Goal: Task Accomplishment & Management: Complete application form

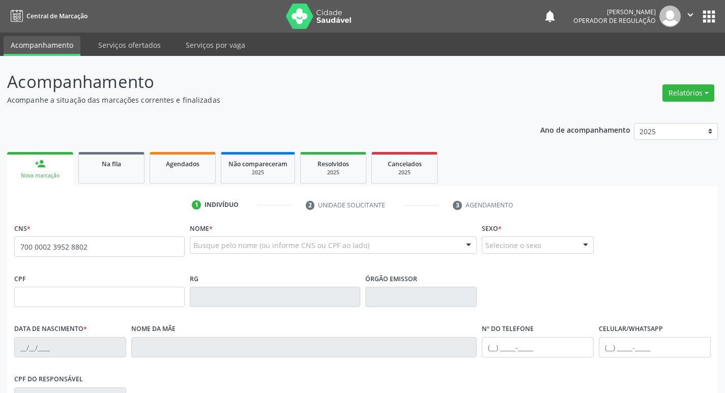
type input "700 0002 3952 8802"
type input "116.438.404-01"
type input "1[DATE]"
type input "[PERSON_NAME]"
type input "[PHONE_NUMBER]"
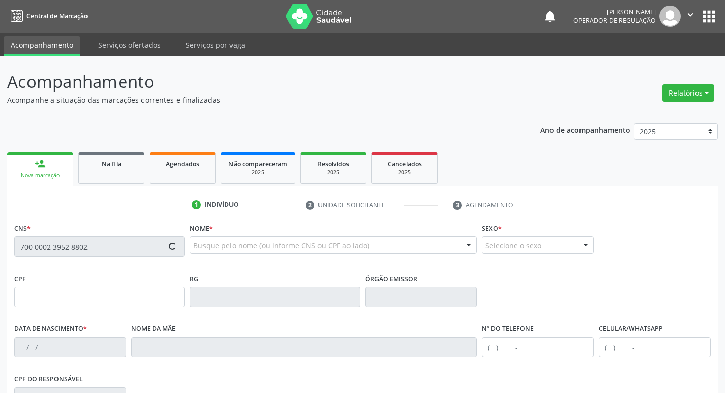
type input "081.375.564-60"
type input "S/N"
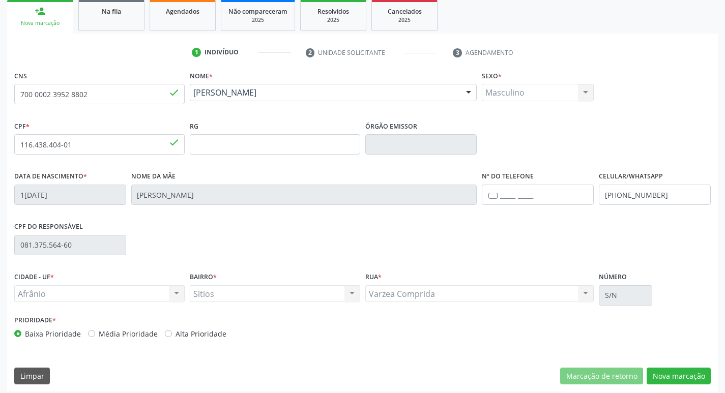
scroll to position [158, 0]
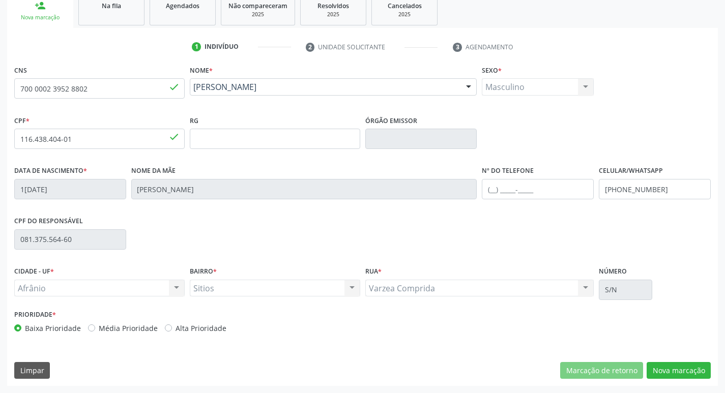
click at [99, 326] on label "Média Prioridade" at bounding box center [128, 328] width 59 height 11
click at [91, 326] on input "Média Prioridade" at bounding box center [91, 327] width 7 height 9
radio input "true"
click at [686, 367] on button "Nova marcação" at bounding box center [679, 370] width 64 height 17
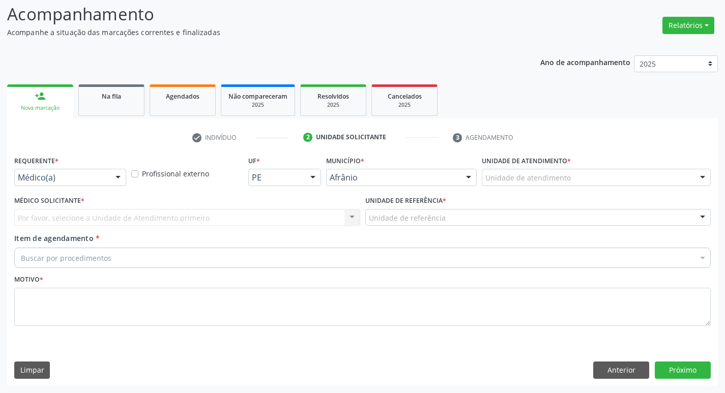
scroll to position [68, 0]
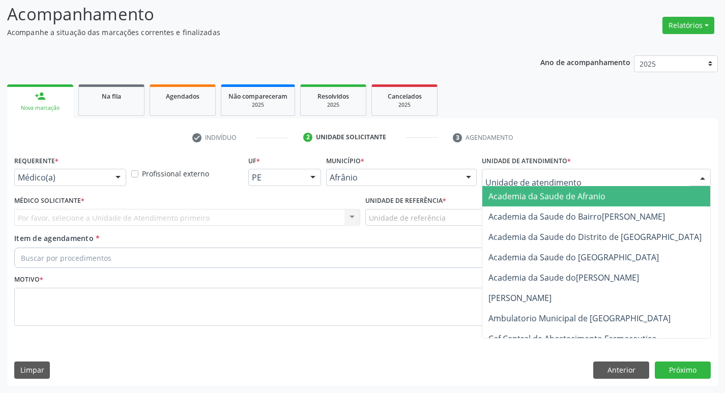
click at [600, 180] on div at bounding box center [596, 177] width 229 height 17
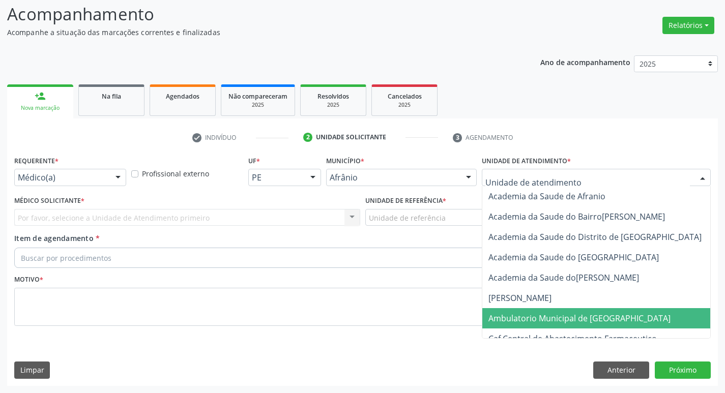
drag, startPoint x: 584, startPoint y: 313, endPoint x: 422, endPoint y: 279, distance: 165.4
click at [583, 313] on span "Ambulatorio Municipal de [GEOGRAPHIC_DATA]" at bounding box center [580, 318] width 182 height 11
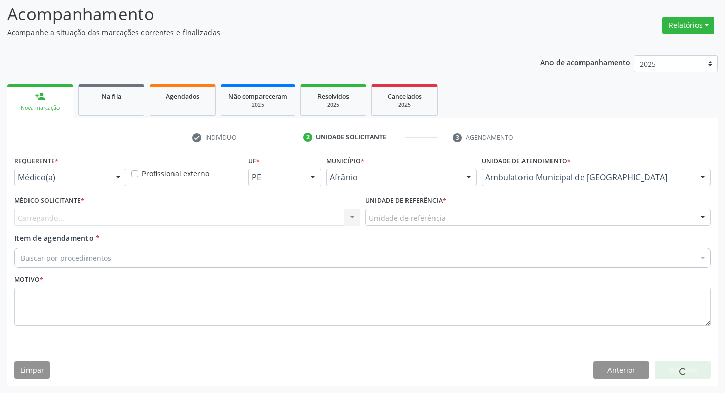
click at [218, 219] on div "Carregando... Nenhum resultado encontrado para: " " Não há nenhuma opção para s…" at bounding box center [187, 217] width 346 height 17
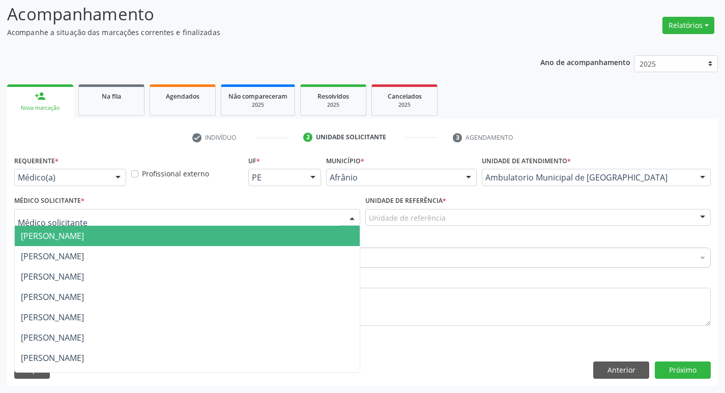
click at [238, 211] on div at bounding box center [187, 217] width 346 height 17
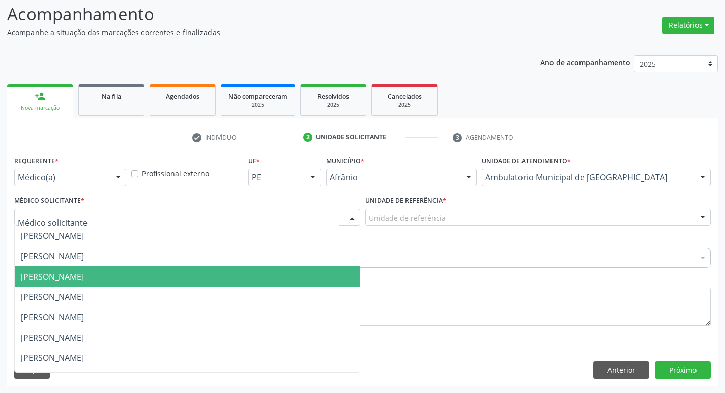
click at [241, 286] on span "[PERSON_NAME]" at bounding box center [187, 277] width 345 height 20
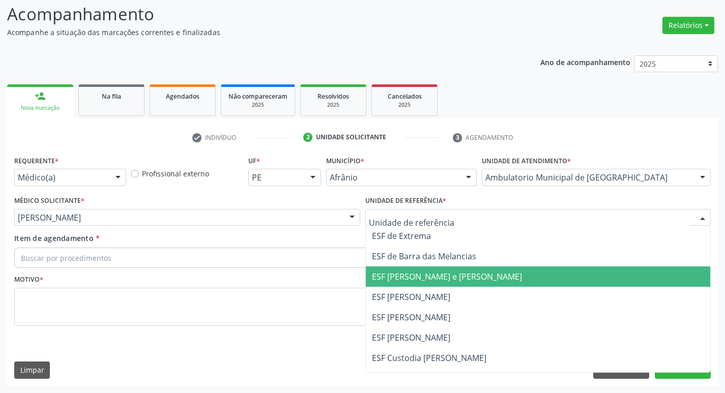
click at [412, 271] on span "ESF [PERSON_NAME] e [PERSON_NAME]" at bounding box center [447, 276] width 150 height 11
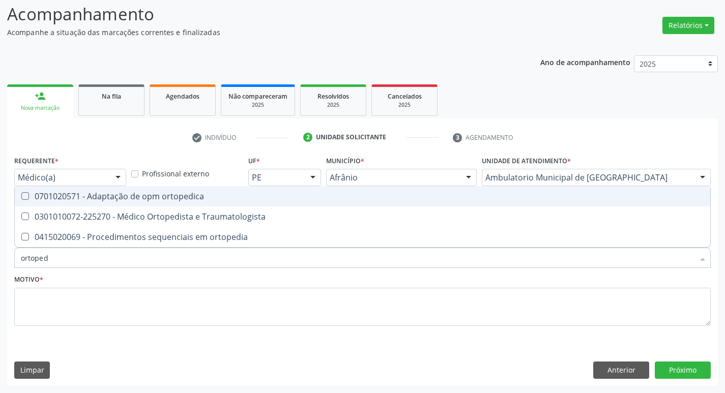
type input "ortopedi"
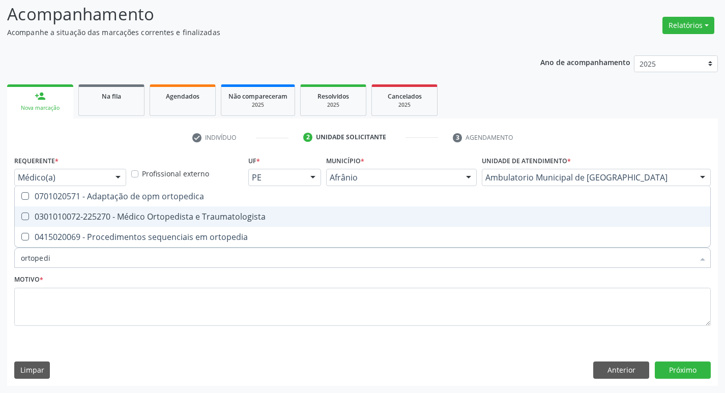
click at [23, 217] on Traumatologista at bounding box center [25, 217] width 8 height 8
click at [21, 217] on Traumatologista "checkbox" at bounding box center [18, 216] width 7 height 7
checkbox Traumatologista "true"
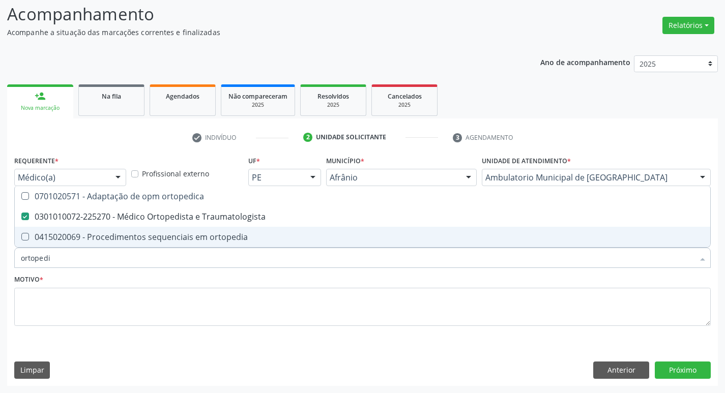
drag, startPoint x: 46, startPoint y: 261, endPoint x: 9, endPoint y: 264, distance: 37.3
click at [9, 264] on div "Requerente * Médico(a) Médico(a) Enfermeiro(a) Paciente Nenhum resultado encont…" at bounding box center [362, 269] width 711 height 233
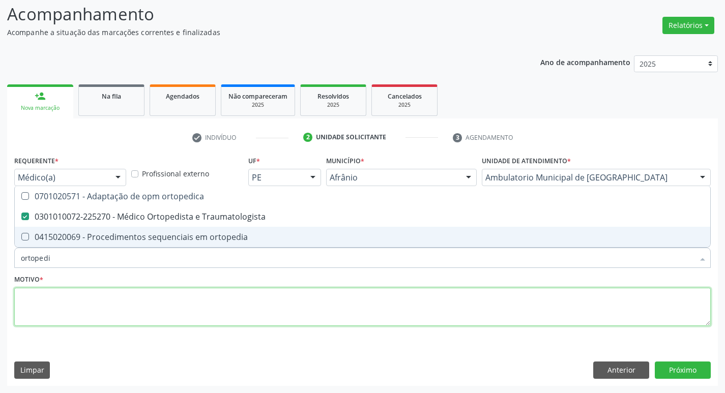
click at [46, 319] on textarea at bounding box center [362, 307] width 697 height 39
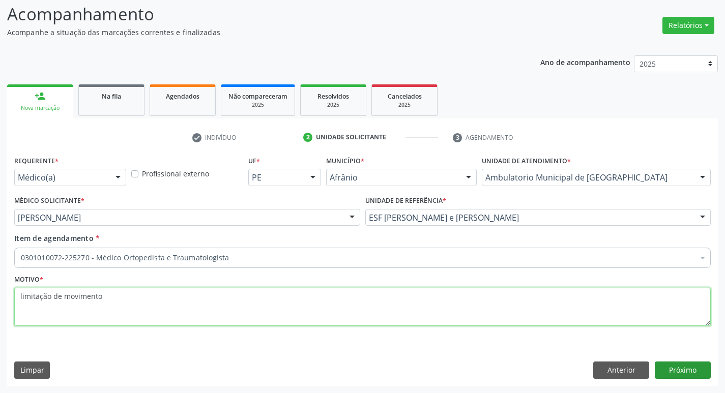
type textarea "limitação de movimento"
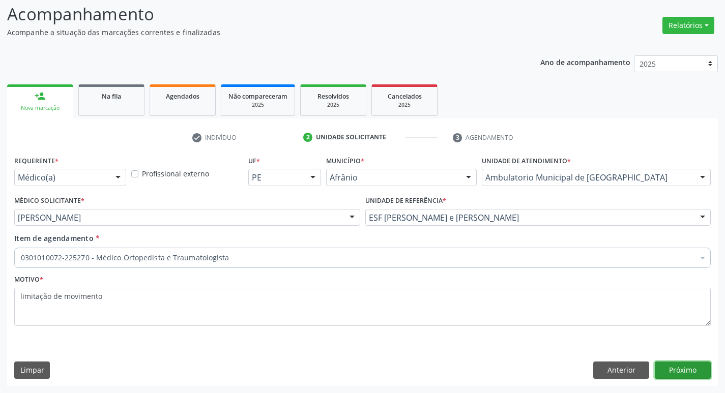
click at [695, 362] on button "Próximo" at bounding box center [683, 370] width 56 height 17
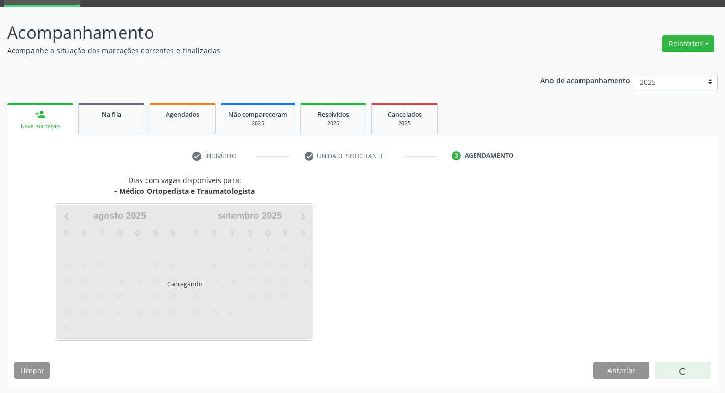
scroll to position [49, 0]
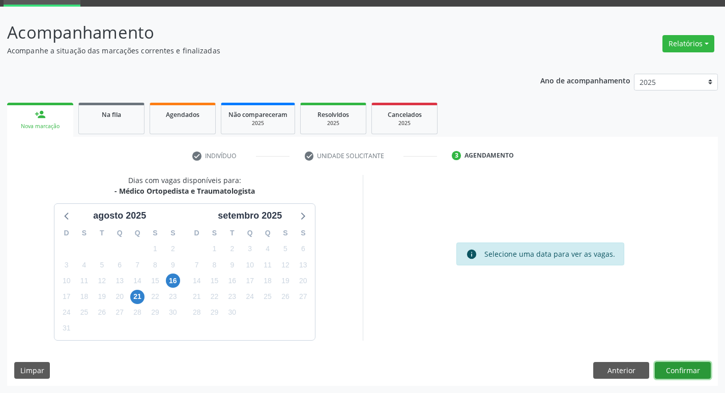
click at [684, 369] on button "Confirmar" at bounding box center [683, 370] width 56 height 17
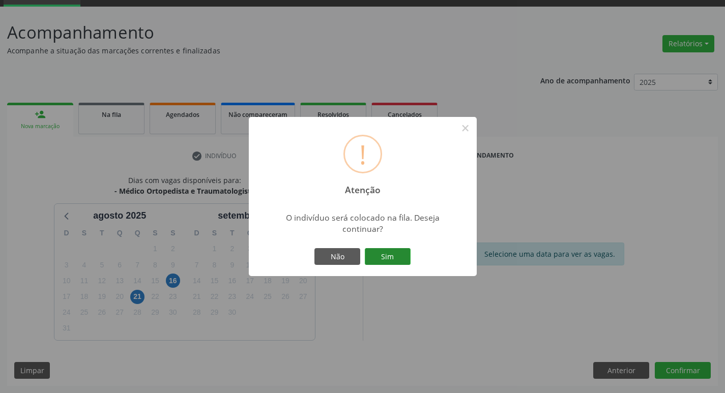
click at [386, 261] on button "Sim" at bounding box center [388, 256] width 46 height 17
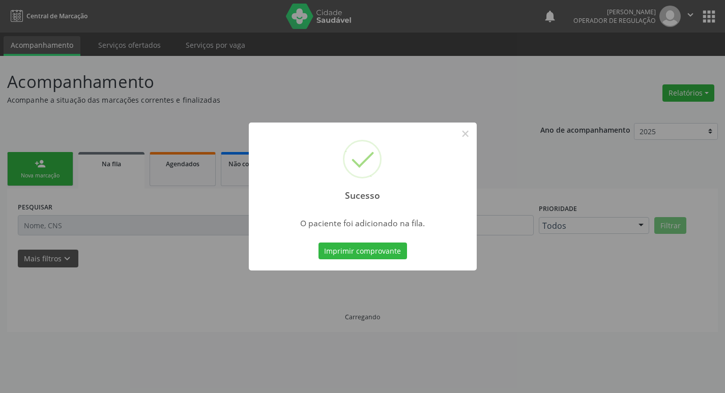
scroll to position [0, 0]
click at [466, 136] on button "×" at bounding box center [469, 133] width 17 height 17
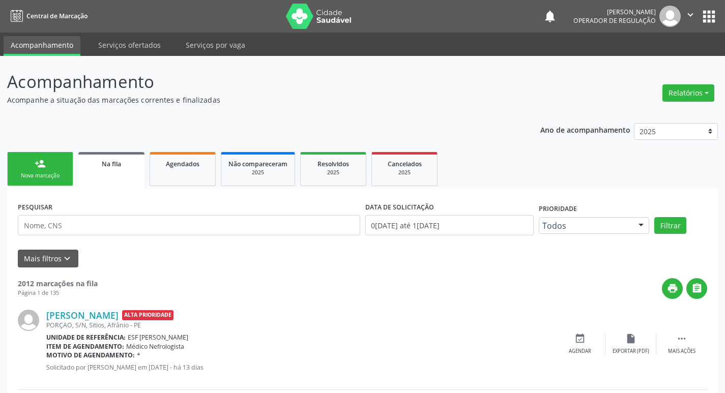
click at [55, 178] on div "Nova marcação" at bounding box center [40, 176] width 51 height 8
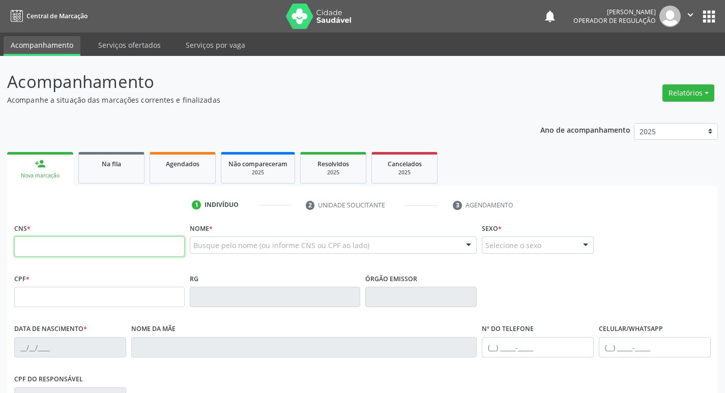
click at [110, 246] on input "text" at bounding box center [99, 247] width 171 height 20
type input "7"
type input "701 4046 6195 3230"
type input "484.343.024-20"
type input "02/06/1964"
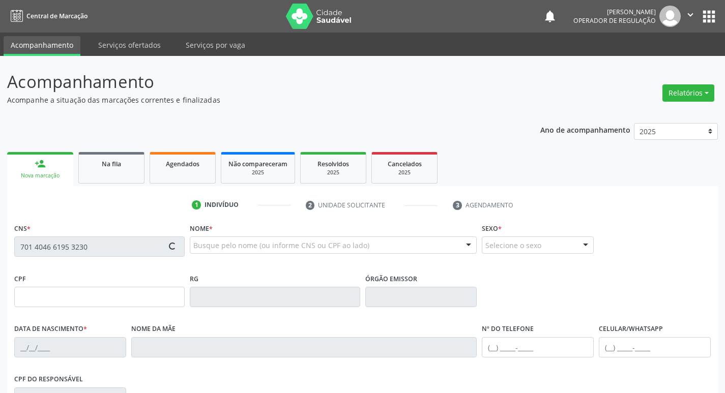
type input "Maria Torres Sales"
type input "(87) 98869-1866"
type input "(87) 98824-7213"
type input "050.536.878-11"
type input "S/N"
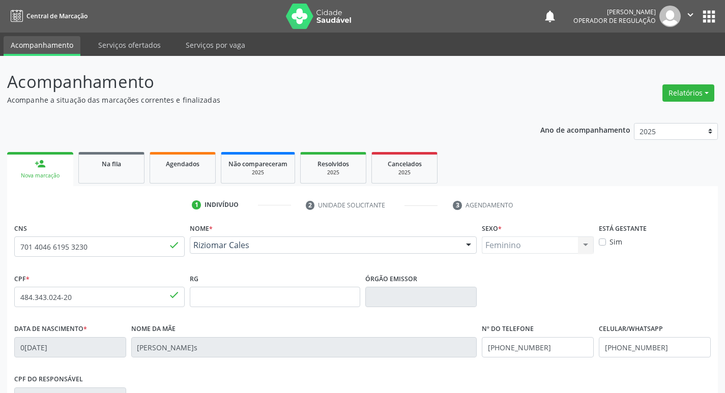
scroll to position [158, 0]
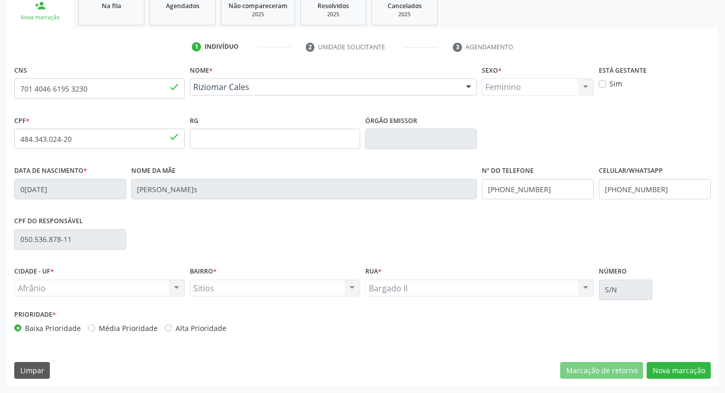
click at [91, 324] on div "Média Prioridade" at bounding box center [123, 328] width 70 height 11
click at [99, 328] on label "Média Prioridade" at bounding box center [128, 328] width 59 height 11
click at [91, 328] on input "Média Prioridade" at bounding box center [91, 327] width 7 height 9
radio input "true"
click at [670, 365] on button "Nova marcação" at bounding box center [679, 370] width 64 height 17
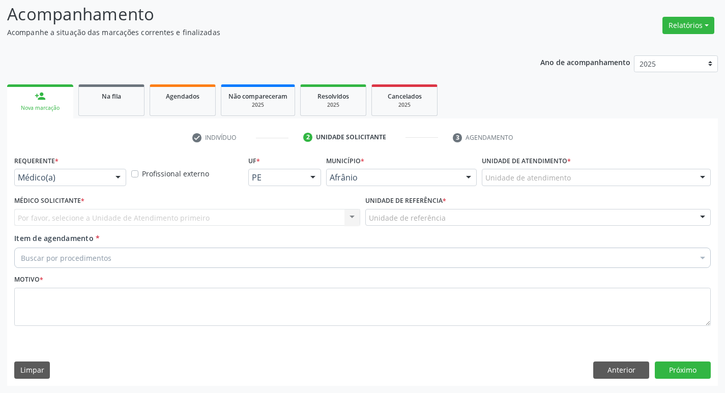
scroll to position [68, 0]
click at [600, 179] on div "Unidade de atendimento" at bounding box center [596, 177] width 229 height 17
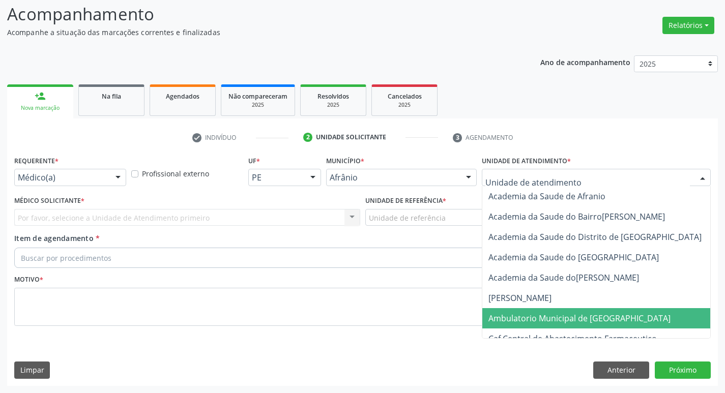
click at [593, 326] on span "Ambulatorio Municipal de [GEOGRAPHIC_DATA]" at bounding box center [607, 318] width 248 height 20
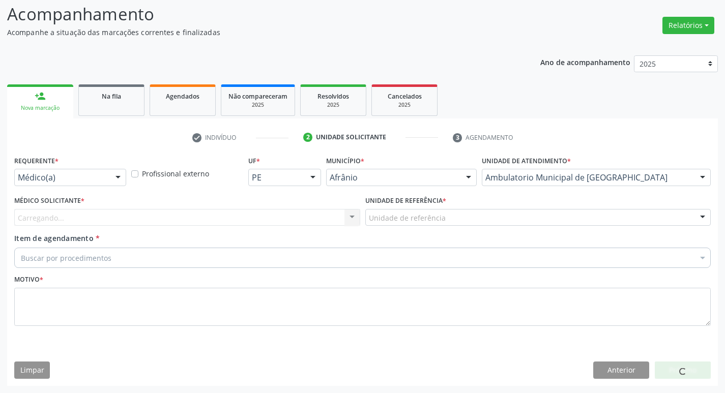
click at [264, 218] on div "Carregando... Nenhum resultado encontrado para: " " Não há nenhuma opção para s…" at bounding box center [187, 217] width 346 height 17
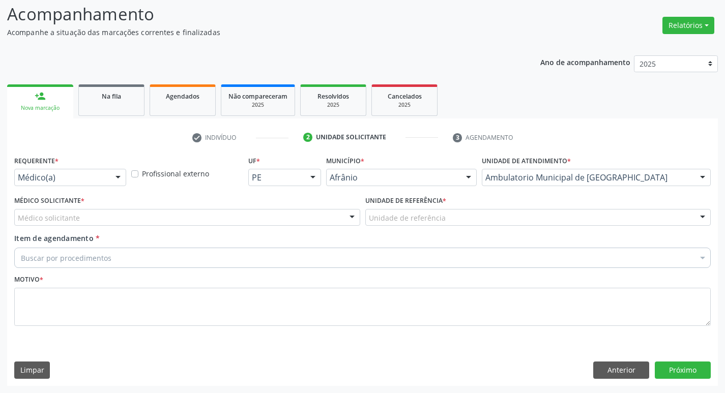
click at [262, 214] on div "Médico solicitante" at bounding box center [187, 217] width 346 height 17
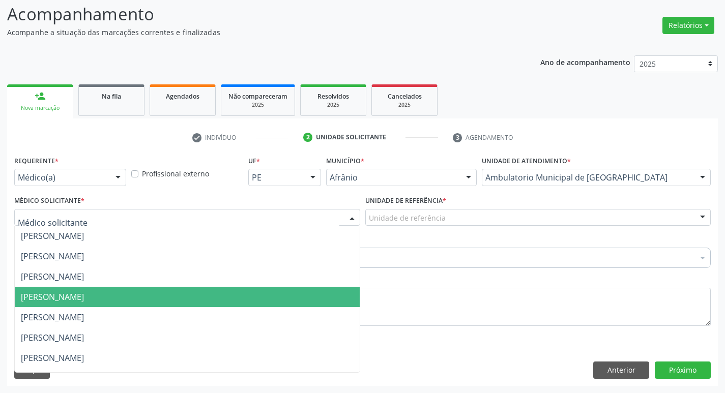
click at [285, 297] on span "[PERSON_NAME]" at bounding box center [187, 297] width 345 height 20
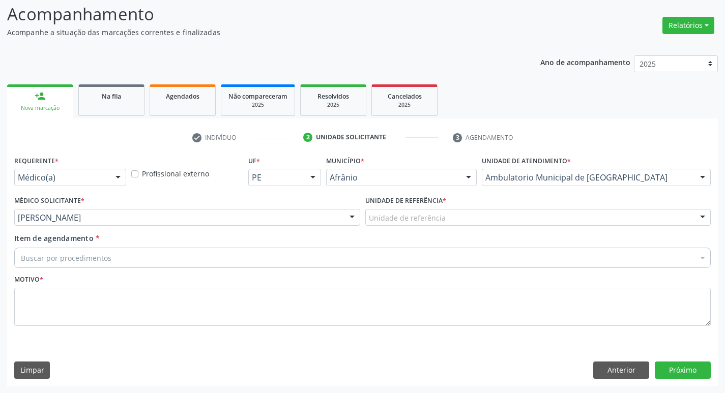
click at [447, 217] on div "Unidade de referência" at bounding box center [538, 217] width 346 height 17
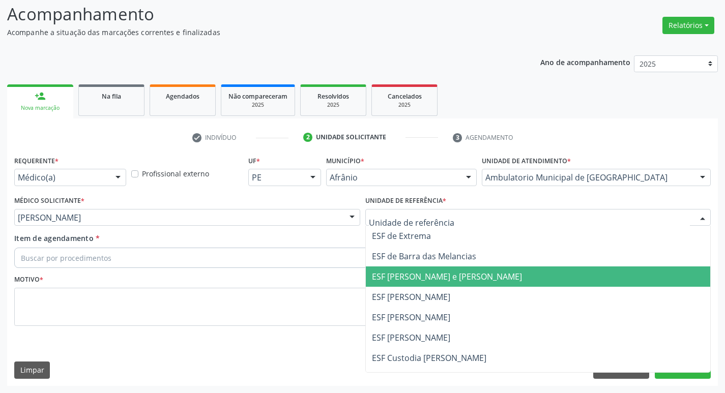
click at [446, 291] on span "ESF [PERSON_NAME]" at bounding box center [538, 297] width 345 height 20
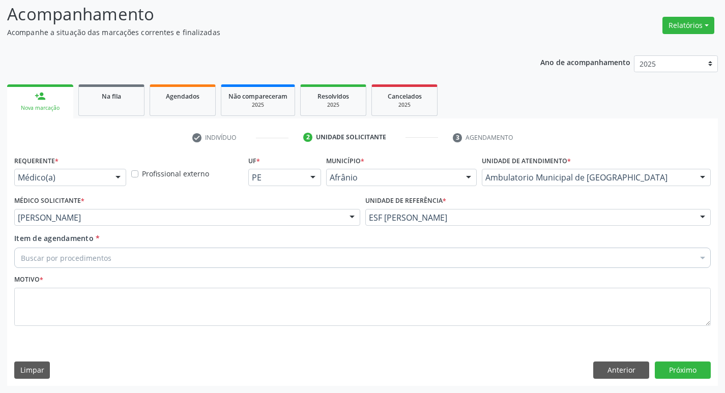
click at [233, 269] on div "Item de agendamento * Buscar por procedimentos Selecionar todos 0604320140 - Ab…" at bounding box center [363, 252] width 702 height 39
click at [235, 253] on div "Buscar por procedimentos" at bounding box center [362, 258] width 697 height 20
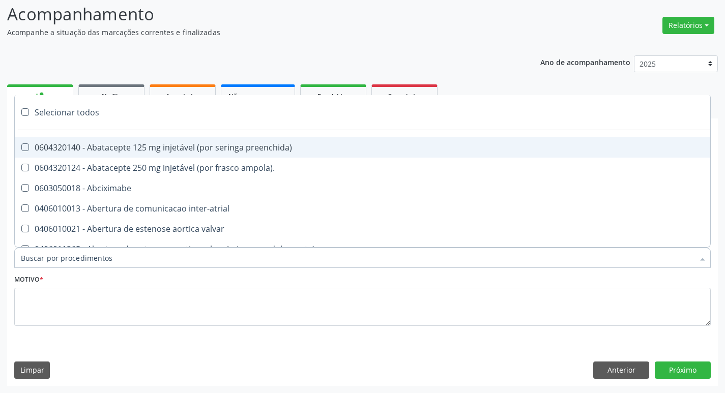
paste input "ortopedi"
type input "ortopedi"
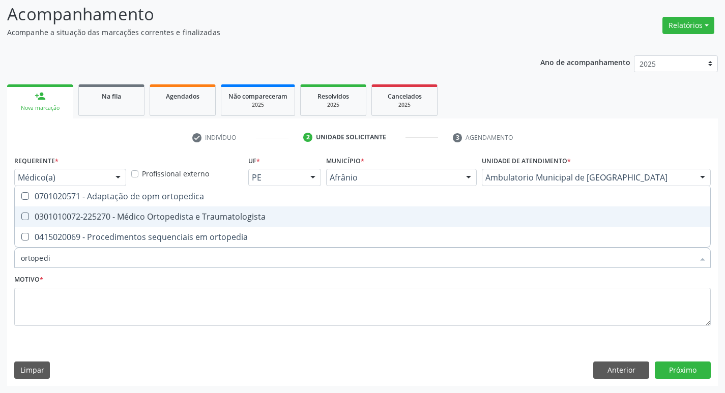
click at [21, 219] on div at bounding box center [19, 217] width 8 height 8
checkbox Traumatologista "true"
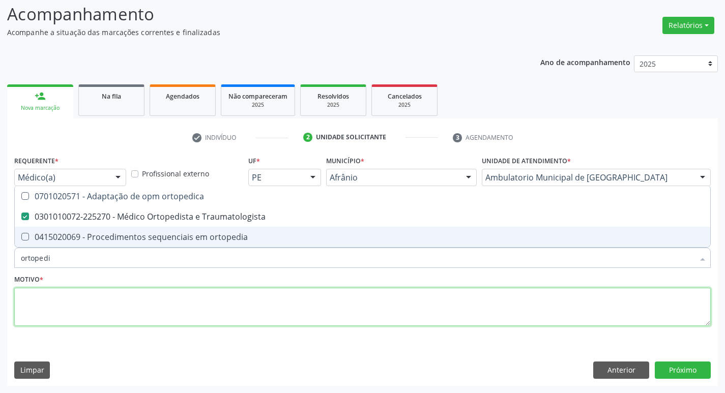
click at [49, 293] on textarea at bounding box center [362, 307] width 697 height 39
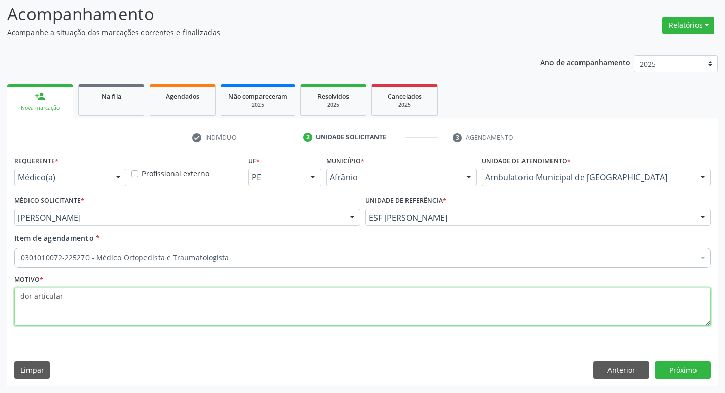
type textarea "dor articular"
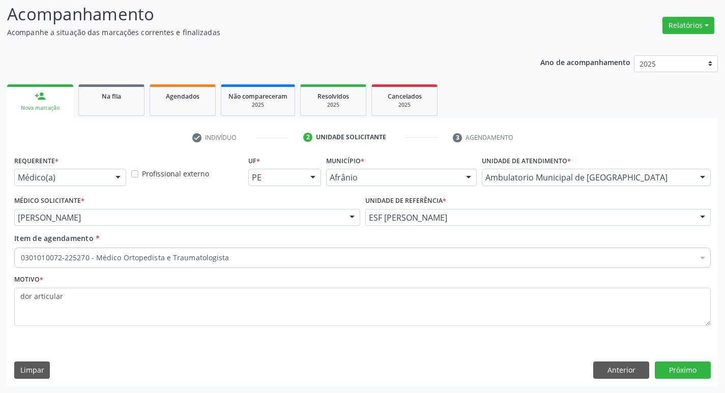
click at [683, 358] on div "Requerente * Médico(a) Médico(a) Enfermeiro(a) Paciente Nenhum resultado encont…" at bounding box center [362, 269] width 711 height 233
click at [688, 376] on button "Próximo" at bounding box center [683, 370] width 56 height 17
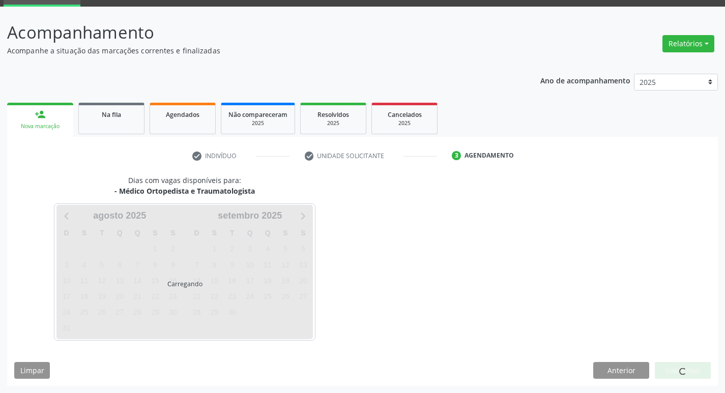
scroll to position [49, 0]
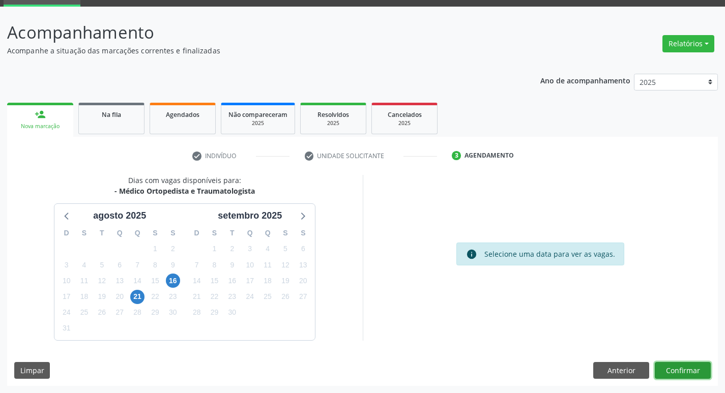
click at [676, 370] on button "Confirmar" at bounding box center [683, 370] width 56 height 17
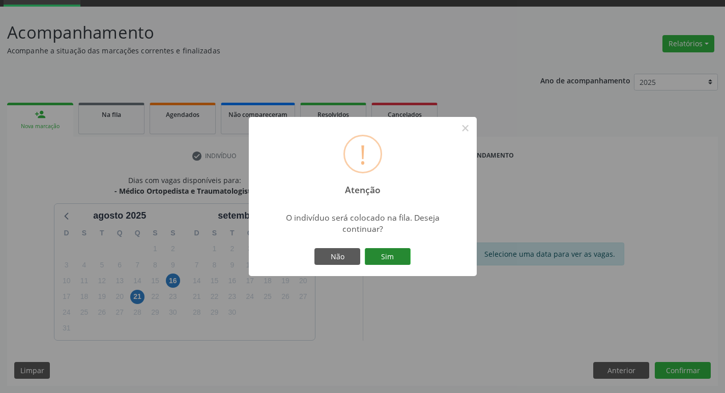
click at [379, 248] on button "Sim" at bounding box center [388, 256] width 46 height 17
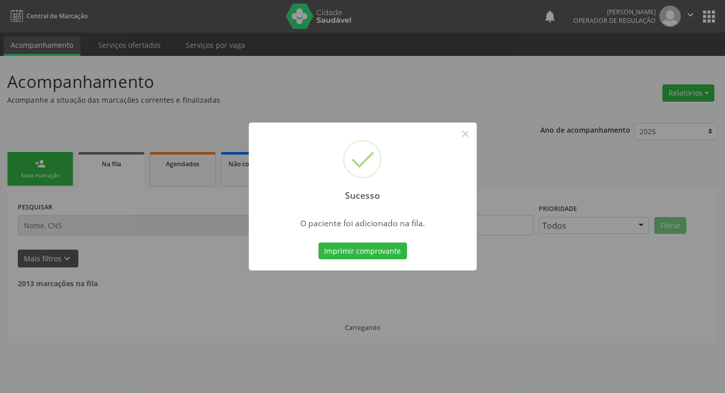
scroll to position [0, 0]
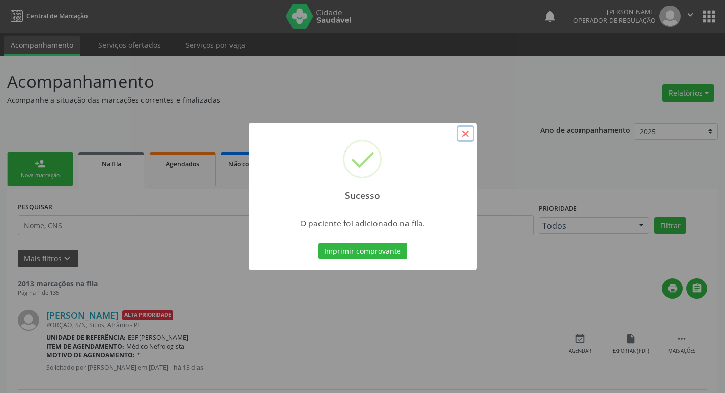
click at [466, 134] on button "×" at bounding box center [465, 133] width 17 height 17
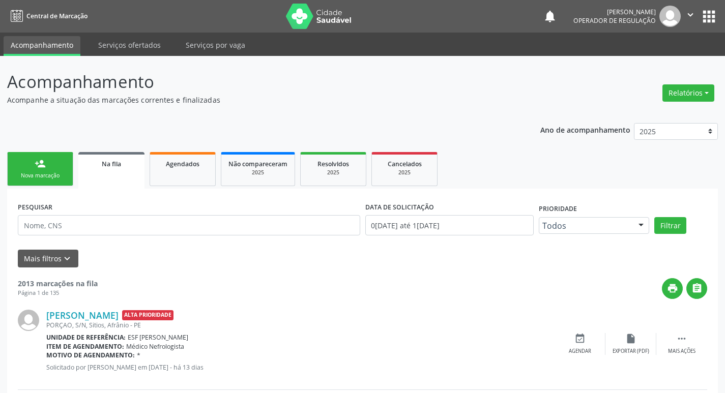
drag, startPoint x: 29, startPoint y: 187, endPoint x: 40, endPoint y: 178, distance: 14.8
click at [29, 187] on ul "person_add Nova marcação Na fila Agendados Não compareceram 2025 Resolvidos 202…" at bounding box center [362, 169] width 711 height 39
click at [44, 174] on div "Nova marcação" at bounding box center [40, 176] width 51 height 8
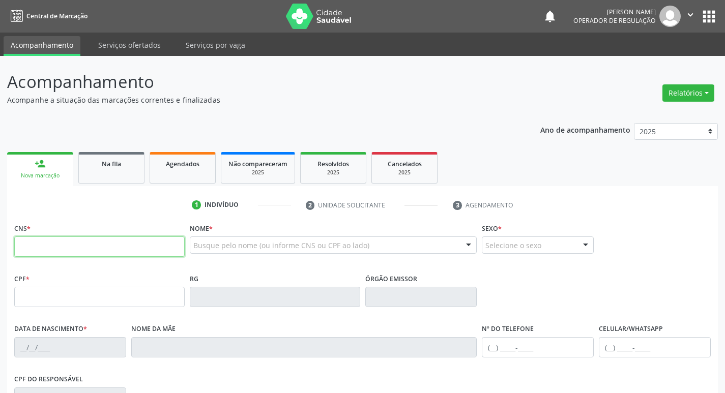
click at [69, 248] on input "text" at bounding box center [99, 247] width 171 height 20
type input "708 2066 4129 0148"
type input "021.769.074-26"
type input "09/04/1975"
type input "Maria Francisca Coelho da Silva"
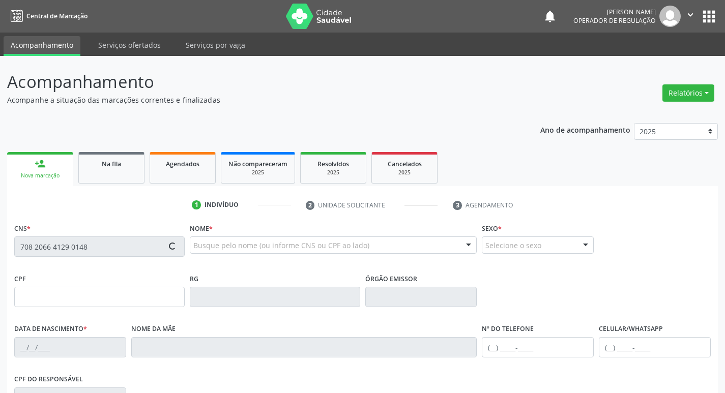
type input "(87) 98824-7938"
type input "122.342.888-51"
type input "S/N"
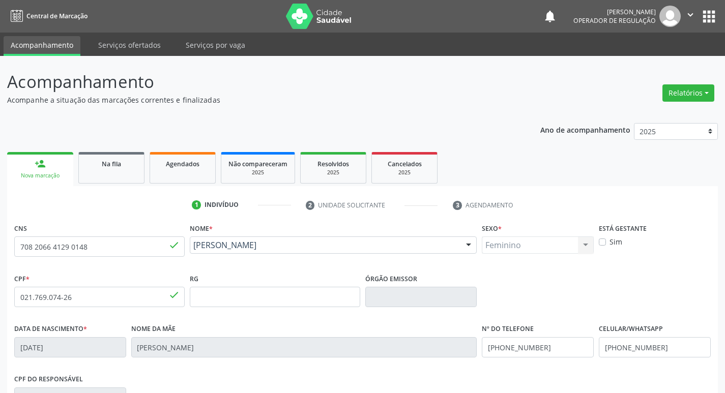
scroll to position [158, 0]
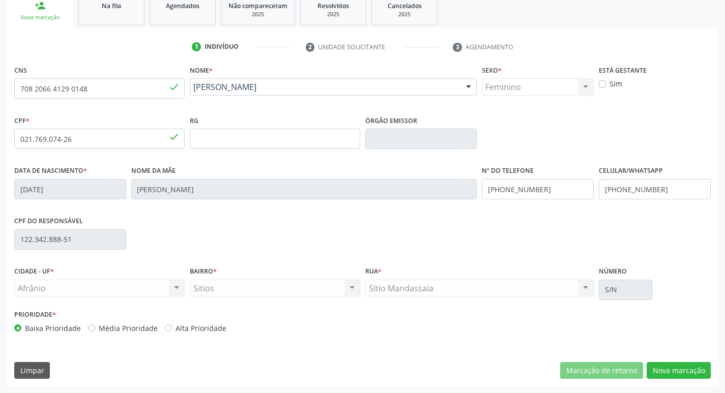
click at [99, 325] on label "Média Prioridade" at bounding box center [128, 328] width 59 height 11
click at [88, 325] on input "Média Prioridade" at bounding box center [91, 327] width 7 height 9
radio input "true"
click at [690, 370] on button "Nova marcação" at bounding box center [679, 370] width 64 height 17
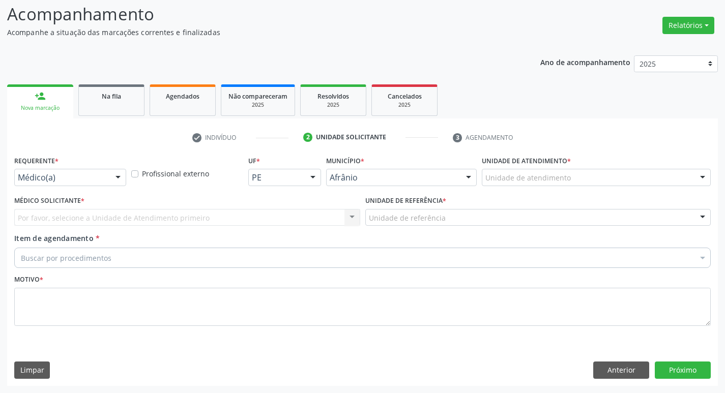
scroll to position [68, 0]
click at [649, 183] on div "Unidade de atendimento" at bounding box center [596, 177] width 229 height 17
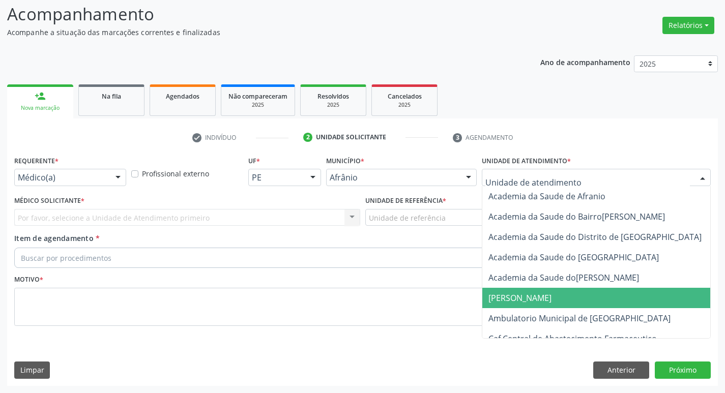
click at [670, 306] on span "[PERSON_NAME]" at bounding box center [607, 298] width 248 height 20
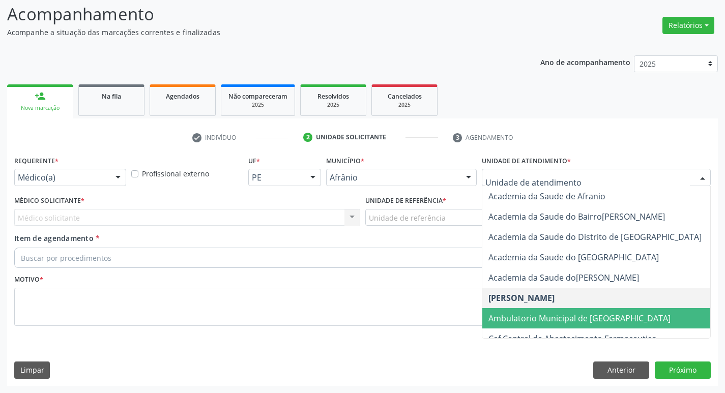
drag, startPoint x: 564, startPoint y: 319, endPoint x: 511, endPoint y: 294, distance: 59.4
click at [561, 318] on span "Ambulatorio Municipal de [GEOGRAPHIC_DATA]" at bounding box center [580, 318] width 182 height 11
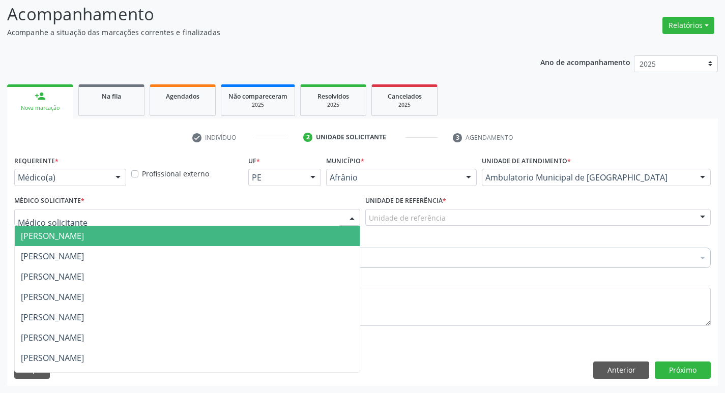
click at [201, 214] on div at bounding box center [187, 217] width 346 height 17
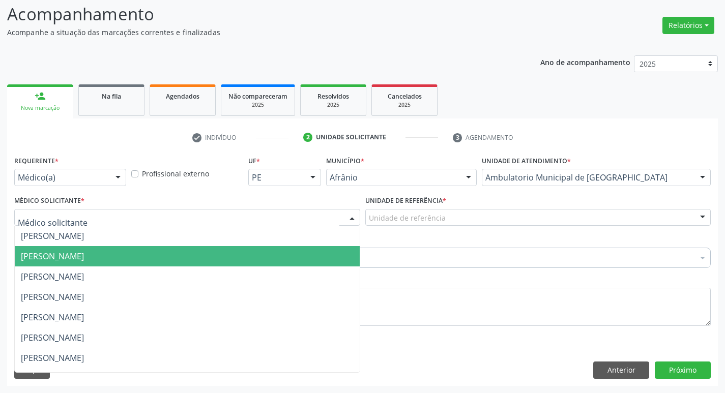
click at [207, 248] on span "[PERSON_NAME]" at bounding box center [187, 256] width 345 height 20
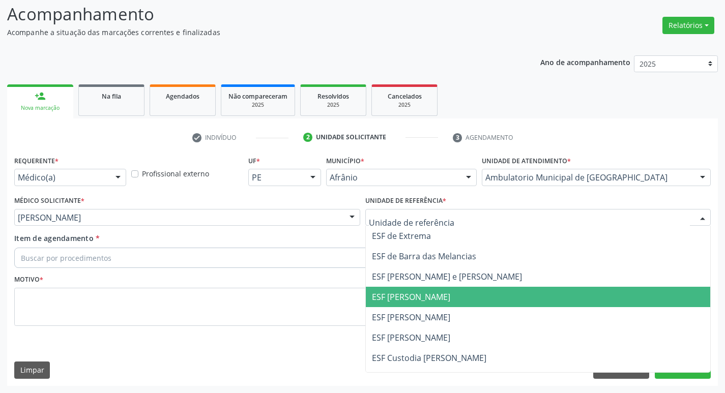
click at [439, 299] on span "ESF [PERSON_NAME]" at bounding box center [411, 297] width 78 height 11
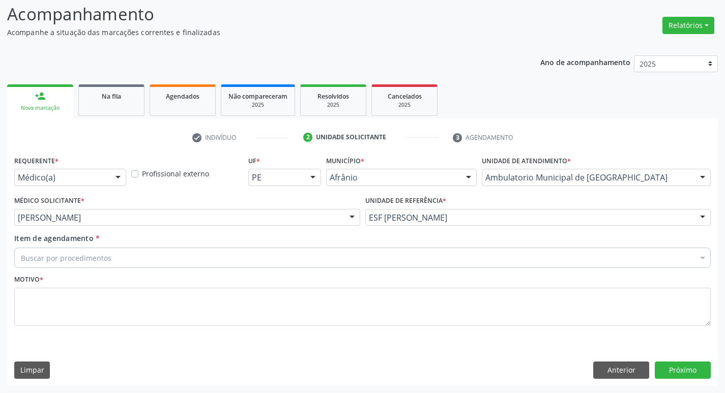
click at [254, 257] on div "Buscar por procedimentos" at bounding box center [362, 258] width 697 height 20
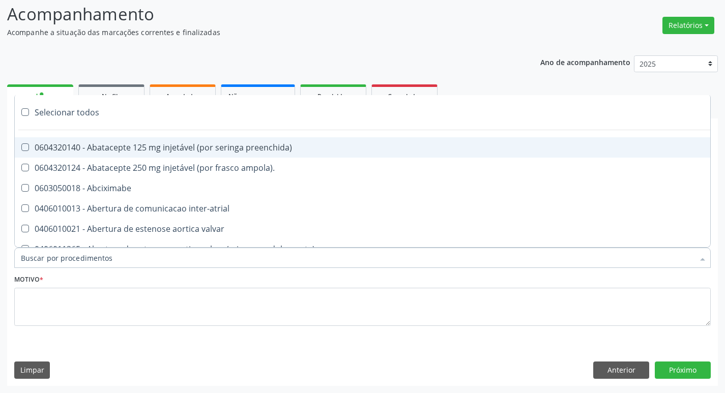
paste input "ortopedi"
type input "ortopedi"
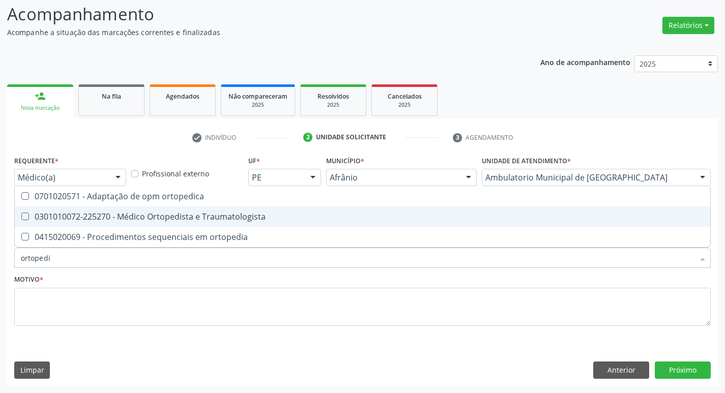
click at [22, 218] on Traumatologista at bounding box center [25, 217] width 8 height 8
click at [21, 218] on Traumatologista "checkbox" at bounding box center [18, 216] width 7 height 7
checkbox Traumatologista "true"
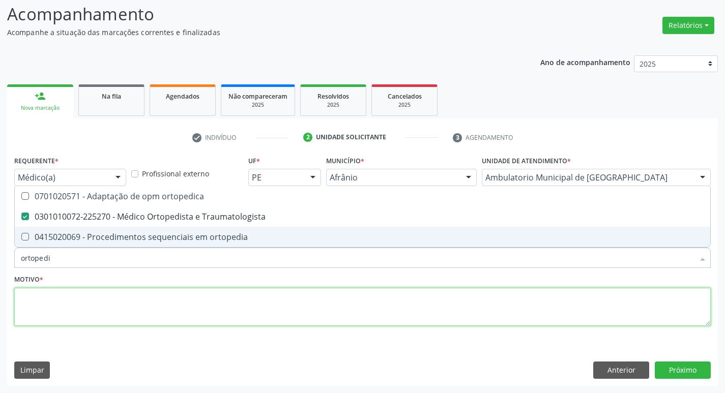
click at [61, 306] on textarea at bounding box center [362, 307] width 697 height 39
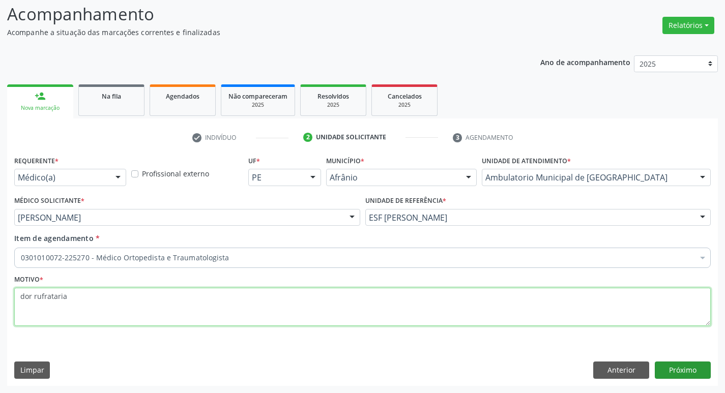
type textarea "dor rufrataria"
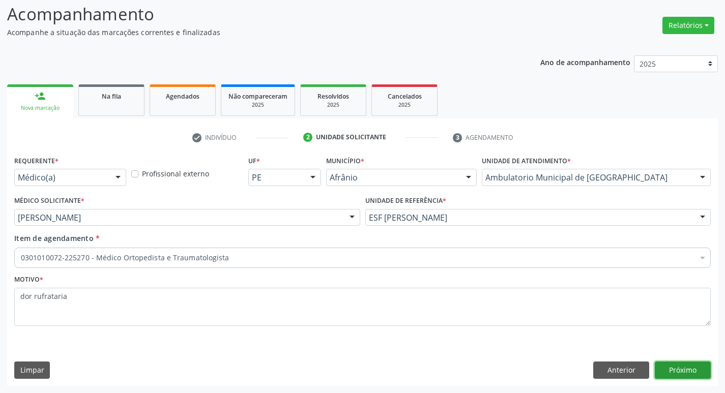
click at [688, 378] on button "Próximo" at bounding box center [683, 370] width 56 height 17
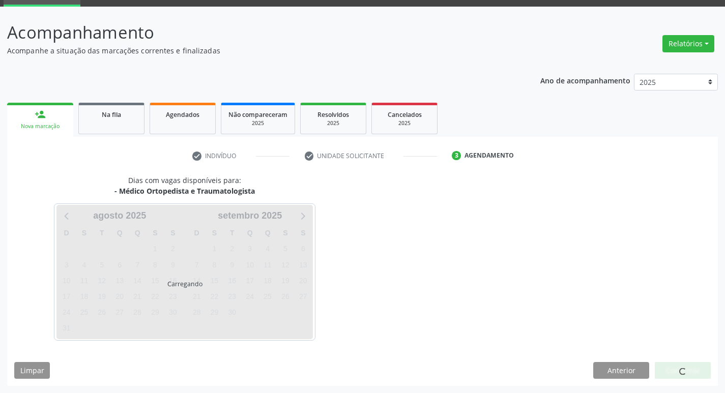
scroll to position [49, 0]
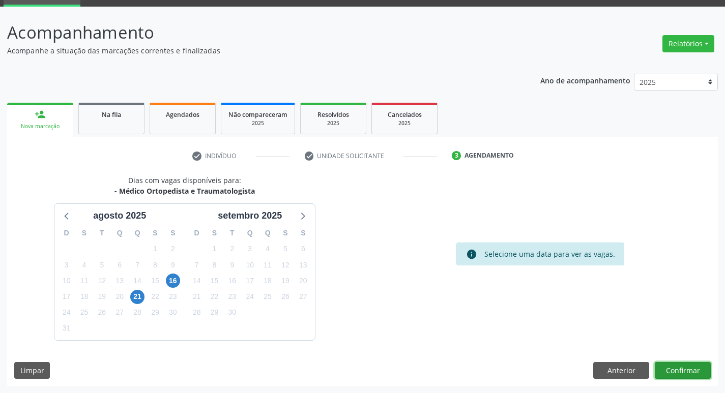
click at [690, 363] on button "Confirmar" at bounding box center [683, 370] width 56 height 17
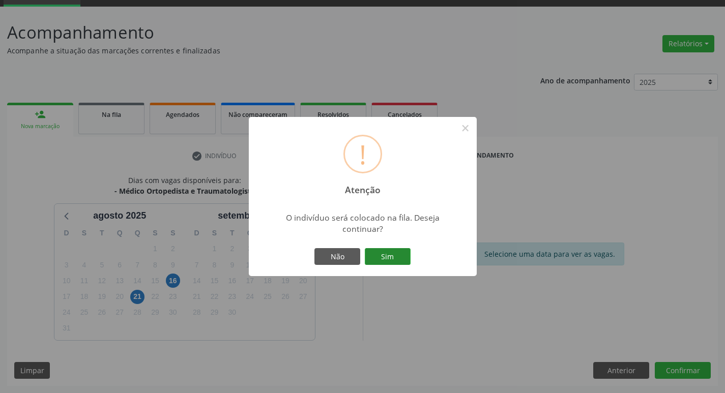
click at [384, 253] on button "Sim" at bounding box center [388, 256] width 46 height 17
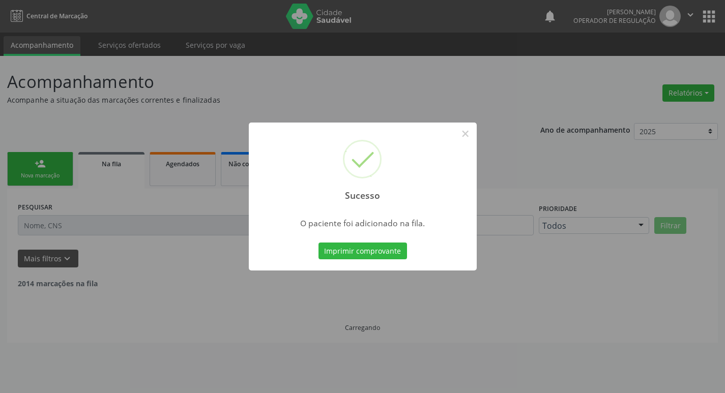
scroll to position [0, 0]
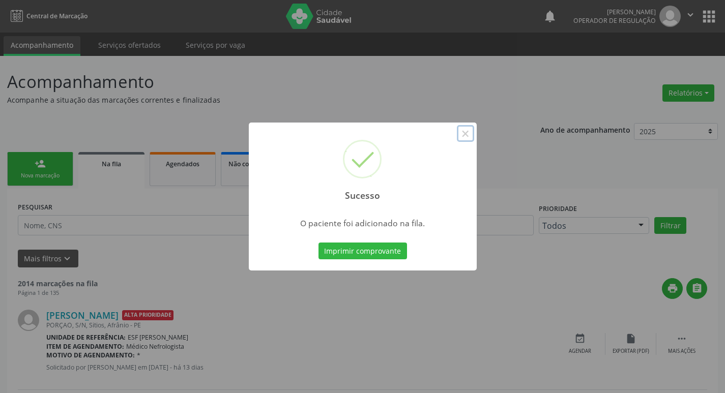
drag, startPoint x: 466, startPoint y: 131, endPoint x: 80, endPoint y: 187, distance: 389.8
click at [466, 131] on button "×" at bounding box center [465, 133] width 17 height 17
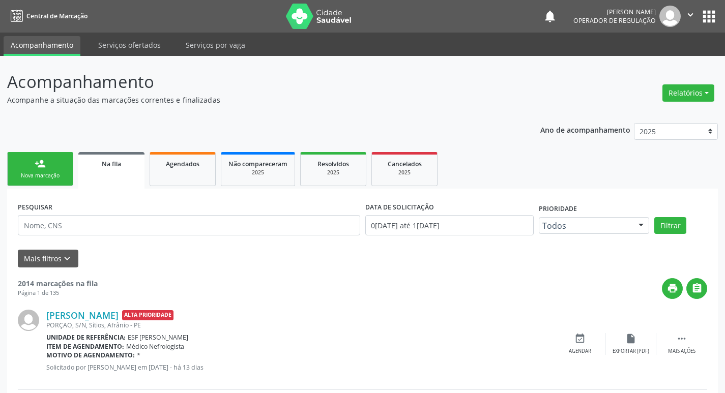
click at [28, 179] on div "Nova marcação" at bounding box center [40, 176] width 51 height 8
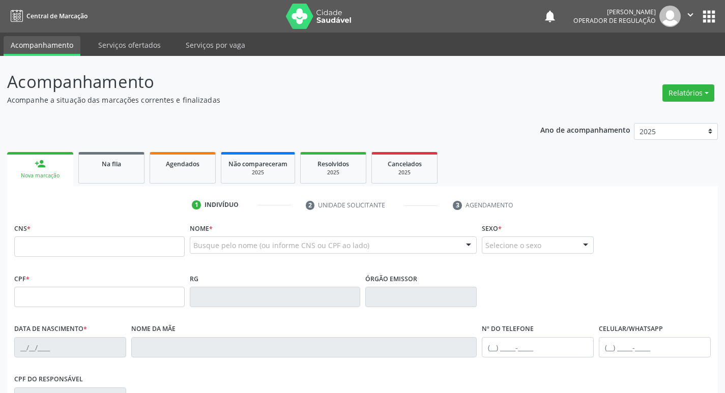
click at [46, 165] on link "person_add Nova marcação" at bounding box center [40, 169] width 66 height 34
click at [68, 249] on input "text" at bounding box center [99, 247] width 171 height 20
type input "7"
type input "704 5053 2840 5910"
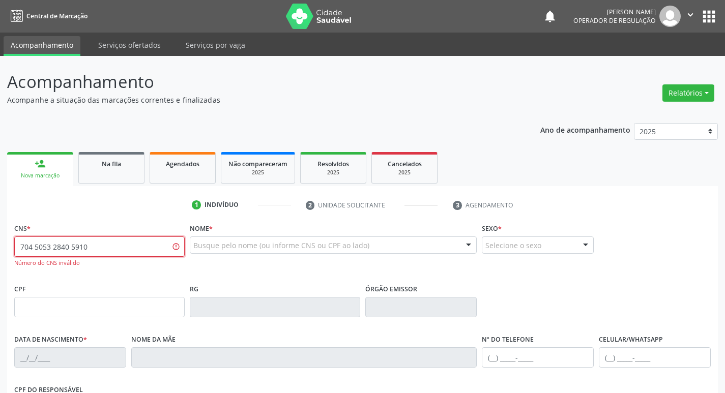
drag, startPoint x: 118, startPoint y: 246, endPoint x: 2, endPoint y: 247, distance: 116.6
click at [1, 247] on div "Acompanhamento Acompanhe a situação das marcações correntes e finalizadas Relat…" at bounding box center [362, 309] width 725 height 506
type input "7"
type input "704 5053 2840 5910"
drag, startPoint x: 101, startPoint y: 246, endPoint x: 8, endPoint y: 244, distance: 93.2
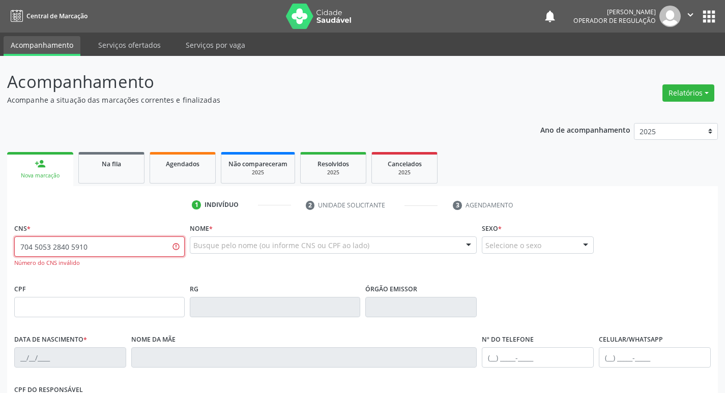
click at [8, 244] on div "CNS * 704 5053 2840 5910 Número do CNS inválido Nome * Busque pelo nome (ou inf…" at bounding box center [362, 388] width 711 height 334
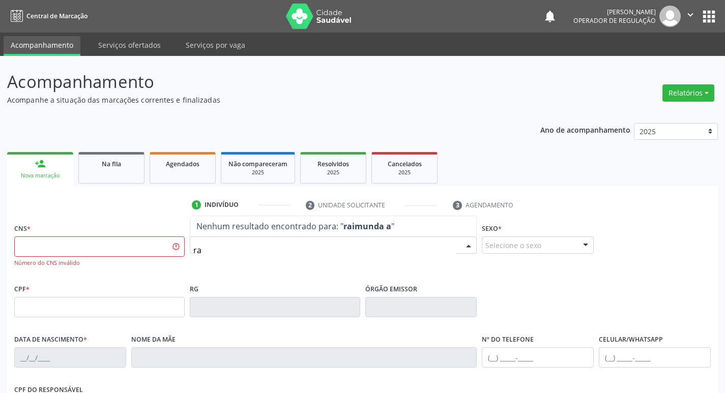
type input "r"
type input "Raimunda Araujo Rodrigues"
drag, startPoint x: 293, startPoint y: 253, endPoint x: 179, endPoint y: 262, distance: 114.9
click at [178, 262] on div "CNS * Número do CNS inválido Nome * Raimunda Araujo Rodrigues Nenhum resultado …" at bounding box center [363, 251] width 702 height 61
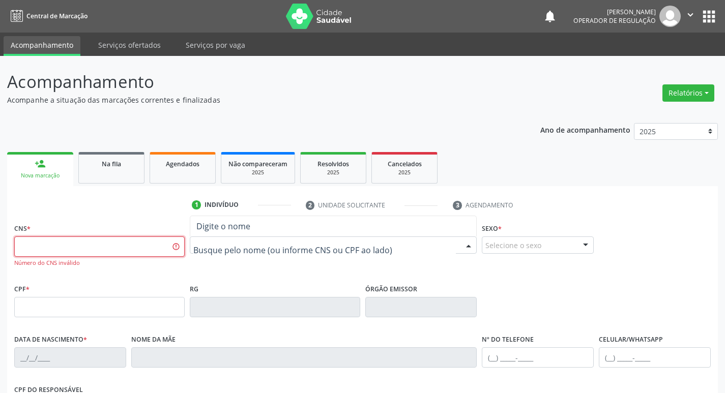
click at [45, 256] on input "text" at bounding box center [99, 247] width 171 height 20
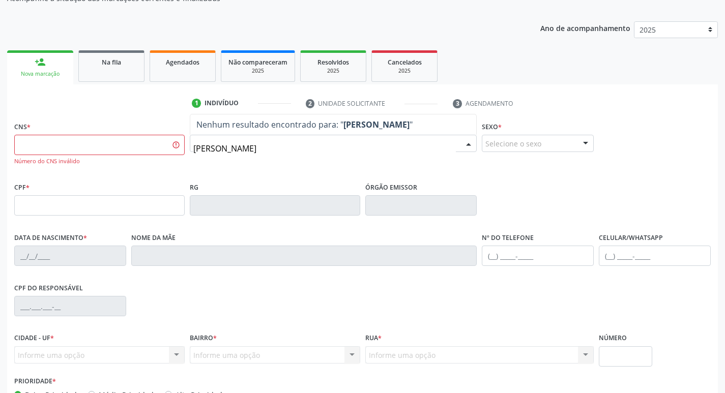
scroll to position [153, 0]
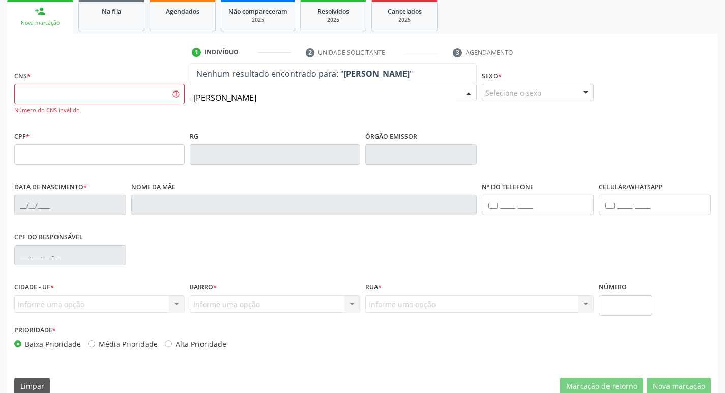
type input "Maria Aline Rodrigues Souza"
click at [140, 164] on input "text" at bounding box center [99, 155] width 171 height 20
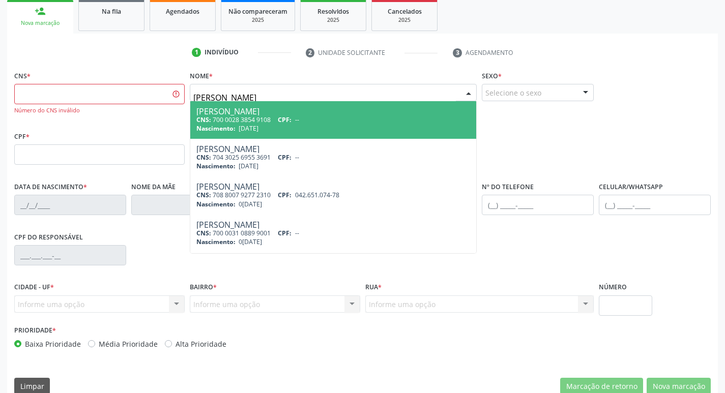
type input "maria aline rodri"
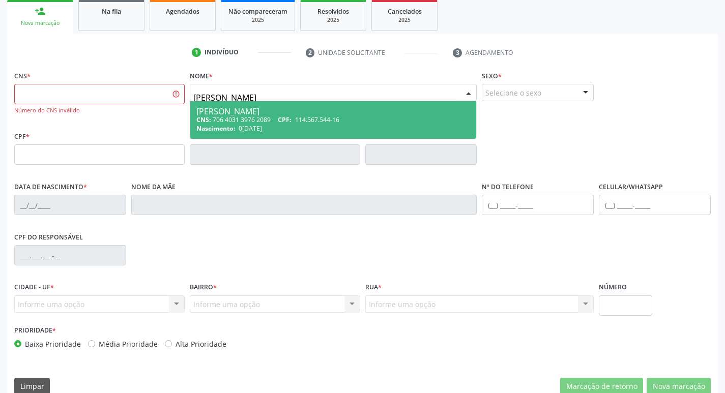
click at [313, 125] on div "Nascimento: 04/04/1995" at bounding box center [333, 128] width 274 height 9
type input "706 4031 3976 2089"
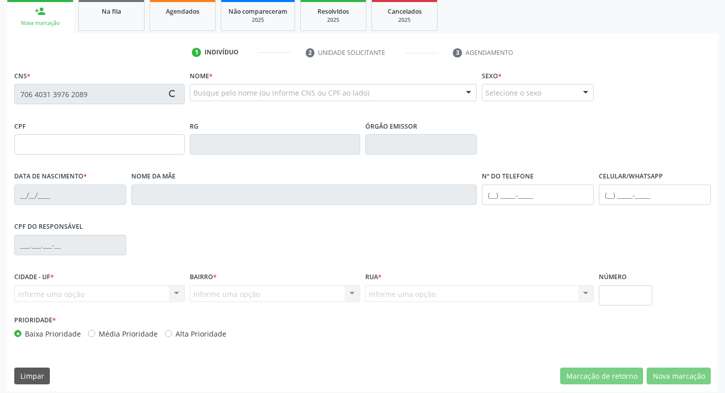
type input "114.567.544-16"
type input "04/04/1995"
type input "Maria Aparecida Rodrigues de Sousa"
type input "(87) 3988-2047"
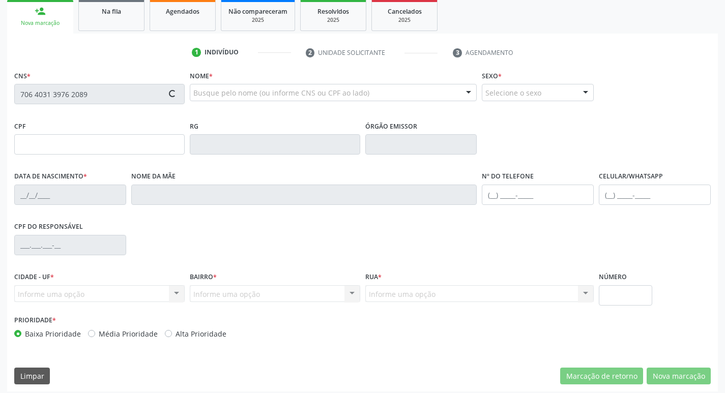
type input "370"
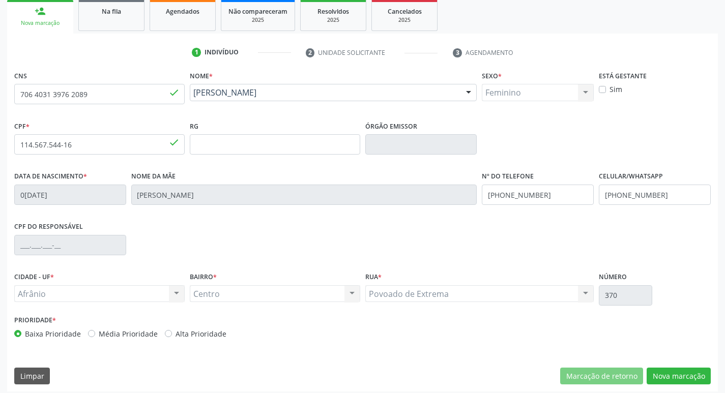
scroll to position [158, 0]
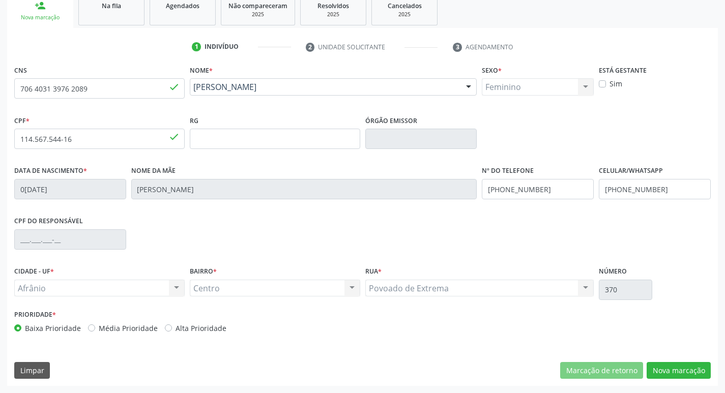
drag, startPoint x: 87, startPoint y: 329, endPoint x: 114, endPoint y: 332, distance: 27.2
click at [99, 328] on label "Média Prioridade" at bounding box center [128, 328] width 59 height 11
click at [88, 328] on input "Média Prioridade" at bounding box center [91, 327] width 7 height 9
radio input "true"
click at [706, 366] on button "Nova marcação" at bounding box center [679, 370] width 64 height 17
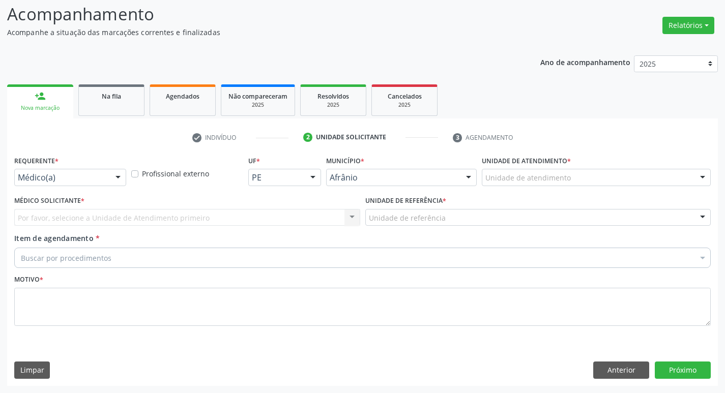
scroll to position [68, 0]
click at [595, 183] on div "Unidade de atendimento" at bounding box center [596, 177] width 229 height 17
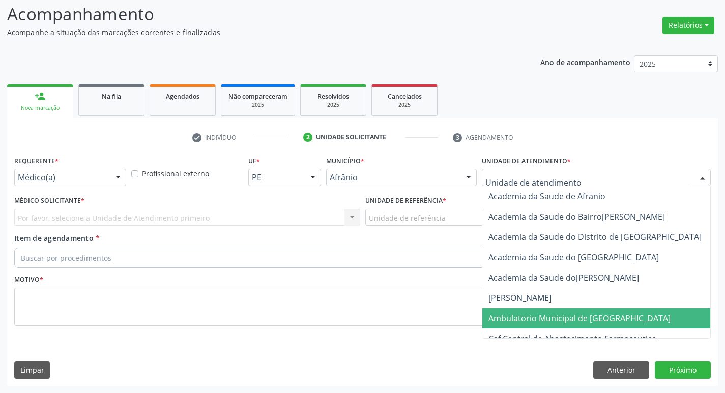
drag, startPoint x: 558, startPoint y: 320, endPoint x: 324, endPoint y: 244, distance: 246.3
click at [557, 319] on span "Ambulatorio Municipal de [GEOGRAPHIC_DATA]" at bounding box center [580, 318] width 182 height 11
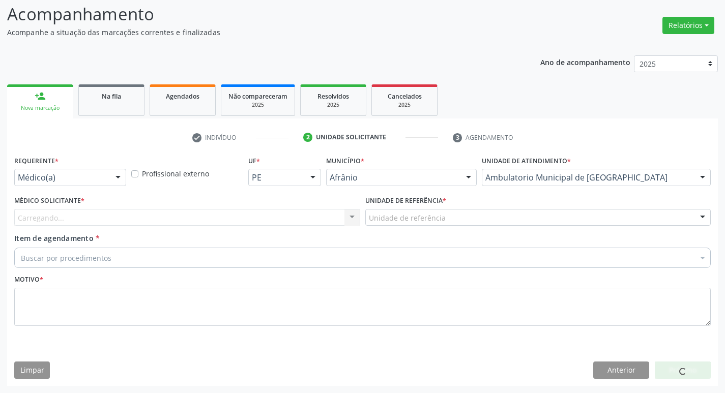
click at [200, 223] on div "Carregando... Nenhum resultado encontrado para: " " Não há nenhuma opção para s…" at bounding box center [187, 217] width 346 height 17
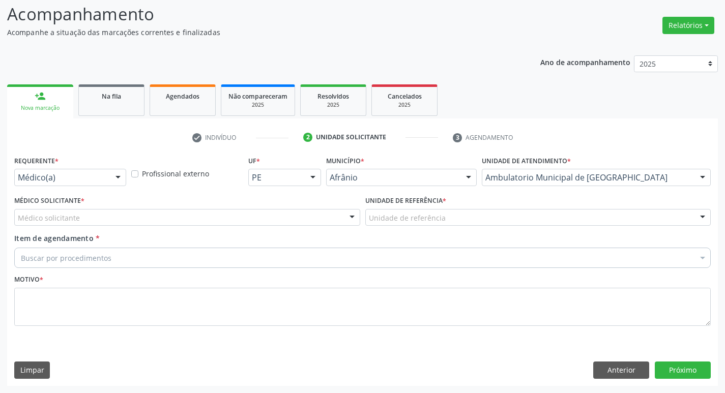
click at [208, 224] on div "Médico solicitante" at bounding box center [187, 217] width 346 height 17
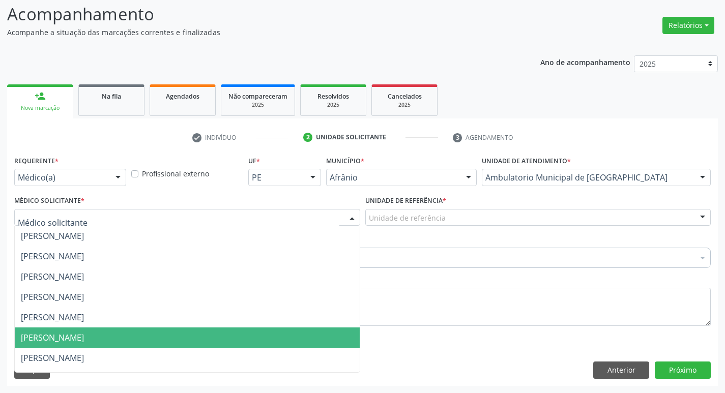
click at [219, 336] on span "[PERSON_NAME]" at bounding box center [187, 338] width 345 height 20
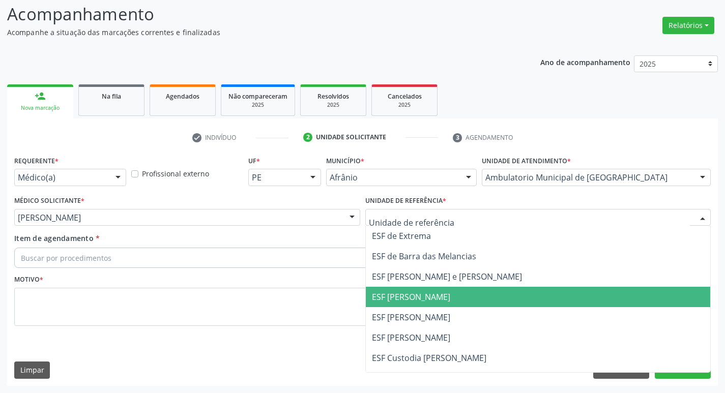
click at [426, 303] on span "ESF [PERSON_NAME]" at bounding box center [411, 297] width 78 height 11
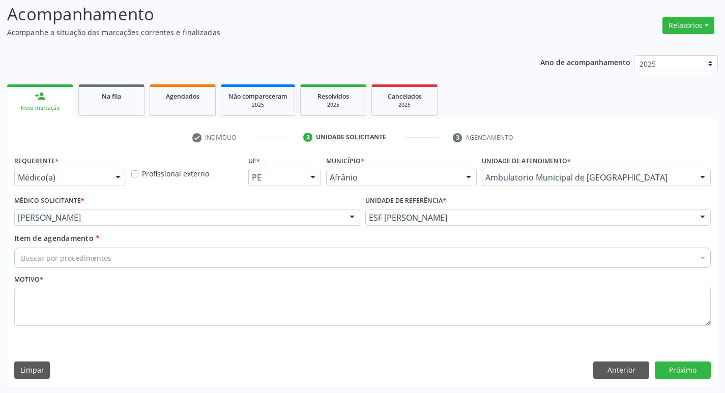
click at [245, 257] on div "Buscar por procedimentos" at bounding box center [362, 258] width 697 height 20
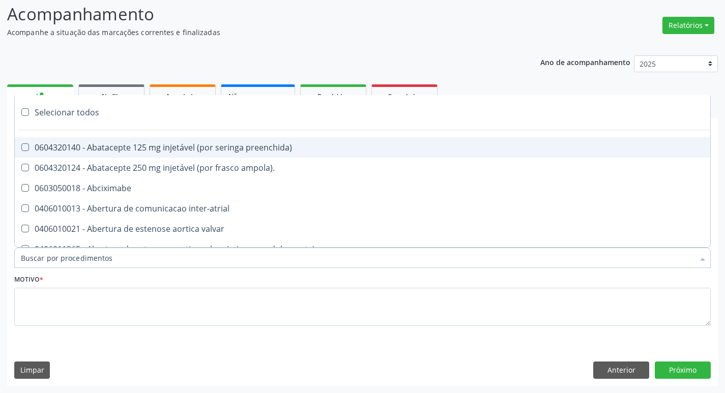
paste input "ortopedi"
type input "ortopedi"
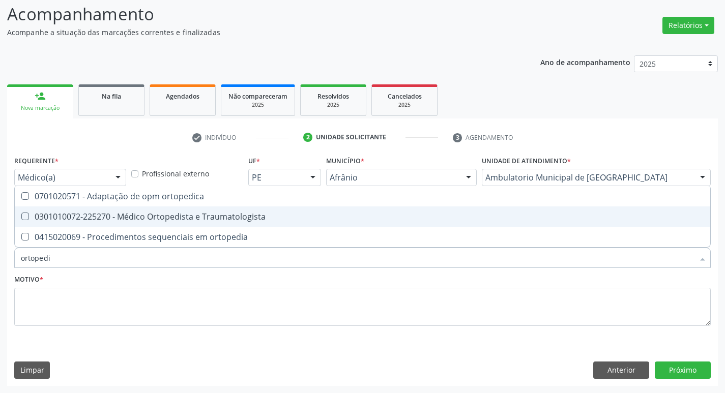
click at [24, 221] on span "0301010072-225270 - Médico Ortopedista e Traumatologista" at bounding box center [363, 217] width 696 height 20
checkbox Traumatologista "true"
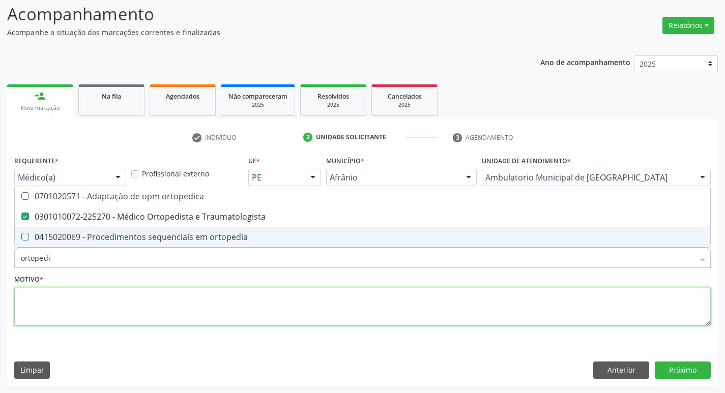
click at [69, 297] on textarea at bounding box center [362, 307] width 697 height 39
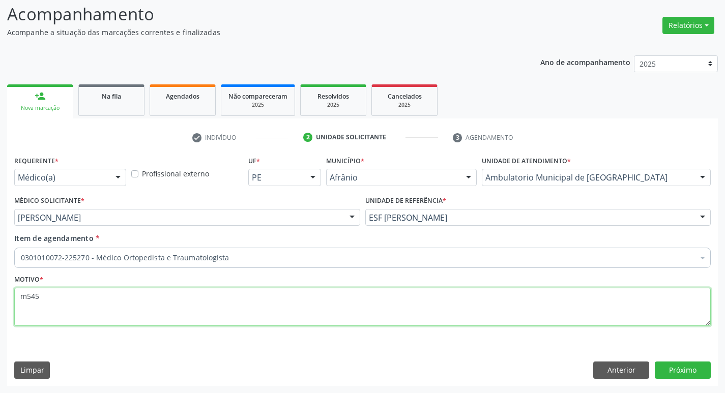
type textarea "m545"
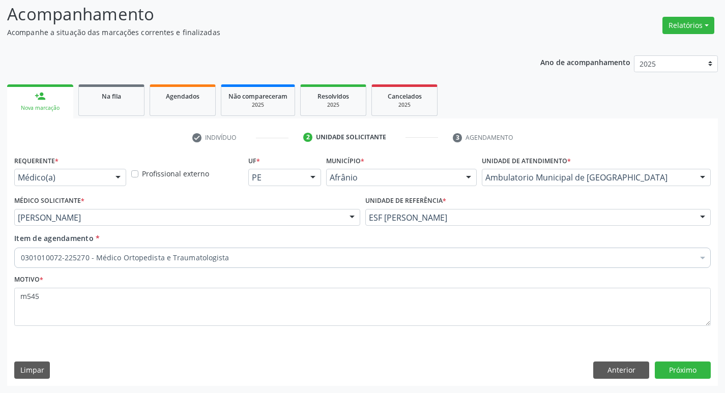
click at [678, 360] on div "Requerente * Médico(a) Médico(a) Enfermeiro(a) Paciente Nenhum resultado encont…" at bounding box center [362, 269] width 711 height 233
click at [685, 373] on button "Próximo" at bounding box center [683, 370] width 56 height 17
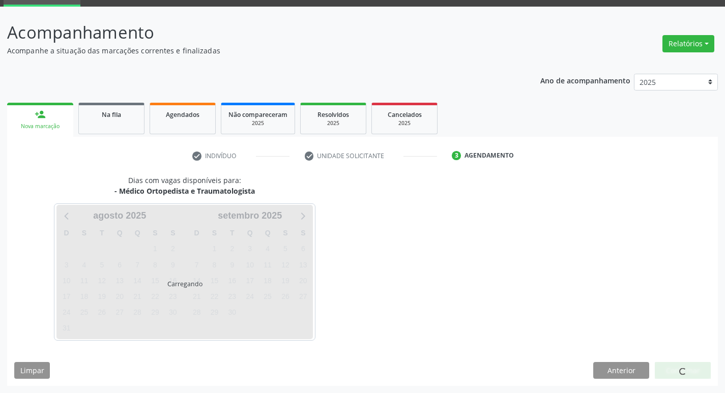
scroll to position [49, 0]
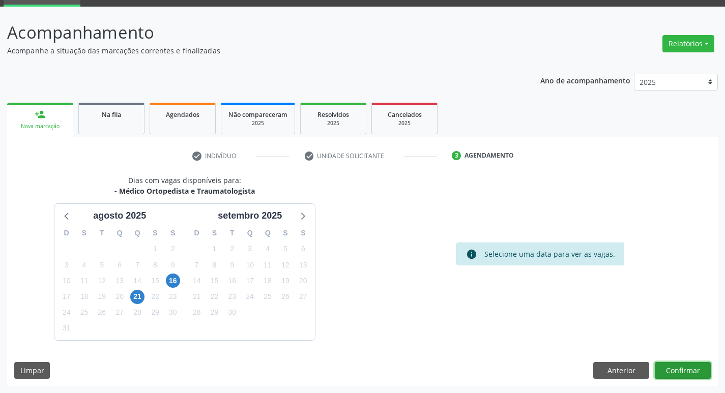
click at [691, 378] on button "Confirmar" at bounding box center [683, 370] width 56 height 17
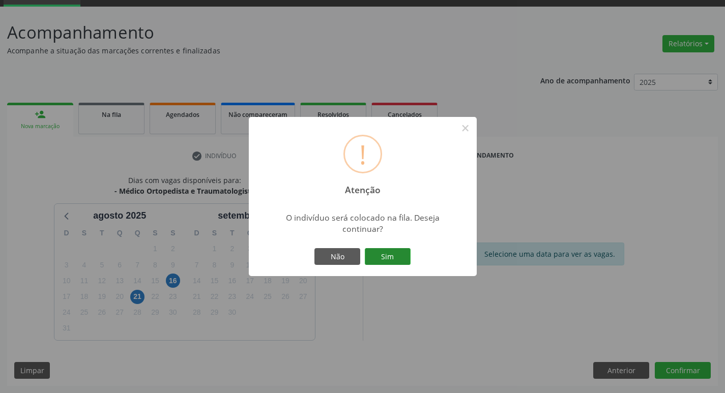
click at [393, 255] on button "Sim" at bounding box center [388, 256] width 46 height 17
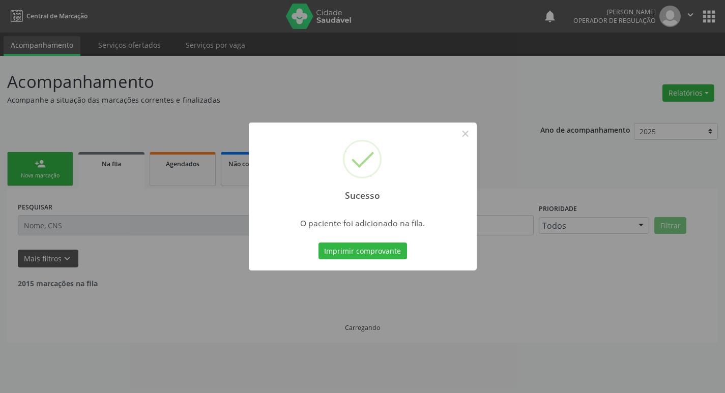
scroll to position [0, 0]
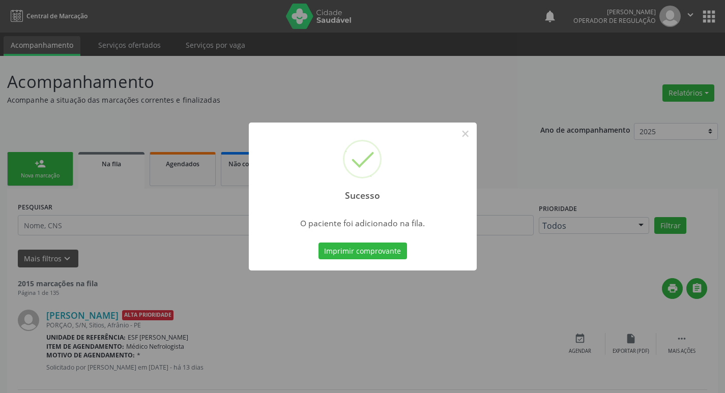
drag, startPoint x: 393, startPoint y: 255, endPoint x: 318, endPoint y: 61, distance: 208.3
click at [311, 58] on div "Sucesso × O paciente foi adicionado na fila. Imprimir comprovante Cancel" at bounding box center [362, 196] width 725 height 393
click at [462, 131] on button "×" at bounding box center [465, 133] width 17 height 17
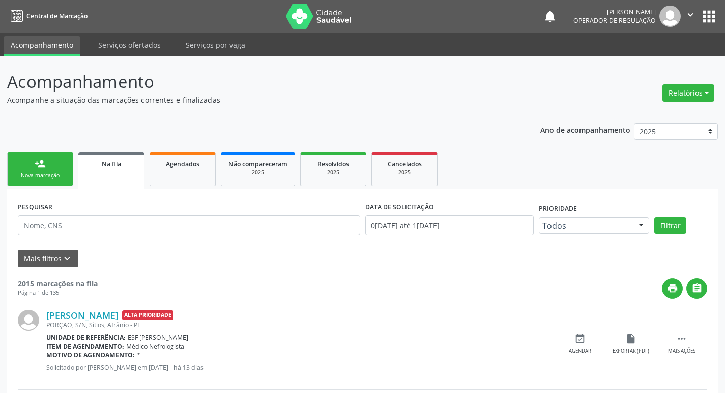
click at [35, 171] on link "person_add Nova marcação" at bounding box center [40, 169] width 66 height 34
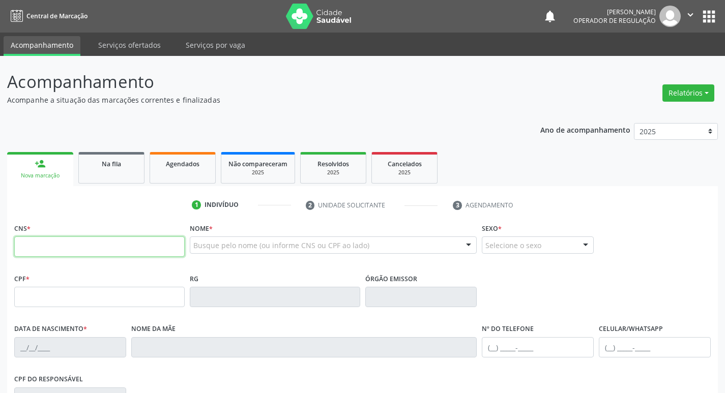
click at [69, 241] on input "text" at bounding box center [99, 247] width 171 height 20
type input "706 9031 6994 2137"
type input "028.636.454-98"
type input "02/02/1972"
type input "Maria Esmelinda Damaceno Coelho"
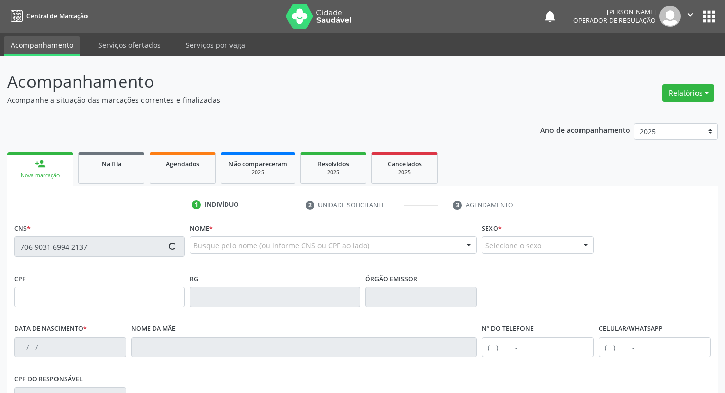
type input "(87) 98832-2382"
type input "25"
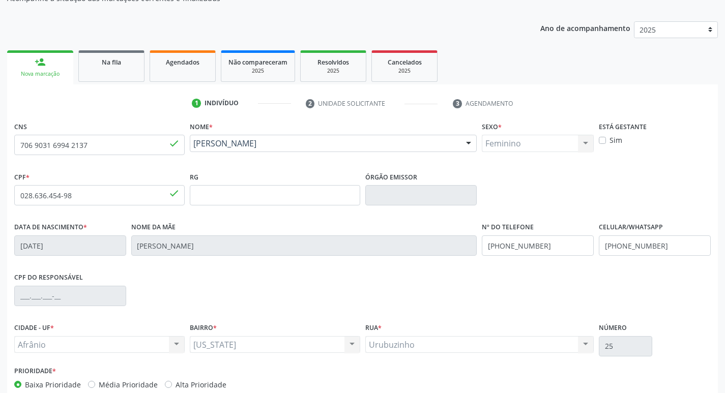
scroll to position [158, 0]
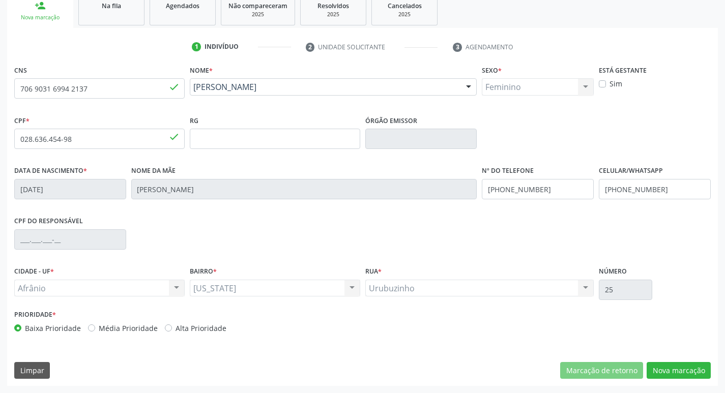
click at [99, 328] on label "Média Prioridade" at bounding box center [128, 328] width 59 height 11
click at [91, 328] on input "Média Prioridade" at bounding box center [91, 327] width 7 height 9
radio input "true"
click at [673, 371] on button "Nova marcação" at bounding box center [679, 370] width 64 height 17
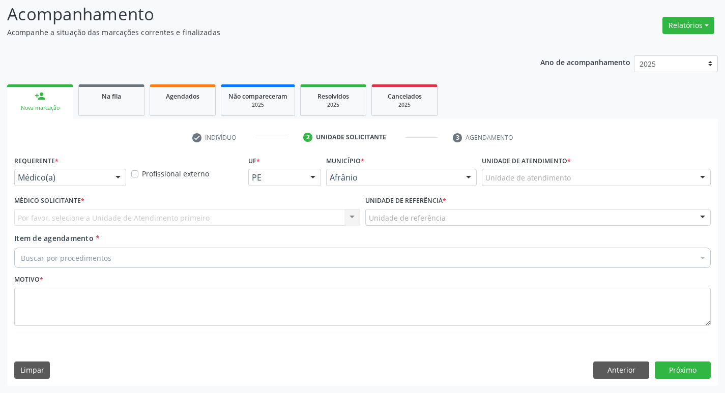
click at [618, 175] on div "Unidade de atendimento" at bounding box center [596, 177] width 229 height 17
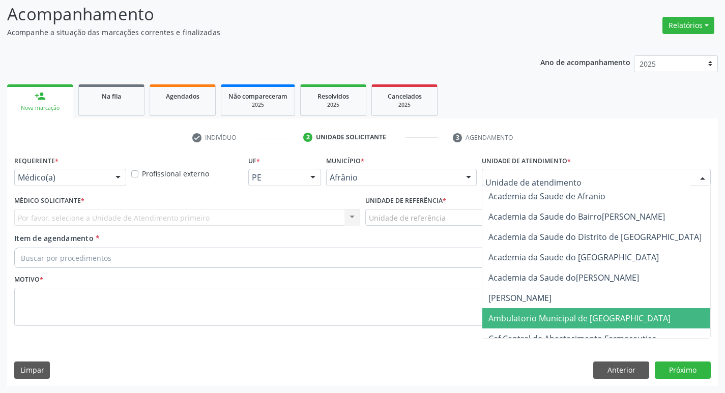
click at [629, 325] on span "Ambulatorio Municipal de [GEOGRAPHIC_DATA]" at bounding box center [607, 318] width 248 height 20
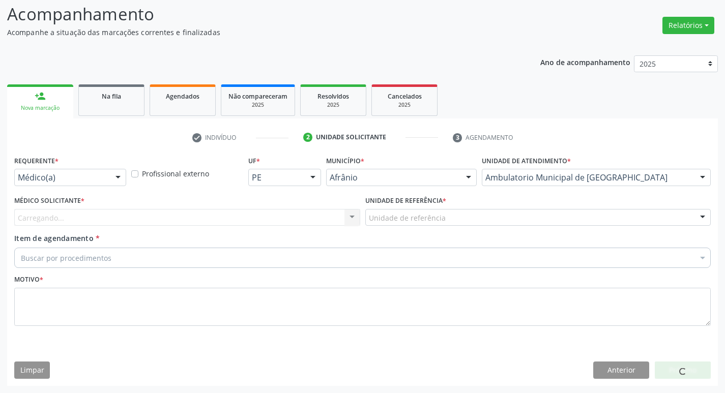
click at [194, 214] on div "Carregando... Nenhum resultado encontrado para: " " Não há nenhuma opção para s…" at bounding box center [187, 217] width 346 height 17
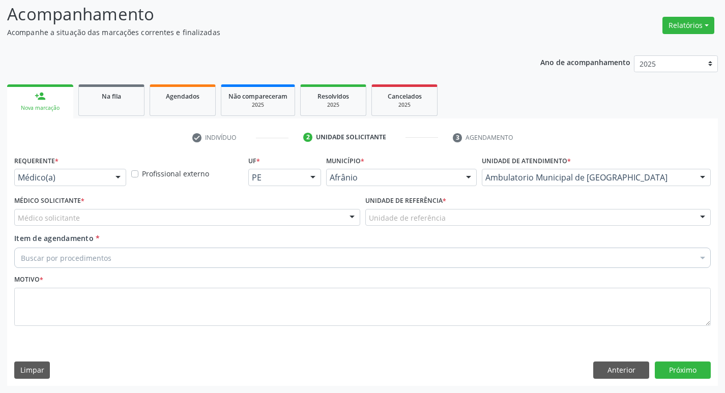
click at [203, 225] on div "Médico solicitante" at bounding box center [187, 217] width 346 height 17
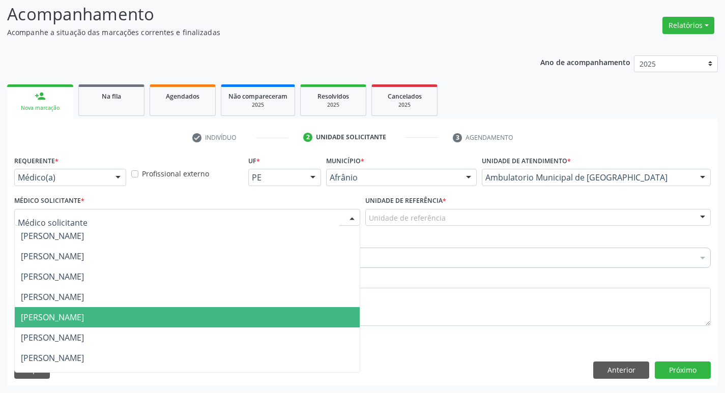
click at [216, 312] on span "[PERSON_NAME]" at bounding box center [187, 317] width 345 height 20
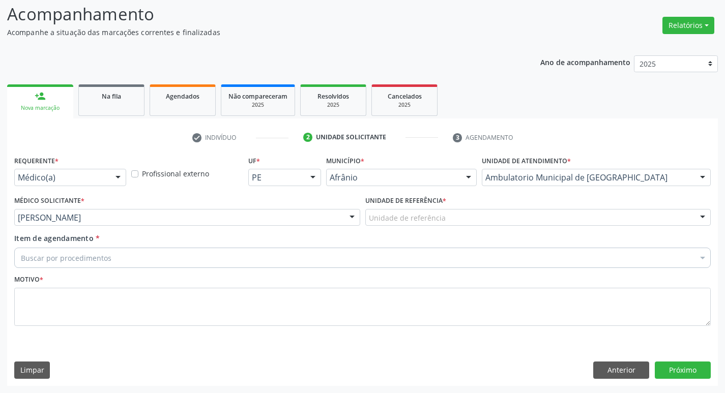
click at [462, 211] on div "Unidade de referência" at bounding box center [538, 217] width 346 height 17
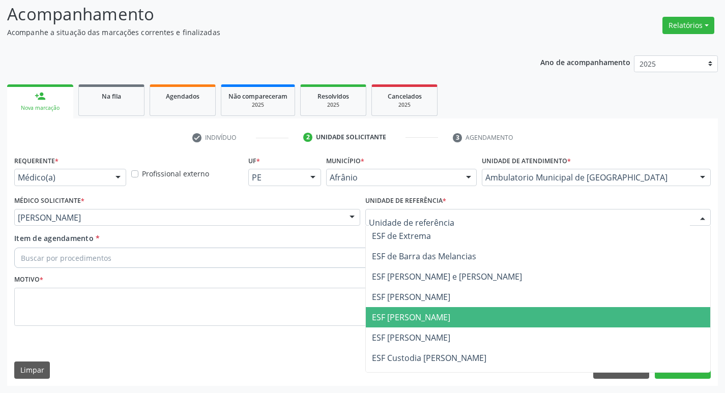
drag, startPoint x: 469, startPoint y: 310, endPoint x: 369, endPoint y: 299, distance: 100.8
click at [469, 309] on span "ESF [PERSON_NAME]" at bounding box center [538, 317] width 345 height 20
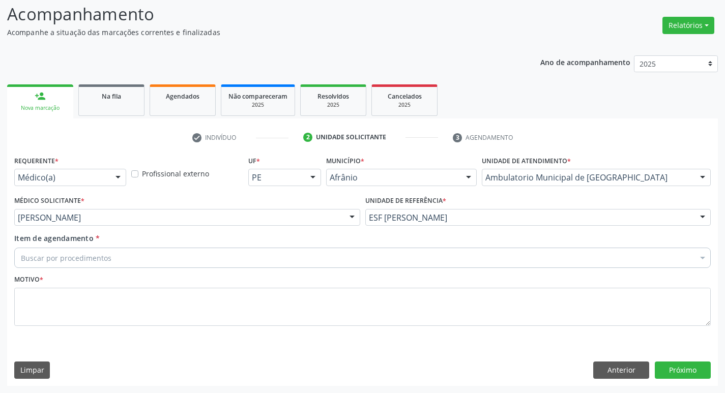
drag, startPoint x: 228, startPoint y: 252, endPoint x: 234, endPoint y: 272, distance: 20.4
click at [228, 253] on div "Buscar por procedimentos" at bounding box center [362, 258] width 697 height 20
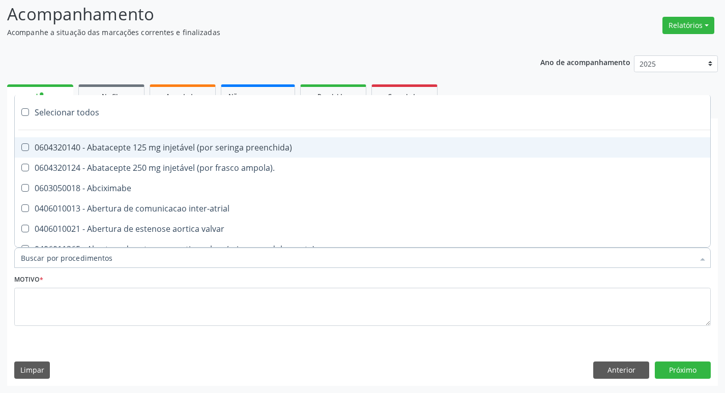
click at [232, 254] on input "Item de agendamento *" at bounding box center [357, 258] width 673 height 20
paste input "ortopedi"
type input "ortopedi"
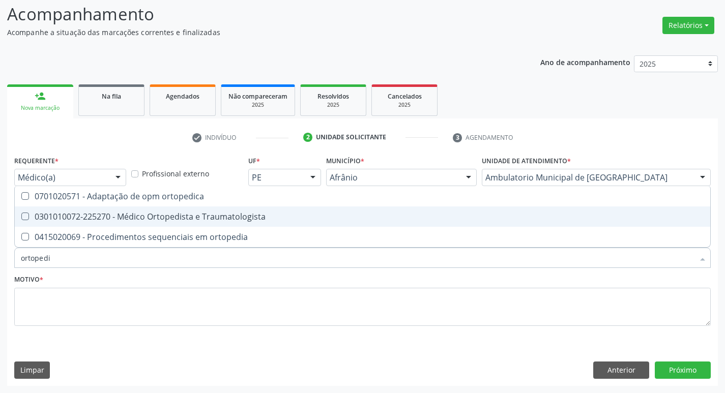
click at [21, 215] on Traumatologista at bounding box center [25, 217] width 8 height 8
click at [21, 215] on Traumatologista "checkbox" at bounding box center [18, 216] width 7 height 7
checkbox Traumatologista "true"
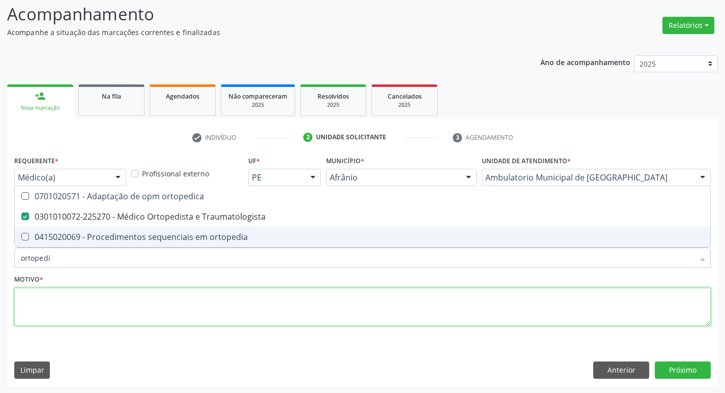
click at [88, 294] on textarea at bounding box center [362, 307] width 697 height 39
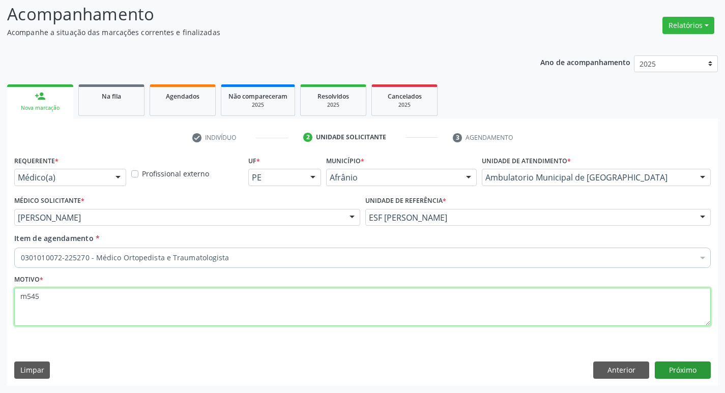
type textarea "m545"
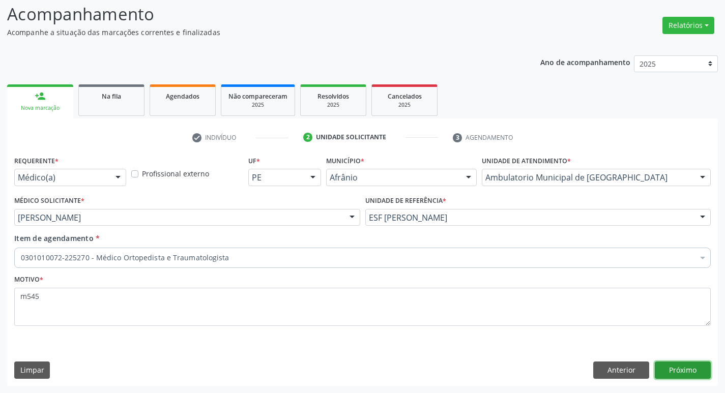
click at [702, 375] on button "Próximo" at bounding box center [683, 370] width 56 height 17
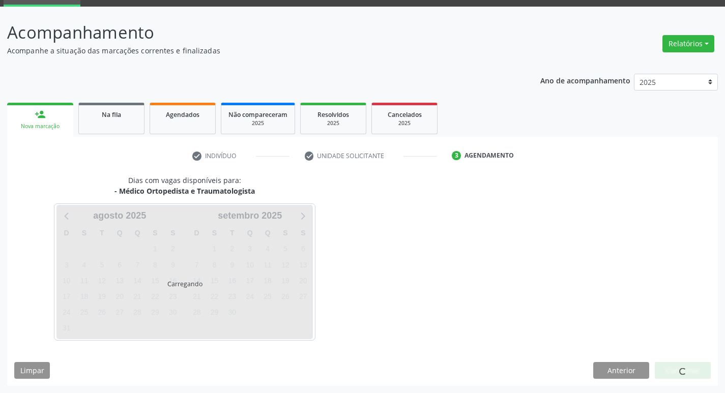
scroll to position [49, 0]
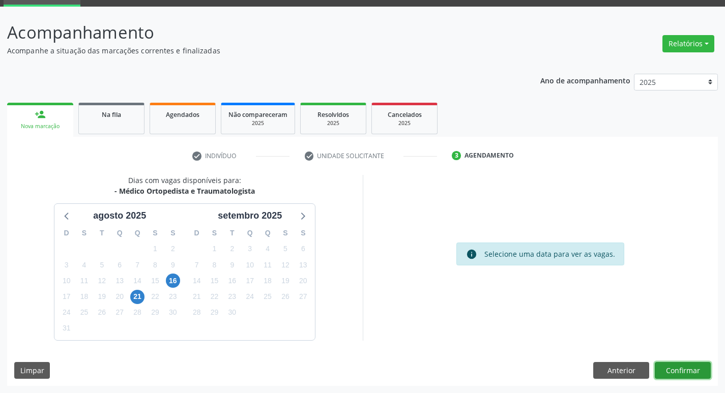
click at [700, 375] on button "Confirmar" at bounding box center [683, 370] width 56 height 17
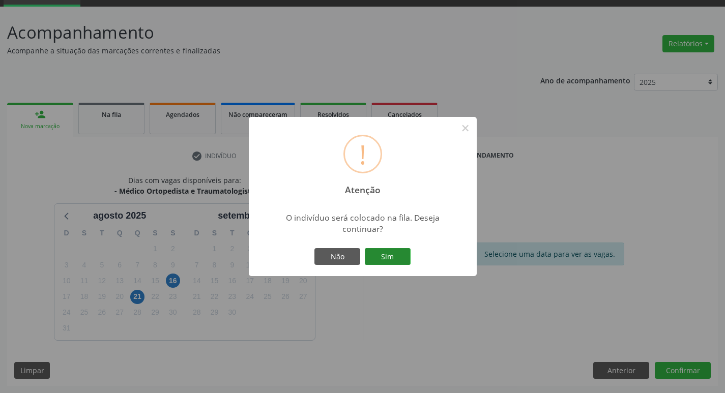
click at [395, 257] on button "Sim" at bounding box center [388, 256] width 46 height 17
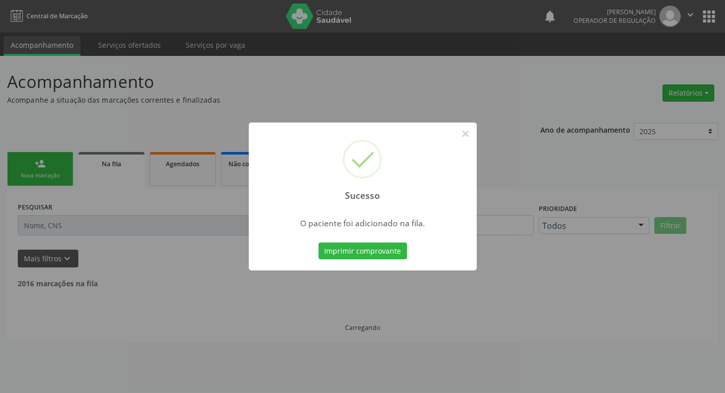
scroll to position [0, 0]
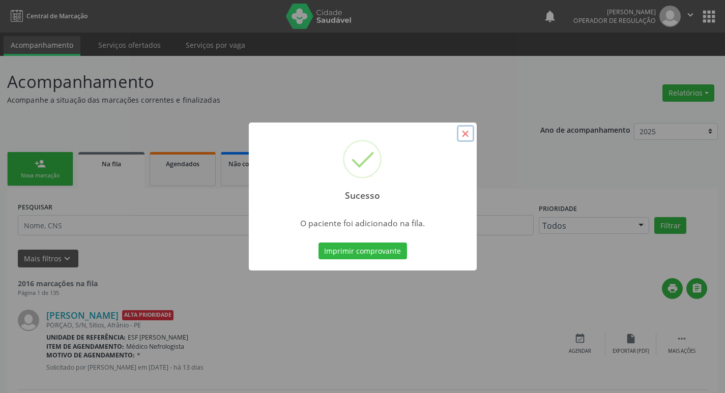
click at [464, 132] on button "×" at bounding box center [465, 133] width 17 height 17
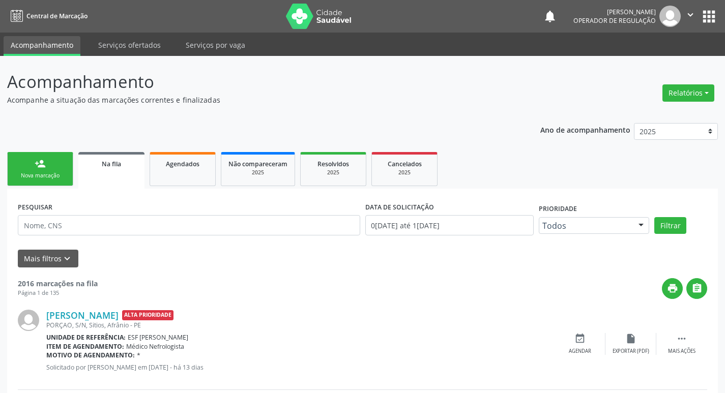
click at [51, 163] on link "person_add Nova marcação" at bounding box center [40, 169] width 66 height 34
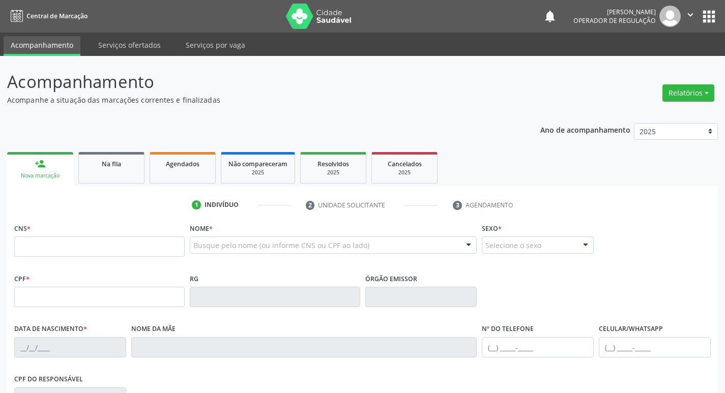
click at [46, 171] on link "person_add Nova marcação" at bounding box center [40, 169] width 66 height 34
click at [70, 245] on input "text" at bounding box center [99, 247] width 171 height 20
type input "700 0020 2074 9909"
type input "369.781.258-06"
type input "29/01/1984"
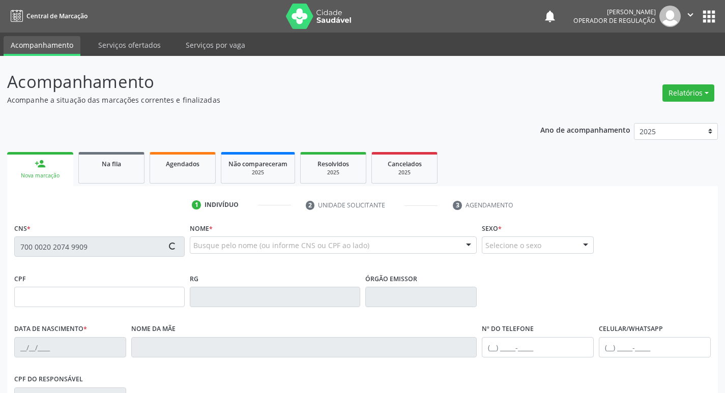
type input "Adalgisa da Silva Santos Benício"
type input "(87) 98844-8490"
type input "4"
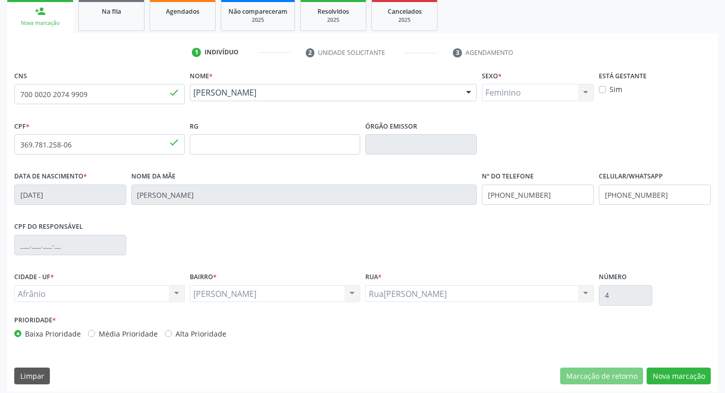
scroll to position [158, 0]
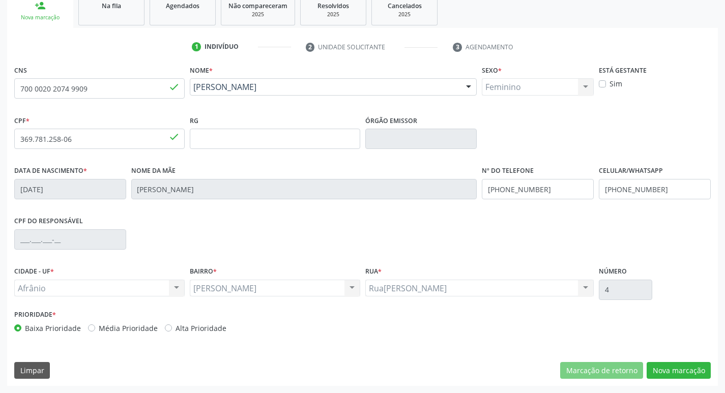
click at [99, 328] on label "Média Prioridade" at bounding box center [128, 328] width 59 height 11
click at [90, 328] on input "Média Prioridade" at bounding box center [91, 327] width 7 height 9
radio input "true"
click at [664, 369] on button "Nova marcação" at bounding box center [679, 370] width 64 height 17
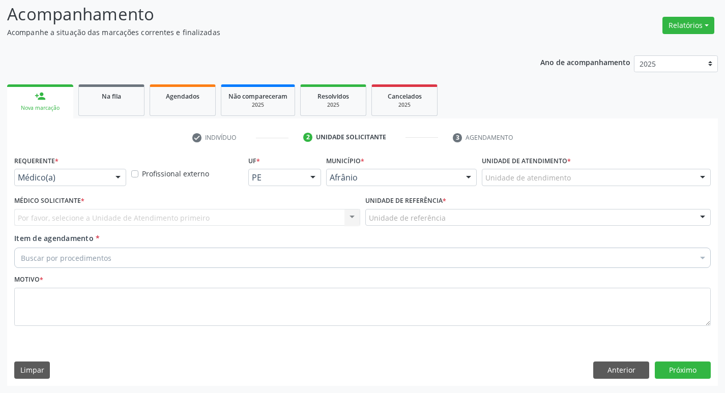
scroll to position [68, 0]
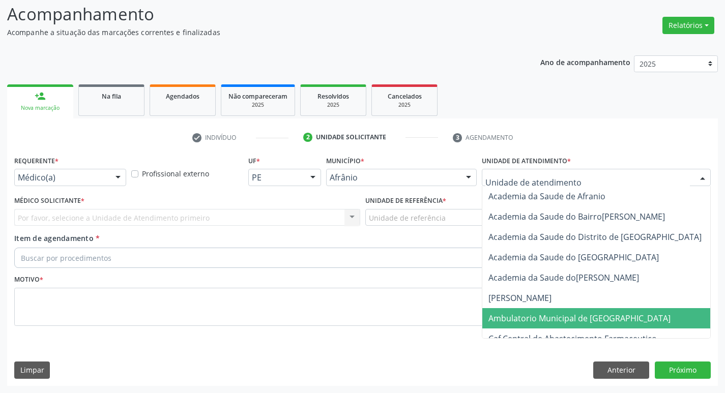
click at [564, 317] on span "Ambulatorio Municipal de [GEOGRAPHIC_DATA]" at bounding box center [580, 318] width 182 height 11
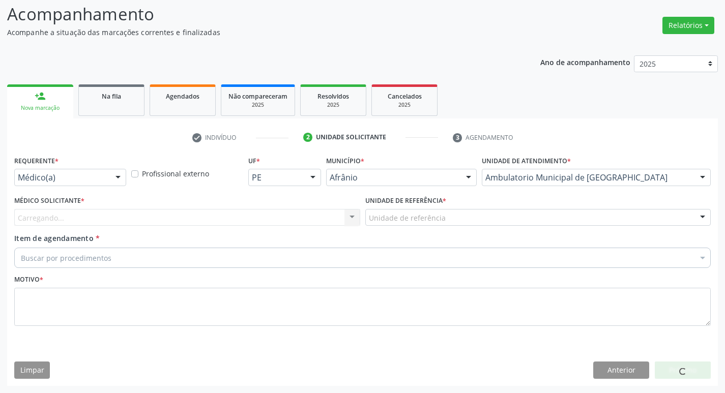
click at [188, 220] on div "Carregando... Nenhum resultado encontrado para: " " Não há nenhuma opção para s…" at bounding box center [187, 217] width 346 height 17
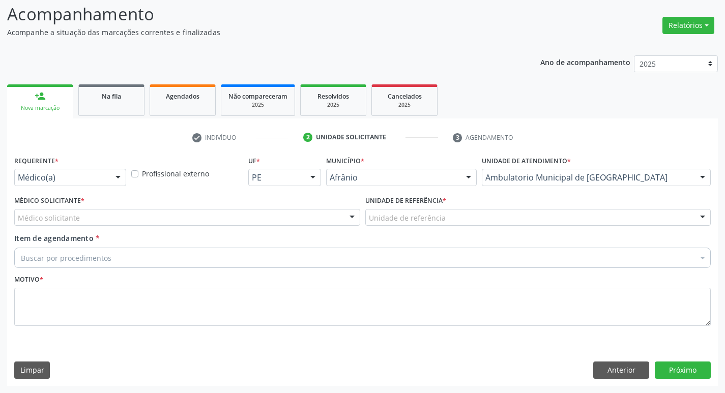
click at [209, 219] on div "Médico solicitante" at bounding box center [187, 217] width 346 height 17
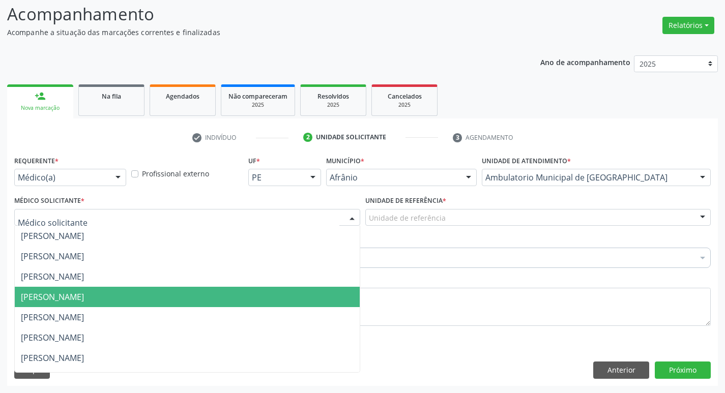
click at [191, 300] on span "[PERSON_NAME]" at bounding box center [187, 297] width 345 height 20
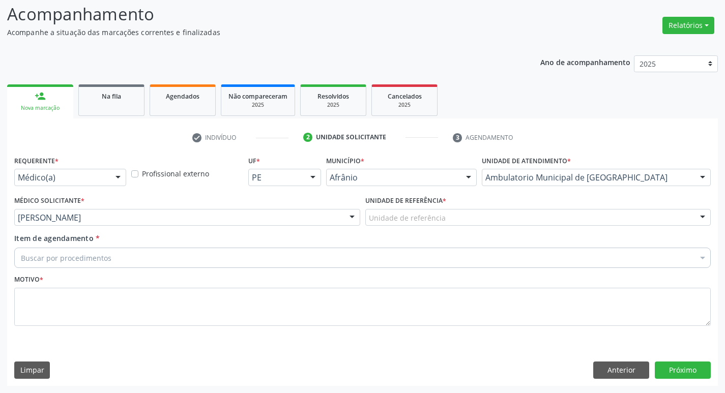
click at [475, 213] on div "Unidade de referência" at bounding box center [538, 217] width 346 height 17
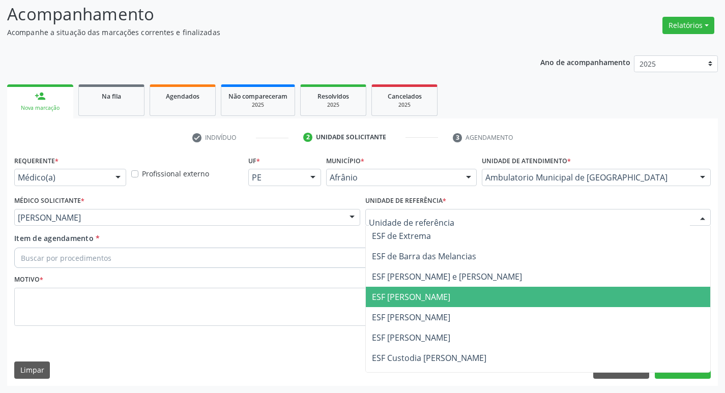
click at [450, 293] on span "ESF [PERSON_NAME]" at bounding box center [411, 297] width 78 height 11
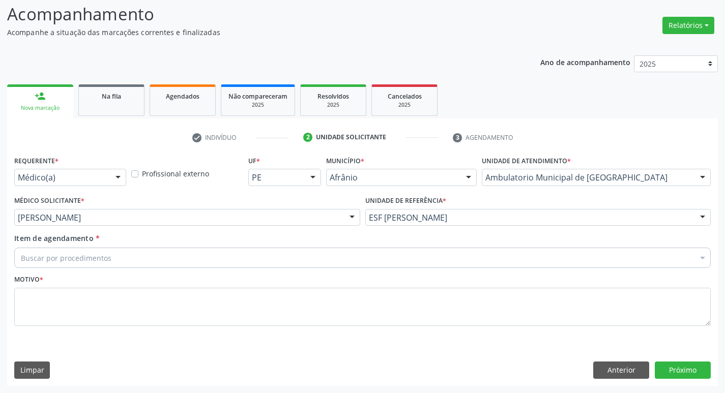
drag, startPoint x: 298, startPoint y: 265, endPoint x: 296, endPoint y: 257, distance: 8.4
click at [298, 265] on div "Buscar por procedimentos" at bounding box center [362, 258] width 697 height 20
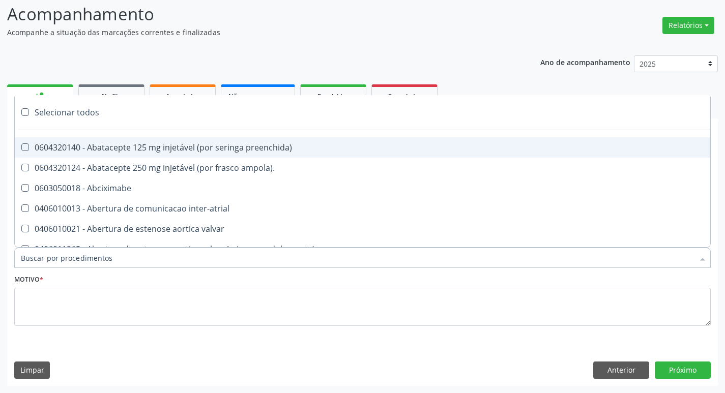
click at [296, 257] on input "Item de agendamento *" at bounding box center [357, 258] width 673 height 20
paste input "ortopedi"
type input "ortopedi"
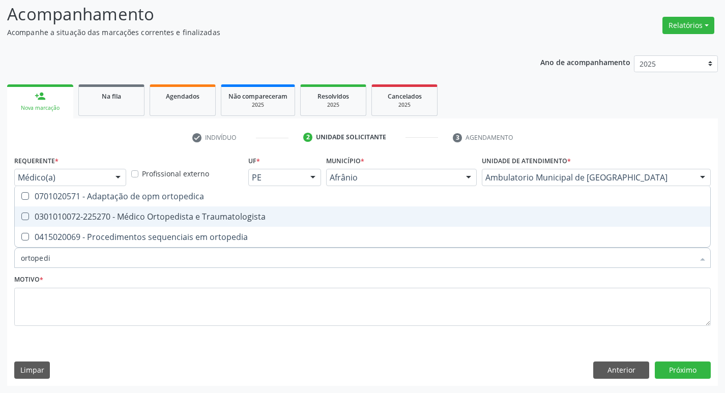
click at [28, 217] on Traumatologista at bounding box center [25, 217] width 8 height 8
click at [21, 217] on Traumatologista "checkbox" at bounding box center [18, 216] width 7 height 7
checkbox Traumatologista "true"
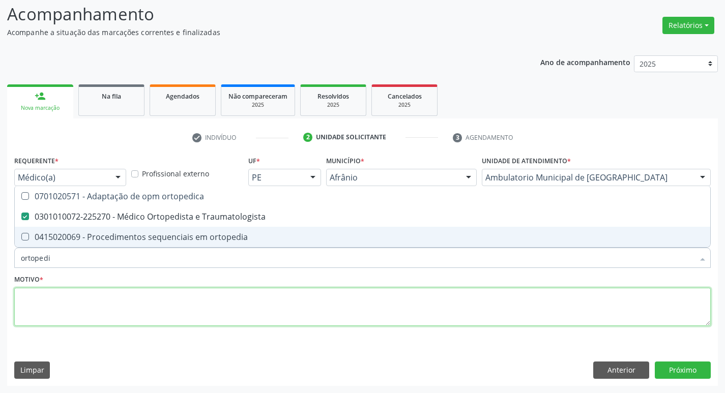
click at [67, 312] on textarea at bounding box center [362, 307] width 697 height 39
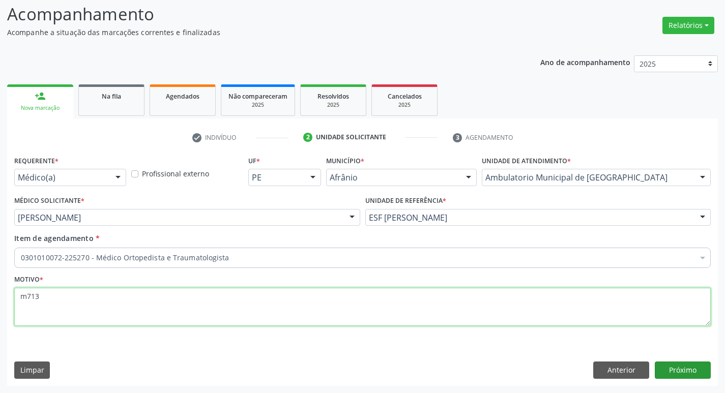
type textarea "m713"
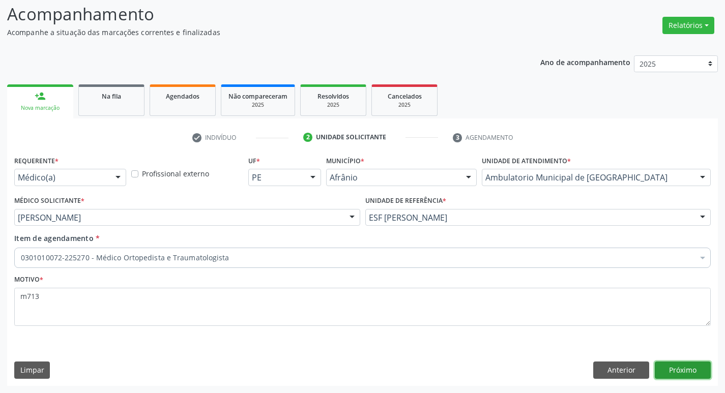
click at [701, 366] on button "Próximo" at bounding box center [683, 370] width 56 height 17
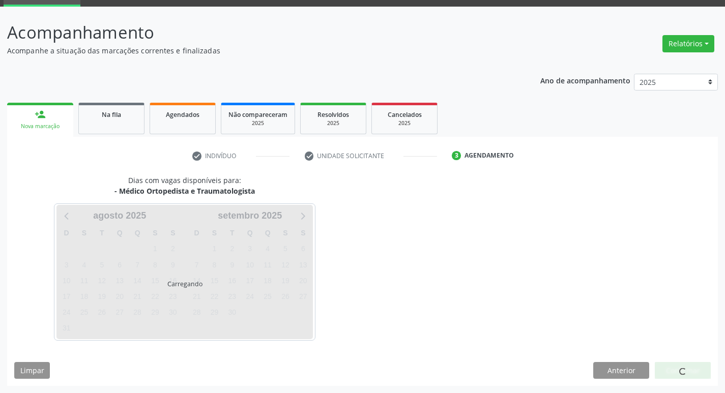
scroll to position [49, 0]
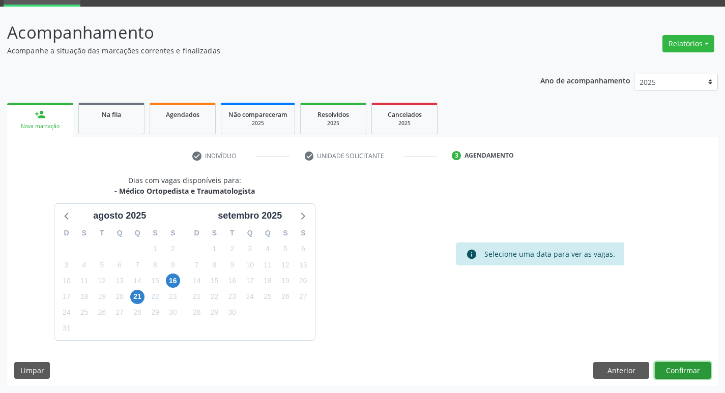
click at [682, 375] on button "Confirmar" at bounding box center [683, 370] width 56 height 17
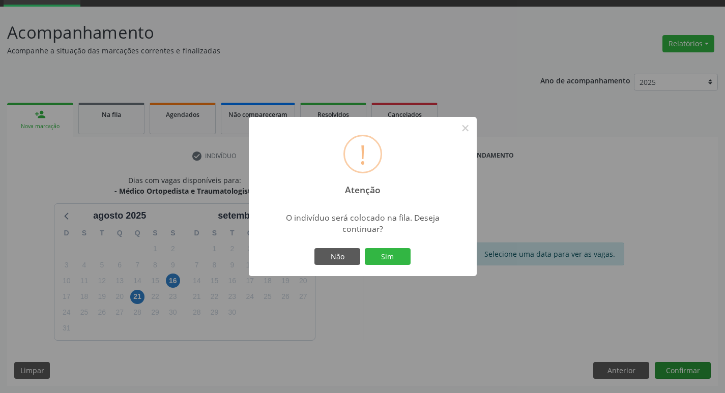
click at [365, 248] on button "Sim" at bounding box center [388, 256] width 46 height 17
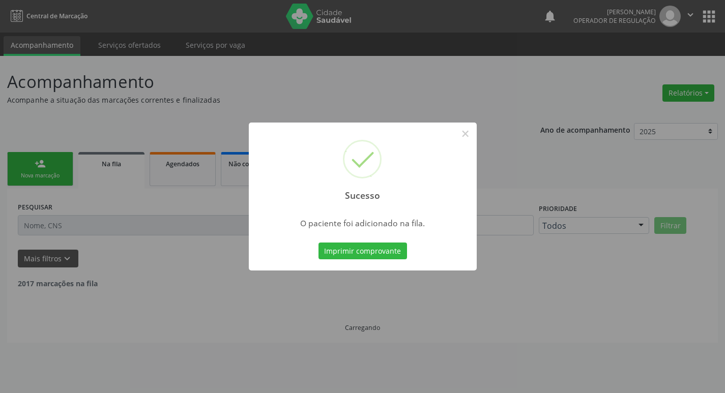
scroll to position [0, 0]
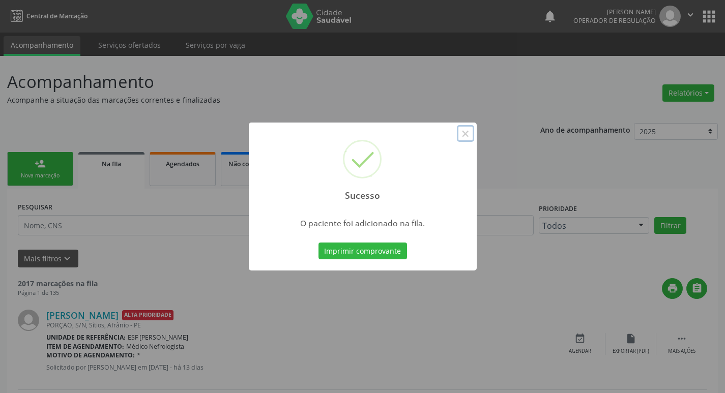
click at [458, 132] on button "×" at bounding box center [465, 133] width 17 height 17
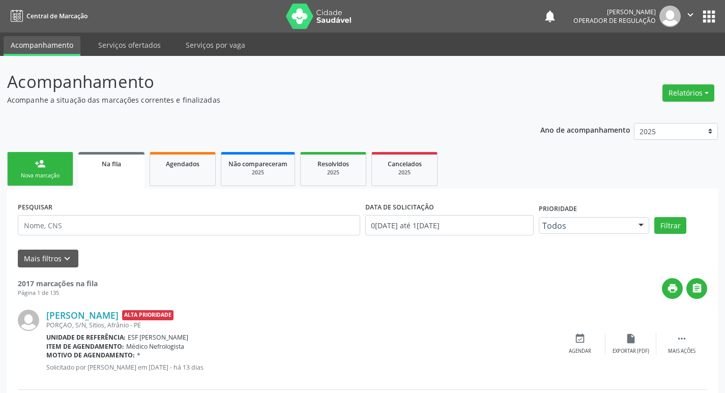
click at [54, 163] on link "person_add Nova marcação" at bounding box center [40, 169] width 66 height 34
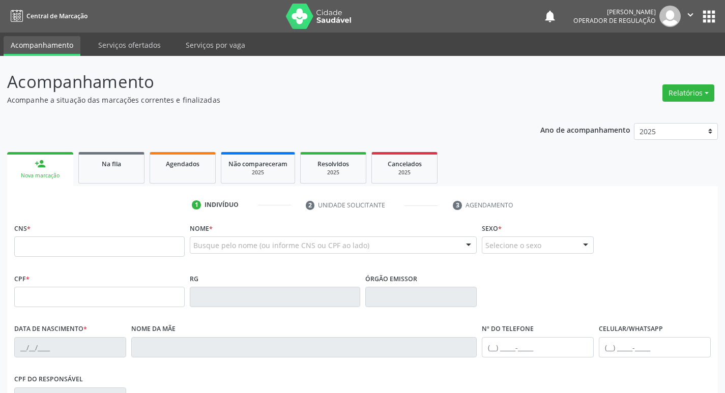
click at [54, 163] on link "person_add Nova marcação" at bounding box center [40, 169] width 66 height 34
click at [114, 246] on input "text" at bounding box center [99, 247] width 171 height 20
type input "700 4081 8031 1350"
type input "21/06/1994"
type input "Geralda M da S. Rodrigues"
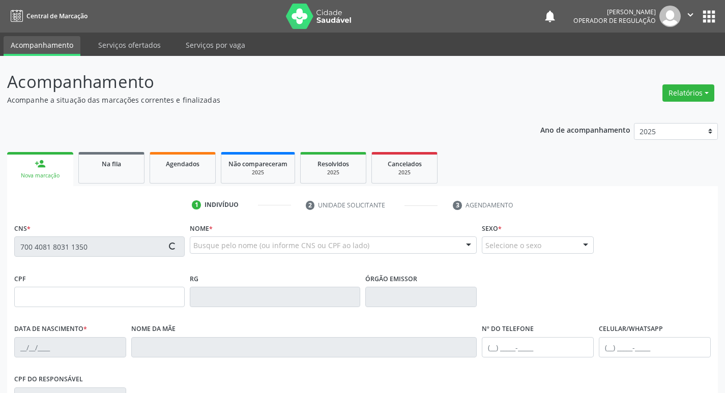
type input "(87) 98876-0073"
type input "--"
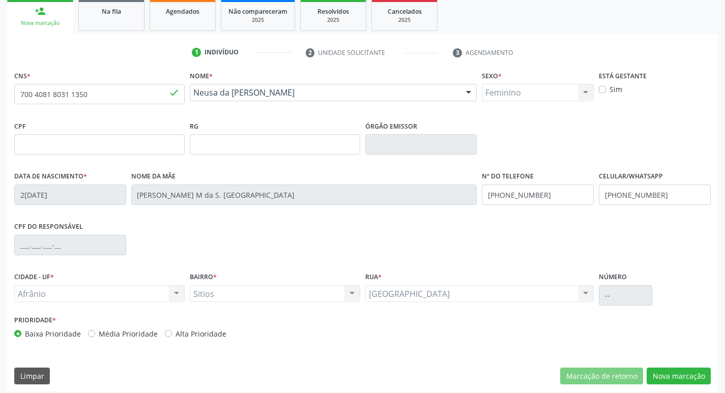
scroll to position [158, 0]
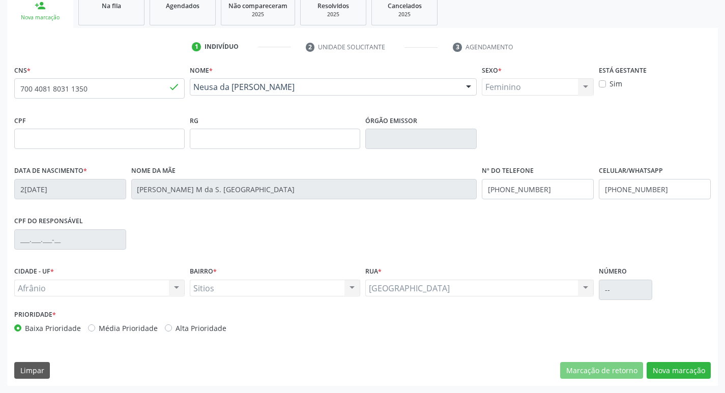
drag, startPoint x: 91, startPoint y: 331, endPoint x: 236, endPoint y: 333, distance: 145.6
click at [99, 331] on label "Média Prioridade" at bounding box center [128, 328] width 59 height 11
click at [91, 331] on input "Média Prioridade" at bounding box center [91, 327] width 7 height 9
radio input "true"
click at [698, 363] on button "Nova marcação" at bounding box center [679, 370] width 64 height 17
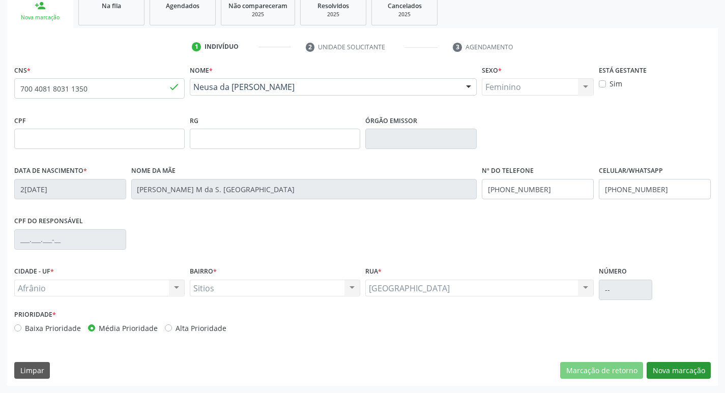
scroll to position [68, 0]
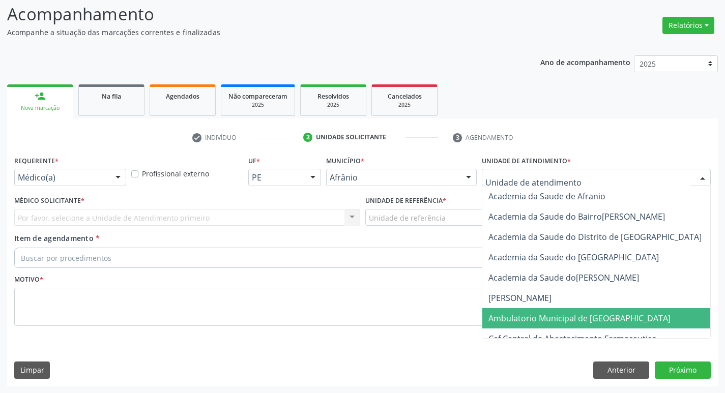
drag, startPoint x: 556, startPoint y: 323, endPoint x: 139, endPoint y: 210, distance: 432.3
click at [552, 322] on span "Ambulatorio Municipal de [GEOGRAPHIC_DATA]" at bounding box center [580, 318] width 182 height 11
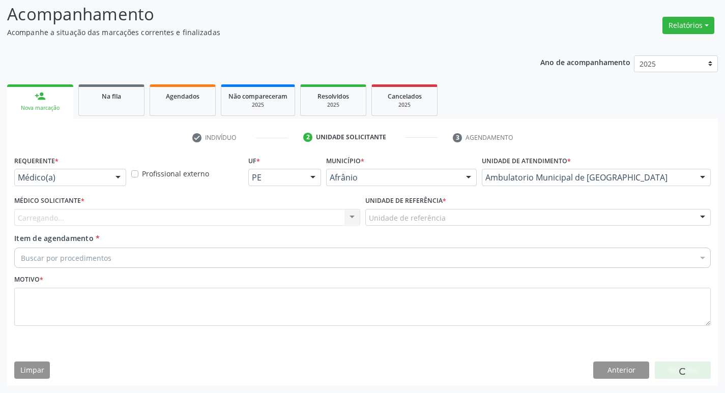
click at [269, 248] on div "Buscar por procedimentos" at bounding box center [362, 258] width 697 height 20
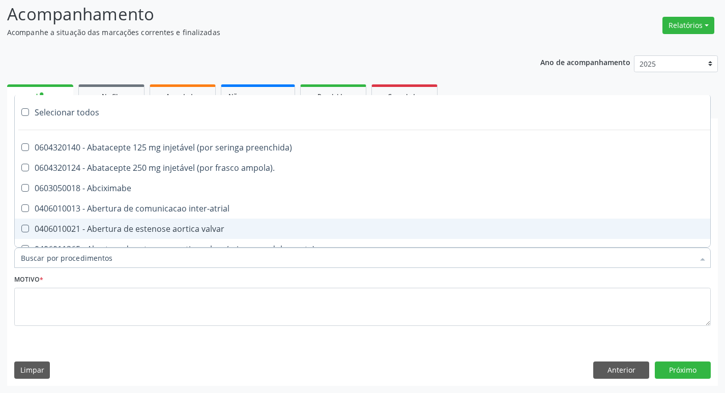
click at [274, 235] on span "0406010021 - Abertura de estenose aortica valvar" at bounding box center [413, 229] width 796 height 20
checkbox valvar "true"
paste input "ortopedi"
type input "ortopedi"
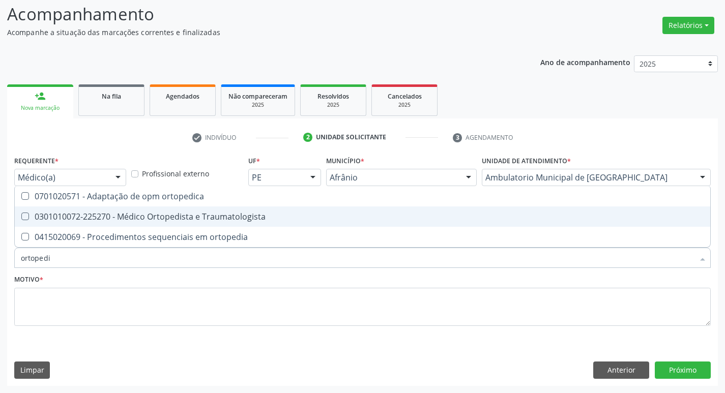
click at [29, 219] on div "0301010072-225270 - Médico Ortopedista e Traumatologista" at bounding box center [363, 217] width 684 height 8
checkbox Traumatologista "true"
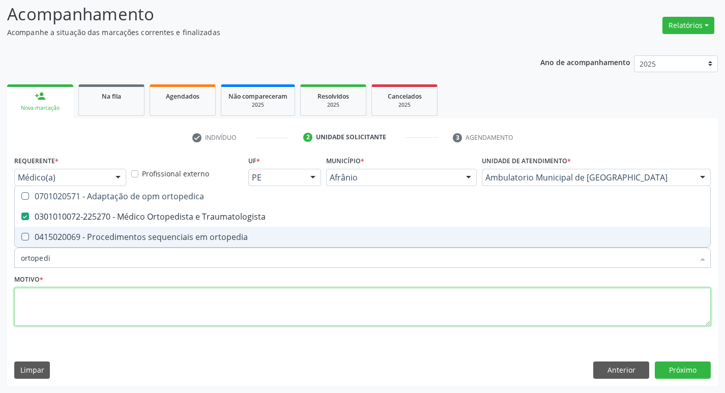
click at [77, 303] on textarea at bounding box center [362, 307] width 697 height 39
checkbox ortopedia "true"
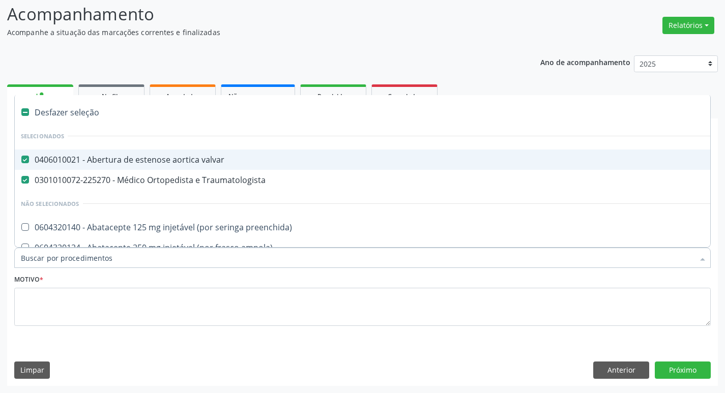
click at [20, 158] on div at bounding box center [19, 160] width 8 height 8
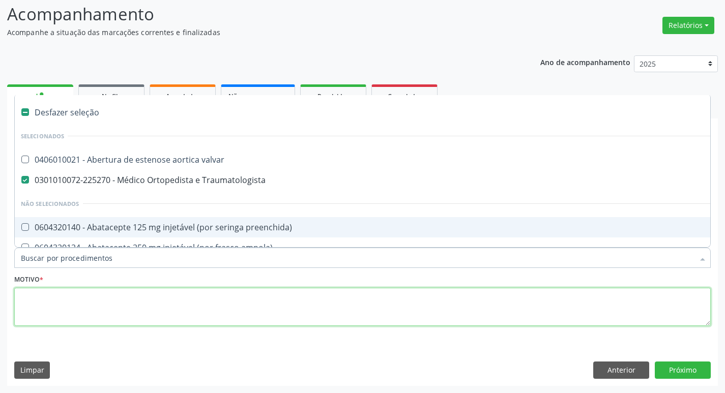
click at [63, 298] on textarea at bounding box center [362, 307] width 697 height 39
checkbox valvar "true"
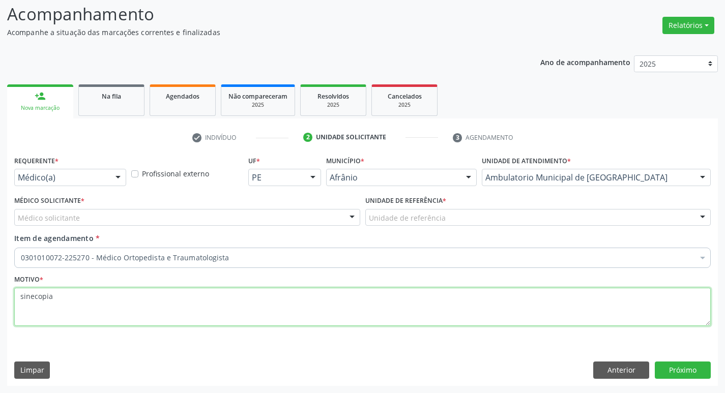
type textarea "sinecopia"
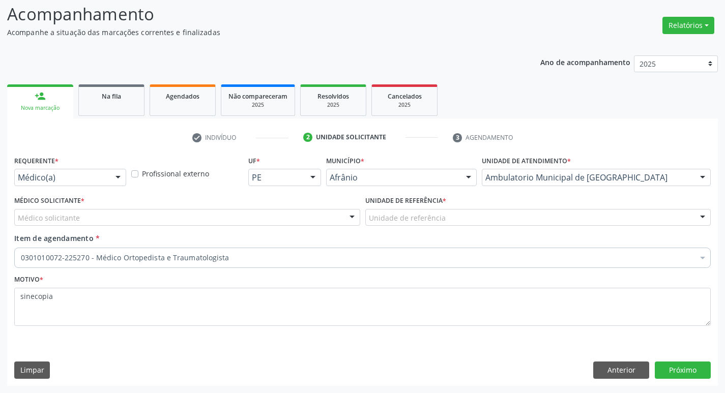
click at [332, 213] on div "Médico solicitante" at bounding box center [187, 217] width 346 height 17
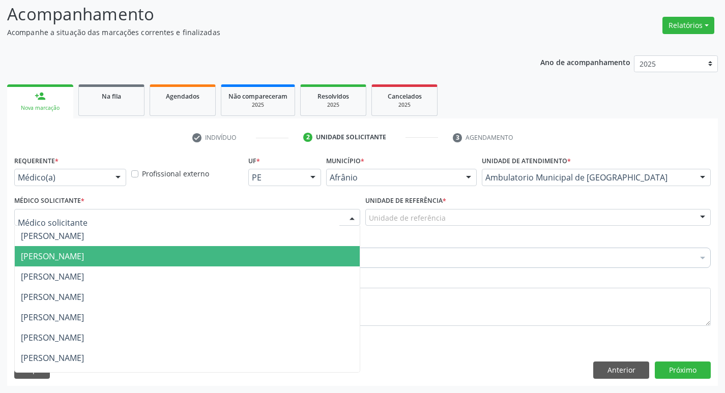
click at [331, 266] on span "[PERSON_NAME]" at bounding box center [187, 256] width 345 height 20
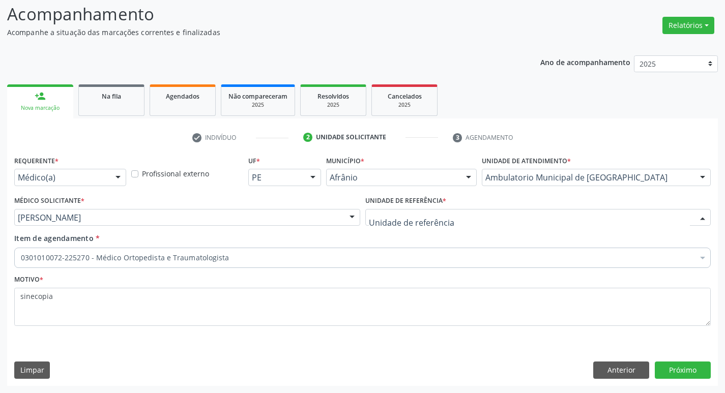
click at [465, 220] on div at bounding box center [538, 217] width 346 height 17
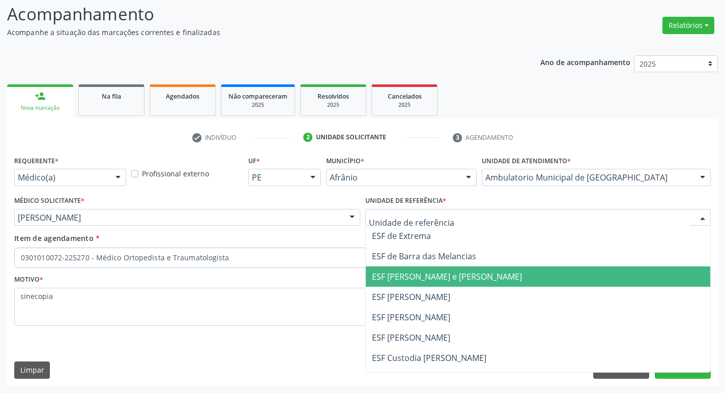
click at [450, 298] on span "ESF [PERSON_NAME]" at bounding box center [411, 297] width 78 height 11
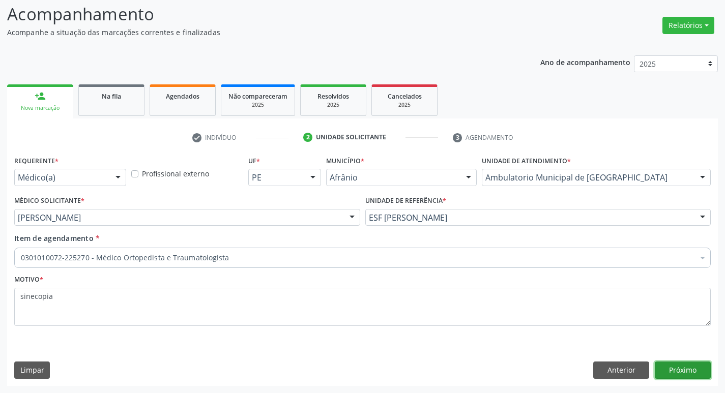
click at [693, 374] on button "Próximo" at bounding box center [683, 370] width 56 height 17
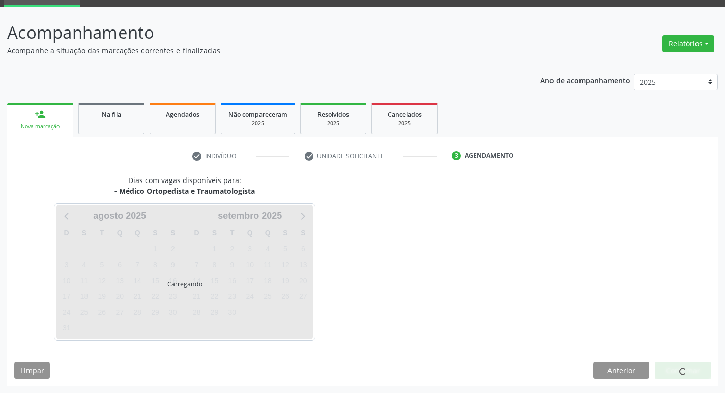
scroll to position [49, 0]
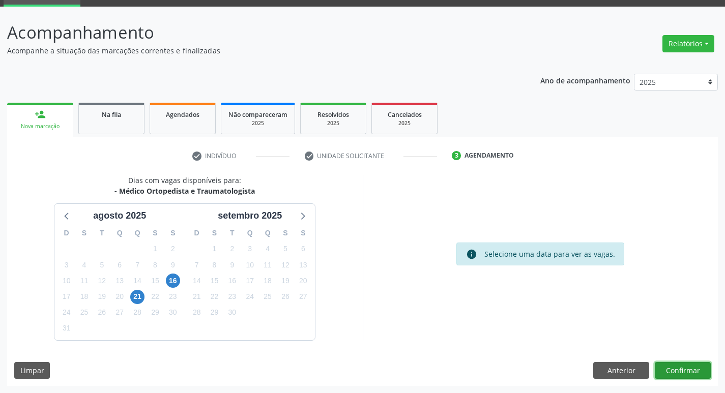
click at [693, 373] on button "Confirmar" at bounding box center [683, 370] width 56 height 17
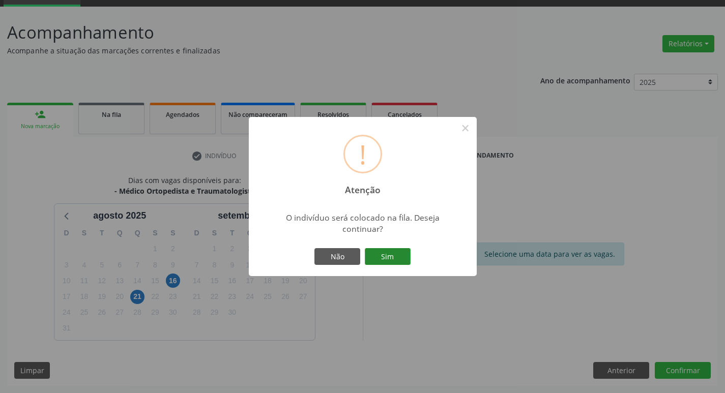
click at [397, 253] on button "Sim" at bounding box center [388, 256] width 46 height 17
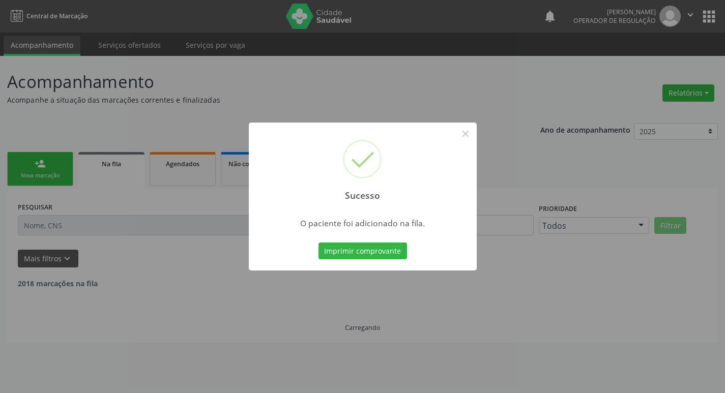
scroll to position [0, 0]
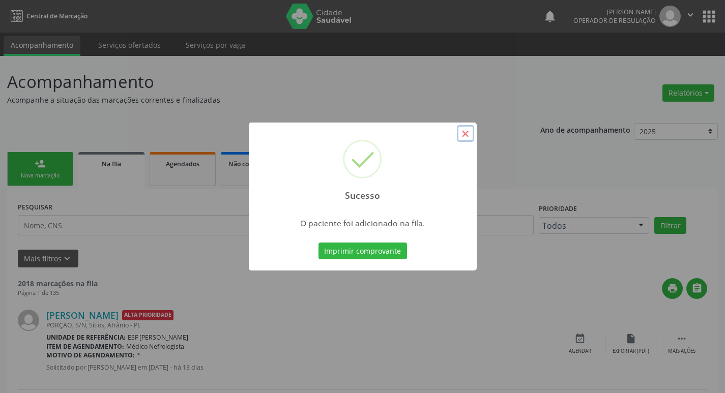
click at [466, 137] on button "×" at bounding box center [465, 133] width 17 height 17
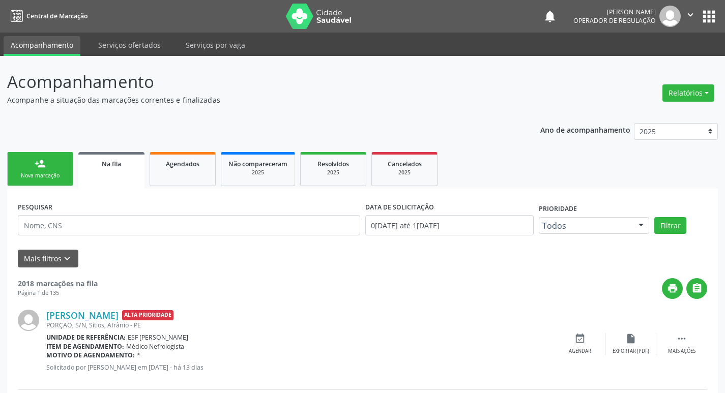
click at [43, 171] on link "person_add Nova marcação" at bounding box center [40, 169] width 66 height 34
click at [42, 157] on link "person_add Nova marcação" at bounding box center [40, 169] width 66 height 34
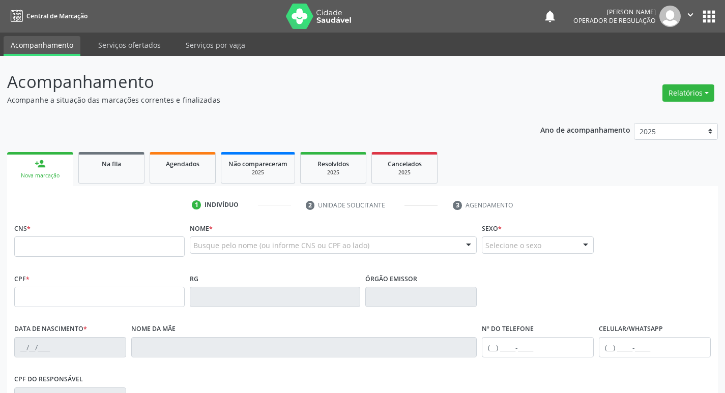
click at [45, 161] on div "person_add" at bounding box center [40, 163] width 11 height 11
click at [92, 250] on input "text" at bounding box center [99, 247] width 171 height 20
type input "705 0082 3422 2754"
type input "09/10/1989"
type input "[PERSON_NAME]"
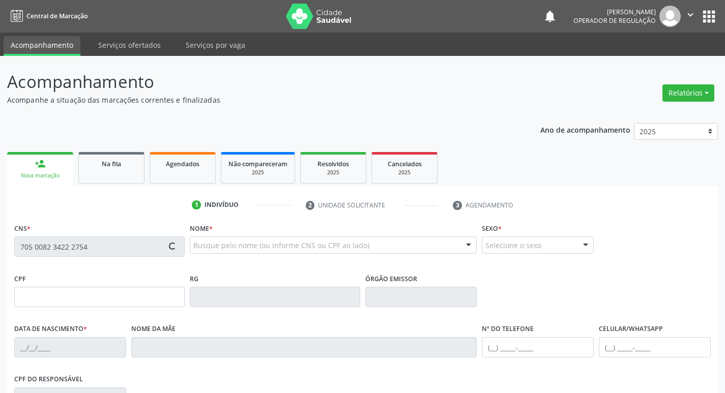
type input "(87) 98876-0073"
type input "S/N"
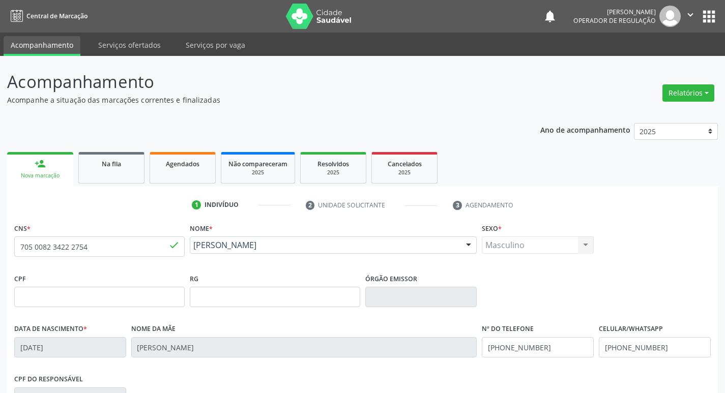
scroll to position [158, 0]
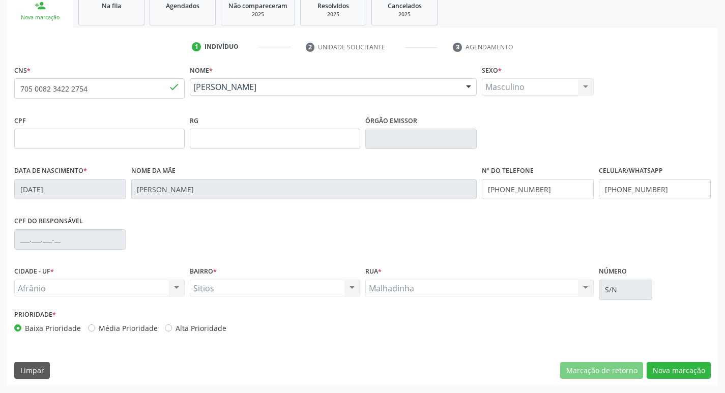
click at [99, 328] on label "Média Prioridade" at bounding box center [128, 328] width 59 height 11
click at [88, 328] on input "Média Prioridade" at bounding box center [91, 327] width 7 height 9
radio input "true"
click at [667, 373] on button "Nova marcação" at bounding box center [679, 370] width 64 height 17
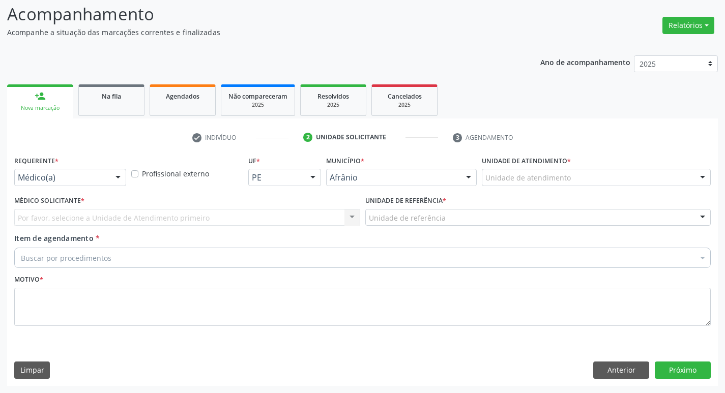
drag, startPoint x: 547, startPoint y: 178, endPoint x: 550, endPoint y: 300, distance: 122.2
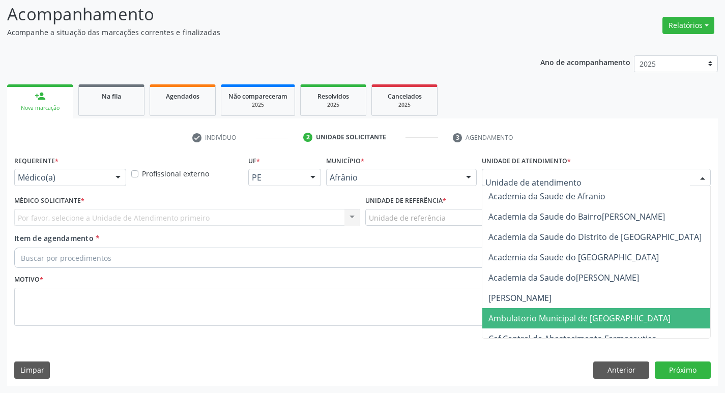
click at [541, 322] on span "Ambulatorio Municipal de [GEOGRAPHIC_DATA]" at bounding box center [580, 318] width 182 height 11
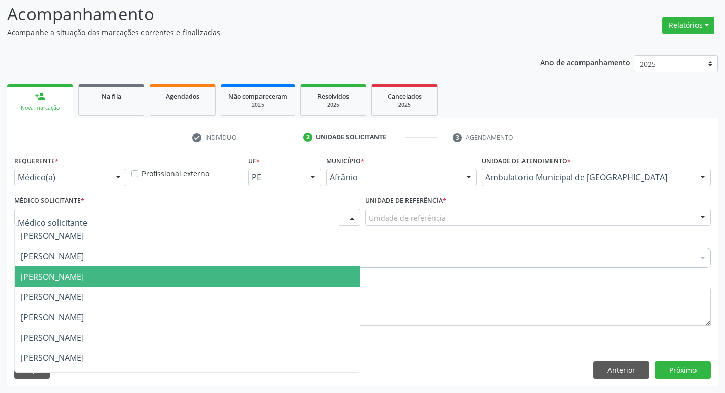
click at [84, 298] on span "[PERSON_NAME]" at bounding box center [52, 297] width 63 height 11
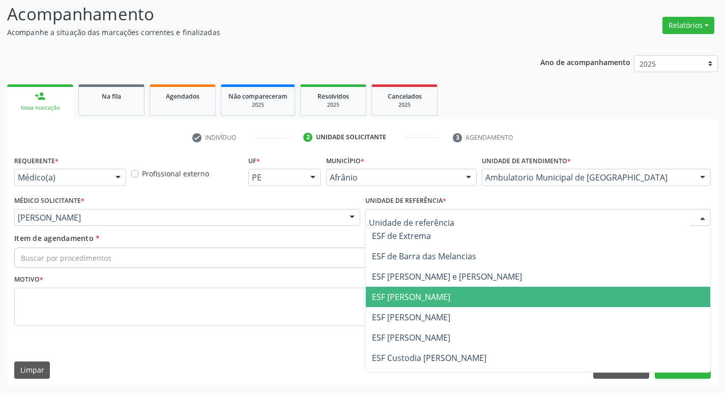
drag, startPoint x: 415, startPoint y: 305, endPoint x: 277, endPoint y: 263, distance: 143.6
click at [413, 302] on span "ESF [PERSON_NAME]" at bounding box center [538, 297] width 345 height 20
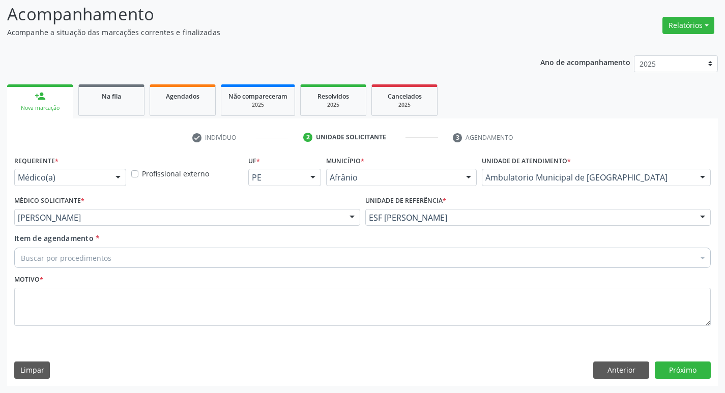
click at [214, 256] on div "Buscar por procedimentos" at bounding box center [362, 258] width 697 height 20
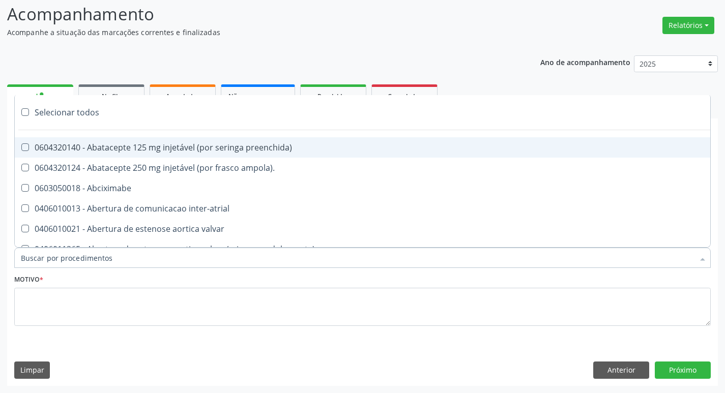
paste input "ortopedi"
type input "ortopedi"
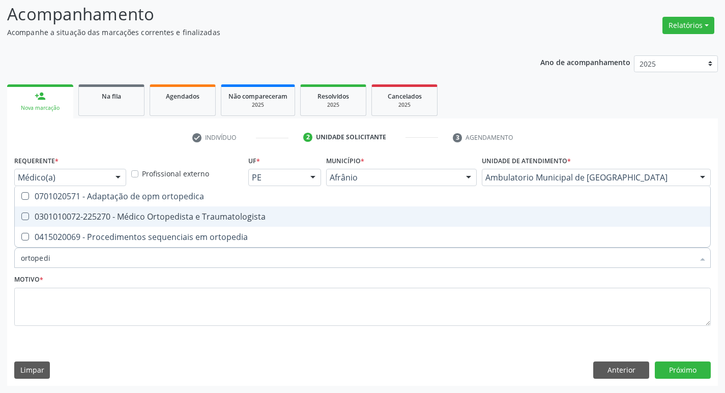
click at [21, 218] on Traumatologista at bounding box center [25, 217] width 8 height 8
click at [21, 218] on Traumatologista "checkbox" at bounding box center [18, 216] width 7 height 7
checkbox Traumatologista "true"
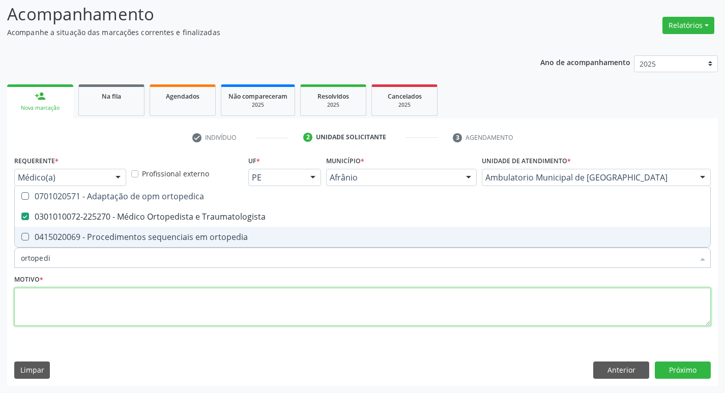
click at [222, 322] on textarea at bounding box center [362, 307] width 697 height 39
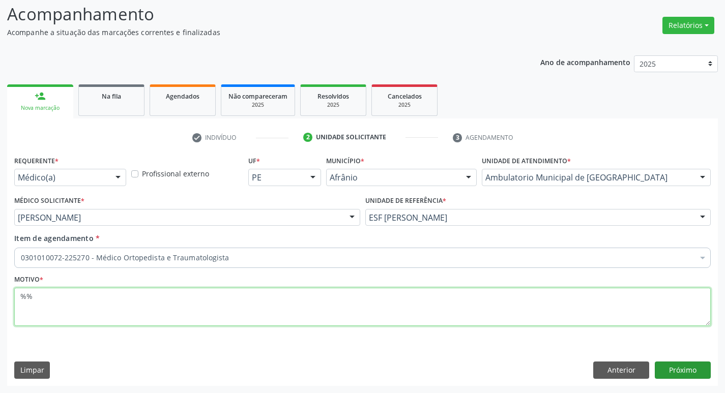
type textarea "%%"
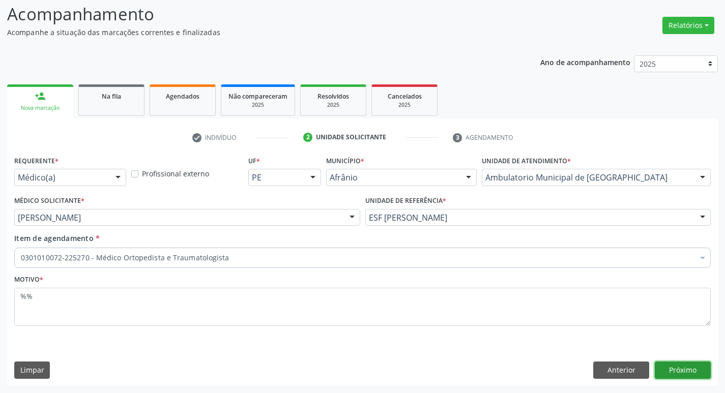
click at [695, 370] on button "Próximo" at bounding box center [683, 370] width 56 height 17
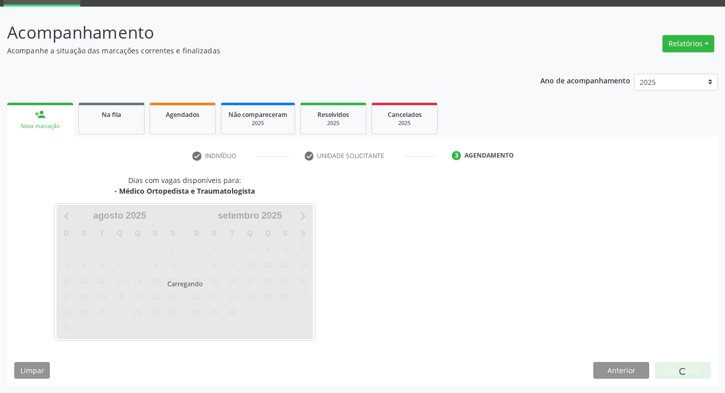
scroll to position [49, 0]
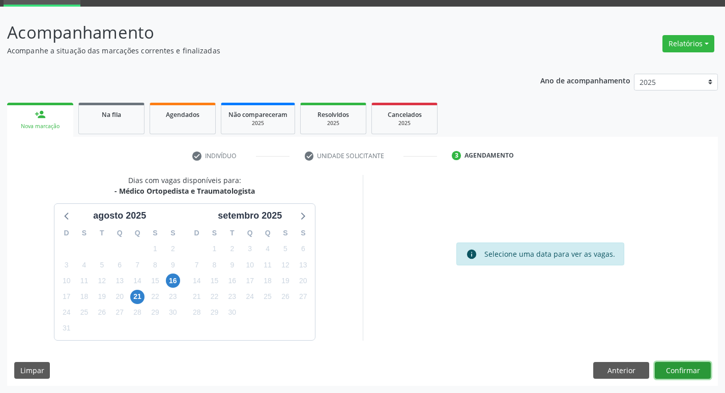
click at [695, 370] on button "Confirmar" at bounding box center [683, 370] width 56 height 17
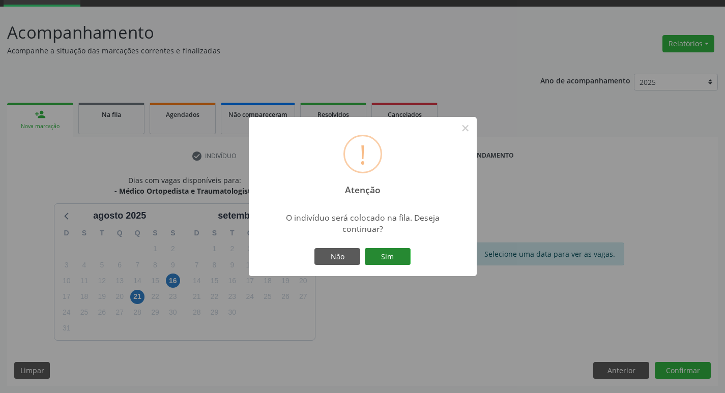
click at [391, 252] on button "Sim" at bounding box center [388, 256] width 46 height 17
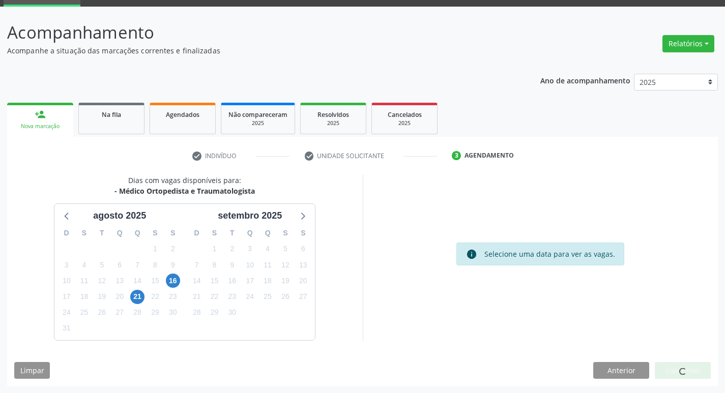
scroll to position [0, 0]
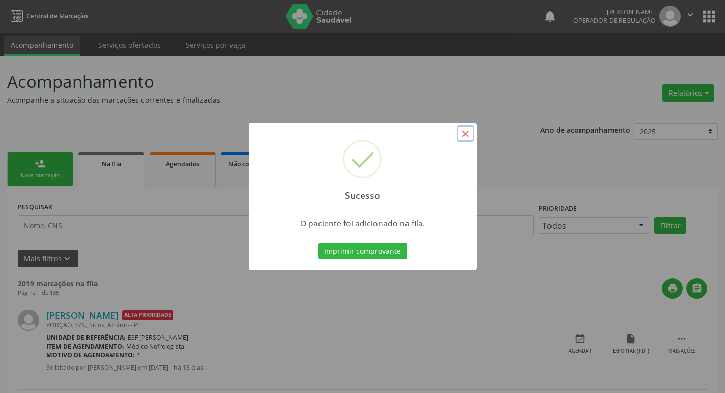
click at [466, 133] on button "×" at bounding box center [465, 133] width 17 height 17
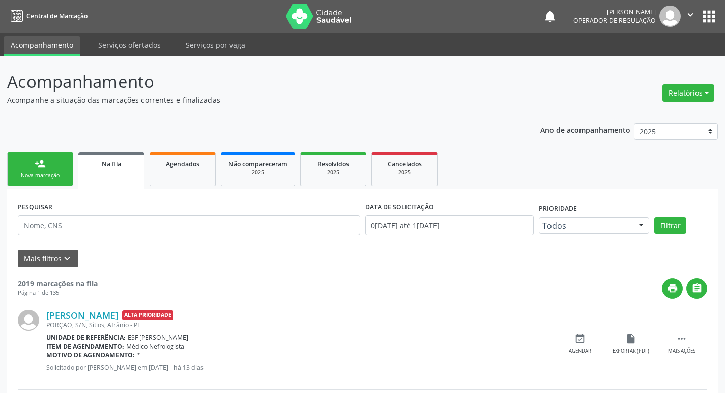
drag, startPoint x: 6, startPoint y: 184, endPoint x: 26, endPoint y: 167, distance: 26.7
click at [29, 166] on link "person_add Nova marcação" at bounding box center [40, 169] width 66 height 34
click at [50, 178] on div "Nova marcação" at bounding box center [40, 176] width 51 height 8
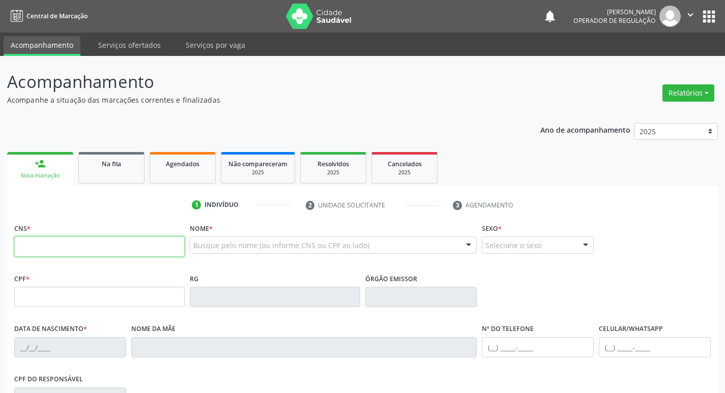
click at [158, 254] on input "text" at bounding box center [99, 247] width 171 height 20
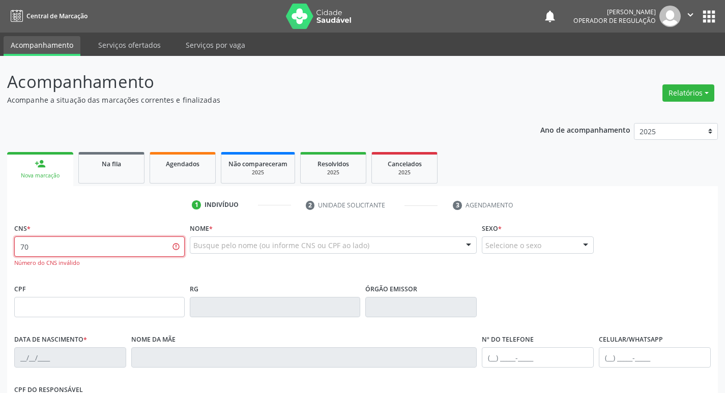
type input "7"
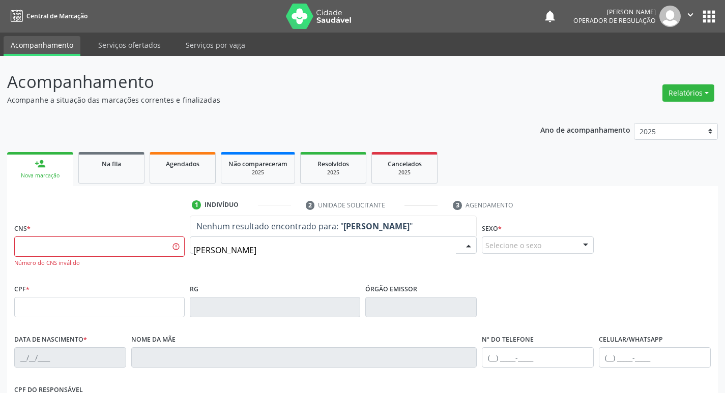
type input "carlos davi"
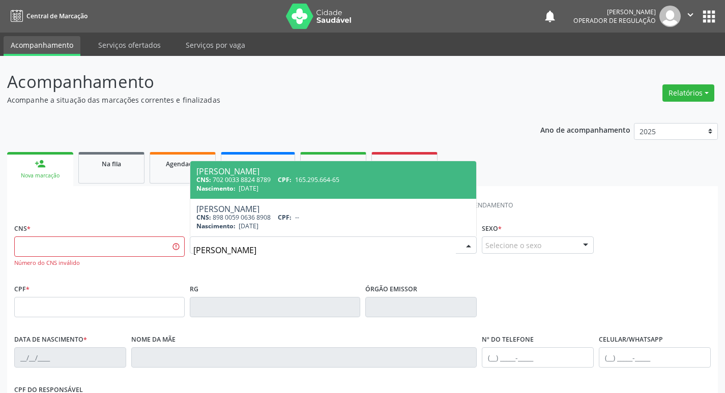
click at [275, 173] on div "Carlos Davi Ribeiro dos Santos" at bounding box center [333, 171] width 274 height 8
type input "702 0033 8824 8789"
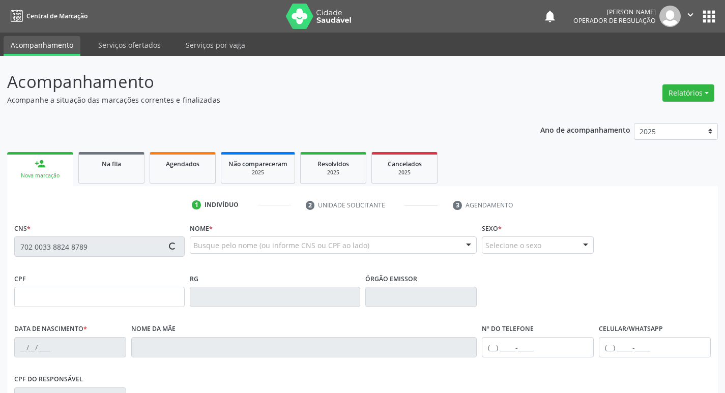
type input "165.295.664-65"
type input "02/02/2019"
type input "Silvia Marly Ribeiro Abreu"
type input "(87) 3988-2056"
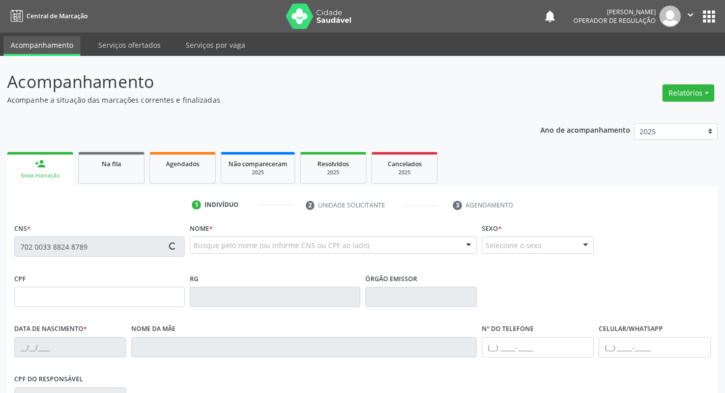
type input "662.091.963-49"
type input "S/N"
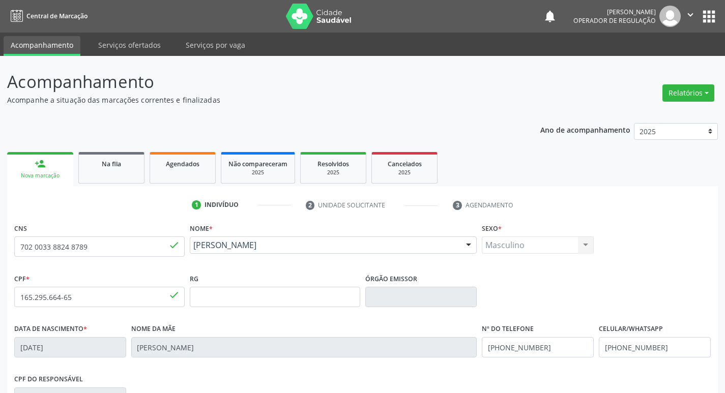
scroll to position [158, 0]
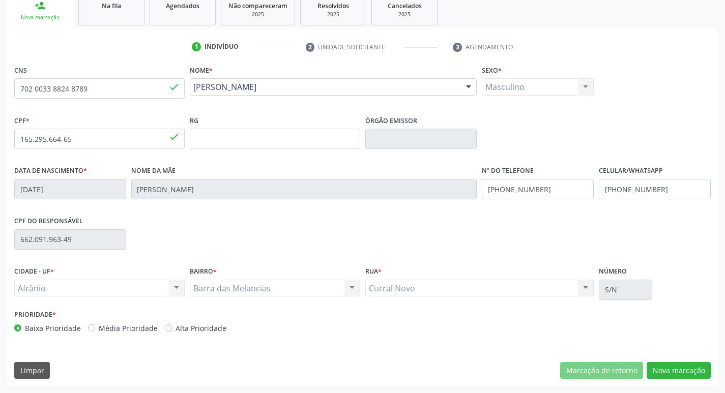
drag, startPoint x: 92, startPoint y: 329, endPoint x: 116, endPoint y: 328, distance: 24.5
click at [97, 329] on div "Média Prioridade" at bounding box center [123, 328] width 70 height 11
click at [99, 327] on label "Média Prioridade" at bounding box center [128, 328] width 59 height 11
click at [90, 327] on input "Média Prioridade" at bounding box center [91, 327] width 7 height 9
radio input "true"
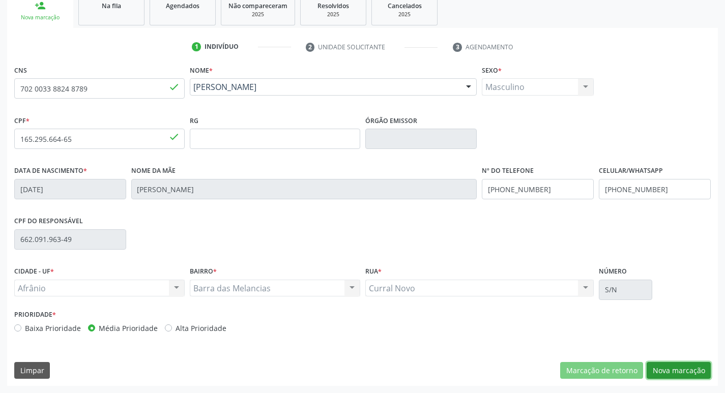
click at [676, 375] on button "Nova marcação" at bounding box center [679, 370] width 64 height 17
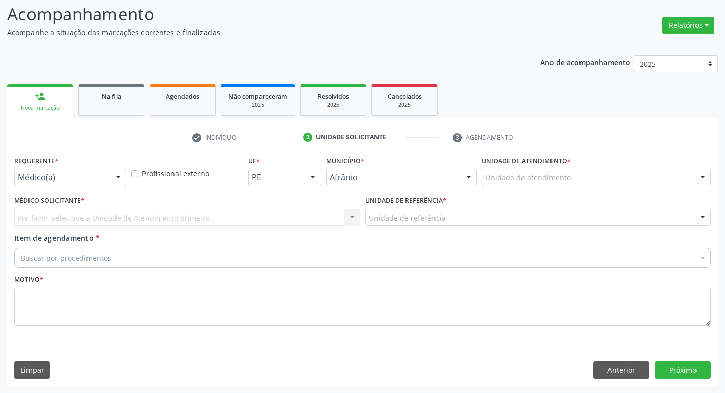
click at [668, 178] on div "Unidade de atendimento" at bounding box center [596, 177] width 229 height 17
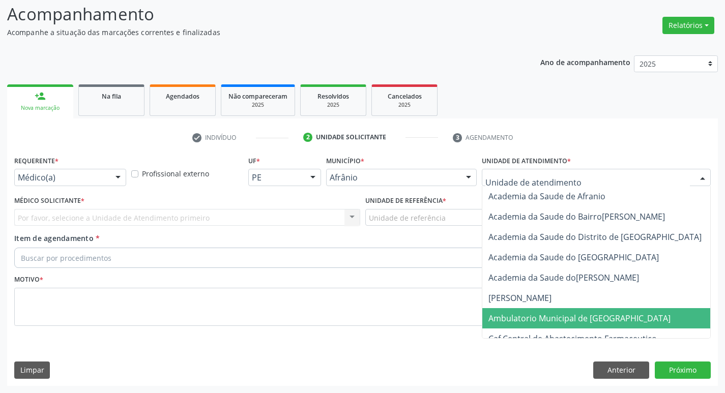
click at [634, 312] on span "Ambulatorio Municipal de [GEOGRAPHIC_DATA]" at bounding box center [607, 318] width 248 height 20
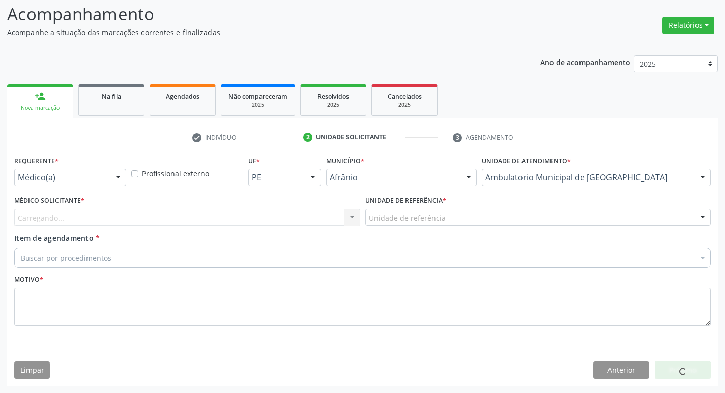
click at [186, 219] on div "Carregando... Nenhum resultado encontrado para: " " Não há nenhuma opção para s…" at bounding box center [187, 217] width 346 height 17
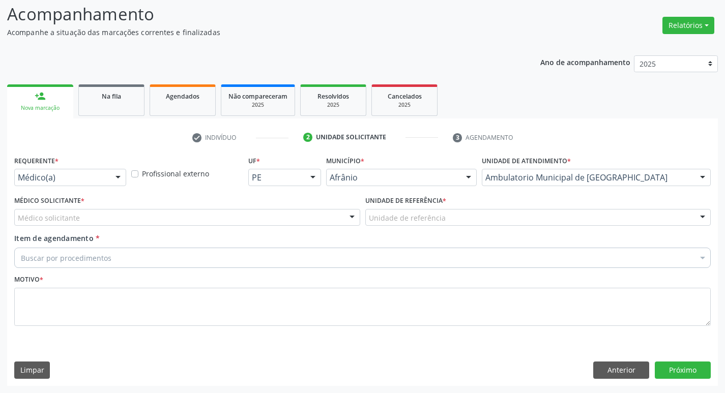
drag, startPoint x: 175, startPoint y: 218, endPoint x: 172, endPoint y: 237, distance: 19.2
click at [175, 217] on div "Médico solicitante" at bounding box center [187, 217] width 346 height 17
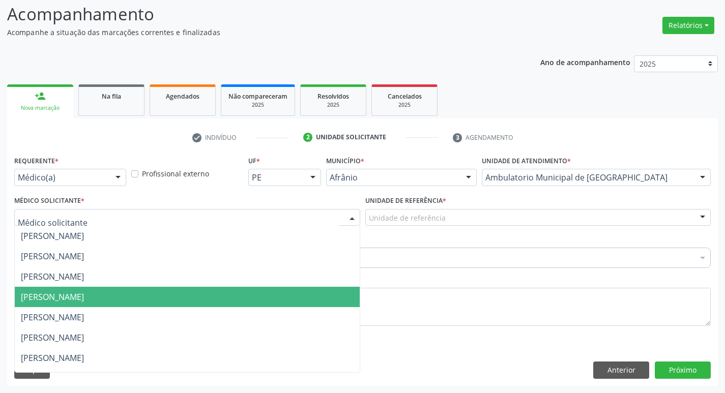
drag, startPoint x: 162, startPoint y: 297, endPoint x: 215, endPoint y: 278, distance: 55.7
click at [165, 298] on span "[PERSON_NAME]" at bounding box center [187, 297] width 345 height 20
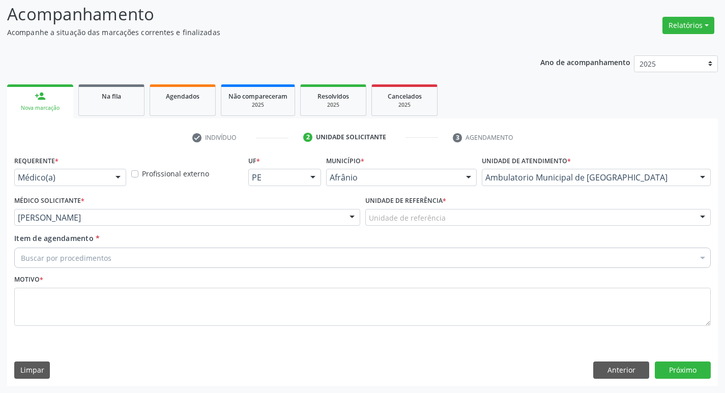
click at [471, 216] on div "Unidade de referência" at bounding box center [538, 217] width 346 height 17
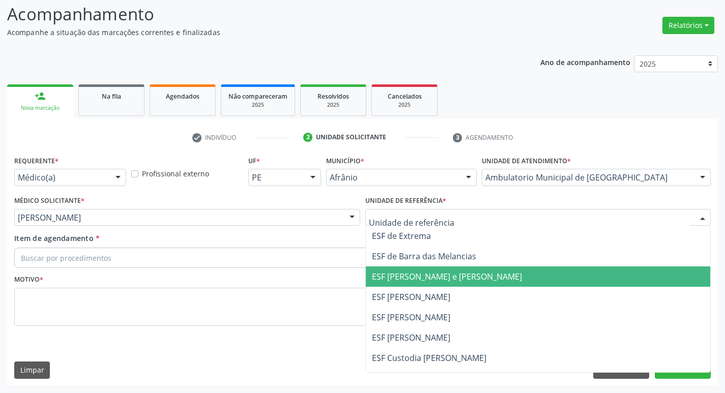
drag, startPoint x: 463, startPoint y: 276, endPoint x: 389, endPoint y: 269, distance: 74.7
click at [462, 276] on span "ESF [PERSON_NAME] e [PERSON_NAME]" at bounding box center [447, 276] width 150 height 11
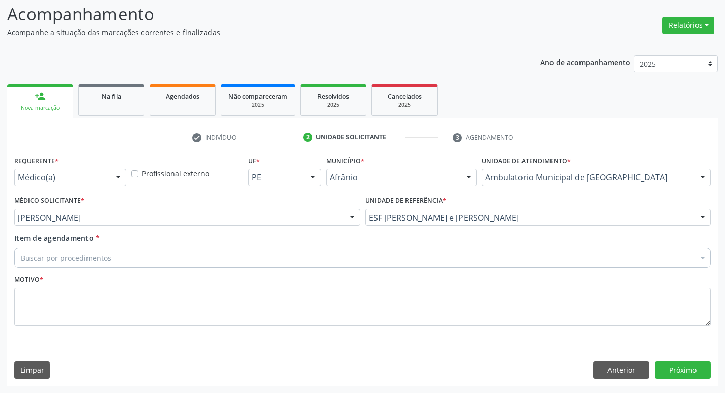
click at [249, 265] on div "Buscar por procedimentos" at bounding box center [362, 258] width 697 height 20
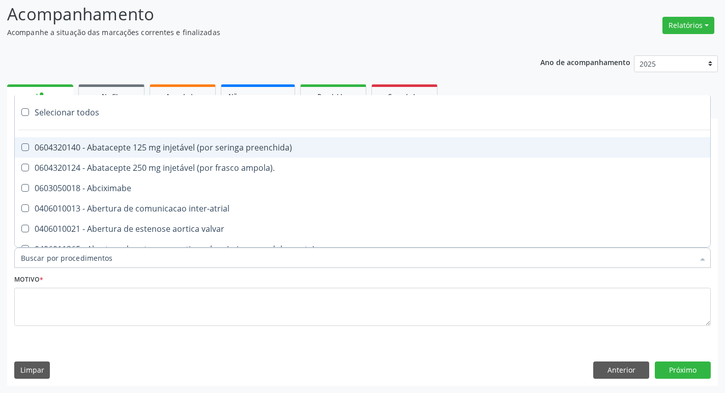
paste input "ortopedi"
type input "ortopedi"
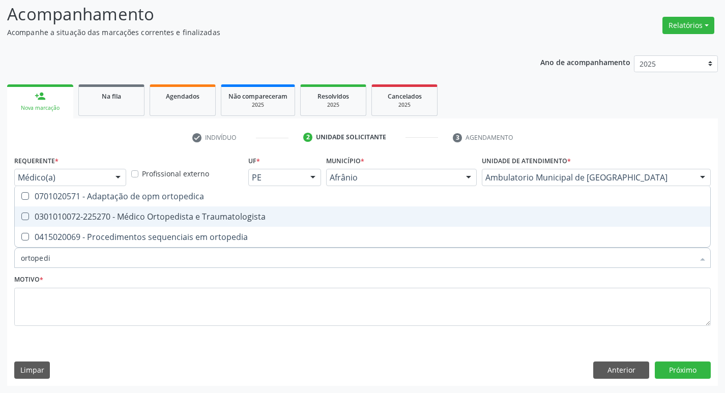
click at [27, 215] on Traumatologista at bounding box center [25, 217] width 8 height 8
click at [21, 215] on Traumatologista "checkbox" at bounding box center [18, 216] width 7 height 7
checkbox Traumatologista "true"
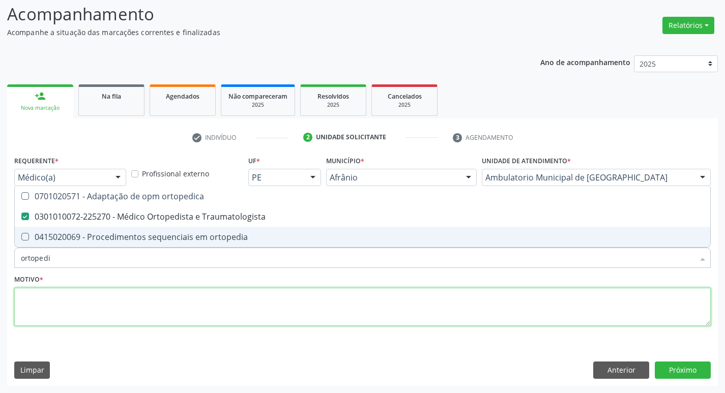
click at [65, 308] on textarea at bounding box center [362, 307] width 697 height 39
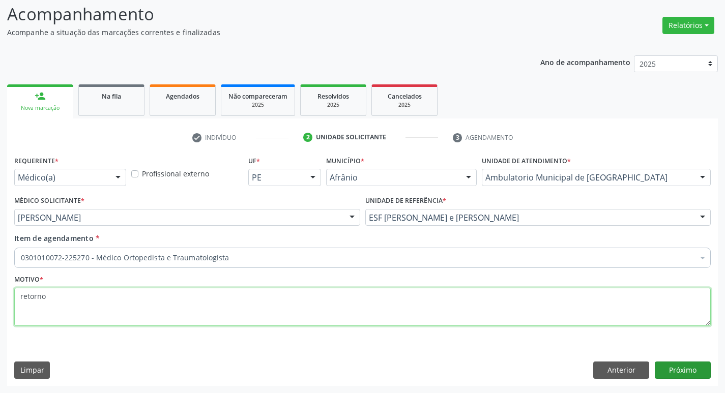
type textarea "retorno"
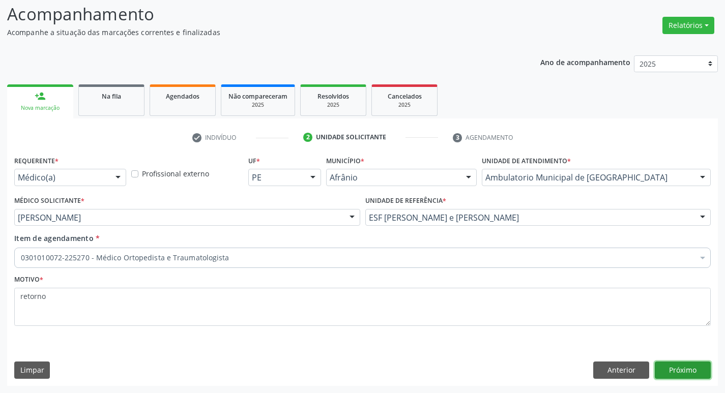
click at [669, 367] on button "Próximo" at bounding box center [683, 370] width 56 height 17
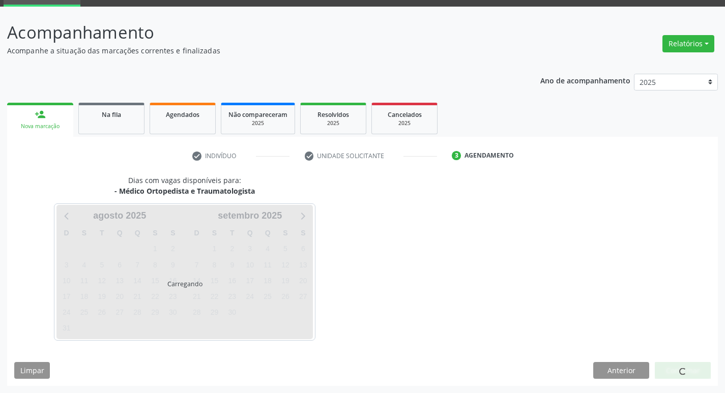
scroll to position [49, 0]
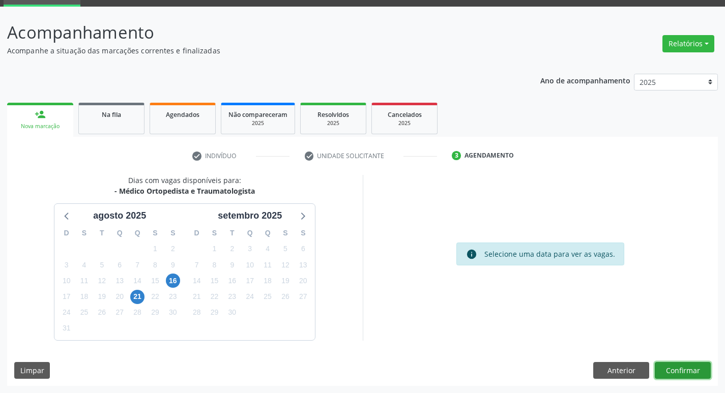
click at [669, 367] on button "Confirmar" at bounding box center [683, 370] width 56 height 17
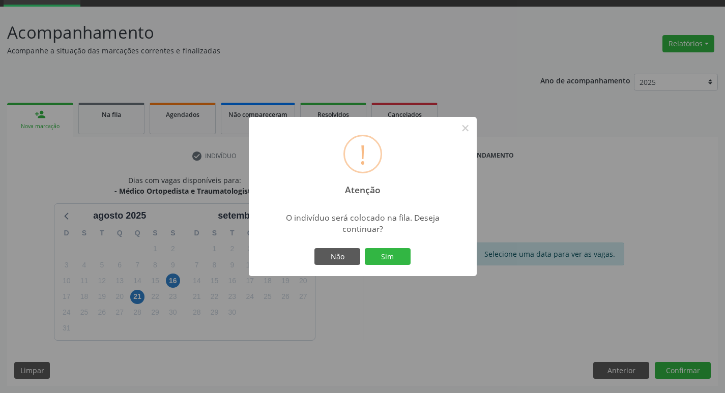
click at [365, 248] on button "Sim" at bounding box center [388, 256] width 46 height 17
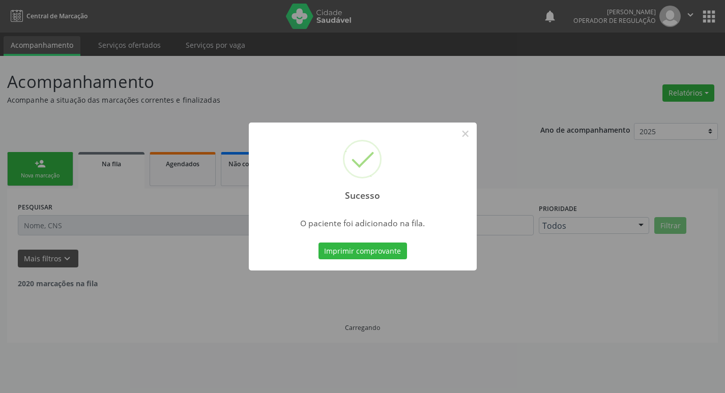
scroll to position [0, 0]
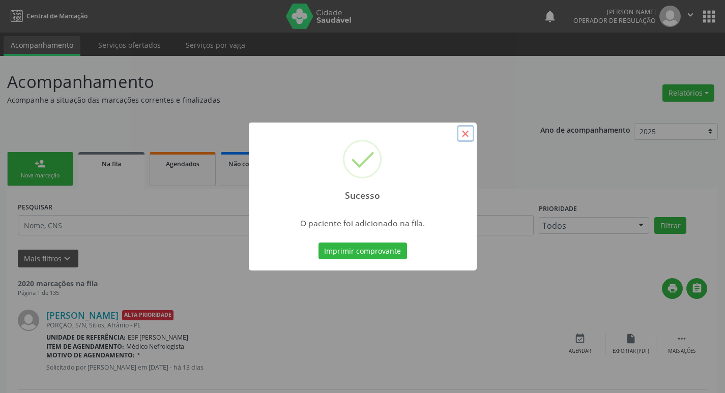
click at [465, 134] on button "×" at bounding box center [465, 133] width 17 height 17
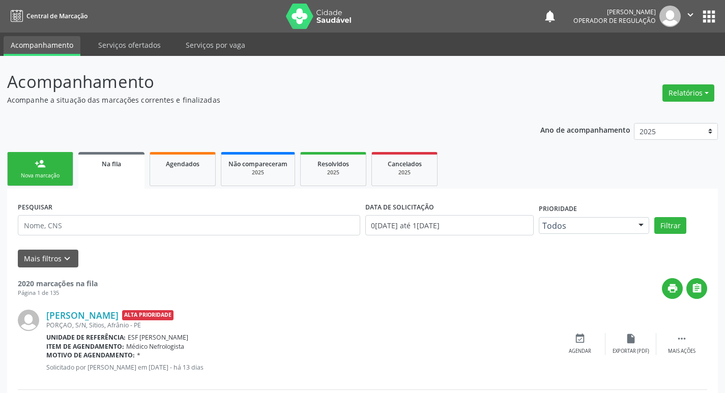
click at [28, 157] on link "person_add Nova marcação" at bounding box center [40, 169] width 66 height 34
click at [59, 162] on link "person_add Nova marcação" at bounding box center [40, 169] width 66 height 34
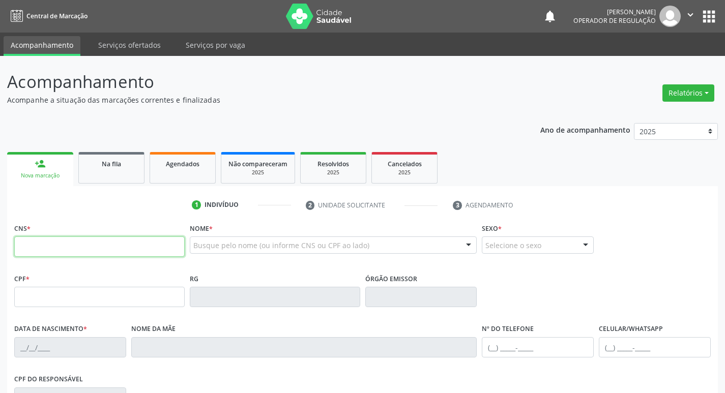
click at [93, 251] on input "text" at bounding box center [99, 247] width 171 height 20
type input "709 0088 3976 0510"
type input "072.618.634-16"
type input "14/07/1985"
type input "Joselina de Jesus Lima Gomes"
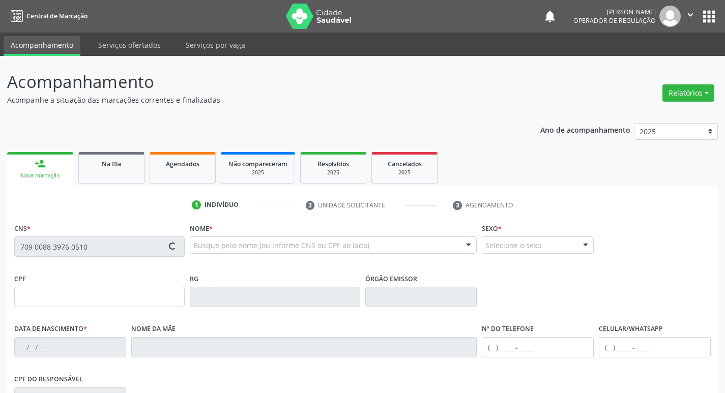
type input "(87) 98856-4605"
type input "S/N"
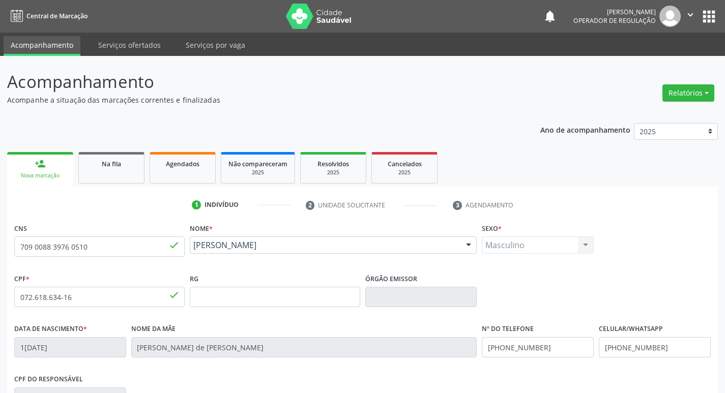
scroll to position [158, 0]
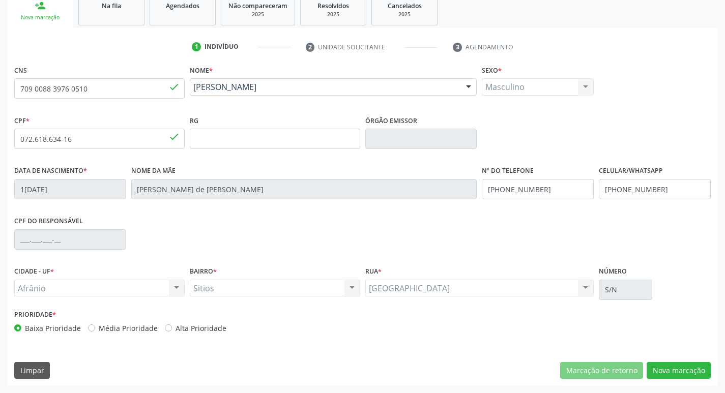
click at [99, 327] on label "Média Prioridade" at bounding box center [128, 328] width 59 height 11
click at [93, 327] on input "Média Prioridade" at bounding box center [91, 327] width 7 height 9
radio input "true"
click at [695, 373] on button "Nova marcação" at bounding box center [679, 370] width 64 height 17
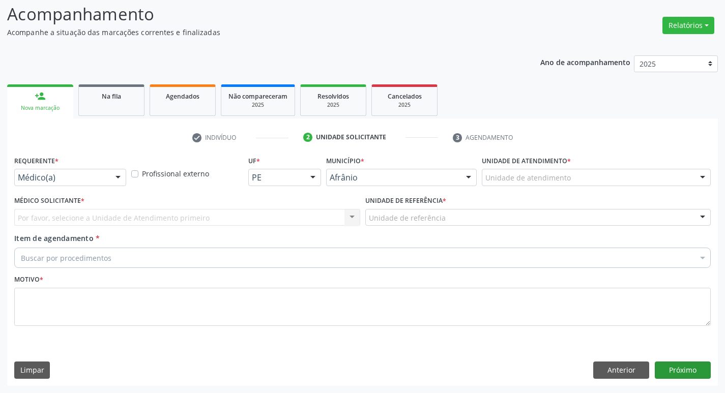
scroll to position [68, 0]
click at [586, 177] on div "Unidade de atendimento" at bounding box center [596, 177] width 229 height 17
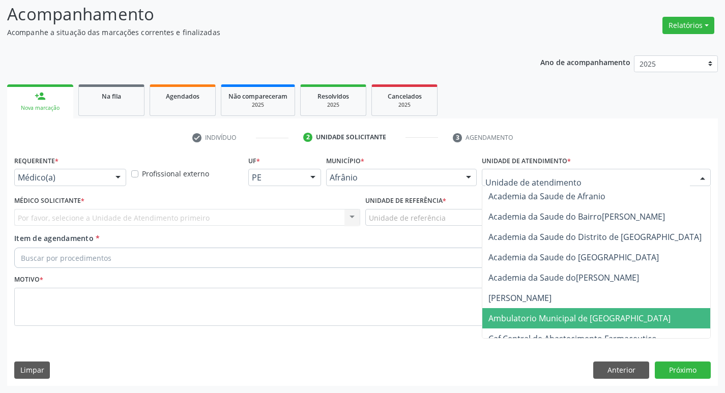
drag, startPoint x: 581, startPoint y: 310, endPoint x: 573, endPoint y: 305, distance: 8.9
click at [581, 309] on span "Ambulatorio Municipal de [GEOGRAPHIC_DATA]" at bounding box center [607, 318] width 248 height 20
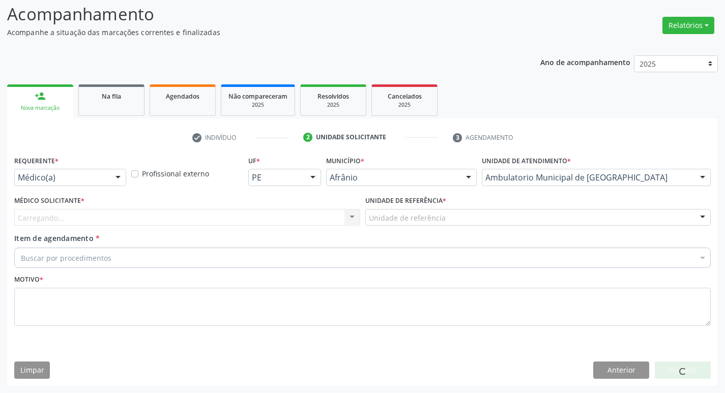
click at [133, 215] on div "Carregando... Nenhum resultado encontrado para: " " Não há nenhuma opção para s…" at bounding box center [187, 217] width 346 height 17
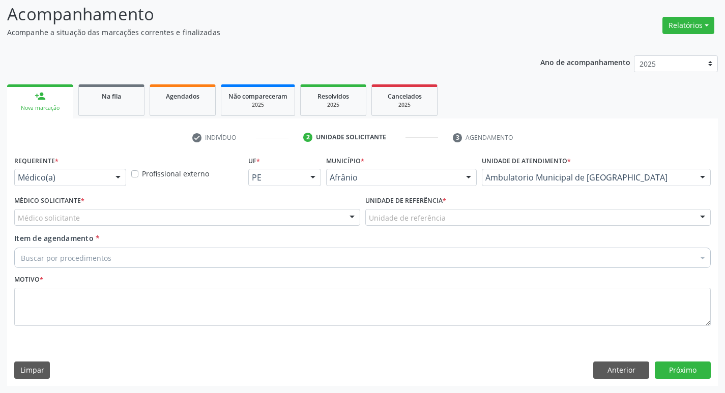
click at [139, 220] on div "Médico solicitante" at bounding box center [187, 217] width 346 height 17
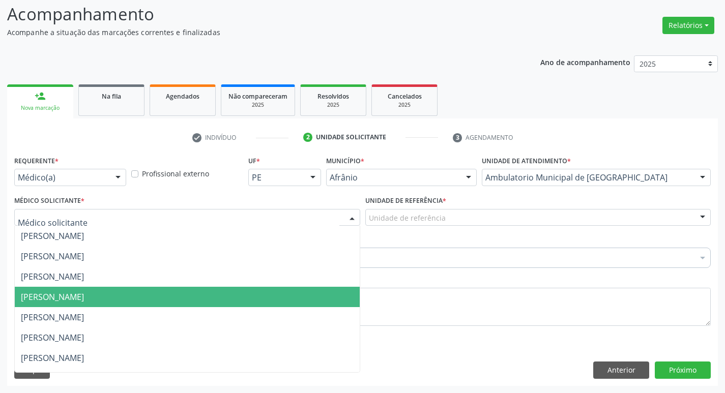
click at [137, 311] on span "[PERSON_NAME]" at bounding box center [187, 317] width 345 height 20
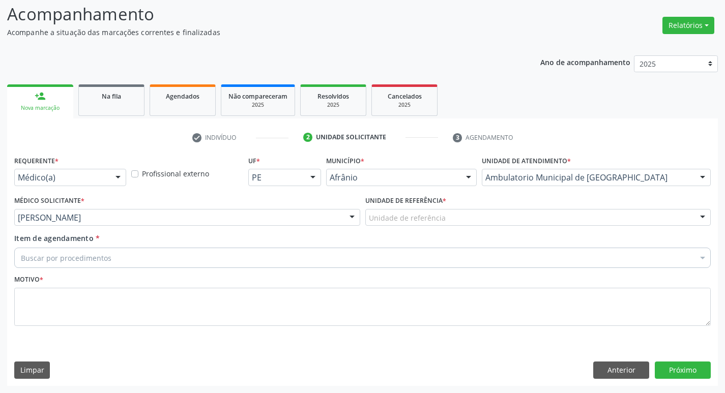
drag, startPoint x: 456, startPoint y: 210, endPoint x: 461, endPoint y: 218, distance: 9.3
click at [456, 211] on div "Unidade de referência" at bounding box center [538, 217] width 346 height 17
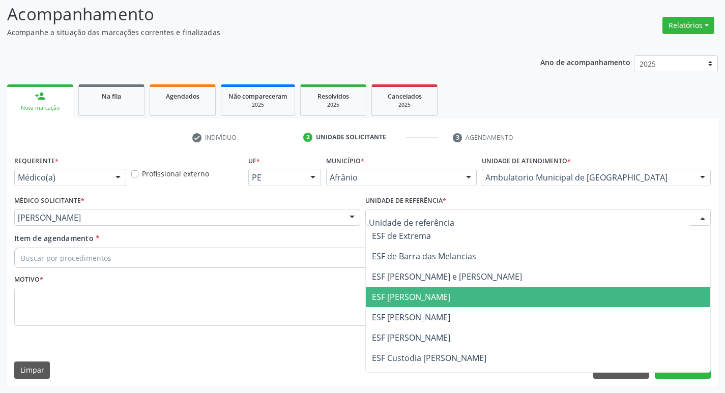
drag, startPoint x: 463, startPoint y: 298, endPoint x: 412, endPoint y: 266, distance: 60.6
click at [450, 297] on span "ESF [PERSON_NAME]" at bounding box center [411, 297] width 78 height 11
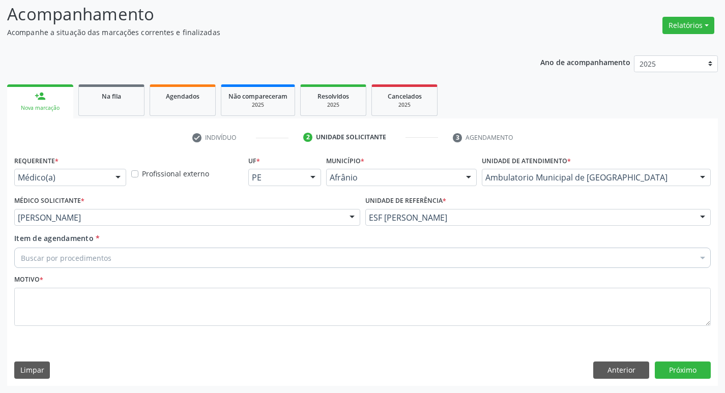
click at [334, 252] on div "Buscar por procedimentos" at bounding box center [362, 258] width 697 height 20
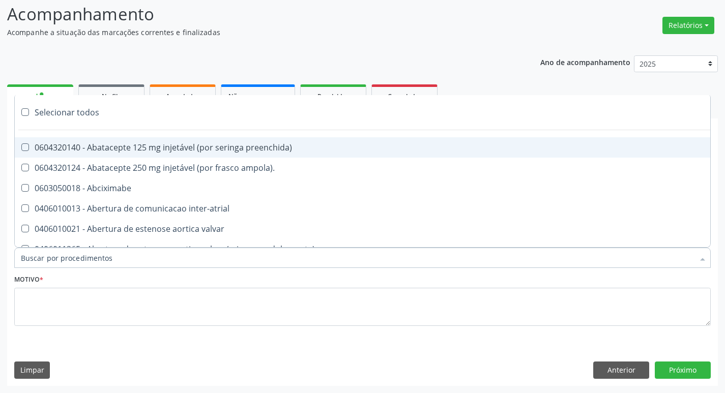
paste input "ortopedi"
type input "ortopedi"
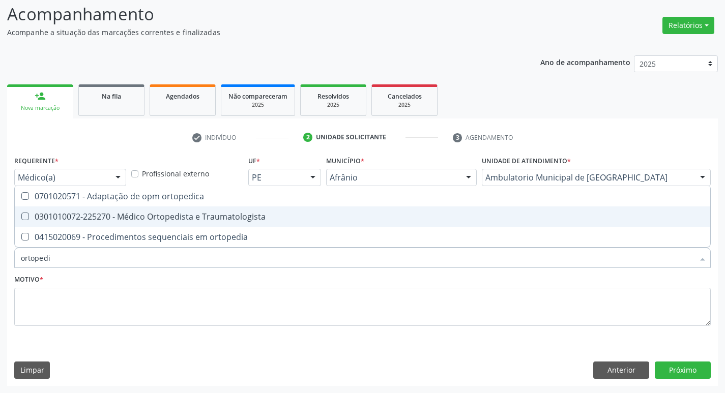
click at [26, 218] on Traumatologista at bounding box center [25, 217] width 8 height 8
click at [21, 218] on Traumatologista "checkbox" at bounding box center [18, 216] width 7 height 7
checkbox Traumatologista "true"
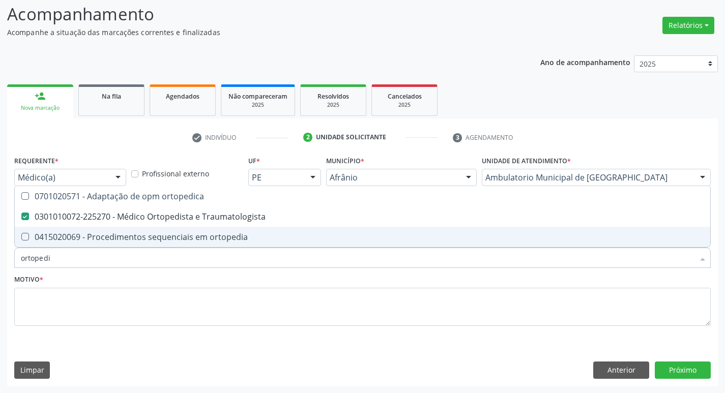
click at [51, 284] on div "Motivo *" at bounding box center [362, 299] width 697 height 54
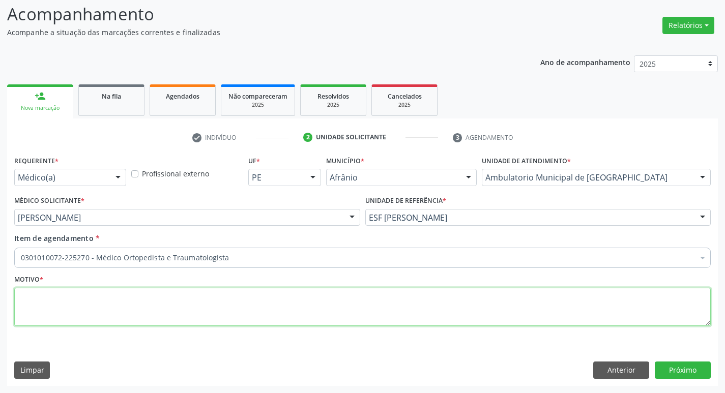
click at [96, 312] on textarea at bounding box center [362, 307] width 697 height 39
type textarea "lombalgia"
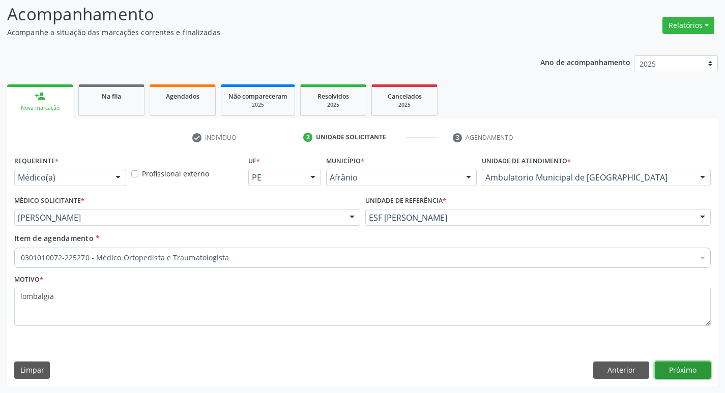
click at [689, 364] on button "Próximo" at bounding box center [683, 370] width 56 height 17
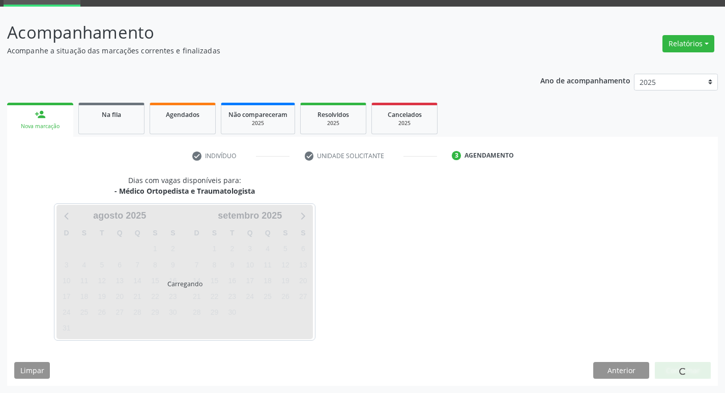
scroll to position [49, 0]
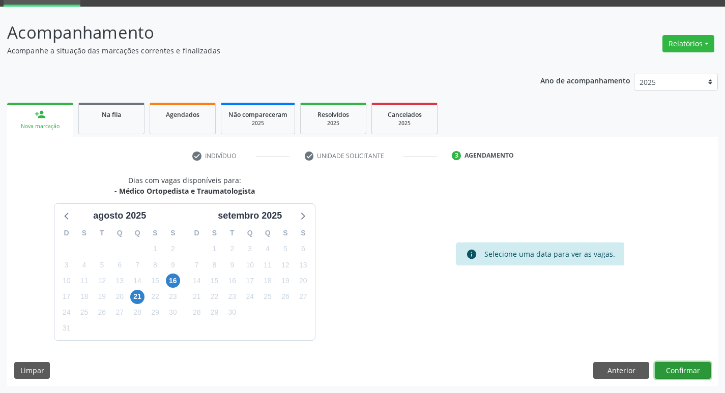
click at [693, 375] on button "Confirmar" at bounding box center [683, 370] width 56 height 17
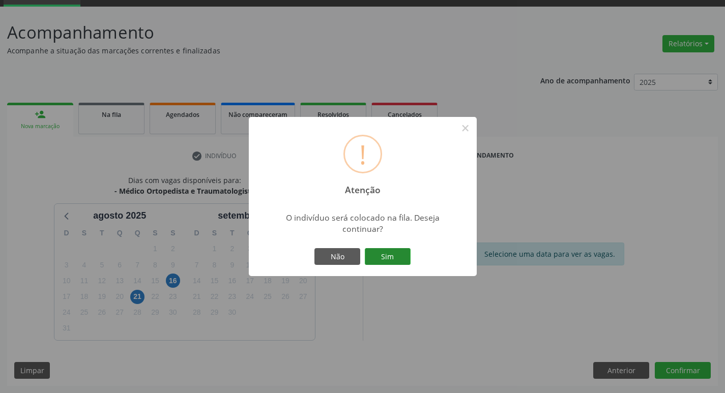
click at [387, 258] on button "Sim" at bounding box center [388, 256] width 46 height 17
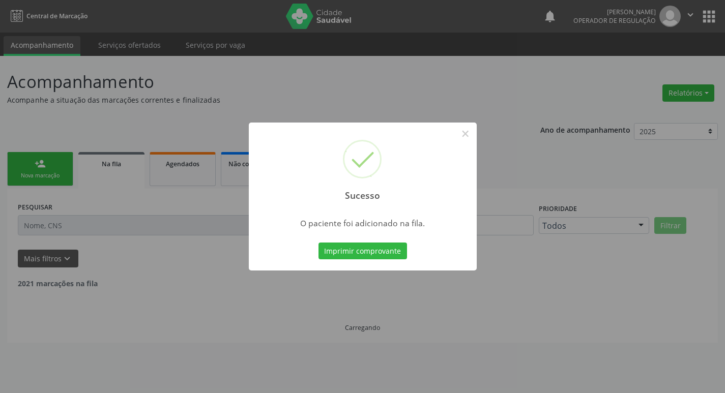
scroll to position [0, 0]
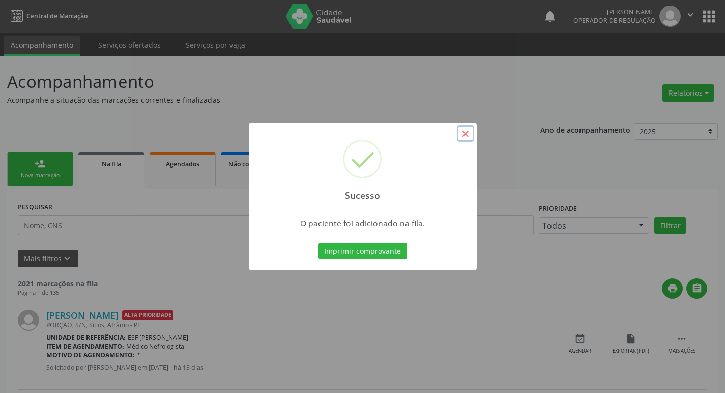
click at [462, 136] on button "×" at bounding box center [465, 133] width 17 height 17
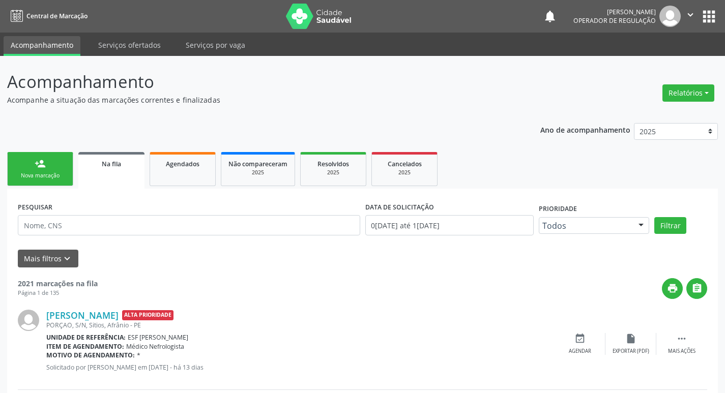
click at [61, 171] on link "person_add Nova marcação" at bounding box center [40, 169] width 66 height 34
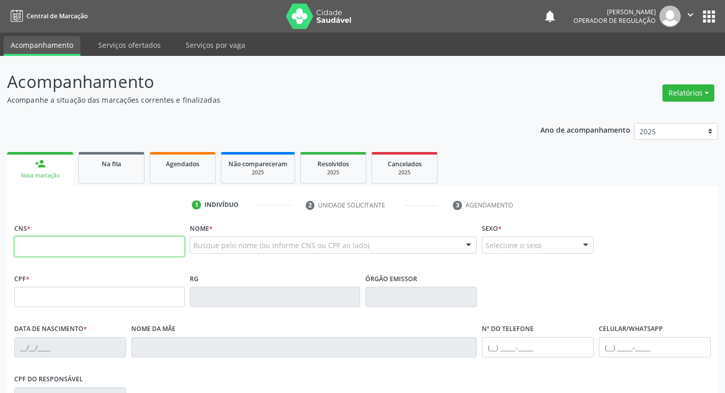
click at [83, 250] on input "text" at bounding box center [99, 247] width 171 height 20
type input "705 0042 4445 8951"
type input "29/03/1997"
type input "Ozelita Bezerra Coelho Gomes"
type input "(87) 98875-0157"
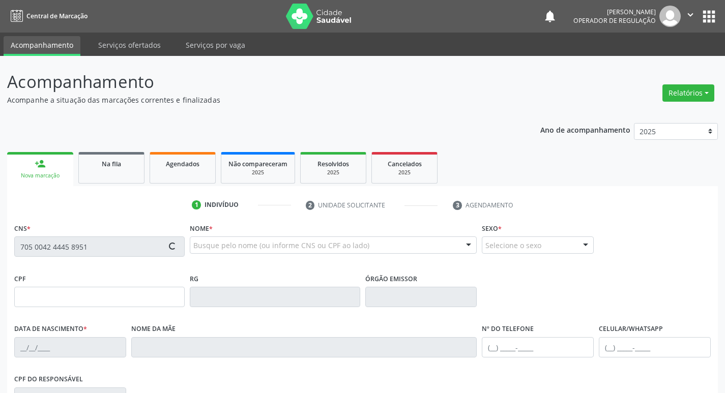
type input "(87) 98831-1286"
type input "S/N"
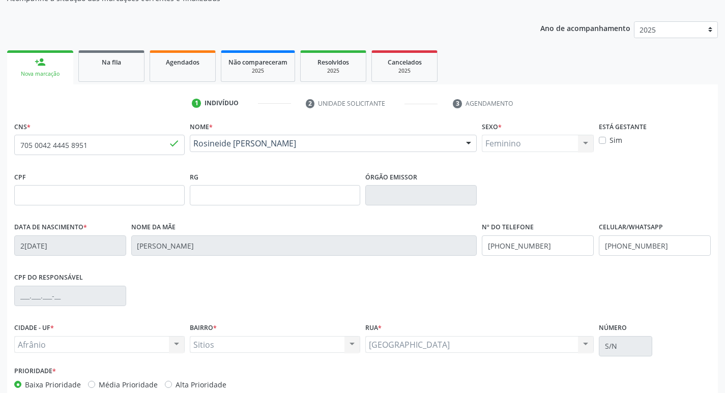
scroll to position [158, 0]
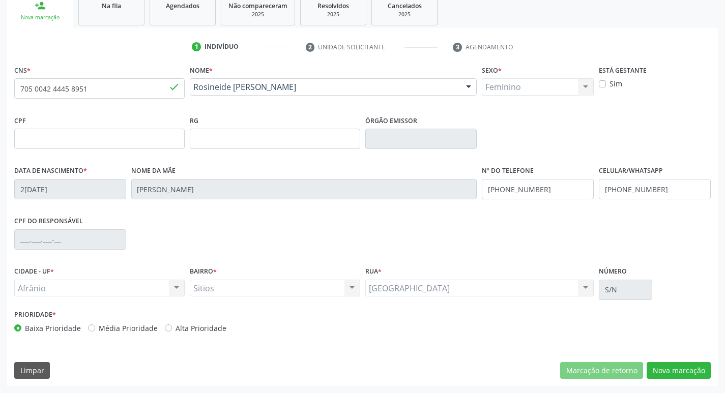
click at [99, 328] on label "Média Prioridade" at bounding box center [128, 328] width 59 height 11
click at [88, 328] on input "Média Prioridade" at bounding box center [91, 327] width 7 height 9
radio input "true"
click at [686, 371] on button "Nova marcação" at bounding box center [679, 370] width 64 height 17
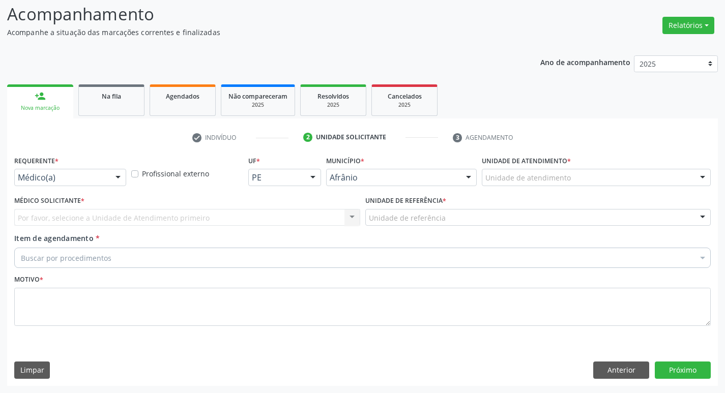
click at [603, 175] on div "Unidade de atendimento" at bounding box center [596, 177] width 229 height 17
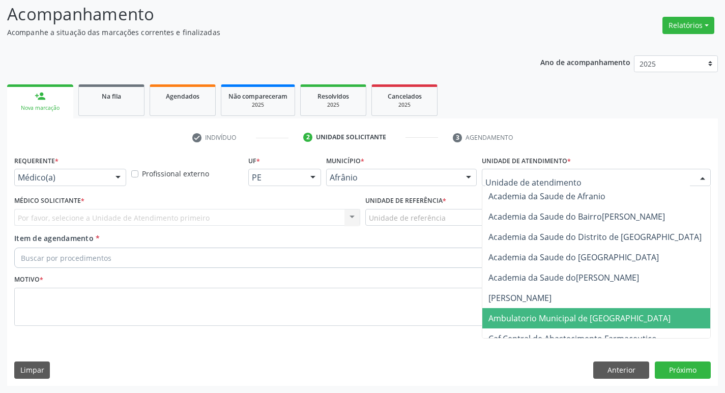
drag, startPoint x: 585, startPoint y: 324, endPoint x: 397, endPoint y: 282, distance: 192.4
click at [581, 323] on span "Ambulatorio Municipal de [GEOGRAPHIC_DATA]" at bounding box center [607, 318] width 248 height 20
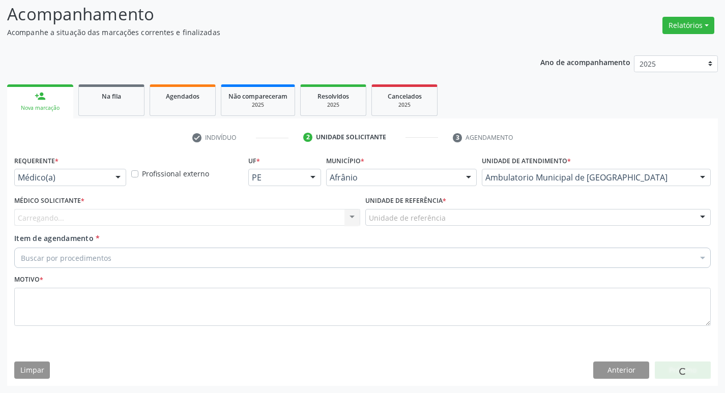
click at [172, 215] on div "Carregando... Nenhum resultado encontrado para: " " Não há nenhuma opção para s…" at bounding box center [187, 217] width 346 height 17
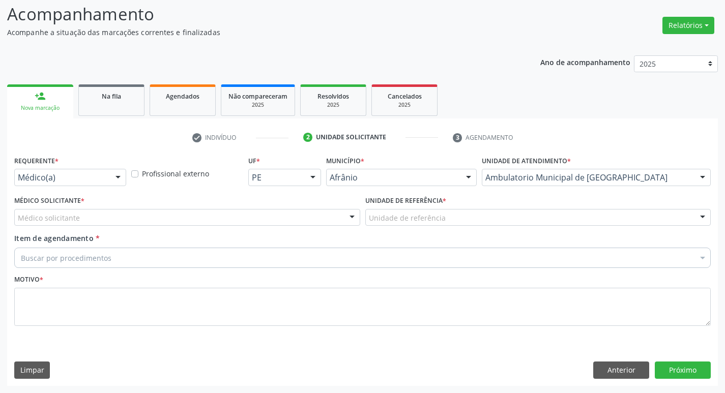
click at [190, 217] on div "Médico solicitante" at bounding box center [187, 217] width 346 height 17
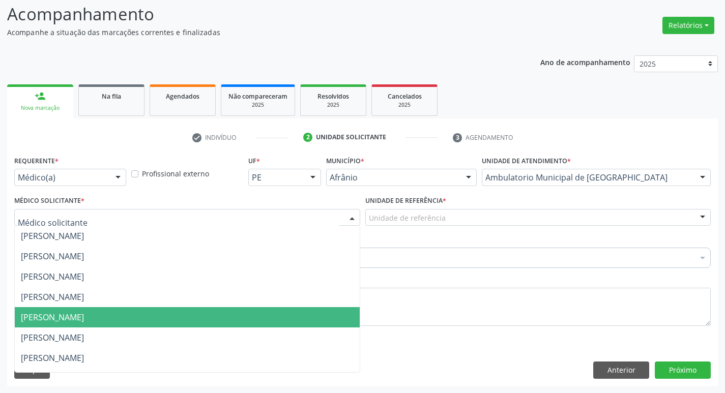
click at [189, 319] on span "[PERSON_NAME]" at bounding box center [187, 317] width 345 height 20
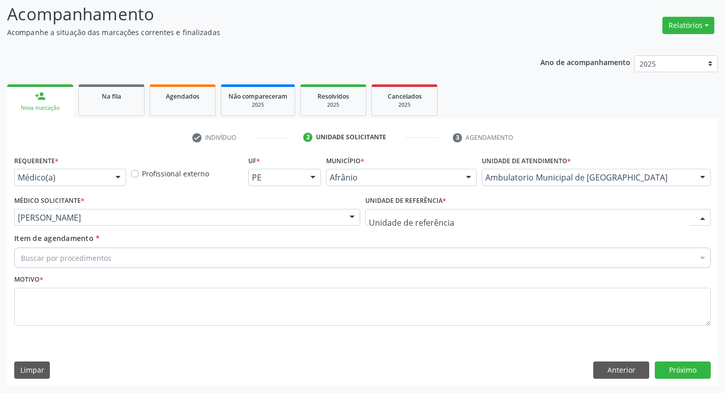
click at [488, 219] on div at bounding box center [538, 217] width 346 height 17
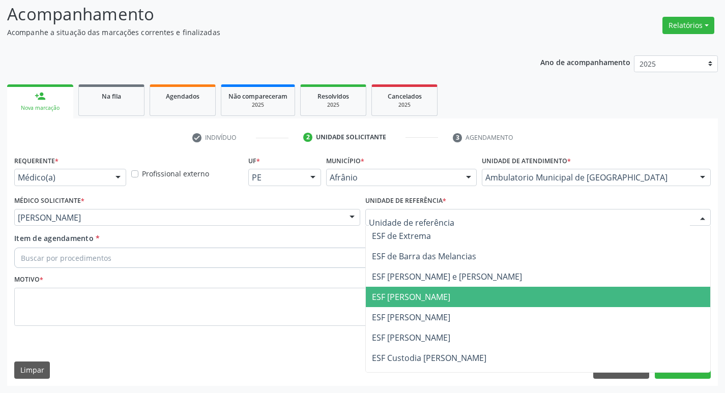
drag, startPoint x: 490, startPoint y: 303, endPoint x: 484, endPoint y: 303, distance: 6.1
click at [491, 303] on span "ESF [PERSON_NAME]" at bounding box center [538, 297] width 345 height 20
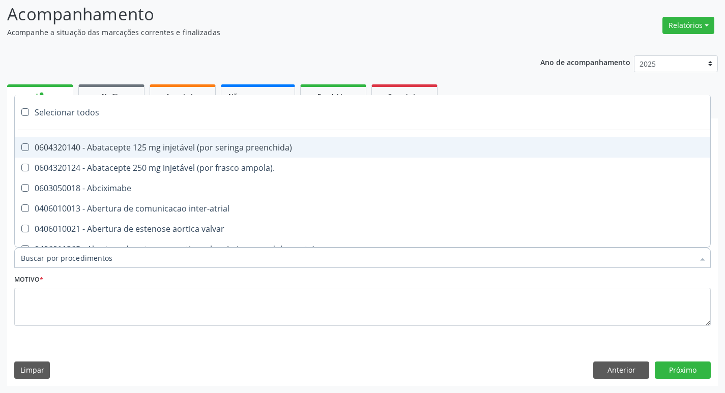
paste input "ortopedi"
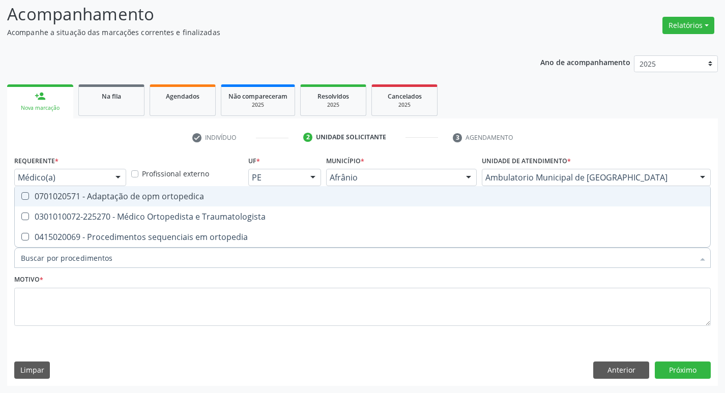
type input "ortopedi"
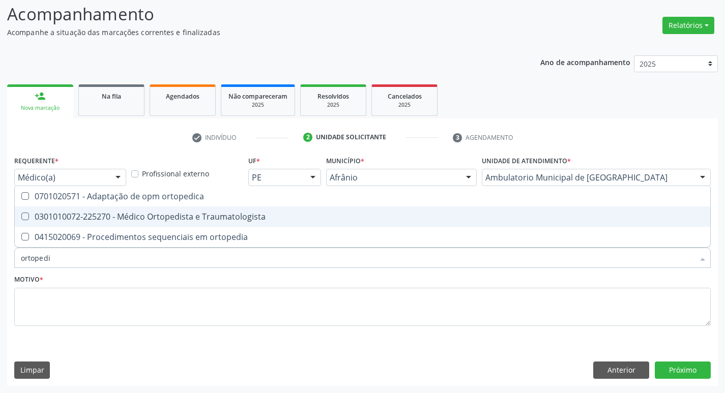
click at [25, 216] on Traumatologista at bounding box center [25, 217] width 8 height 8
click at [21, 216] on Traumatologista "checkbox" at bounding box center [18, 216] width 7 height 7
checkbox Traumatologista "true"
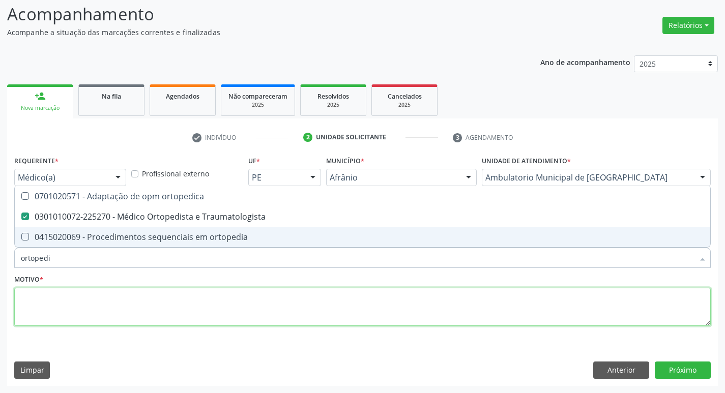
click at [161, 296] on textarea at bounding box center [362, 307] width 697 height 39
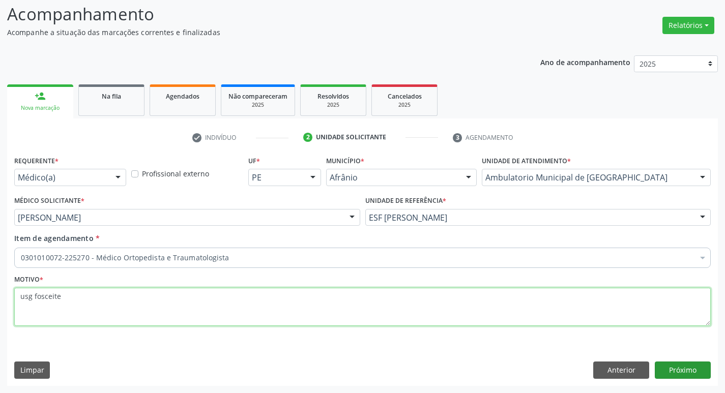
type textarea "usg fosceite"
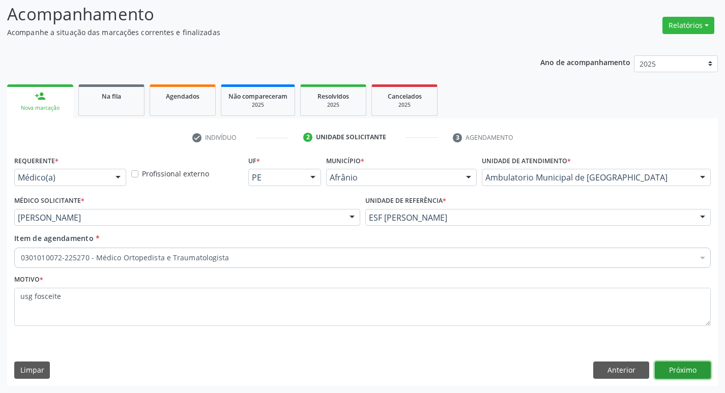
click at [706, 364] on button "Próximo" at bounding box center [683, 370] width 56 height 17
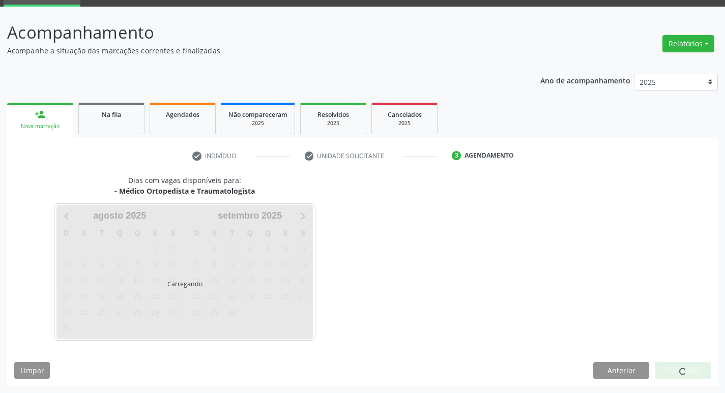
scroll to position [49, 0]
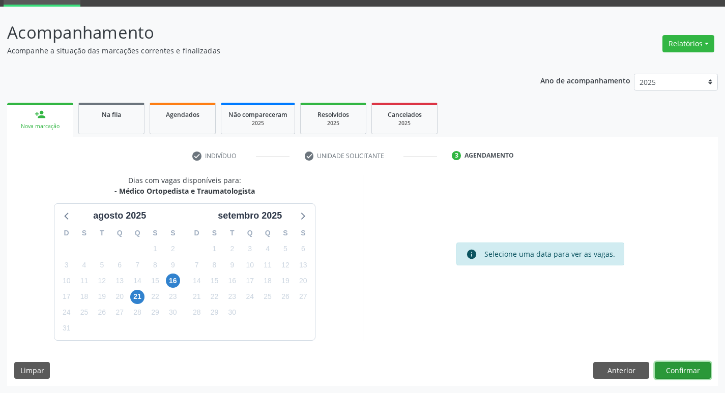
click at [706, 364] on button "Confirmar" at bounding box center [683, 370] width 56 height 17
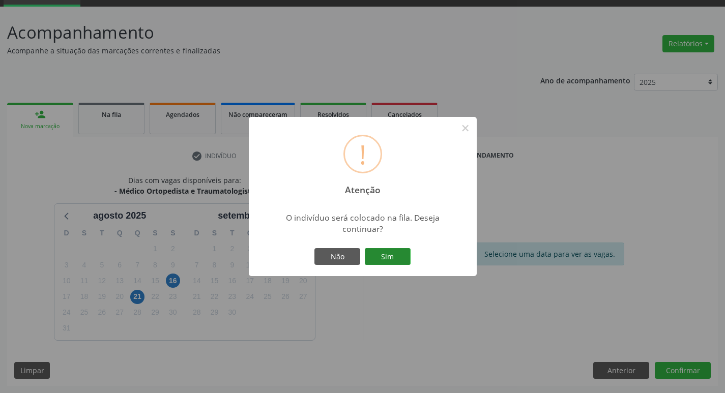
click at [386, 256] on button "Sim" at bounding box center [388, 256] width 46 height 17
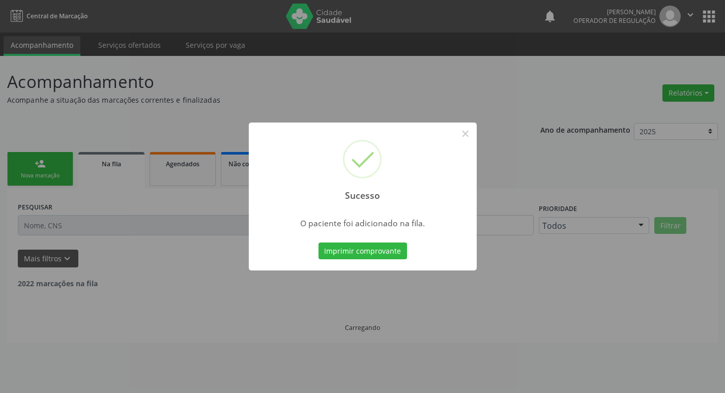
scroll to position [0, 0]
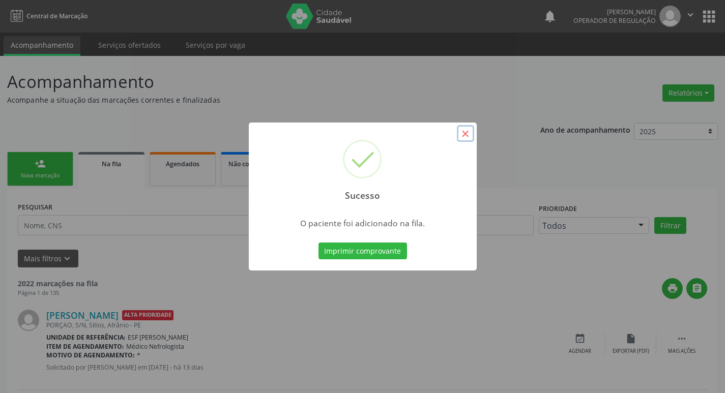
click at [470, 131] on button "×" at bounding box center [465, 133] width 17 height 17
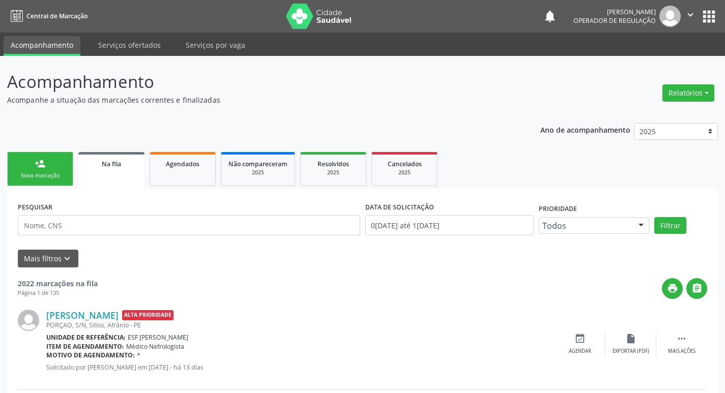
click at [59, 175] on div "Nova marcação" at bounding box center [40, 176] width 51 height 8
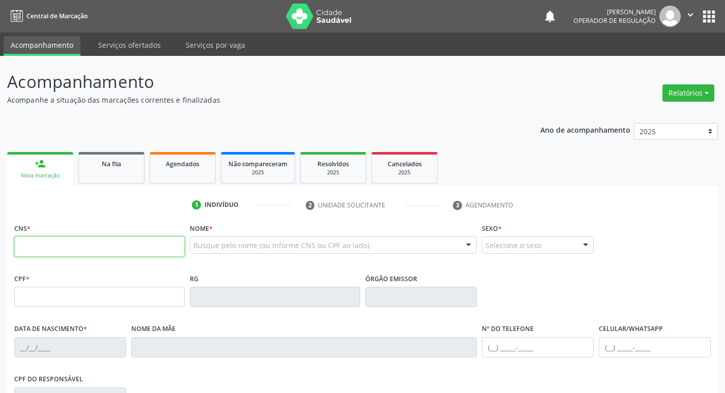
click at [80, 246] on input "text" at bounding box center [99, 247] width 171 height 20
type input "704 0003 3594 2668"
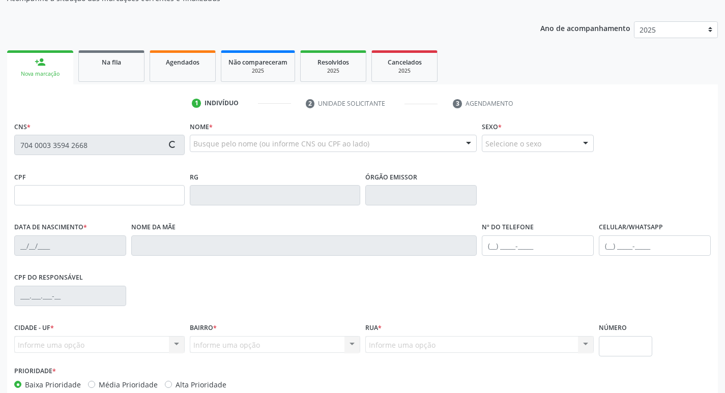
scroll to position [153, 0]
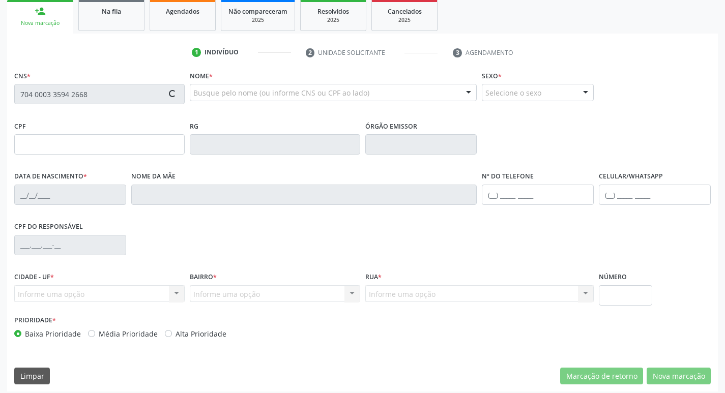
type input "075.984.264-73"
type input "02/08/1987"
type input "[PERSON_NAME]"
type input "(87) 98831-6235"
type input "S/N"
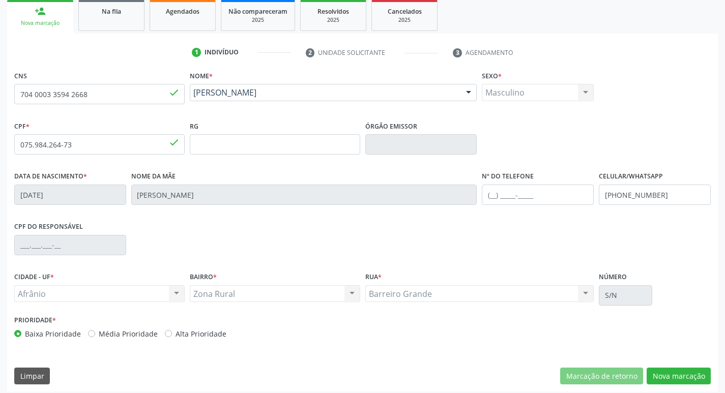
scroll to position [158, 0]
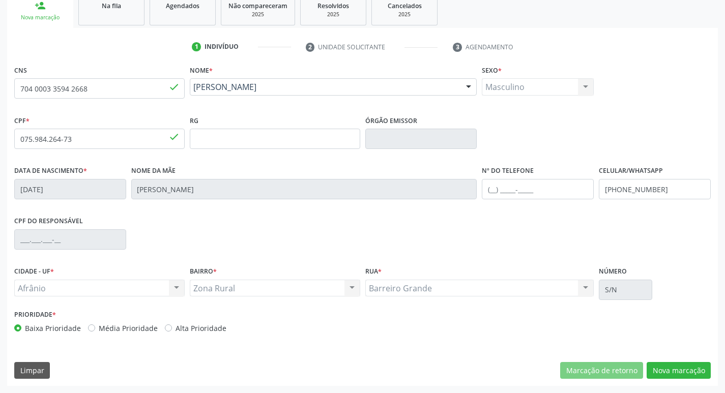
click at [99, 329] on label "Média Prioridade" at bounding box center [128, 328] width 59 height 11
click at [89, 329] on input "Média Prioridade" at bounding box center [91, 327] width 7 height 9
radio input "true"
click at [695, 372] on button "Nova marcação" at bounding box center [679, 370] width 64 height 17
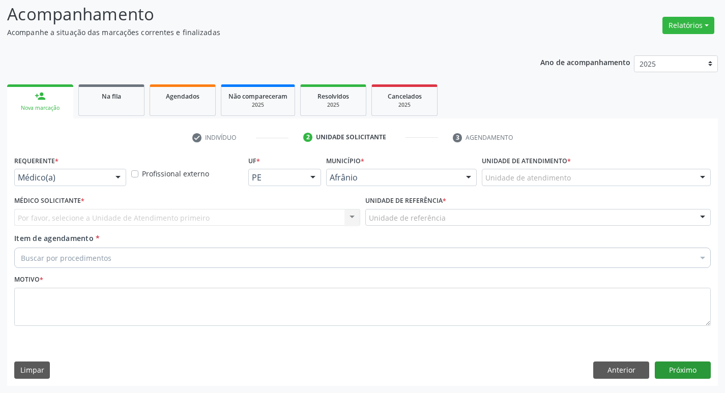
scroll to position [68, 0]
click at [633, 177] on div "Unidade de atendimento" at bounding box center [596, 177] width 229 height 17
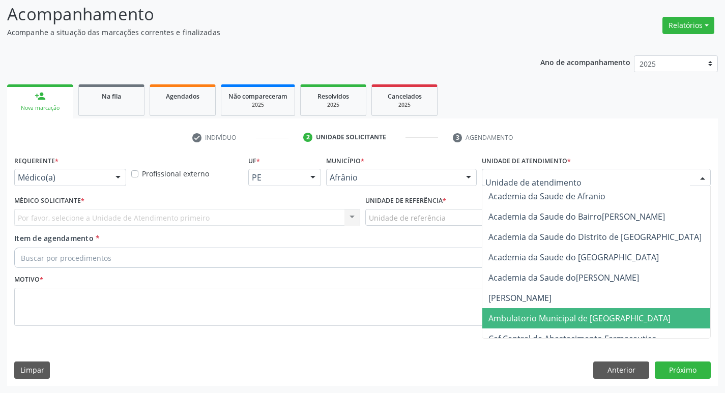
click at [617, 323] on span "Ambulatorio Municipal de [GEOGRAPHIC_DATA]" at bounding box center [607, 318] width 248 height 20
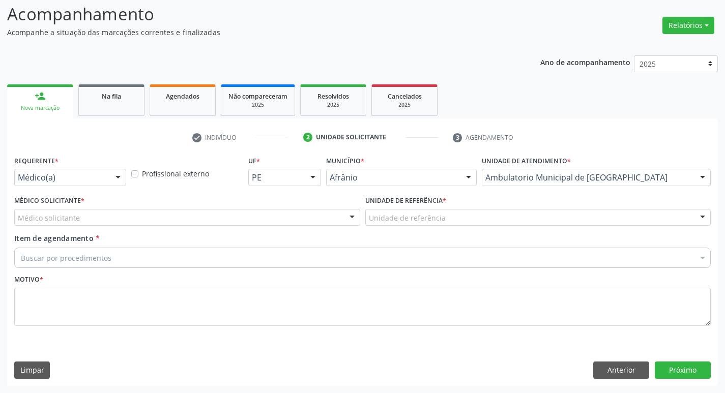
click at [131, 207] on div "Médico Solicitante * Médico solicitante [PERSON_NAME] [PERSON_NAME] [PERSON_NAM…" at bounding box center [187, 209] width 346 height 33
click at [132, 224] on div "Médico solicitante" at bounding box center [187, 217] width 346 height 17
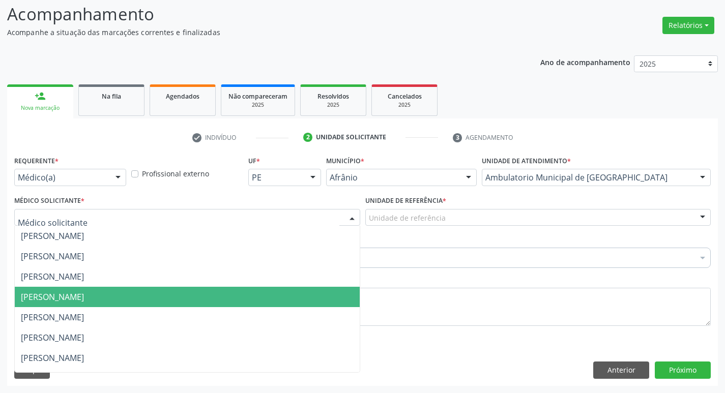
drag, startPoint x: 133, startPoint y: 295, endPoint x: 95, endPoint y: 204, distance: 98.5
click at [133, 290] on span "[PERSON_NAME]" at bounding box center [187, 297] width 345 height 20
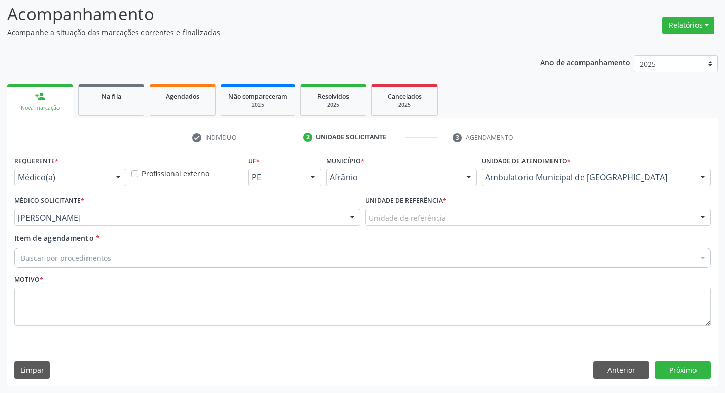
click at [186, 271] on div "Item de agendamento * Buscar por procedimentos Selecionar todos 0604320140 - Ab…" at bounding box center [363, 252] width 702 height 39
click at [461, 215] on div "Unidade de referência" at bounding box center [538, 217] width 346 height 17
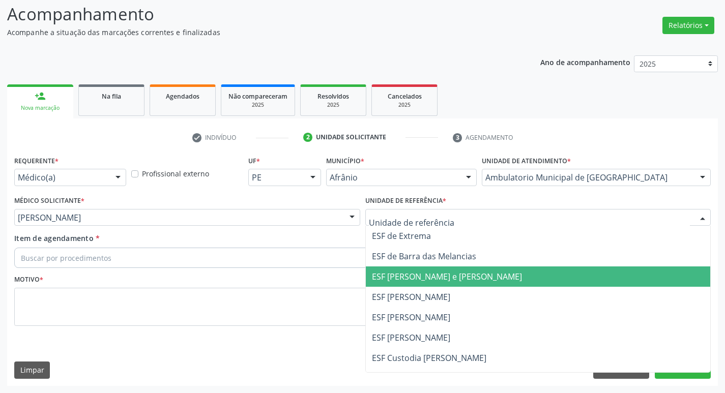
click at [466, 284] on span "ESF [PERSON_NAME] e [PERSON_NAME]" at bounding box center [538, 277] width 345 height 20
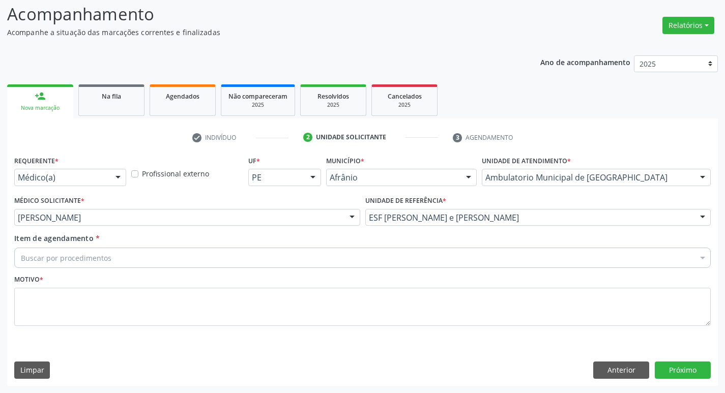
click at [233, 260] on div "Buscar por procedimentos" at bounding box center [362, 258] width 697 height 20
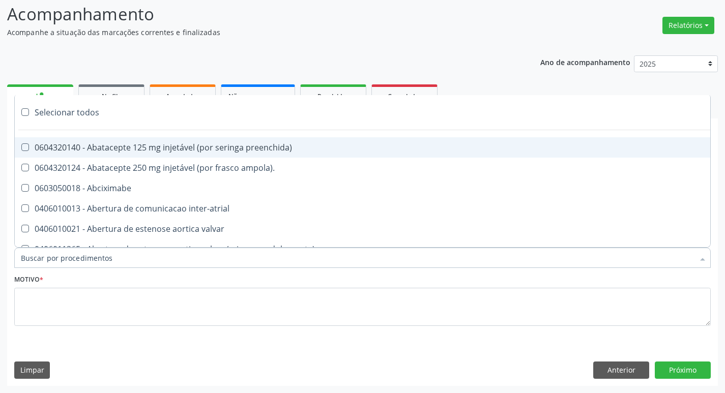
click at [235, 267] on input "Item de agendamento *" at bounding box center [357, 258] width 673 height 20
paste input "ortopedi"
type input "ortopedi"
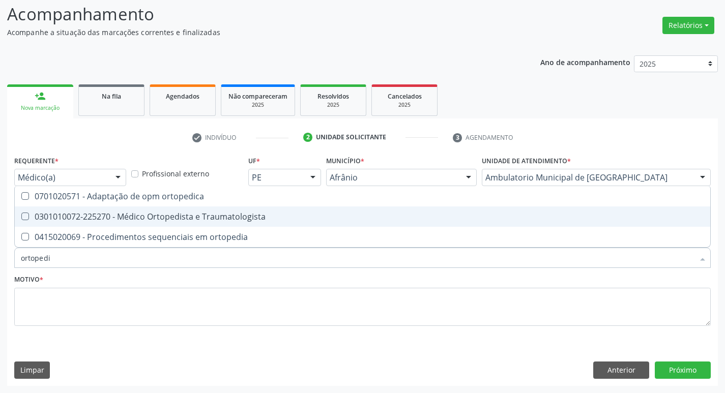
click at [26, 220] on Traumatologista at bounding box center [25, 217] width 8 height 8
click at [21, 220] on Traumatologista "checkbox" at bounding box center [18, 216] width 7 height 7
checkbox Traumatologista "true"
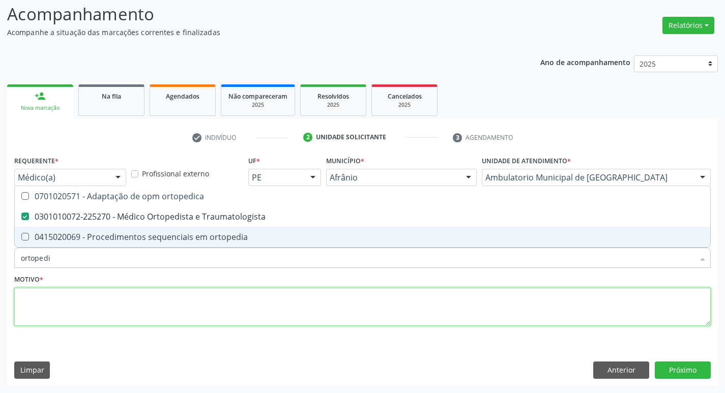
click at [70, 316] on textarea at bounding box center [362, 307] width 697 height 39
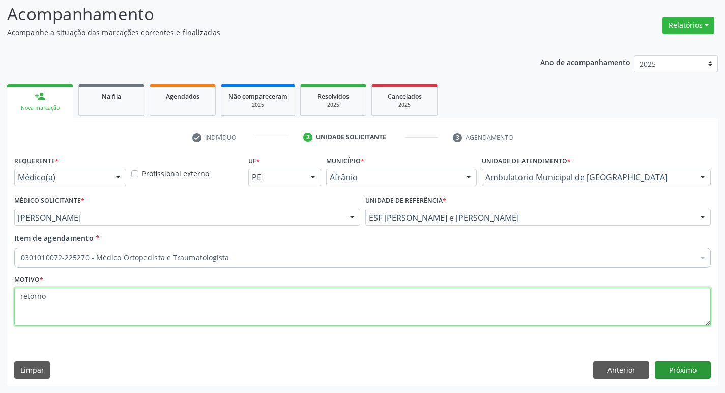
type textarea "retorno"
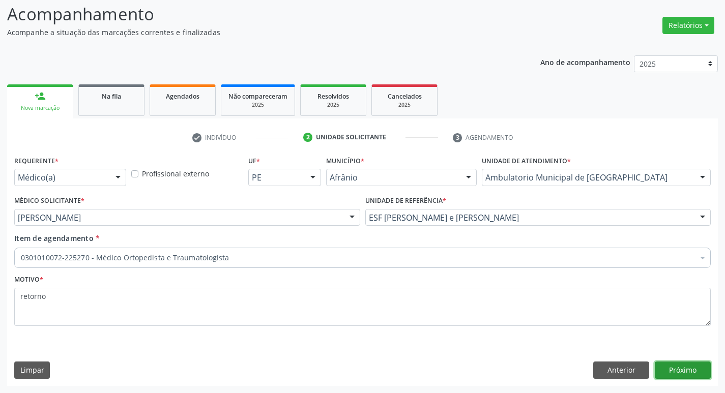
click at [687, 373] on button "Próximo" at bounding box center [683, 370] width 56 height 17
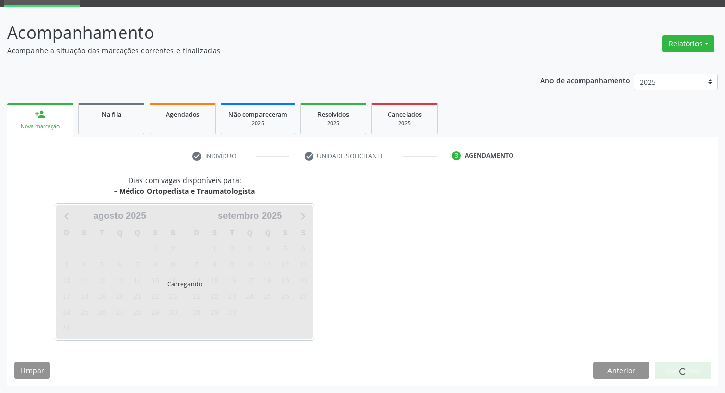
scroll to position [49, 0]
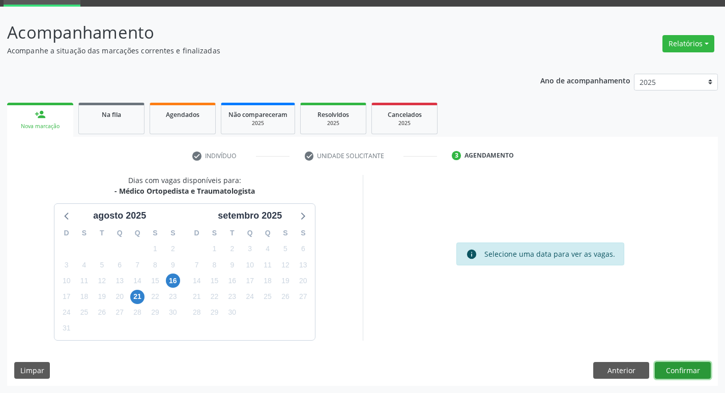
click at [687, 374] on button "Confirmar" at bounding box center [683, 370] width 56 height 17
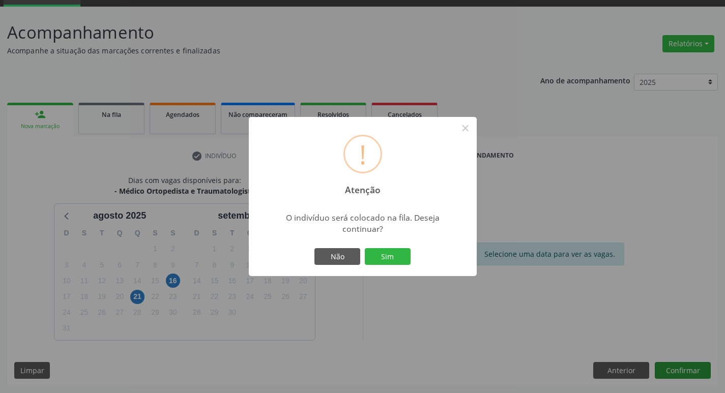
click at [365, 248] on button "Sim" at bounding box center [388, 256] width 46 height 17
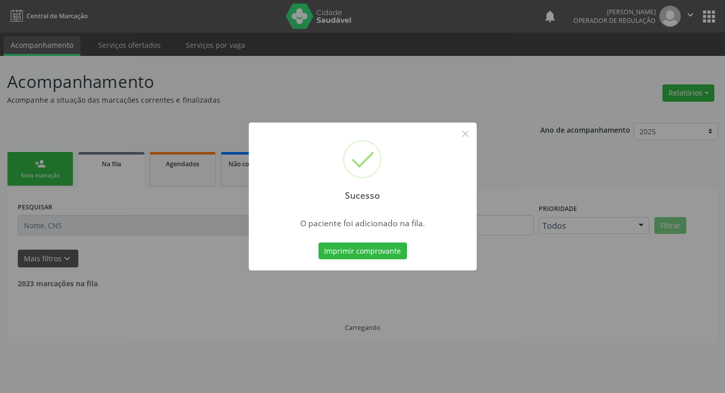
scroll to position [0, 0]
click at [471, 132] on button "×" at bounding box center [469, 133] width 17 height 17
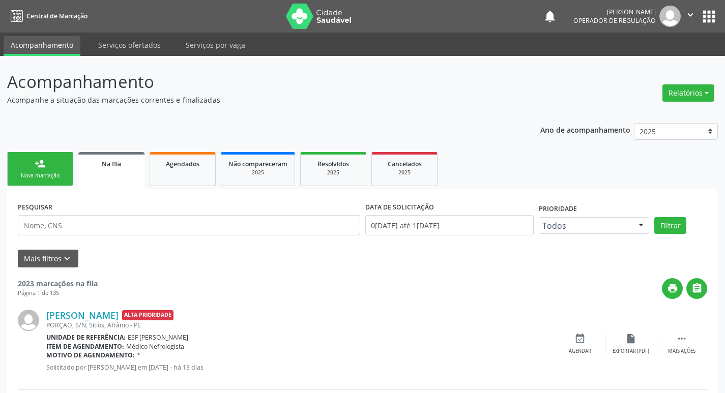
click at [40, 175] on div "Nova marcação" at bounding box center [40, 176] width 51 height 8
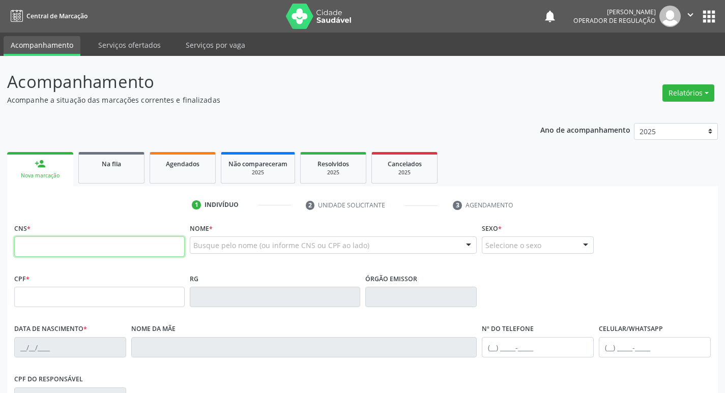
click at [94, 251] on input "text" at bounding box center [99, 247] width 171 height 20
type input "706 5053 0534 4696"
type input "040.574.754-35"
type input "[DATE]"
type input "[PERSON_NAME]"
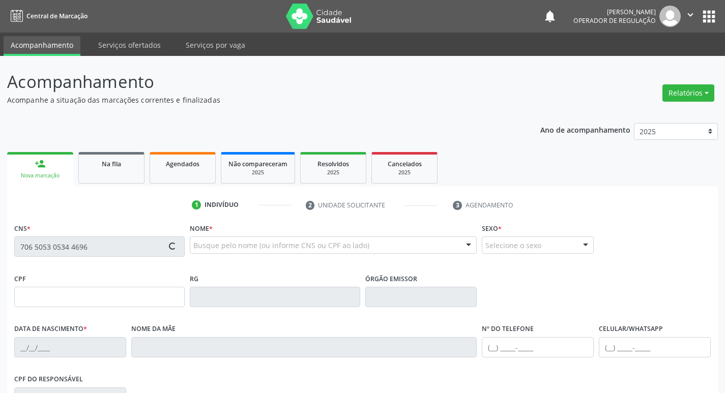
type input "[PHONE_NUMBER]"
type input "S/N"
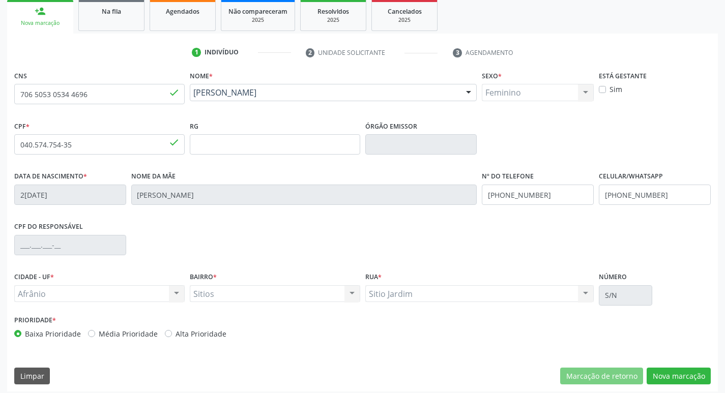
scroll to position [158, 0]
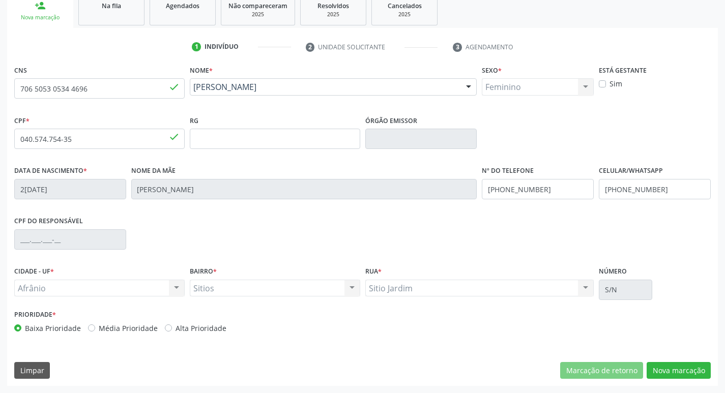
drag, startPoint x: 90, startPoint y: 326, endPoint x: 237, endPoint y: 376, distance: 155.3
click at [99, 326] on label "Média Prioridade" at bounding box center [128, 328] width 59 height 11
click at [92, 326] on input "Média Prioridade" at bounding box center [91, 327] width 7 height 9
radio input "true"
click at [681, 374] on button "Nova marcação" at bounding box center [679, 370] width 64 height 17
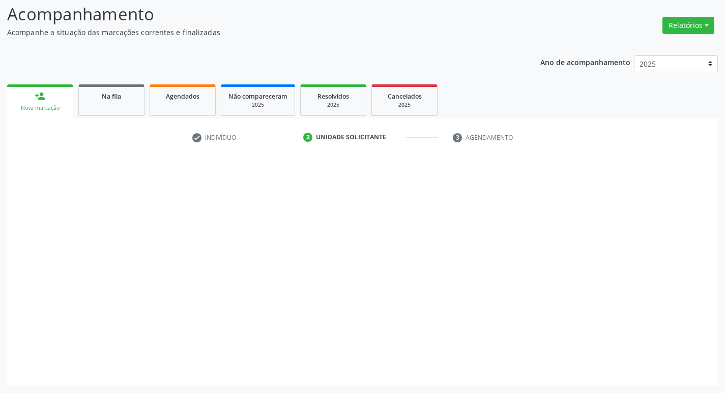
scroll to position [68, 0]
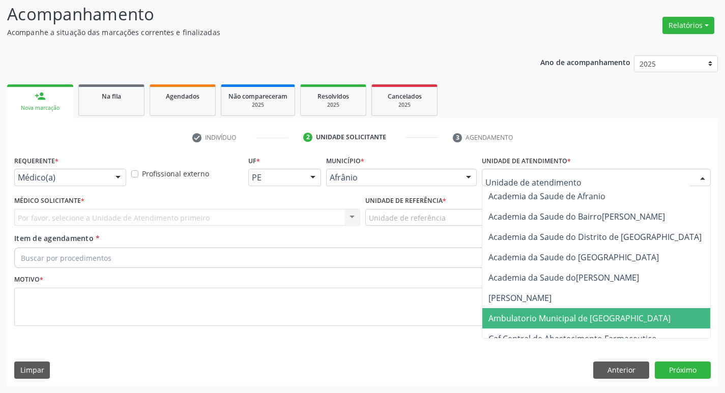
click at [562, 323] on span "Ambulatorio Municipal de [GEOGRAPHIC_DATA]" at bounding box center [580, 318] width 182 height 11
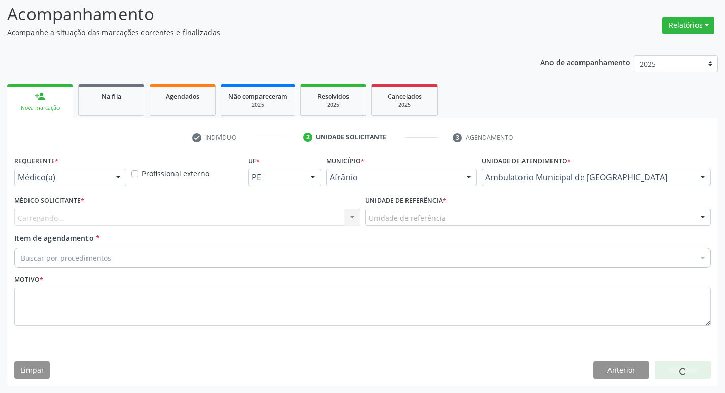
click at [193, 219] on div "Carregando... Nenhum resultado encontrado para: " " Não há nenhuma opção para s…" at bounding box center [187, 217] width 346 height 17
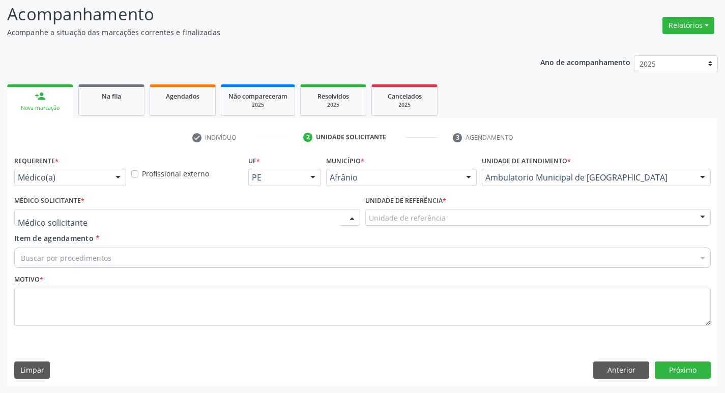
click at [184, 213] on div at bounding box center [187, 217] width 346 height 17
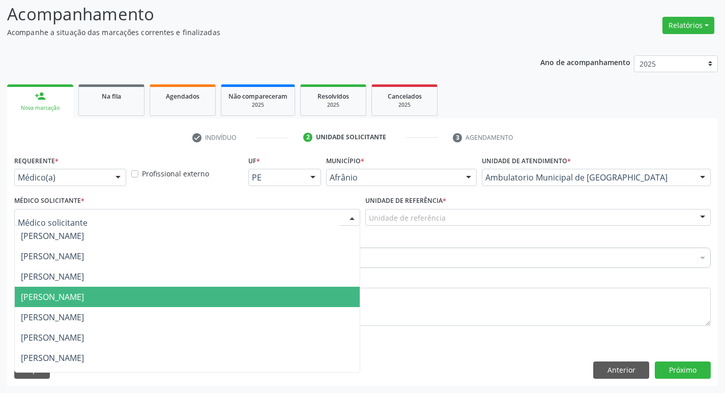
click at [184, 287] on span "[PERSON_NAME]" at bounding box center [187, 297] width 345 height 20
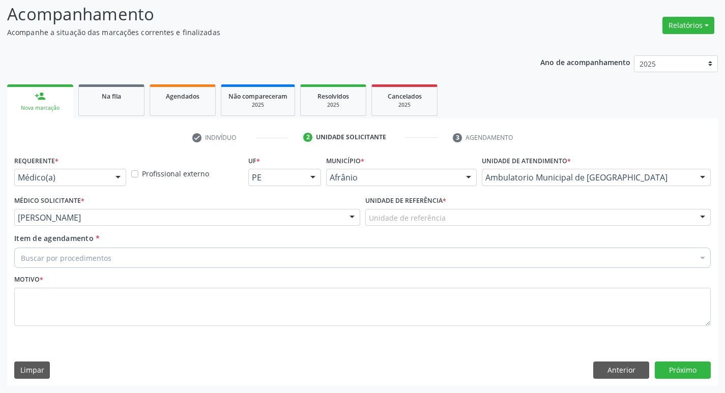
click at [419, 212] on div "Unidade de referência" at bounding box center [538, 217] width 346 height 17
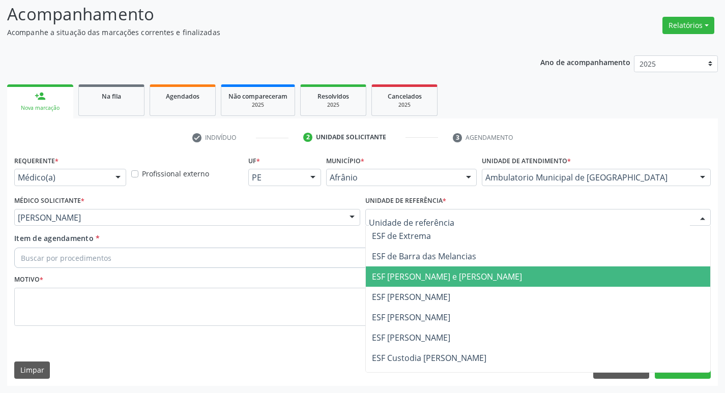
drag, startPoint x: 424, startPoint y: 280, endPoint x: 374, endPoint y: 267, distance: 51.6
click at [422, 279] on span "ESF [PERSON_NAME] e [PERSON_NAME]" at bounding box center [447, 276] width 150 height 11
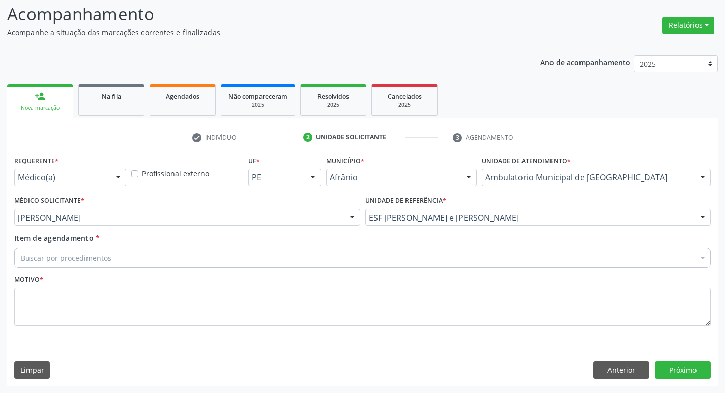
click at [333, 262] on div "Buscar por procedimentos" at bounding box center [362, 258] width 697 height 20
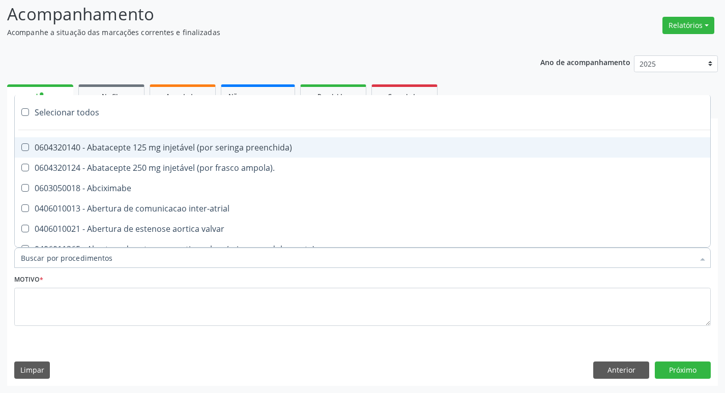
paste input "ortopedi"
type input "ortopedi"
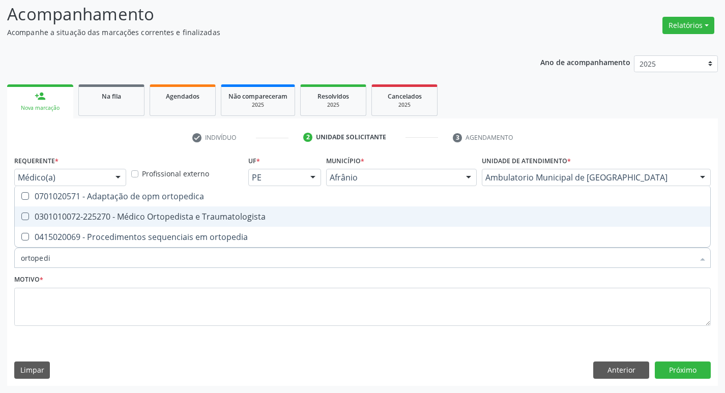
click at [24, 213] on Traumatologista at bounding box center [25, 217] width 8 height 8
click at [21, 213] on Traumatologista "checkbox" at bounding box center [18, 216] width 7 height 7
checkbox Traumatologista "true"
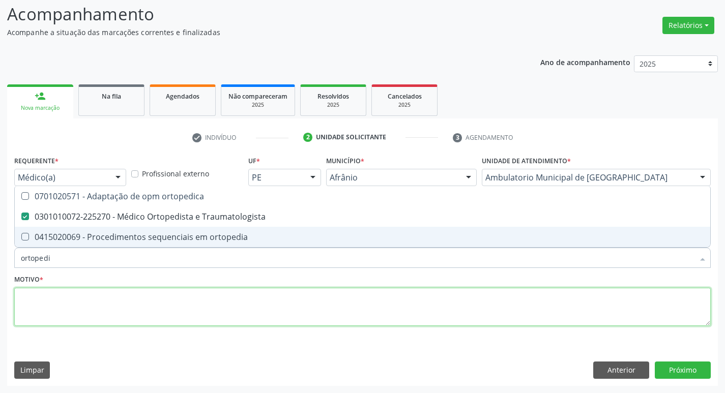
click at [75, 313] on textarea at bounding box center [362, 307] width 697 height 39
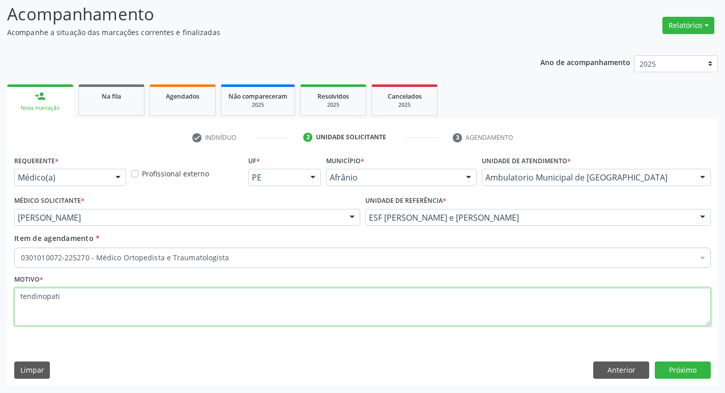
type textarea "tendinopatia"
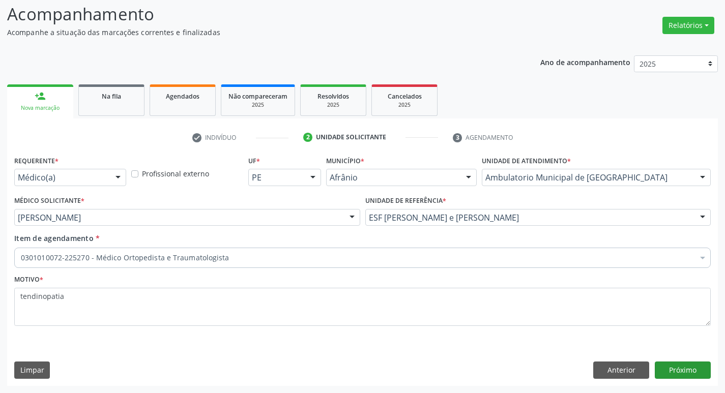
type textarea "tendinopatia"
click at [677, 370] on button "Próximo" at bounding box center [683, 370] width 56 height 17
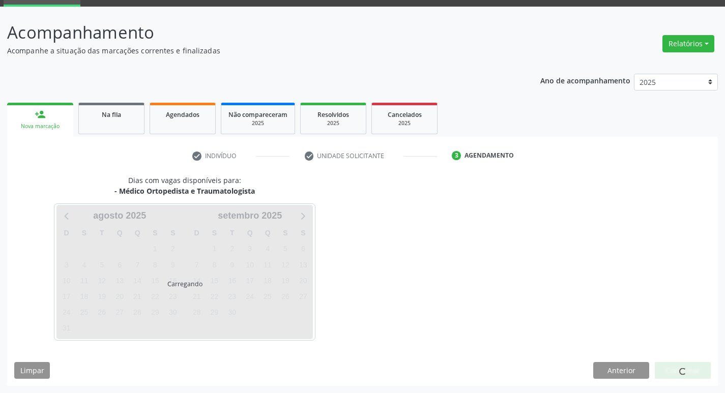
scroll to position [49, 0]
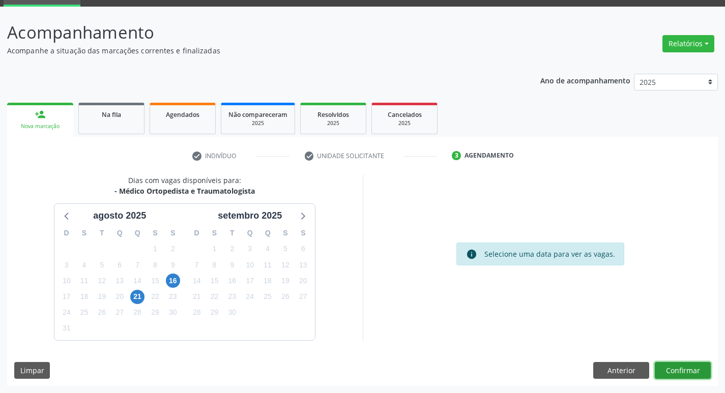
click at [676, 370] on button "Confirmar" at bounding box center [683, 370] width 56 height 17
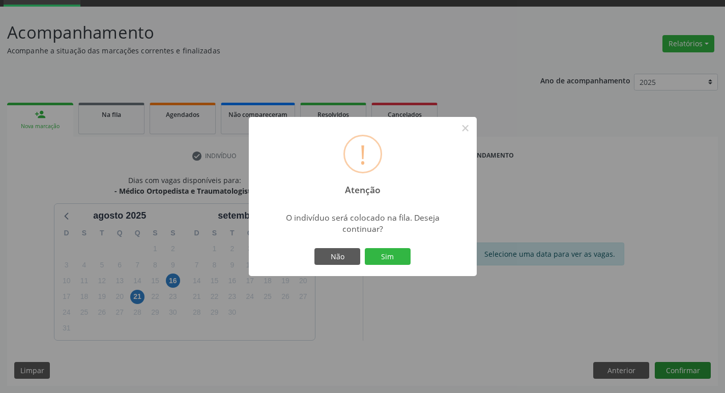
click at [365, 248] on button "Sim" at bounding box center [388, 256] width 46 height 17
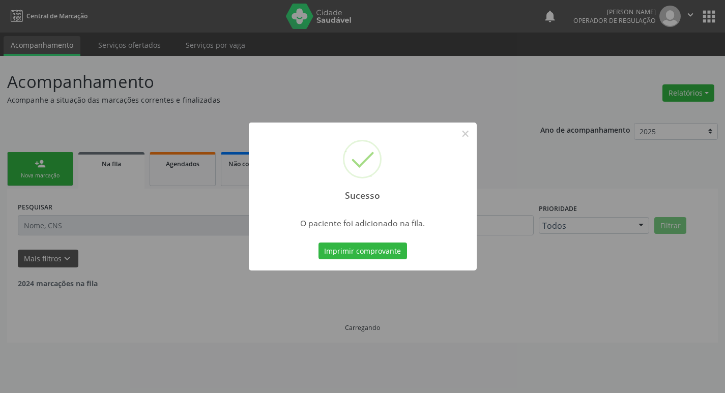
scroll to position [0, 0]
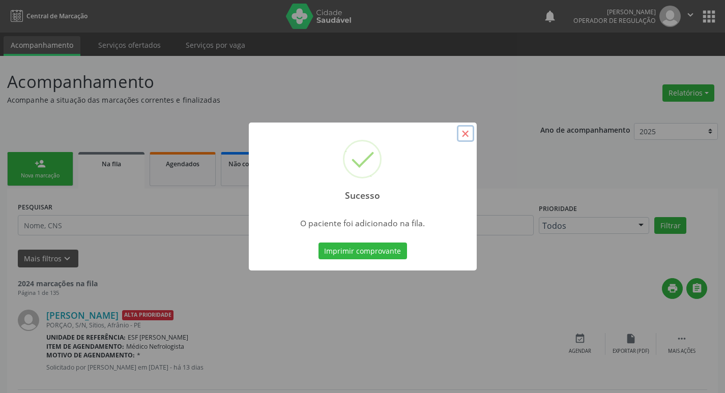
click at [473, 135] on button "×" at bounding box center [465, 133] width 17 height 17
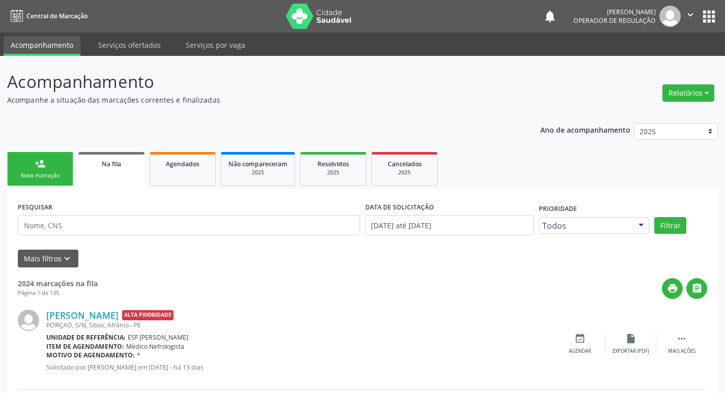
click at [48, 173] on div "Nova marcação" at bounding box center [40, 176] width 51 height 8
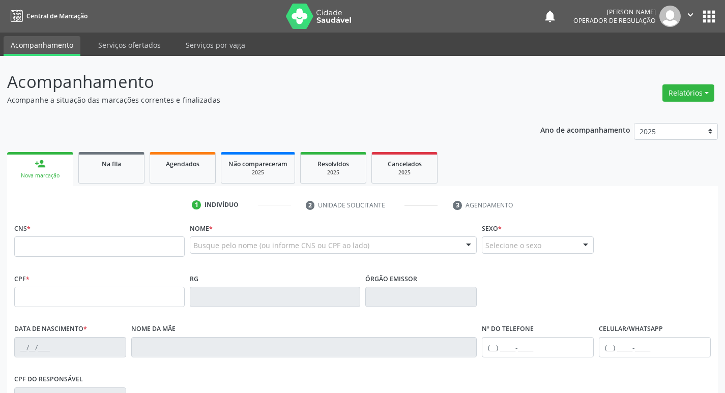
click at [48, 173] on div "Nova marcação" at bounding box center [40, 176] width 52 height 8
click at [60, 249] on input "text" at bounding box center [99, 247] width 171 height 20
type input "700 6009 9270 4161"
type input "021.252.494-13"
type input "[DATE]"
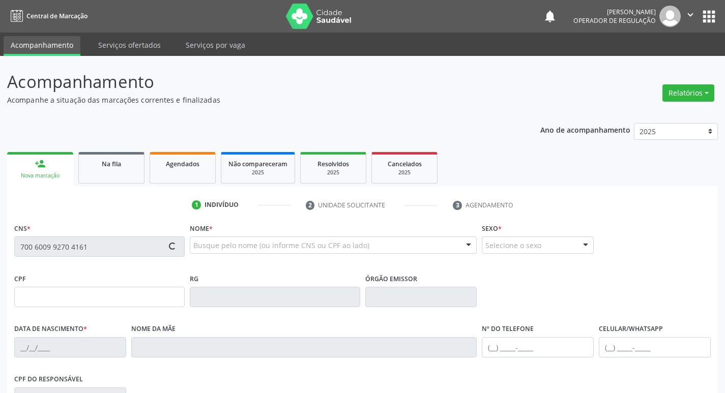
type input "[PERSON_NAME]"
type input "[PHONE_NUMBER]"
type input "S/N"
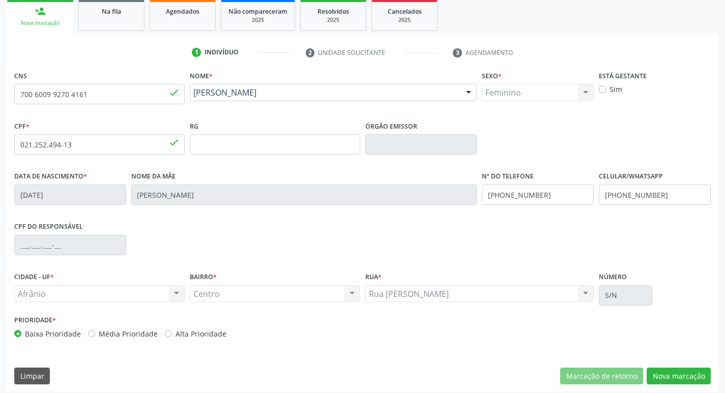
scroll to position [158, 0]
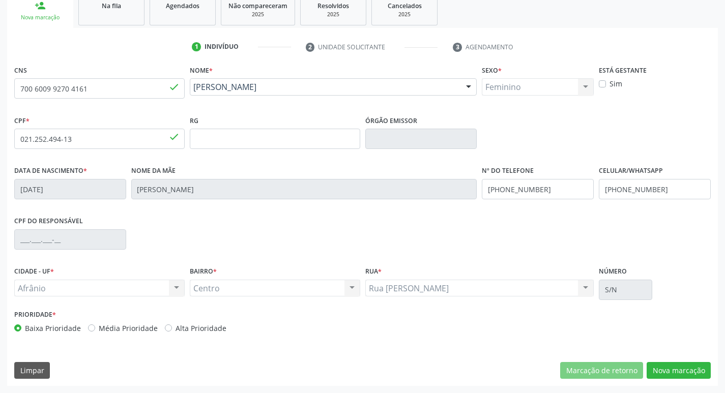
click at [99, 328] on label "Média Prioridade" at bounding box center [128, 328] width 59 height 11
click at [93, 328] on input "Média Prioridade" at bounding box center [91, 327] width 7 height 9
radio input "true"
click at [669, 376] on button "Nova marcação" at bounding box center [679, 370] width 64 height 17
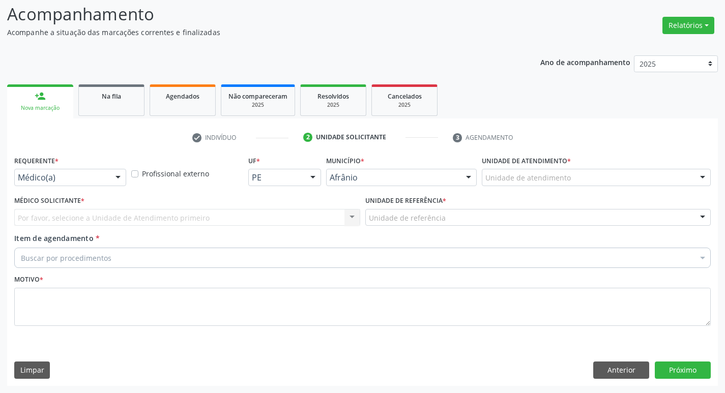
click at [589, 169] on div "Unidade de atendimento" at bounding box center [596, 177] width 229 height 17
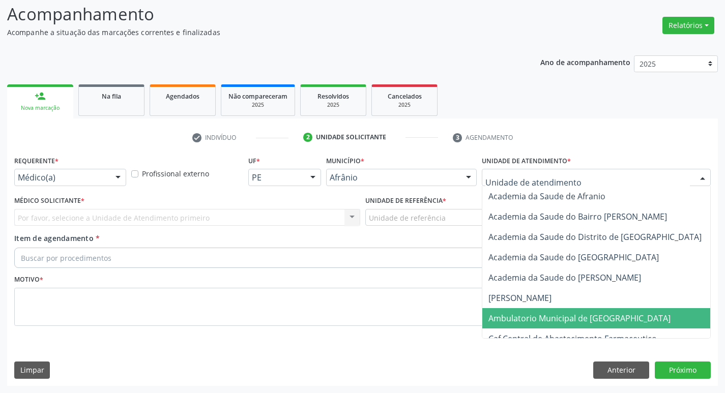
drag, startPoint x: 567, startPoint y: 317, endPoint x: 393, endPoint y: 237, distance: 191.8
click at [567, 315] on span "Ambulatorio Municipal de [GEOGRAPHIC_DATA]" at bounding box center [580, 318] width 182 height 11
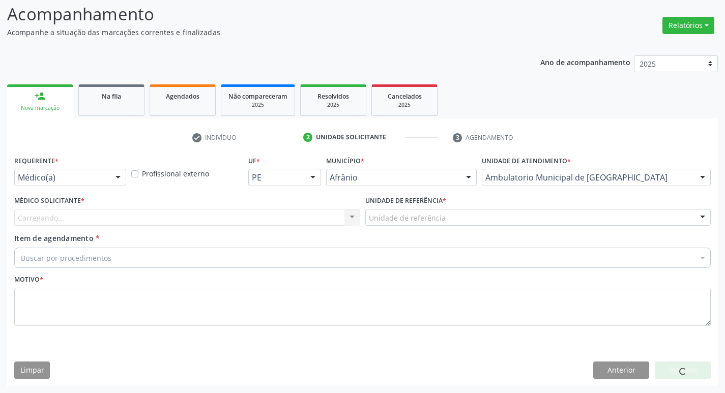
click at [175, 212] on div "Carregando... Nenhum resultado encontrado para: " " Não há nenhuma opção para s…" at bounding box center [187, 217] width 346 height 17
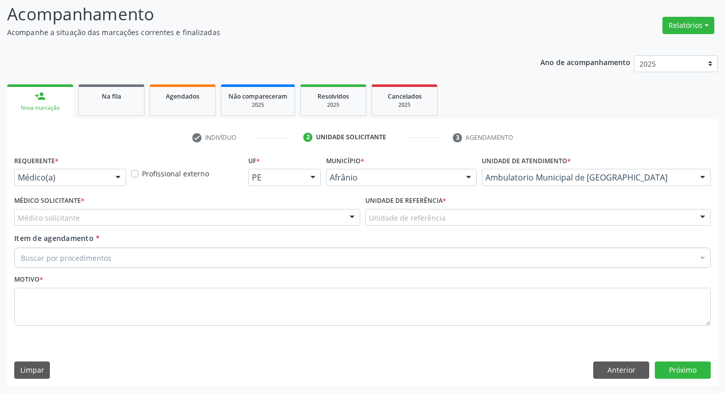
click at [163, 220] on div "Médico solicitante" at bounding box center [187, 217] width 346 height 17
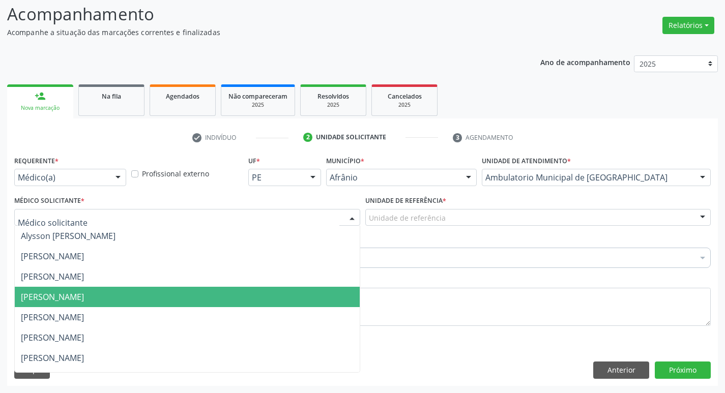
drag, startPoint x: 171, startPoint y: 305, endPoint x: 277, endPoint y: 262, distance: 115.5
click at [171, 304] on span "[PERSON_NAME]" at bounding box center [187, 297] width 345 height 20
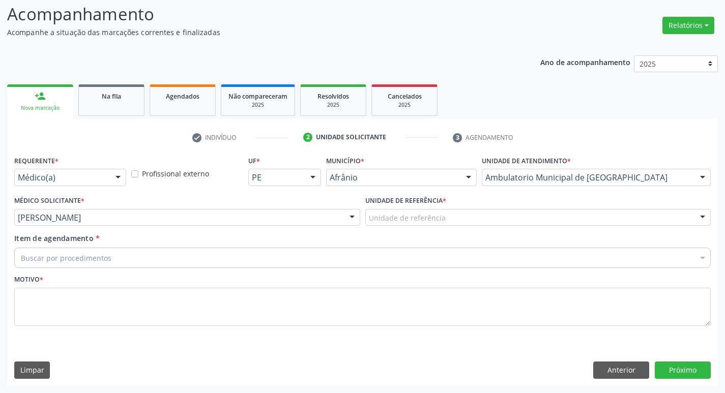
click at [451, 214] on div "Unidade de referência" at bounding box center [538, 217] width 346 height 17
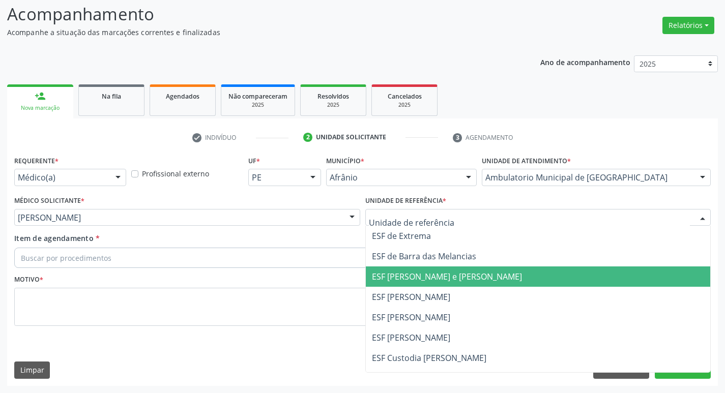
click at [434, 286] on span "ESF [PERSON_NAME] e [PERSON_NAME]" at bounding box center [538, 277] width 345 height 20
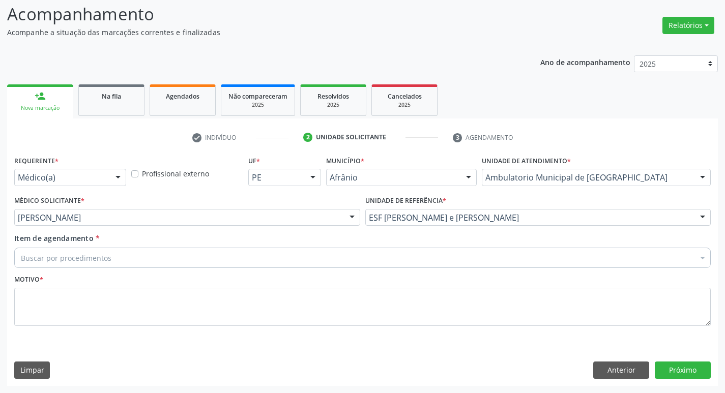
click at [432, 262] on div "Buscar por procedimentos" at bounding box center [362, 258] width 697 height 20
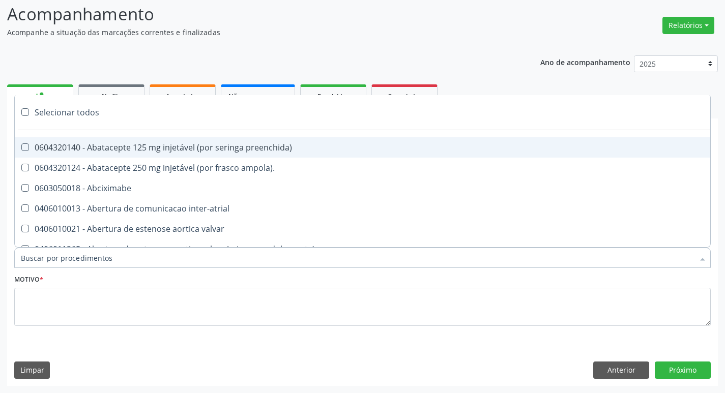
paste input "ortopedi"
type input "ortopedi"
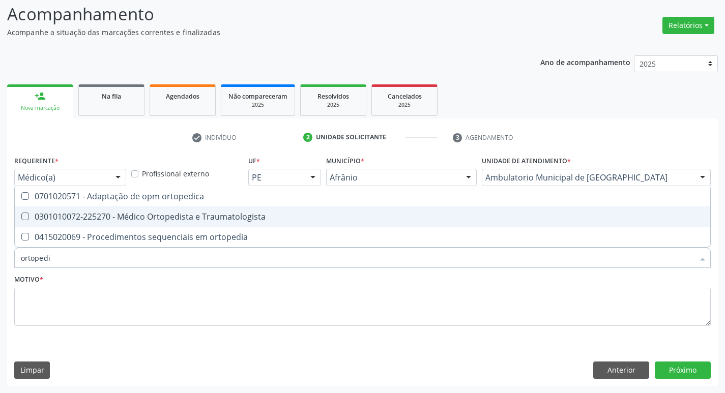
click at [24, 215] on Traumatologista at bounding box center [25, 217] width 8 height 8
click at [21, 215] on Traumatologista "checkbox" at bounding box center [18, 216] width 7 height 7
checkbox Traumatologista "true"
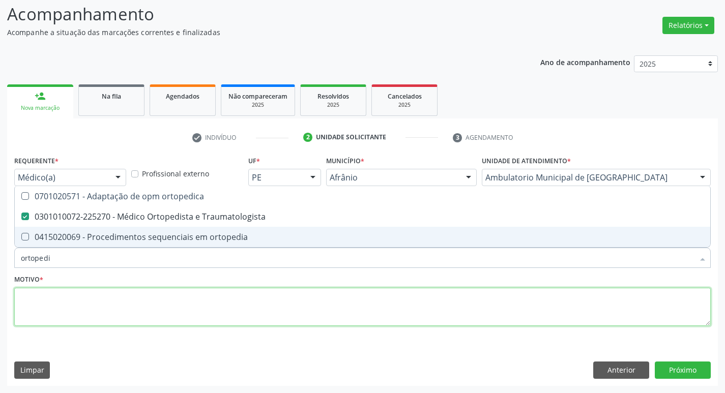
click at [58, 309] on textarea at bounding box center [362, 307] width 697 height 39
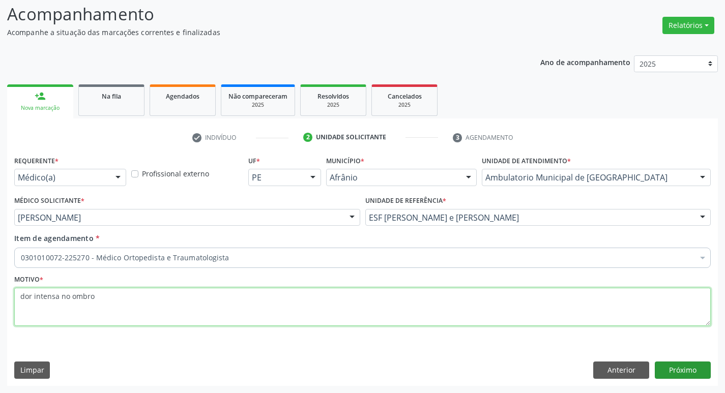
type textarea "dor intensa no ombro"
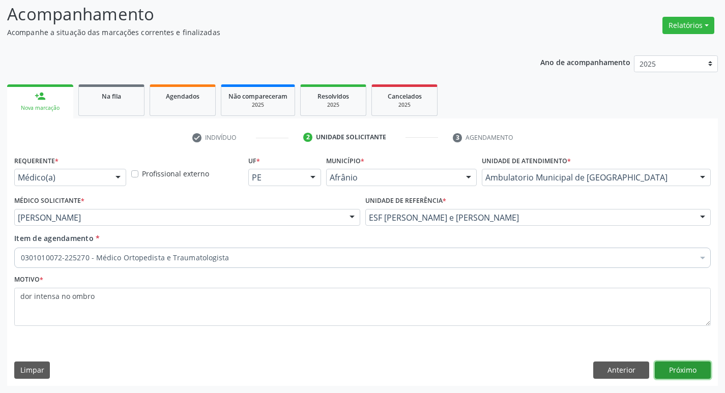
click at [668, 369] on button "Próximo" at bounding box center [683, 370] width 56 height 17
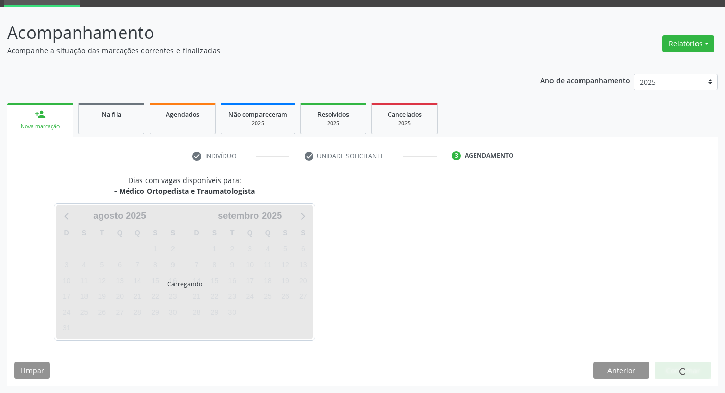
scroll to position [49, 0]
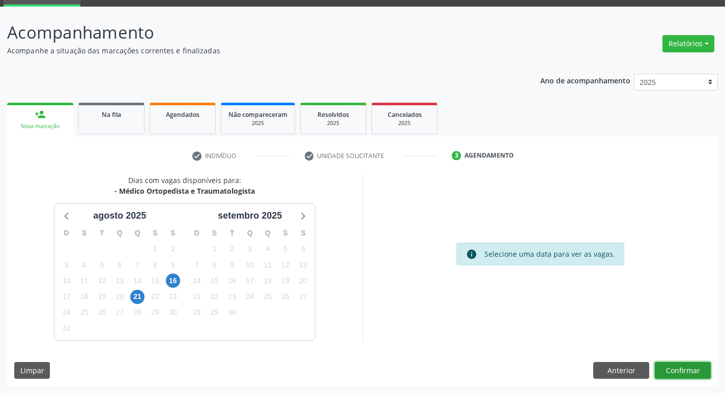
click at [695, 373] on button "Confirmar" at bounding box center [683, 370] width 56 height 17
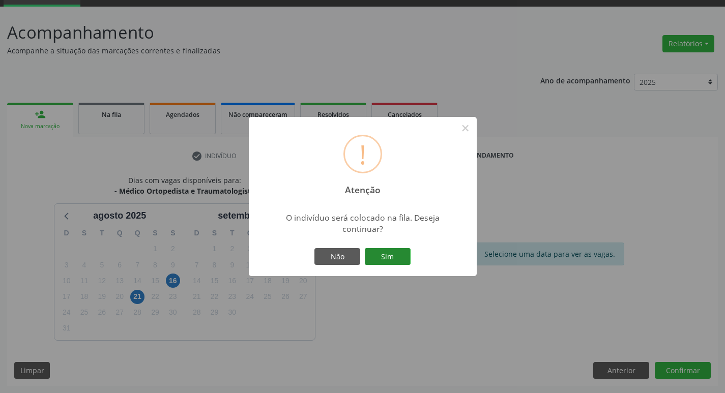
click at [377, 256] on button "Sim" at bounding box center [388, 256] width 46 height 17
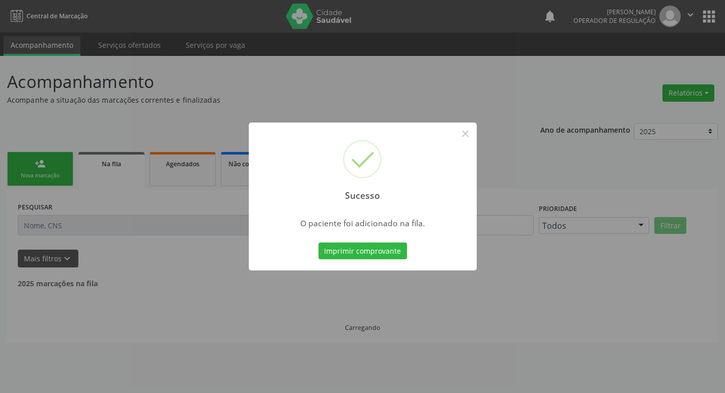
scroll to position [0, 0]
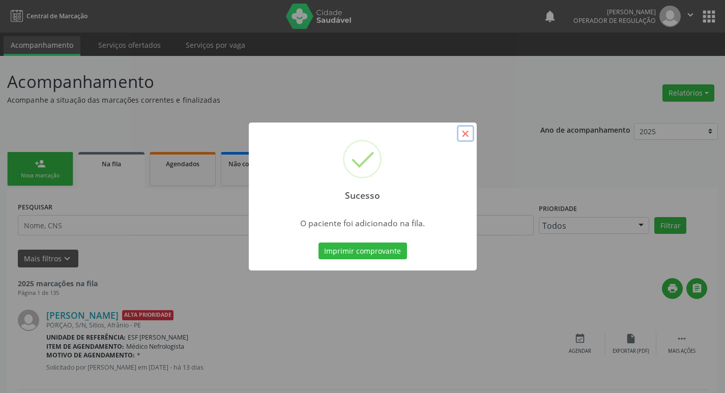
click at [467, 135] on button "×" at bounding box center [465, 133] width 17 height 17
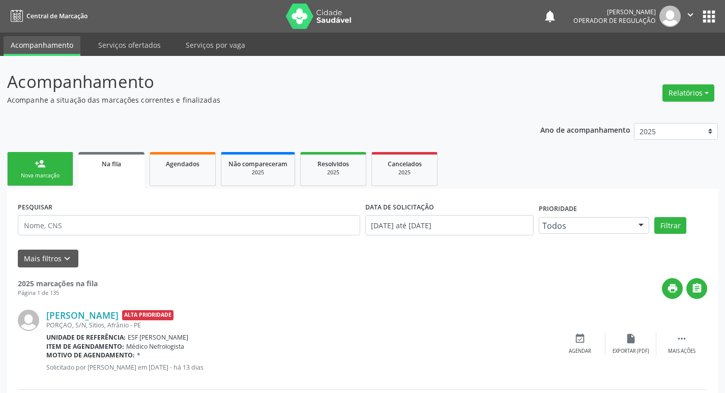
click at [47, 167] on link "person_add Nova marcação" at bounding box center [40, 169] width 66 height 34
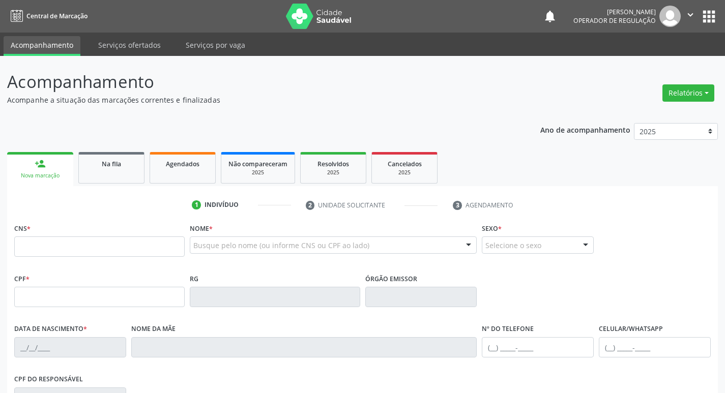
click at [46, 167] on link "person_add Nova marcação" at bounding box center [40, 169] width 66 height 34
click at [94, 256] on input "text" at bounding box center [99, 247] width 171 height 20
type input "700 2029 4441 8028"
type input "039.030.584-75"
type input "[DATE]"
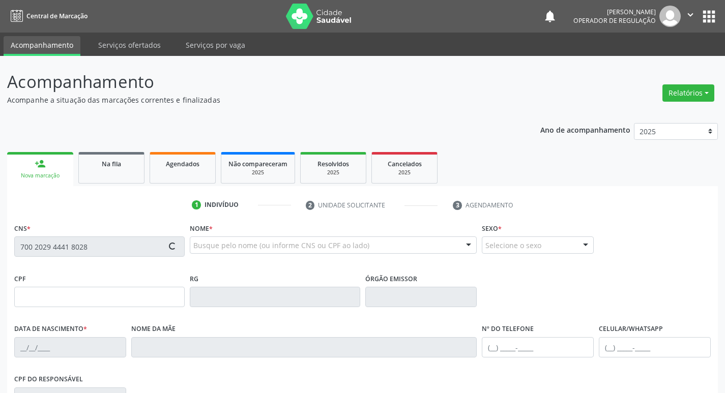
type input "[PERSON_NAME]"
type input "[PHONE_NUMBER]"
type input "036.627.894-00"
type input "S/N"
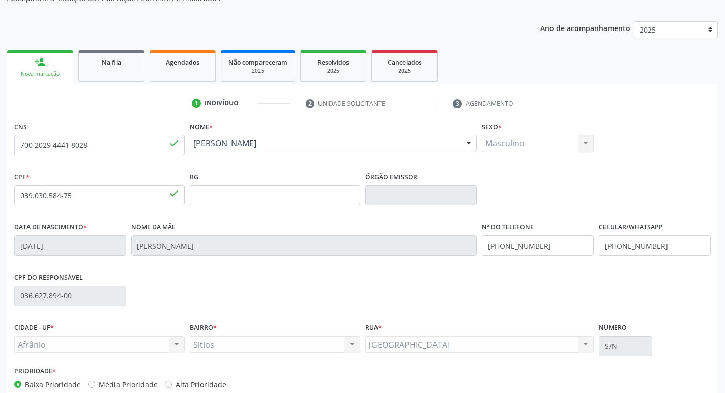
scroll to position [158, 0]
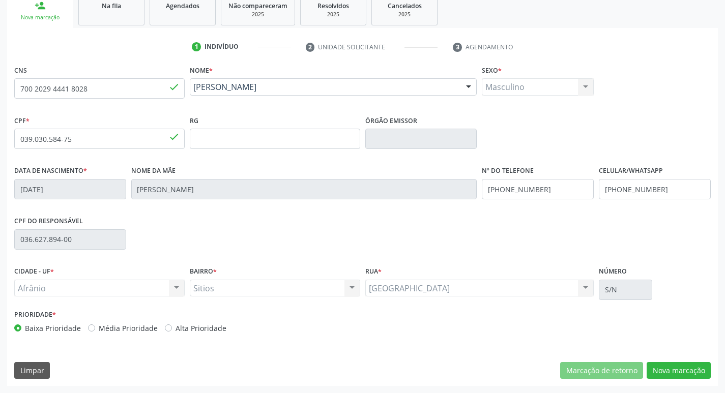
click at [99, 328] on label "Média Prioridade" at bounding box center [128, 328] width 59 height 11
click at [90, 328] on input "Média Prioridade" at bounding box center [91, 327] width 7 height 9
radio input "true"
click at [688, 373] on button "Nova marcação" at bounding box center [679, 370] width 64 height 17
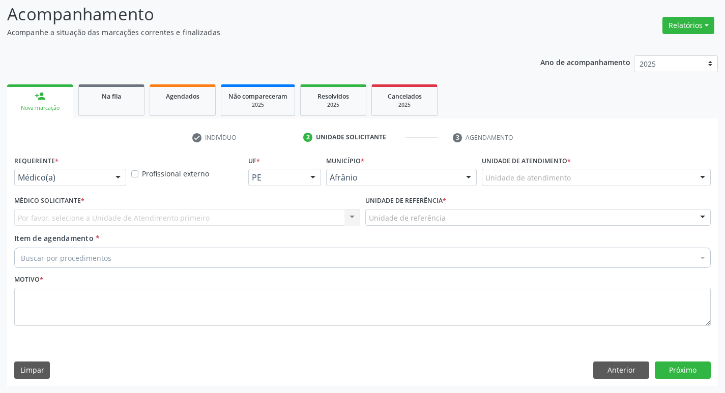
scroll to position [68, 0]
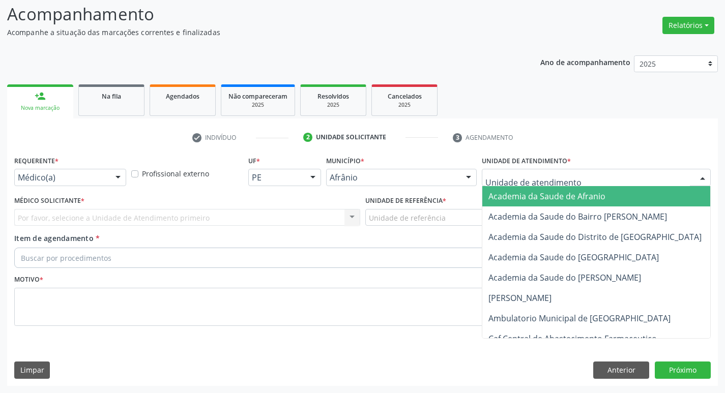
drag, startPoint x: 657, startPoint y: 176, endPoint x: 662, endPoint y: 219, distance: 43.6
click at [657, 176] on div at bounding box center [596, 177] width 229 height 17
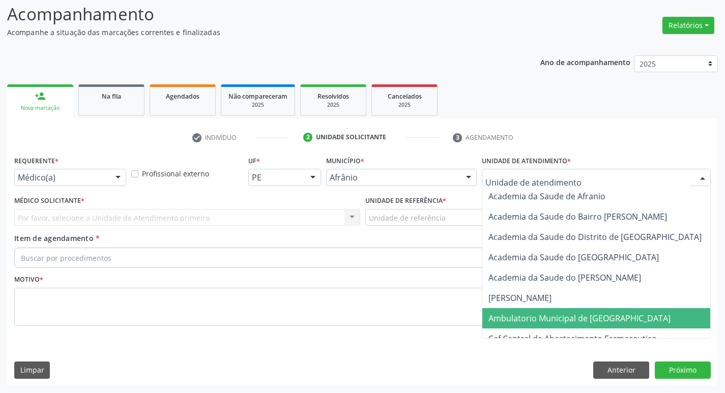
click at [658, 313] on span "Ambulatorio Municipal de [GEOGRAPHIC_DATA]" at bounding box center [607, 318] width 248 height 20
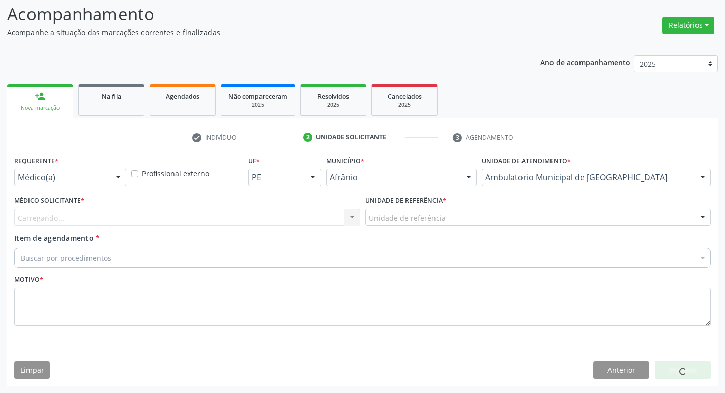
click at [173, 219] on div "Carregando... Nenhum resultado encontrado para: " " Não há nenhuma opção para s…" at bounding box center [187, 217] width 346 height 17
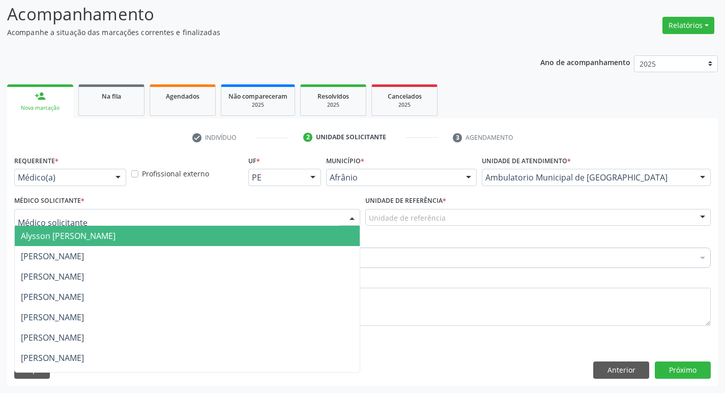
click at [206, 222] on div at bounding box center [187, 217] width 346 height 17
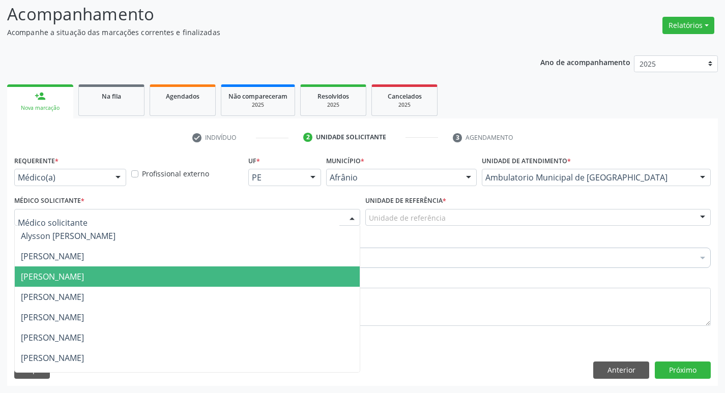
drag, startPoint x: 206, startPoint y: 284, endPoint x: 289, endPoint y: 258, distance: 86.3
click at [208, 282] on span "[PERSON_NAME]" at bounding box center [187, 277] width 345 height 20
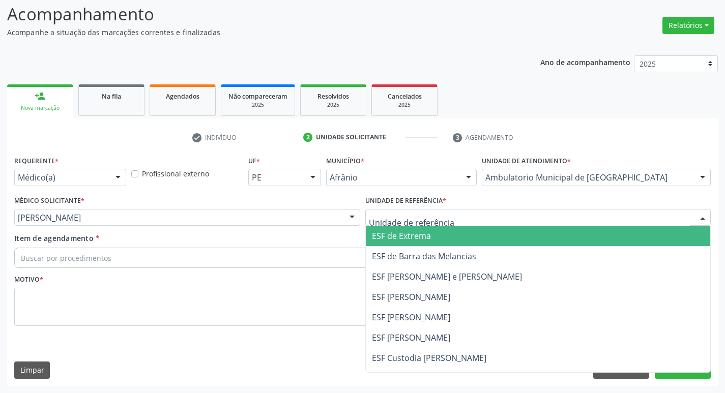
click at [513, 218] on div at bounding box center [538, 217] width 346 height 17
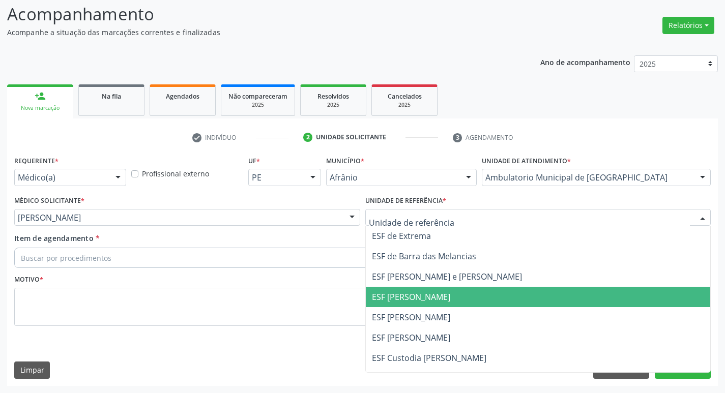
drag, startPoint x: 510, startPoint y: 304, endPoint x: 299, endPoint y: 288, distance: 210.8
click at [508, 304] on span "ESF [PERSON_NAME]" at bounding box center [538, 297] width 345 height 20
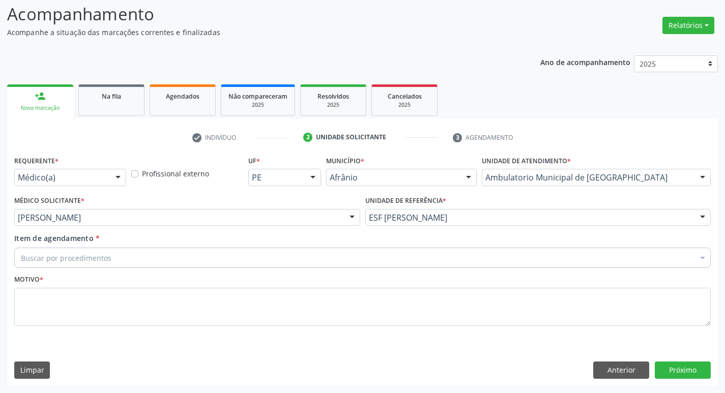
click at [140, 258] on div "Buscar por procedimentos" at bounding box center [362, 258] width 697 height 20
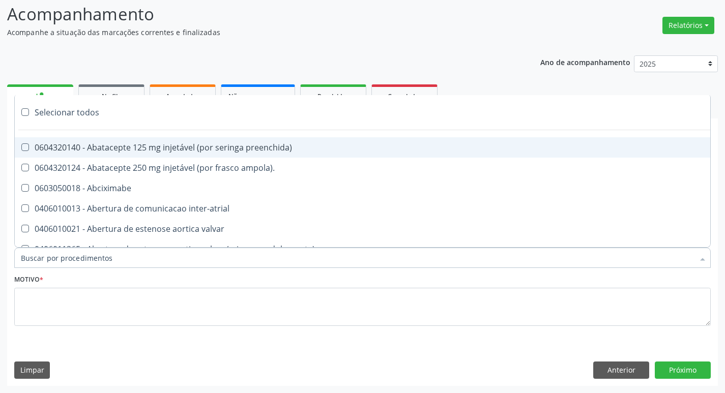
paste input "ortopedi"
type input "ortopedi"
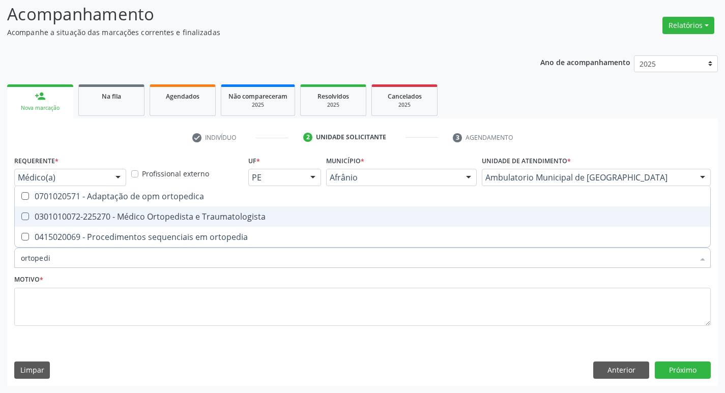
click at [26, 217] on Traumatologista at bounding box center [25, 217] width 8 height 8
click at [21, 217] on Traumatologista "checkbox" at bounding box center [18, 216] width 7 height 7
checkbox Traumatologista "true"
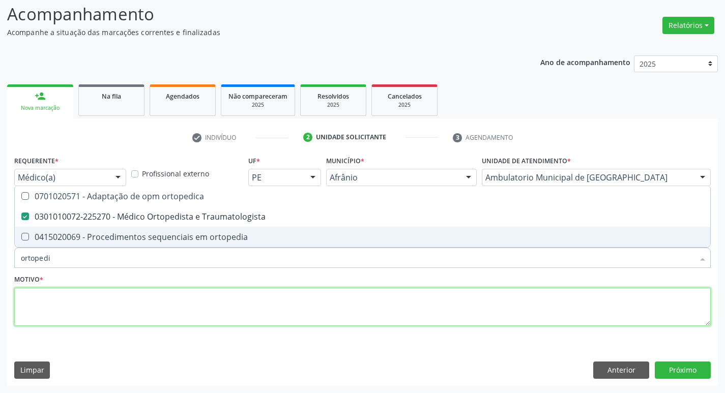
click at [50, 318] on textarea at bounding box center [362, 307] width 697 height 39
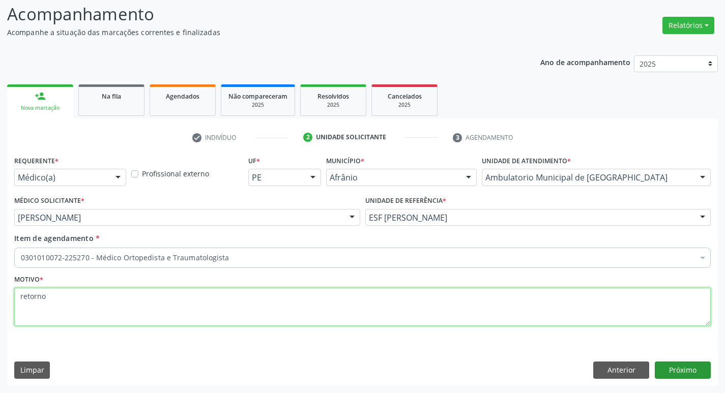
type textarea "retorno"
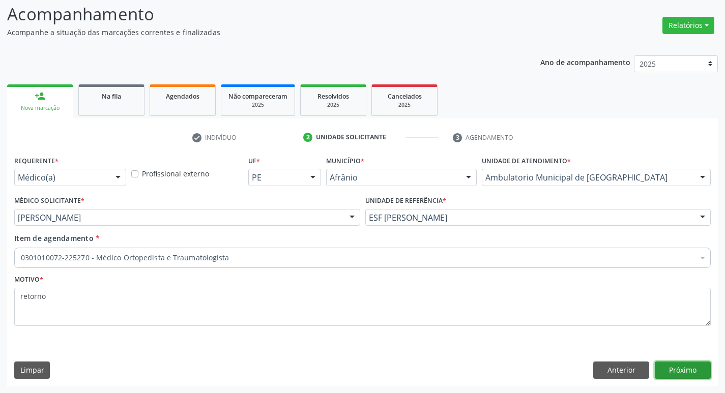
click at [691, 363] on button "Próximo" at bounding box center [683, 370] width 56 height 17
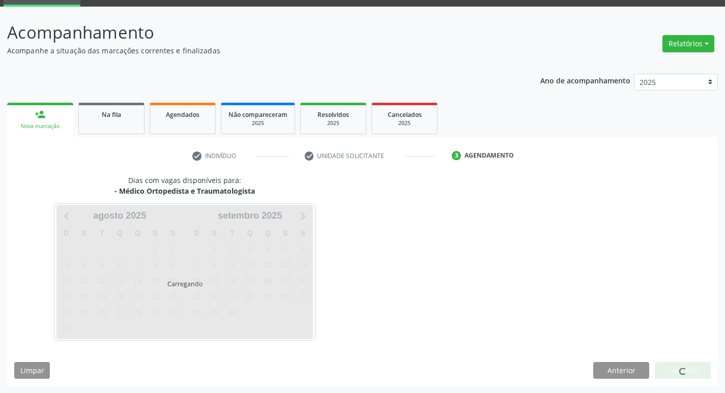
scroll to position [49, 0]
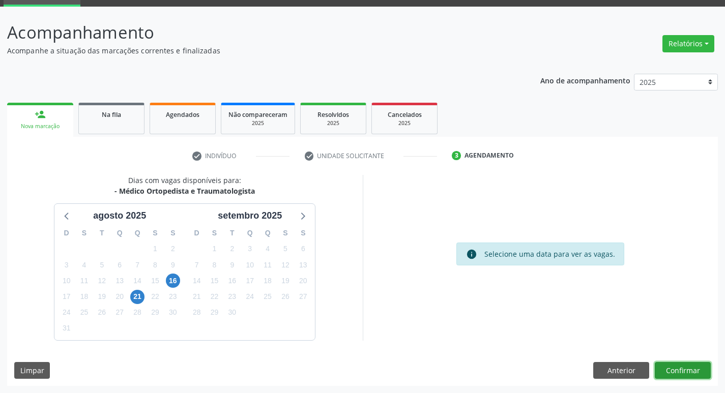
click at [691, 363] on button "Confirmar" at bounding box center [683, 370] width 56 height 17
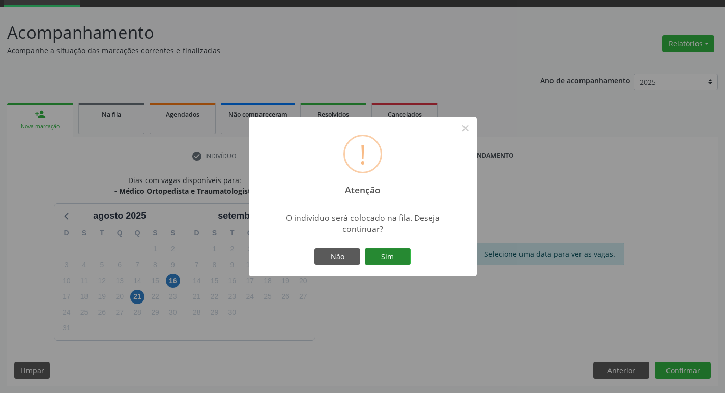
click at [392, 251] on button "Sim" at bounding box center [388, 256] width 46 height 17
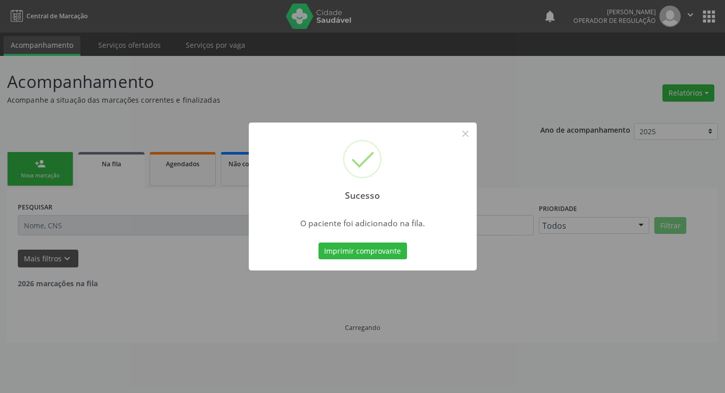
scroll to position [0, 0]
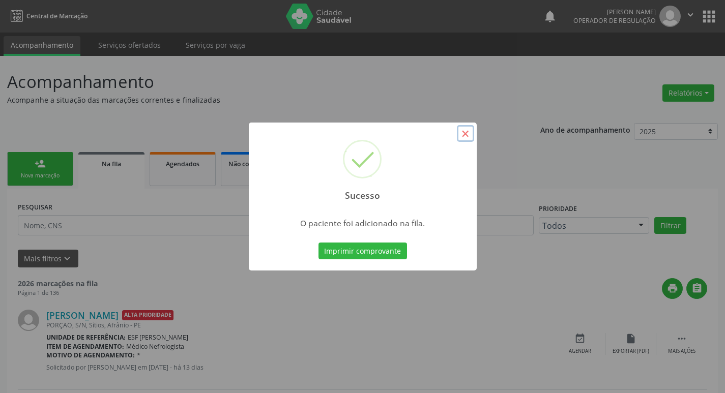
click at [467, 134] on button "×" at bounding box center [465, 133] width 17 height 17
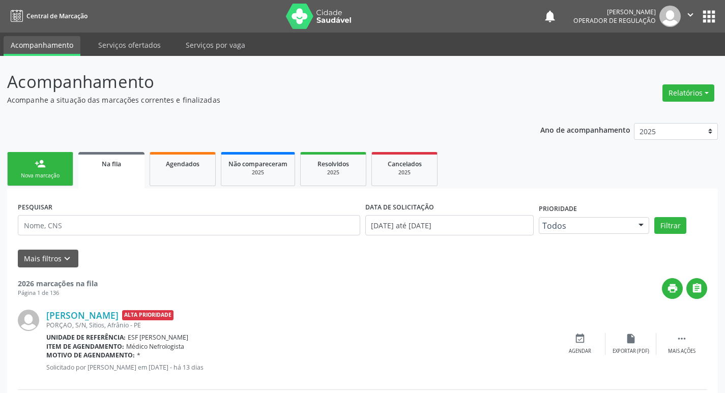
drag, startPoint x: 46, startPoint y: 161, endPoint x: 53, endPoint y: 177, distance: 17.1
click at [47, 161] on link "person_add Nova marcação" at bounding box center [40, 169] width 66 height 34
click at [53, 177] on div "Nova marcação" at bounding box center [40, 176] width 51 height 8
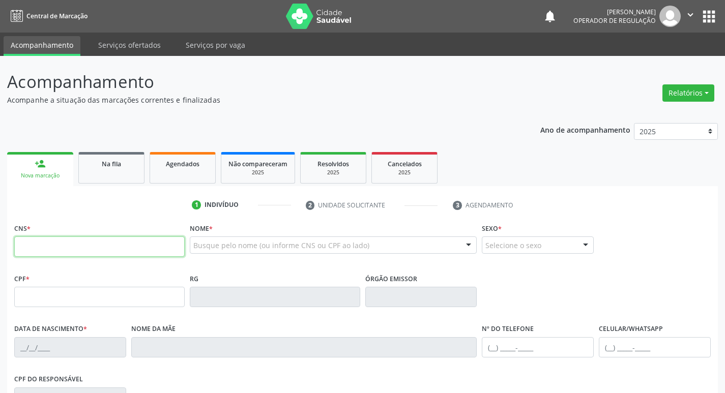
click at [80, 257] on input "text" at bounding box center [99, 247] width 171 height 20
type input "700 4049 6167 7443"
type input "036.627.894-00"
type input "[DATE]"
type input "[PERSON_NAME]"
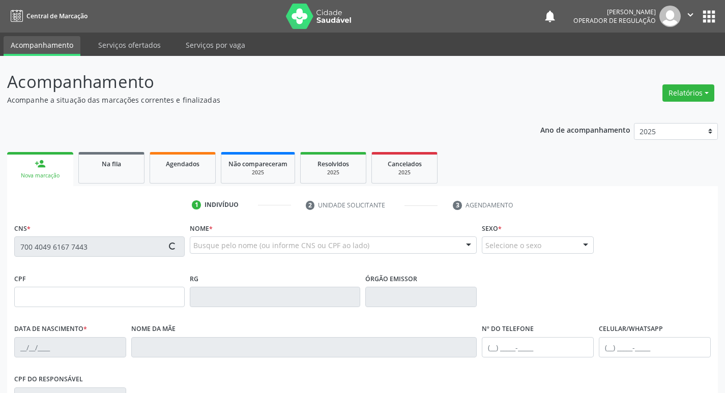
type input "[PHONE_NUMBER]"
type input "S/N"
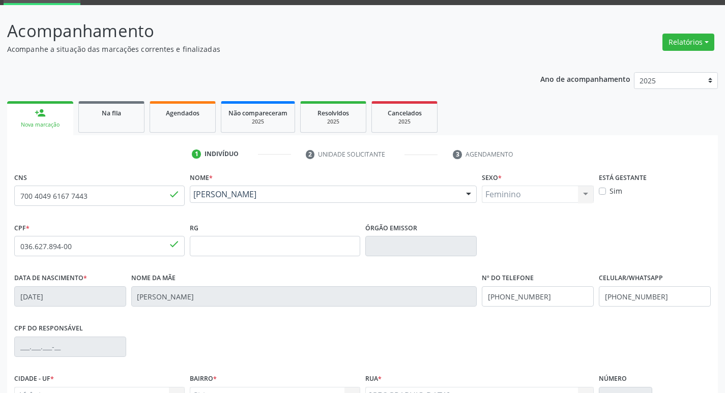
scroll to position [158, 0]
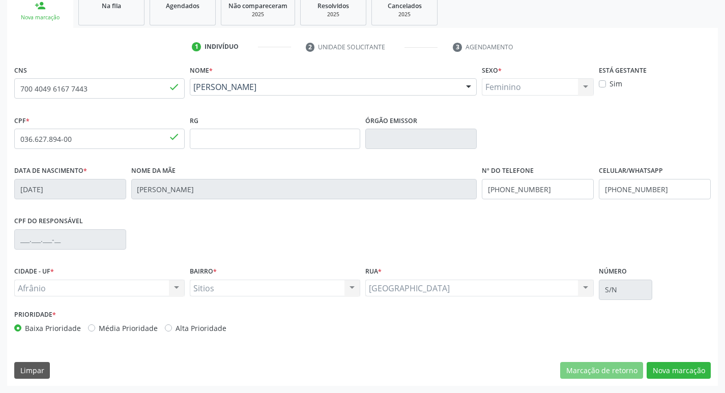
click at [99, 327] on label "Média Prioridade" at bounding box center [128, 328] width 59 height 11
click at [92, 327] on input "Média Prioridade" at bounding box center [91, 327] width 7 height 9
radio input "true"
click at [679, 373] on button "Nova marcação" at bounding box center [679, 370] width 64 height 17
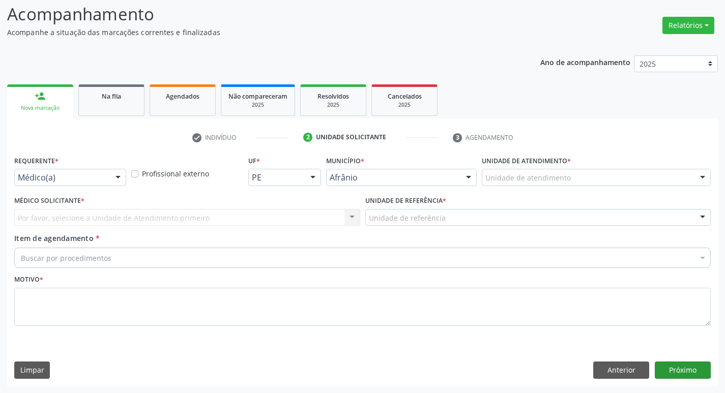
scroll to position [68, 0]
click at [693, 182] on div "Unidade de atendimento" at bounding box center [596, 177] width 229 height 17
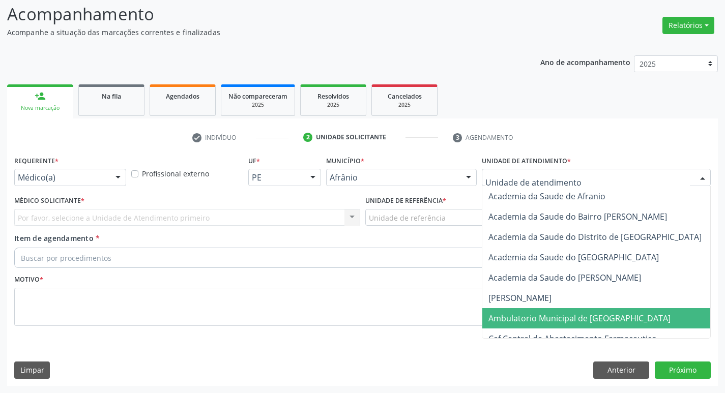
click at [678, 317] on span "Ambulatorio Municipal de [GEOGRAPHIC_DATA]" at bounding box center [607, 318] width 248 height 20
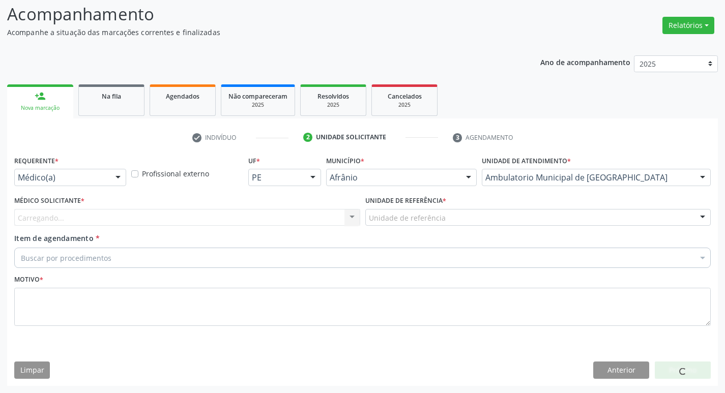
click at [304, 218] on div "Carregando... Nenhum resultado encontrado para: " " Não há nenhuma opção para s…" at bounding box center [187, 217] width 346 height 17
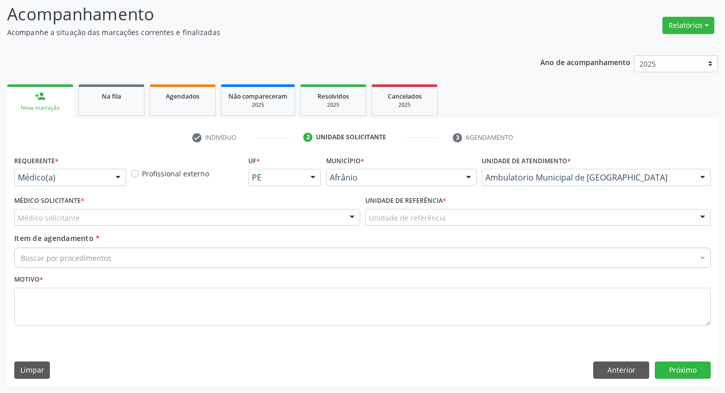
click at [305, 218] on div "Médico solicitante" at bounding box center [187, 217] width 346 height 17
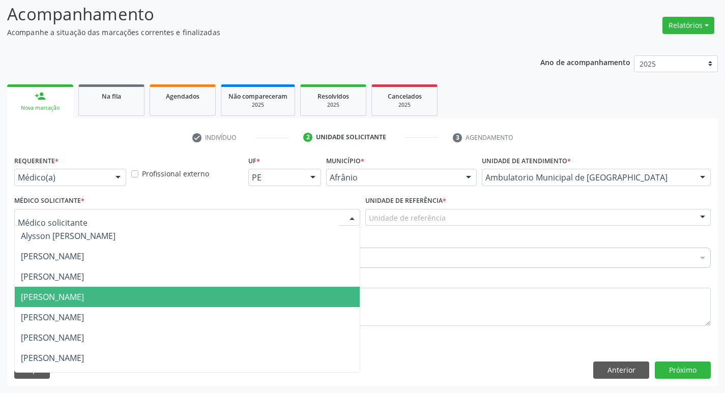
click at [304, 298] on span "[PERSON_NAME]" at bounding box center [187, 297] width 345 height 20
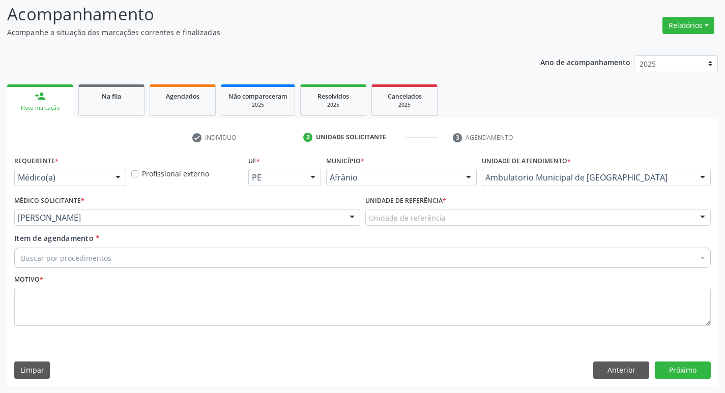
click at [496, 217] on div "Unidade de referência" at bounding box center [538, 217] width 346 height 17
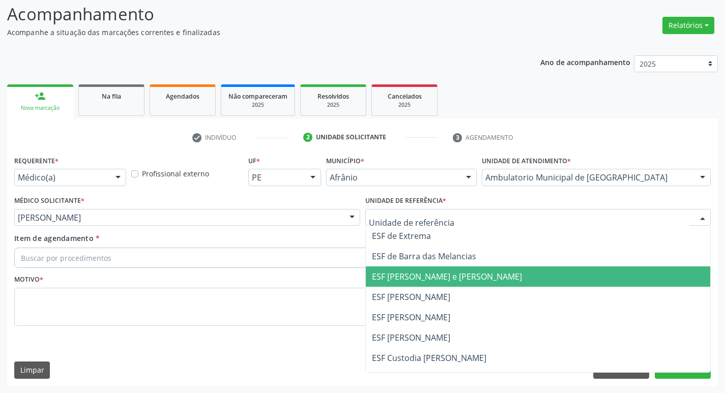
click at [484, 284] on span "ESF [PERSON_NAME] e [PERSON_NAME]" at bounding box center [538, 277] width 345 height 20
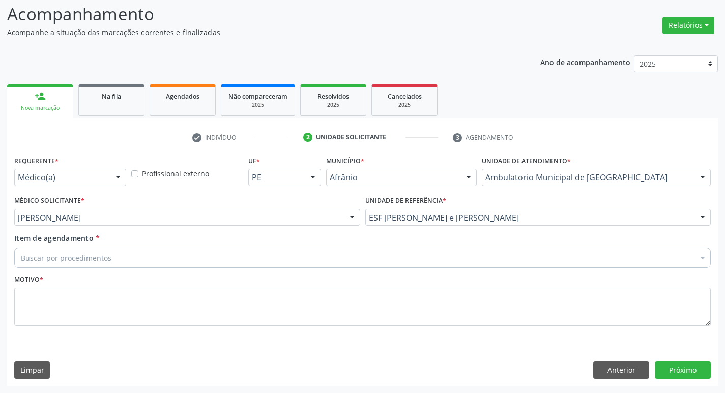
click at [315, 262] on div "Buscar por procedimentos" at bounding box center [362, 258] width 697 height 20
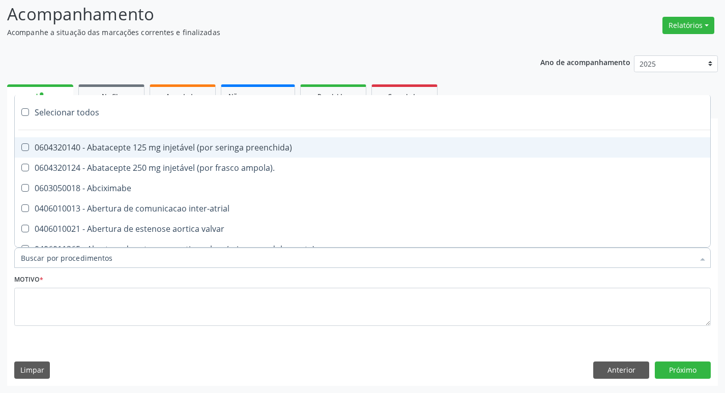
paste input "ortopedi"
type input "ortopedi"
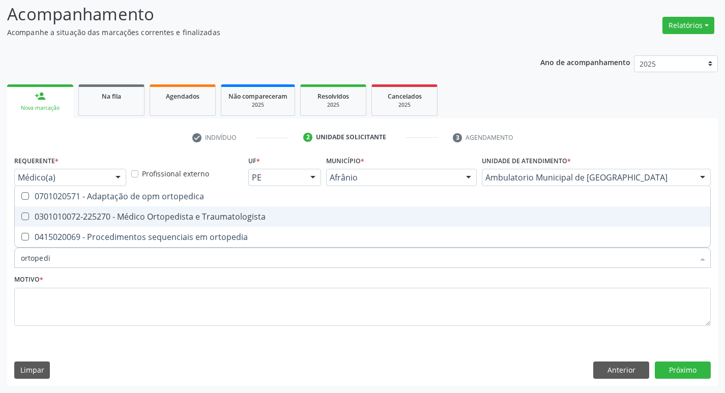
click at [29, 217] on div "0301010072-225270 - Médico Ortopedista e Traumatologista" at bounding box center [363, 217] width 684 height 8
checkbox Traumatologista "true"
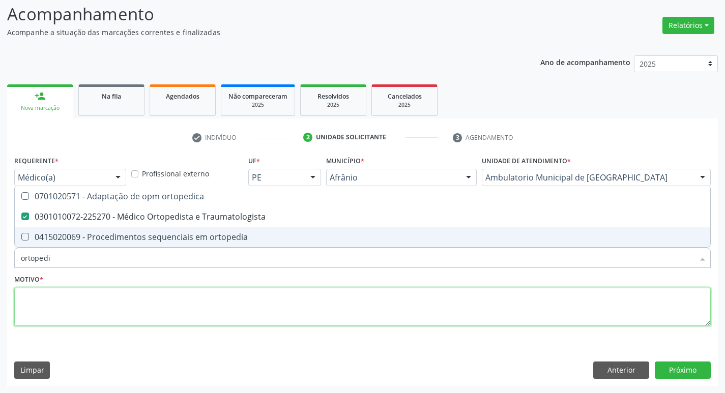
click at [52, 304] on textarea at bounding box center [362, 307] width 697 height 39
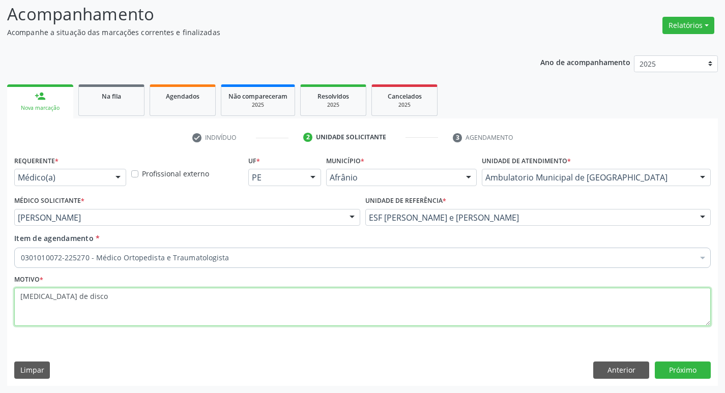
type textarea "[MEDICAL_DATA] de disco"
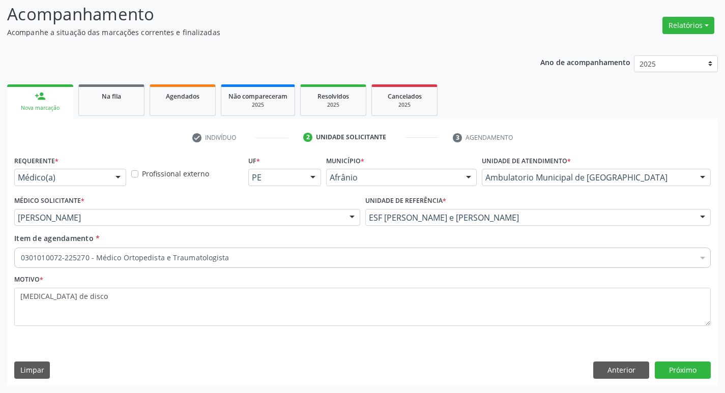
click at [681, 358] on div "Requerente * Médico(a) Médico(a) Enfermeiro(a) Paciente Nenhum resultado encont…" at bounding box center [362, 269] width 711 height 233
click at [685, 366] on button "Próximo" at bounding box center [683, 370] width 56 height 17
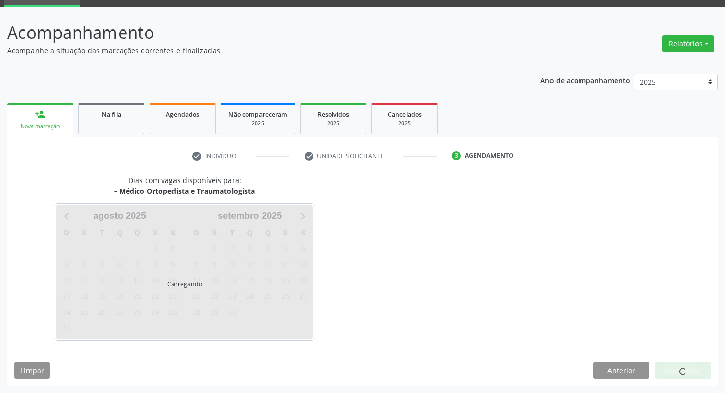
scroll to position [49, 0]
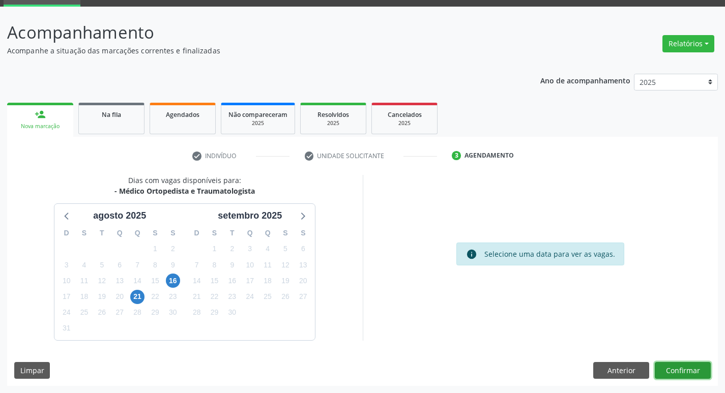
click at [672, 375] on button "Confirmar" at bounding box center [683, 370] width 56 height 17
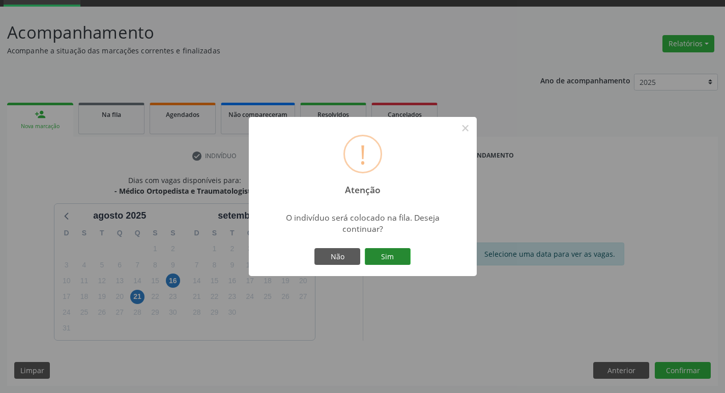
click at [393, 262] on button "Sim" at bounding box center [388, 256] width 46 height 17
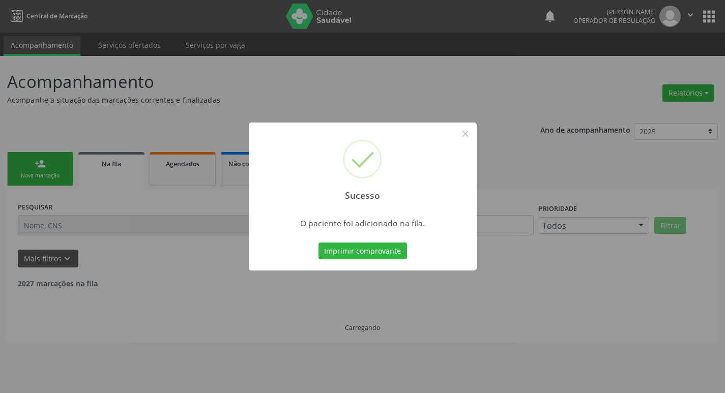
scroll to position [0, 0]
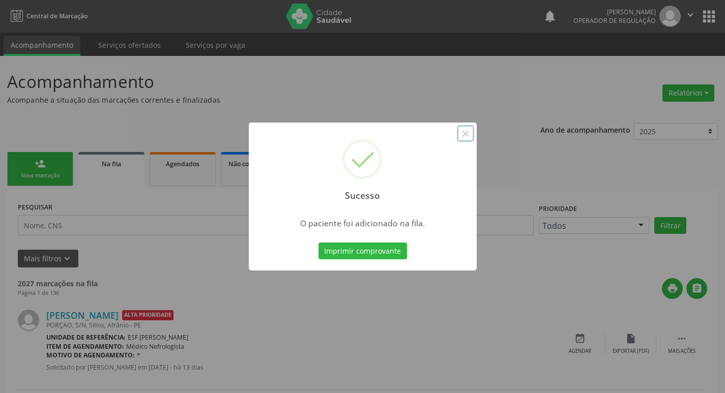
drag, startPoint x: 469, startPoint y: 135, endPoint x: 406, endPoint y: 135, distance: 62.6
click at [467, 135] on button "×" at bounding box center [465, 133] width 17 height 17
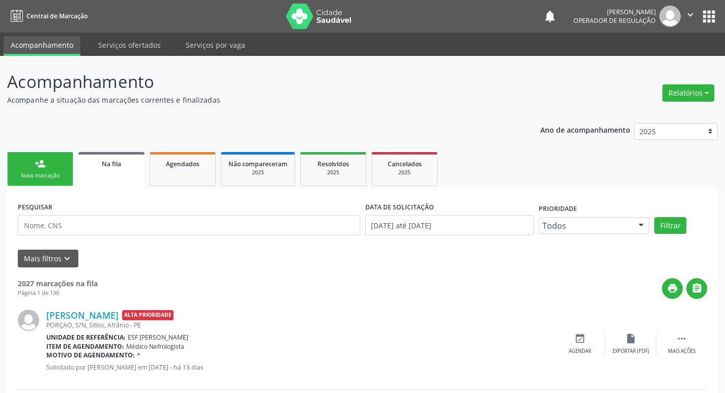
click at [37, 167] on div "person_add" at bounding box center [40, 163] width 11 height 11
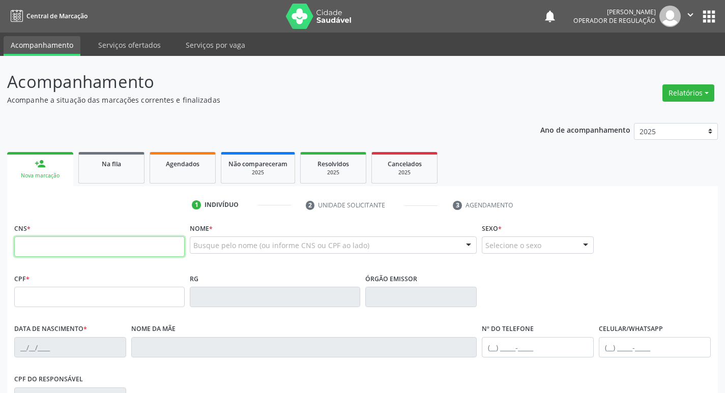
click at [98, 249] on input "text" at bounding box center [99, 247] width 171 height 20
type input "702 6022 9224 4042"
type input "825.279.464-53"
type input "[DATE]"
type input "[PERSON_NAME]"
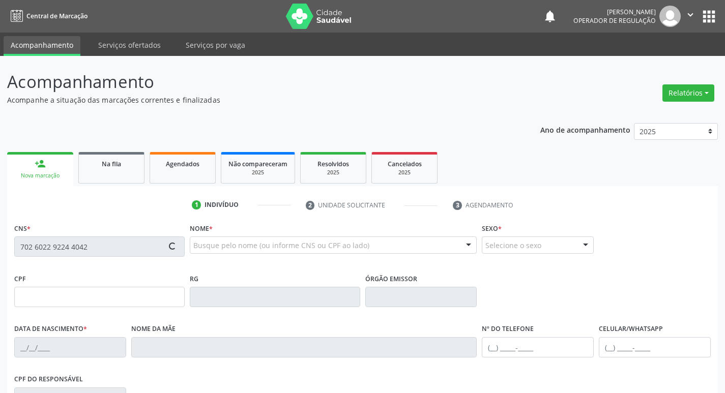
type input "[PHONE_NUMBER]"
type input "S/N"
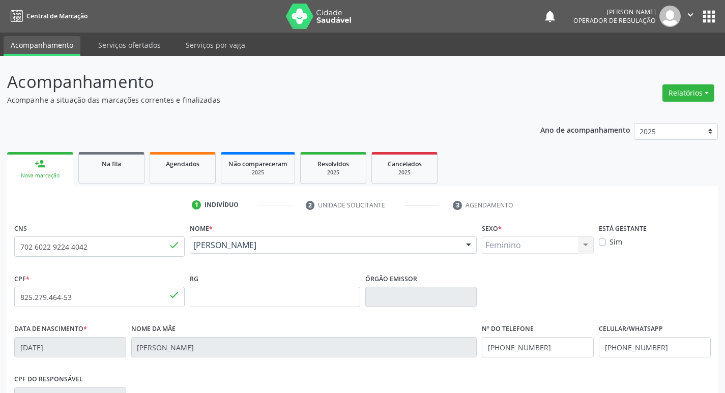
scroll to position [158, 0]
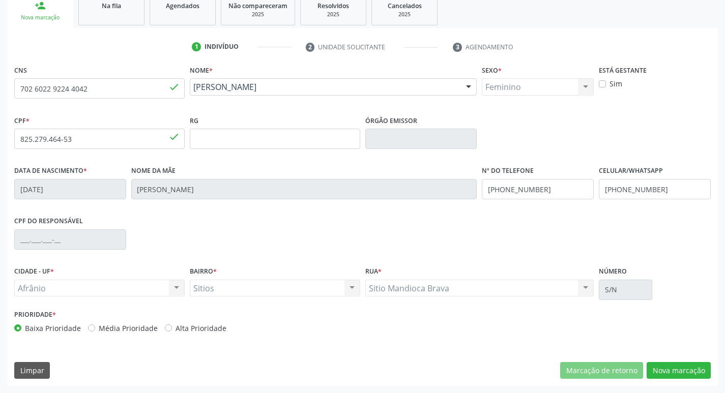
click at [99, 330] on label "Média Prioridade" at bounding box center [128, 328] width 59 height 11
click at [88, 330] on input "Média Prioridade" at bounding box center [91, 327] width 7 height 9
radio input "true"
click at [701, 364] on button "Nova marcação" at bounding box center [679, 370] width 64 height 17
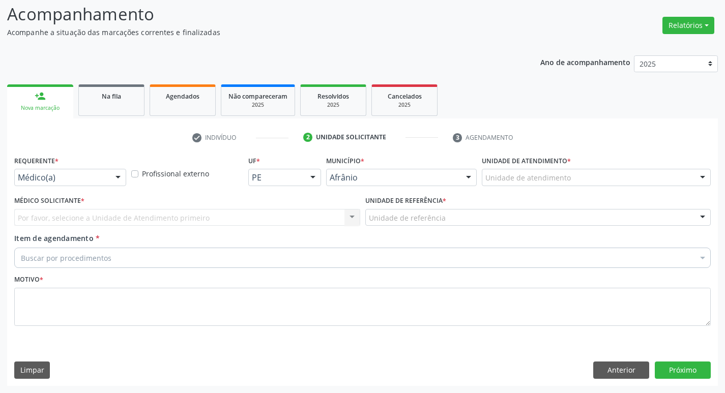
scroll to position [68, 0]
click at [548, 184] on div "Unidade de atendimento" at bounding box center [596, 177] width 229 height 17
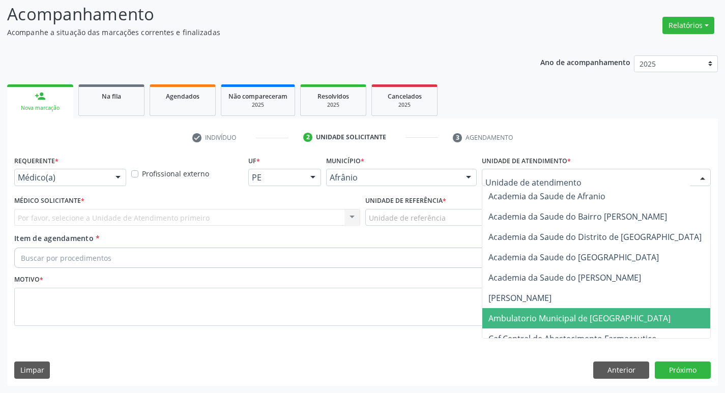
drag, startPoint x: 528, startPoint y: 318, endPoint x: 385, endPoint y: 288, distance: 146.1
click at [528, 318] on span "Ambulatorio Municipal de [GEOGRAPHIC_DATA]" at bounding box center [580, 318] width 182 height 11
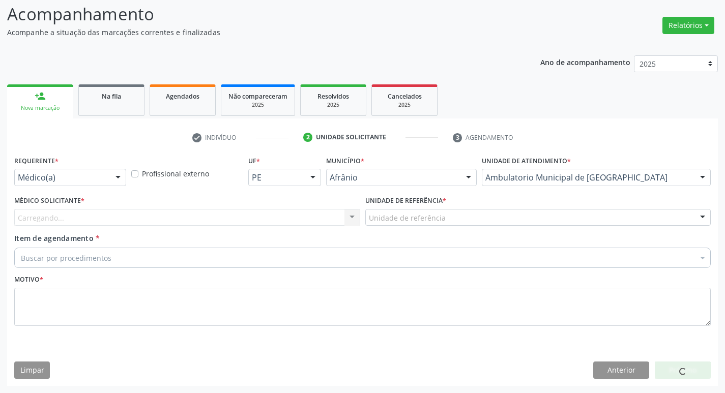
click at [217, 217] on div "Carregando... Nenhum resultado encontrado para: " " Não há nenhuma opção para s…" at bounding box center [187, 217] width 346 height 17
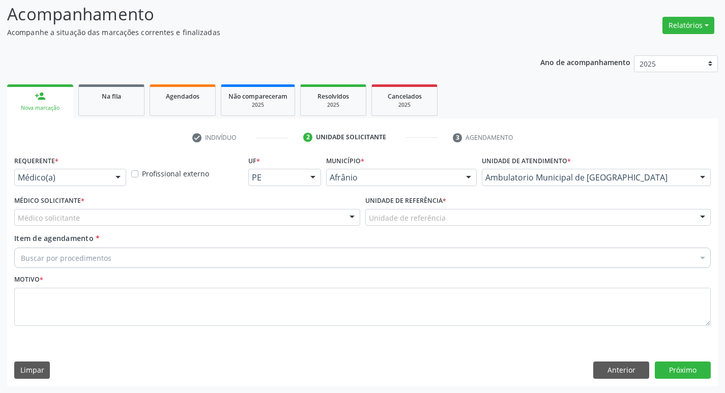
click at [216, 220] on div "Médico solicitante" at bounding box center [187, 217] width 346 height 17
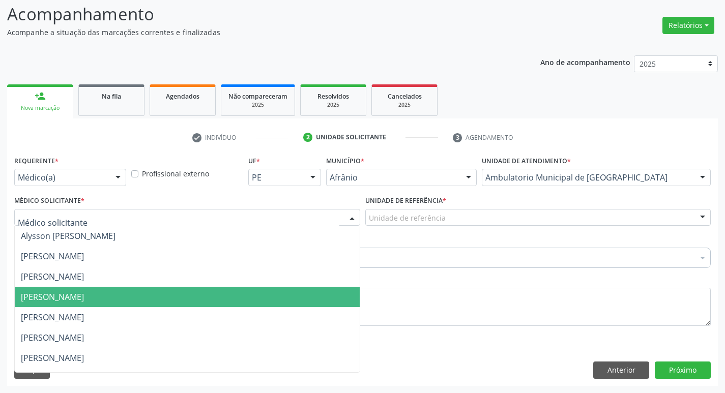
click at [216, 296] on span "[PERSON_NAME]" at bounding box center [187, 297] width 345 height 20
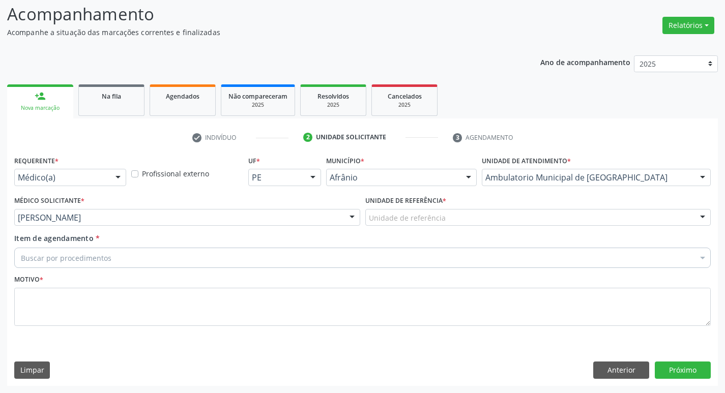
click at [399, 224] on div "Unidade de referência" at bounding box center [538, 217] width 346 height 17
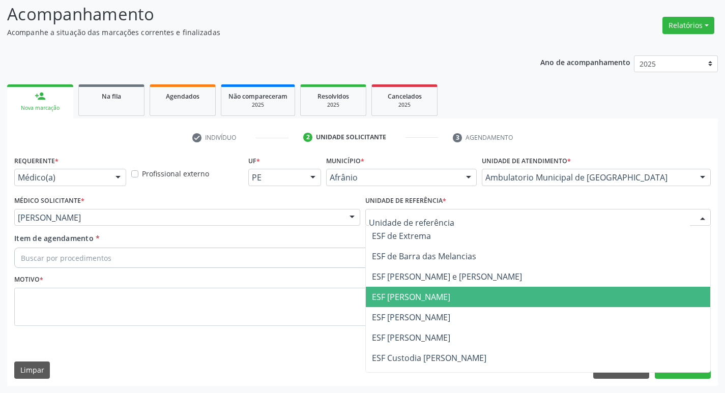
click at [399, 302] on span "ESF [PERSON_NAME]" at bounding box center [411, 297] width 78 height 11
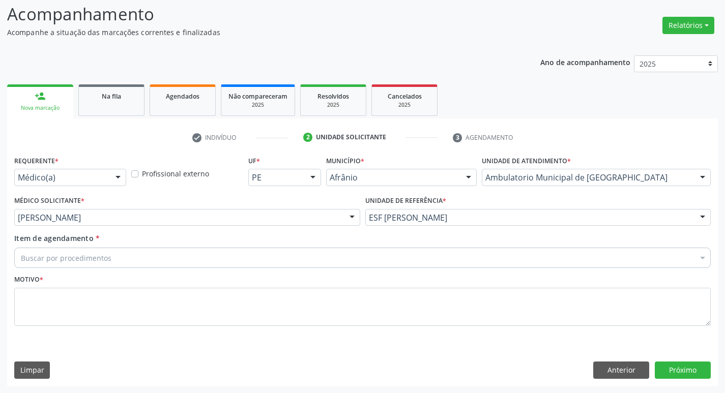
click at [273, 264] on div "Buscar por procedimentos" at bounding box center [362, 258] width 697 height 20
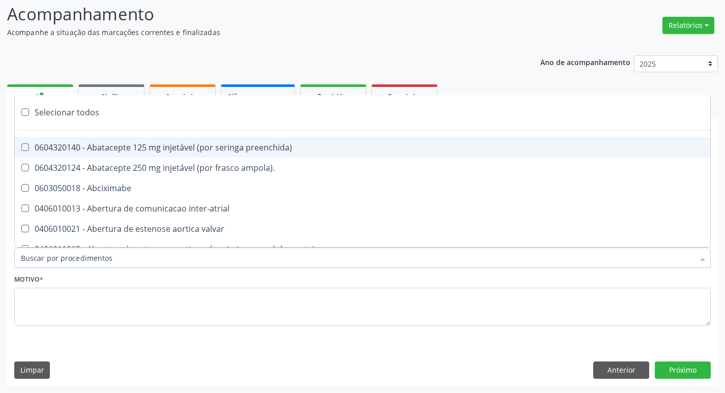
paste input "ortopedi"
type input "ortopedi"
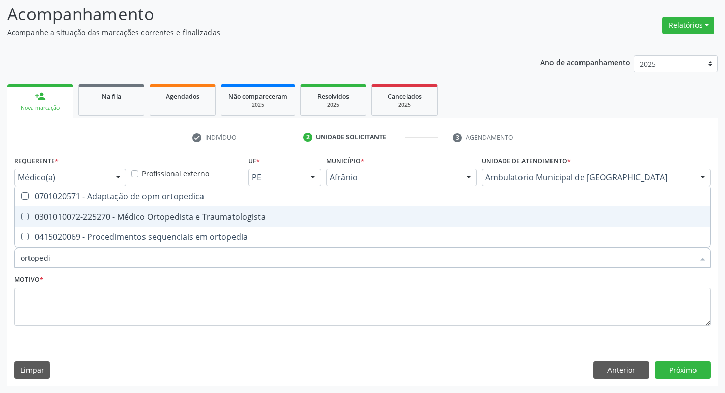
click at [24, 217] on Traumatologista at bounding box center [25, 217] width 8 height 8
click at [21, 217] on Traumatologista "checkbox" at bounding box center [18, 216] width 7 height 7
checkbox Traumatologista "true"
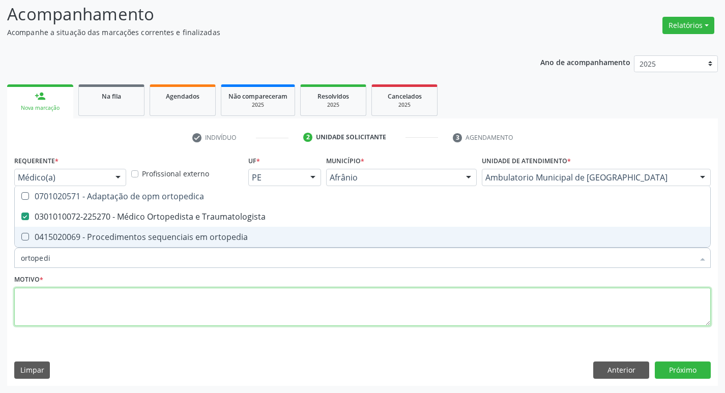
click at [38, 304] on textarea at bounding box center [362, 307] width 697 height 39
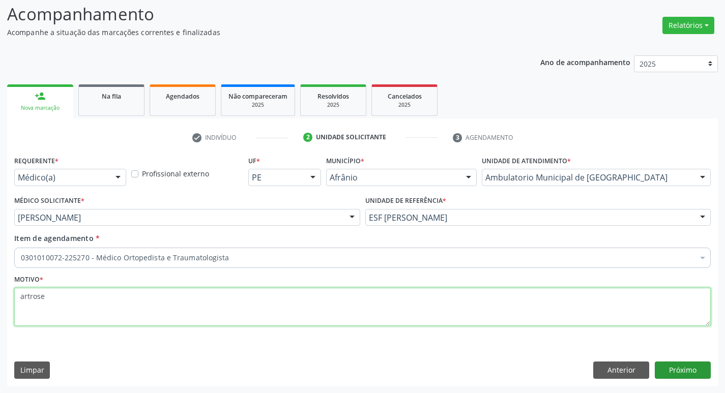
type textarea "artrose"
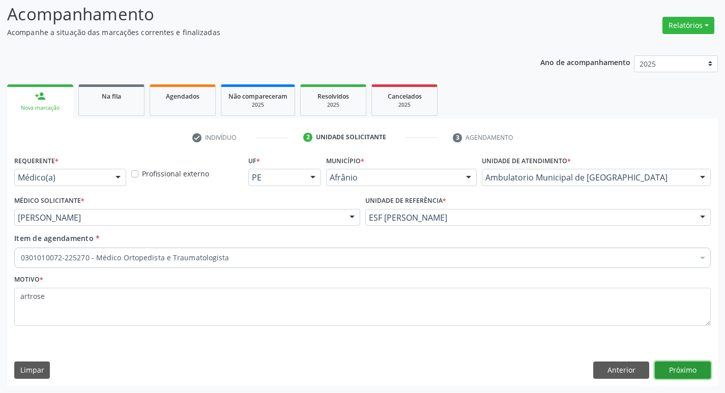
click at [680, 371] on button "Próximo" at bounding box center [683, 370] width 56 height 17
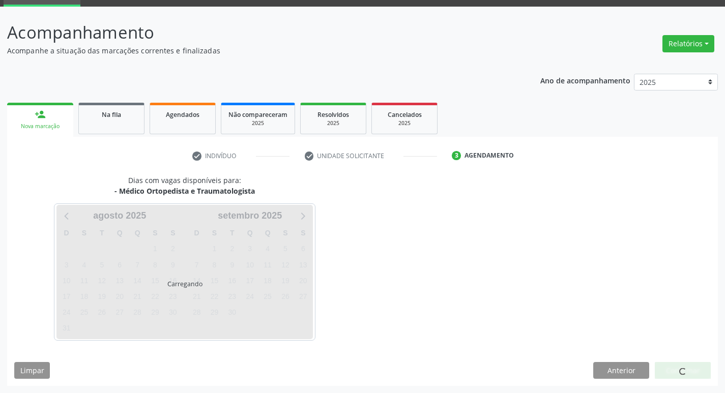
scroll to position [49, 0]
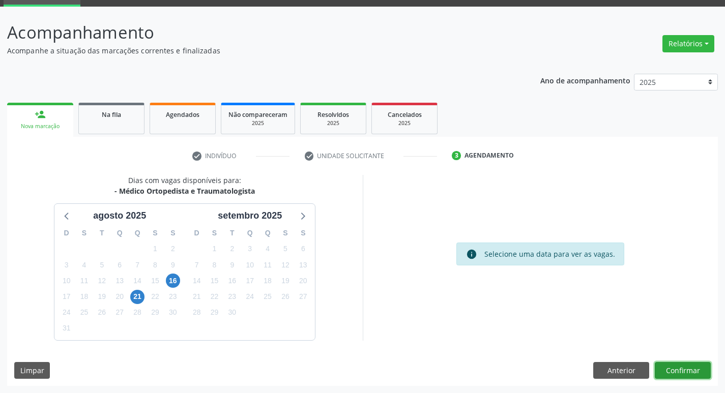
click at [679, 371] on button "Confirmar" at bounding box center [683, 370] width 56 height 17
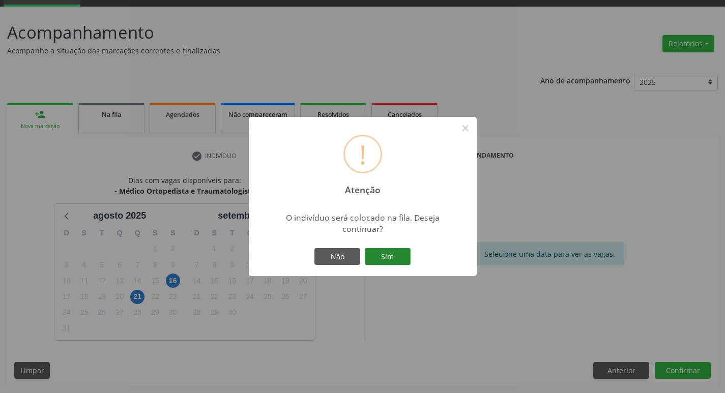
click at [381, 257] on button "Sim" at bounding box center [388, 256] width 46 height 17
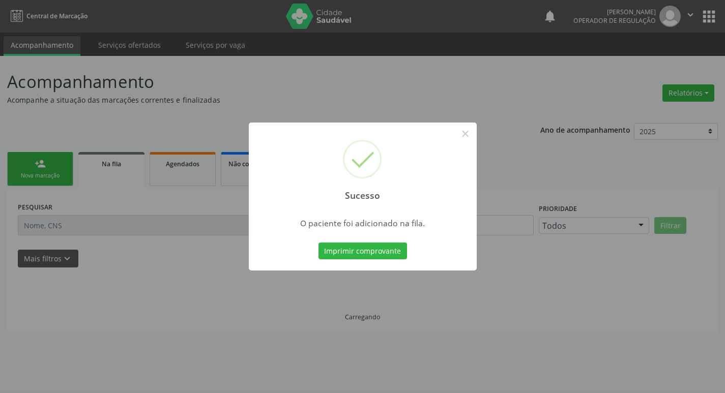
scroll to position [0, 0]
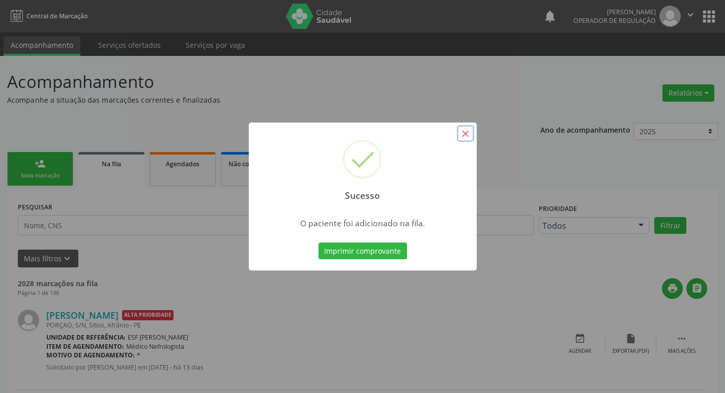
click at [461, 134] on button "×" at bounding box center [465, 133] width 17 height 17
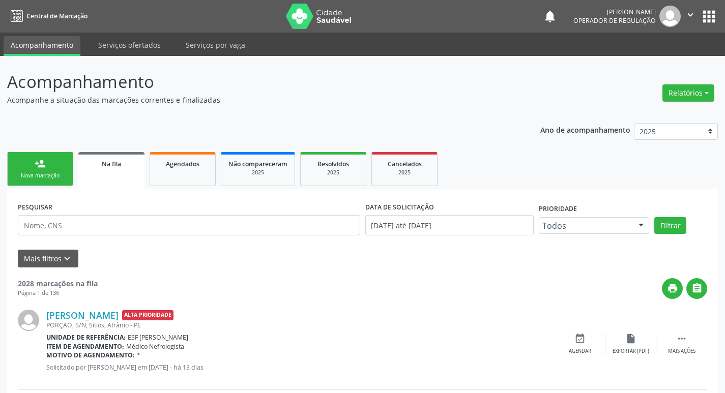
click at [25, 158] on link "person_add Nova marcação" at bounding box center [40, 169] width 66 height 34
click at [47, 174] on div "Nova marcação" at bounding box center [40, 176] width 51 height 8
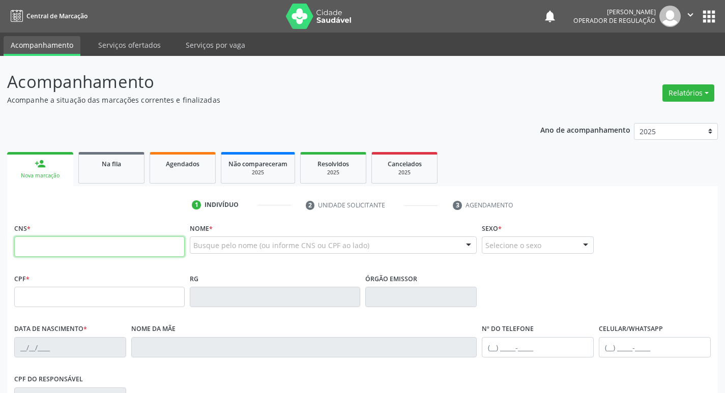
click at [69, 249] on input "text" at bounding box center [99, 247] width 171 height 20
type input "705 4034 6740 3192"
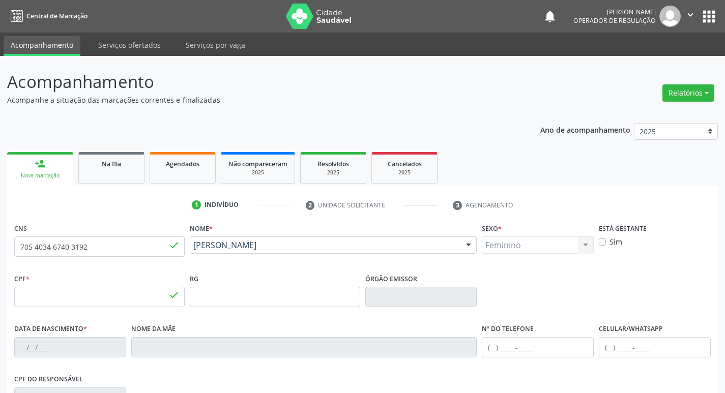
type input "028.951.054-64"
type input "[DATE]"
type input "[PERSON_NAME]"
type input "[PHONE_NUMBER]"
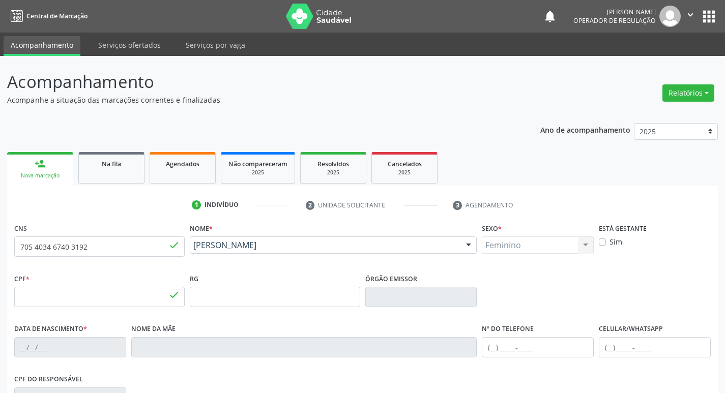
type input "S/N"
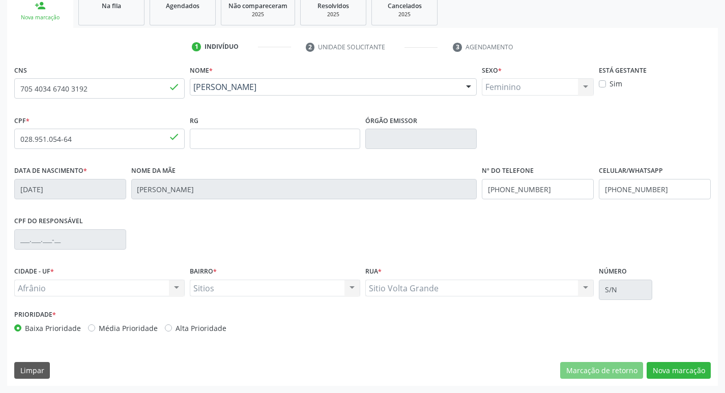
click at [99, 327] on label "Média Prioridade" at bounding box center [128, 328] width 59 height 11
click at [90, 327] on input "Média Prioridade" at bounding box center [91, 327] width 7 height 9
radio input "true"
click at [705, 373] on button "Nova marcação" at bounding box center [679, 370] width 64 height 17
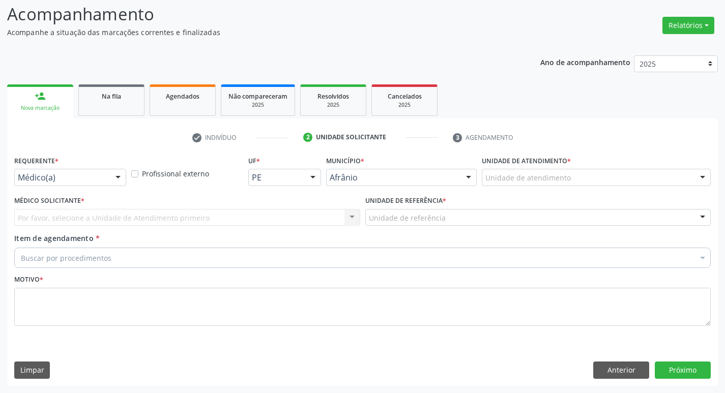
scroll to position [68, 0]
click at [625, 175] on div "Unidade de atendimento" at bounding box center [596, 177] width 229 height 17
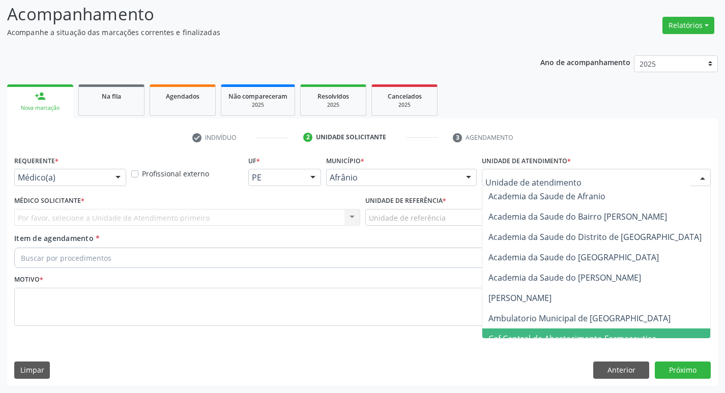
click at [598, 330] on span "Caf Central de Abastecimento Farmaceutico" at bounding box center [607, 339] width 248 height 20
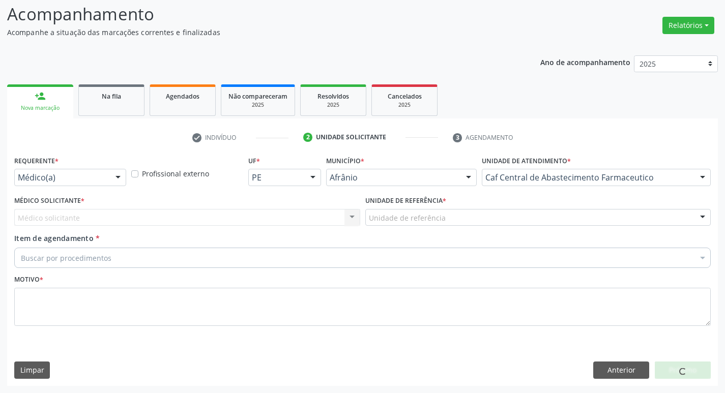
click at [630, 164] on div "Unidade de atendimento * Caf Central de Abastecimento Farmaceutico Academia da …" at bounding box center [596, 169] width 229 height 33
click at [635, 185] on div "Caf Central de Abastecimento Farmaceutico" at bounding box center [596, 177] width 229 height 17
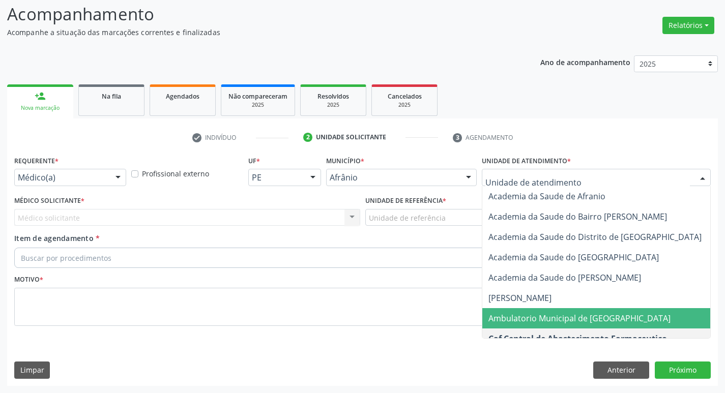
click at [592, 319] on span "Ambulatorio Municipal de [GEOGRAPHIC_DATA]" at bounding box center [580, 318] width 182 height 11
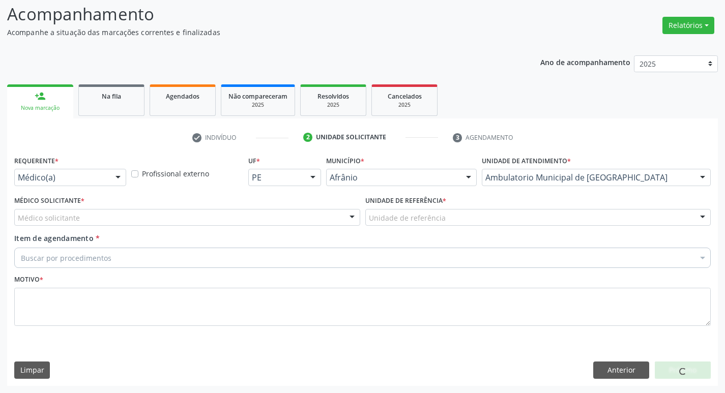
click at [153, 214] on div "Médico solicitante" at bounding box center [187, 217] width 346 height 17
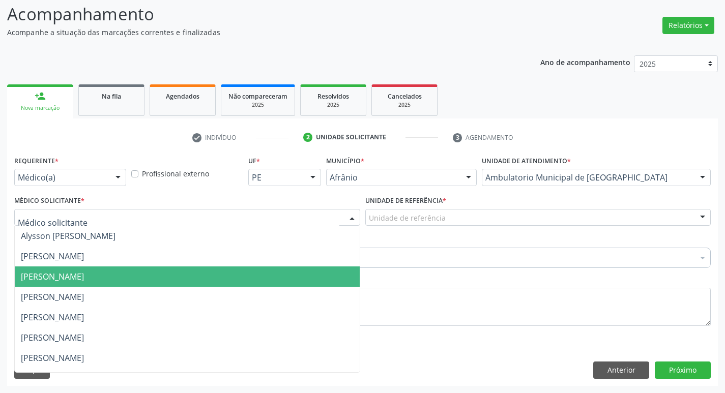
click at [161, 274] on span "[PERSON_NAME]" at bounding box center [187, 277] width 345 height 20
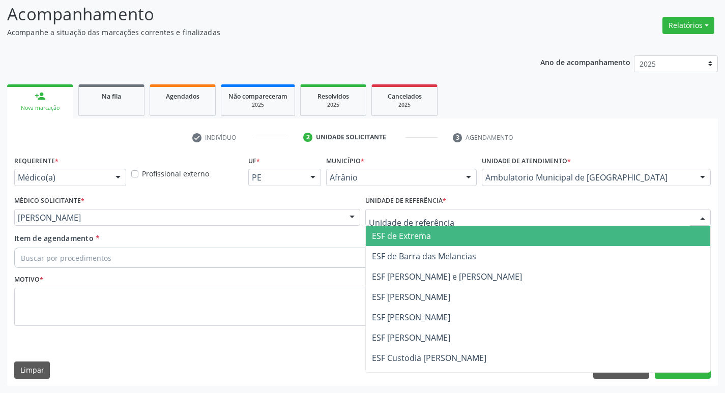
click at [449, 218] on div at bounding box center [538, 217] width 346 height 17
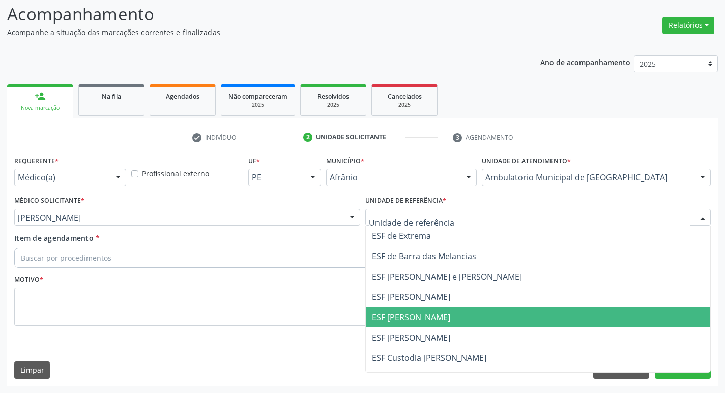
click at [415, 327] on span "ESF [PERSON_NAME]" at bounding box center [538, 317] width 345 height 20
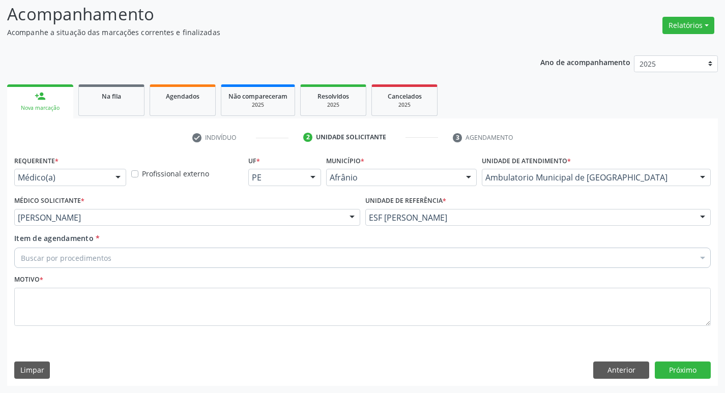
click at [278, 252] on div "Buscar por procedimentos" at bounding box center [362, 258] width 697 height 20
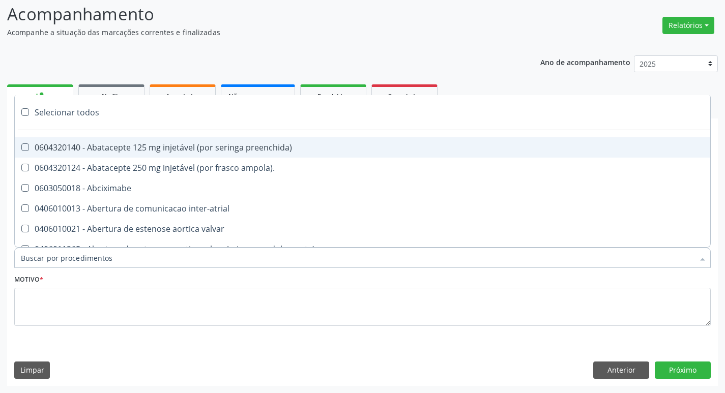
paste input "ortopedi"
type input "ortopedi"
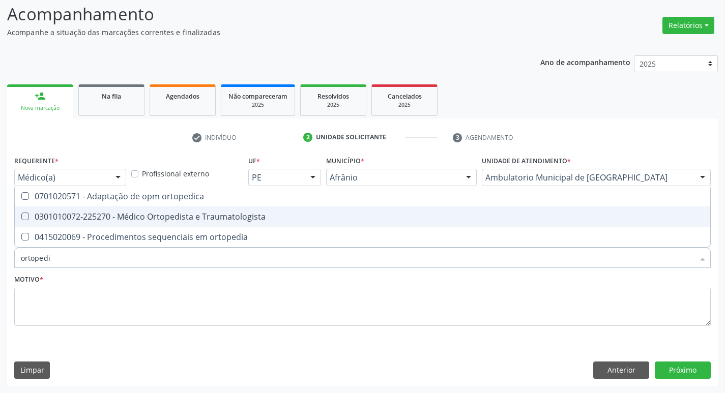
click at [24, 216] on Traumatologista at bounding box center [25, 217] width 8 height 8
click at [21, 216] on Traumatologista "checkbox" at bounding box center [18, 216] width 7 height 7
checkbox Traumatologista "true"
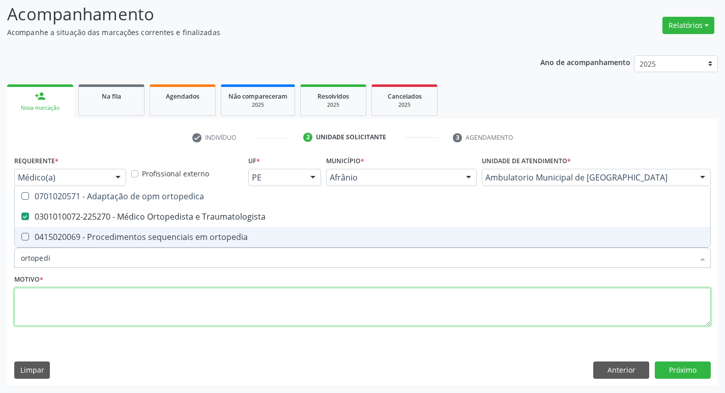
click at [58, 316] on textarea at bounding box center [362, 307] width 697 height 39
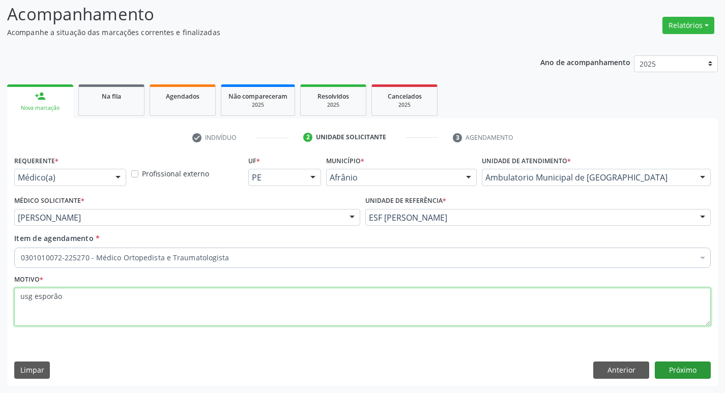
type textarea "usg esporão"
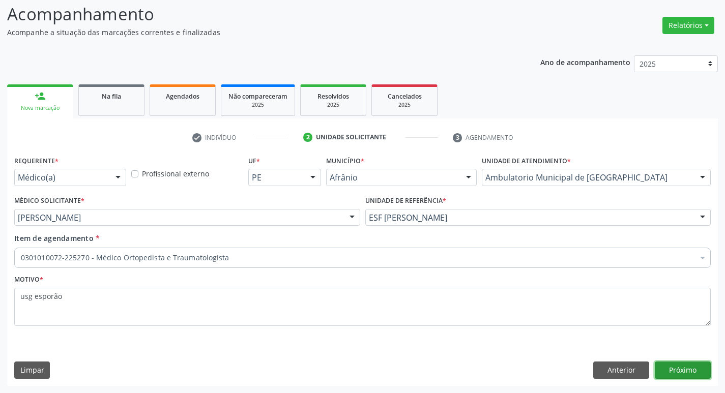
click at [672, 371] on button "Próximo" at bounding box center [683, 370] width 56 height 17
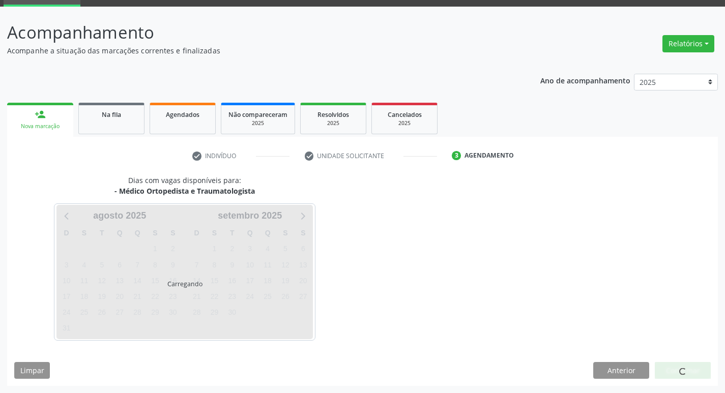
scroll to position [49, 0]
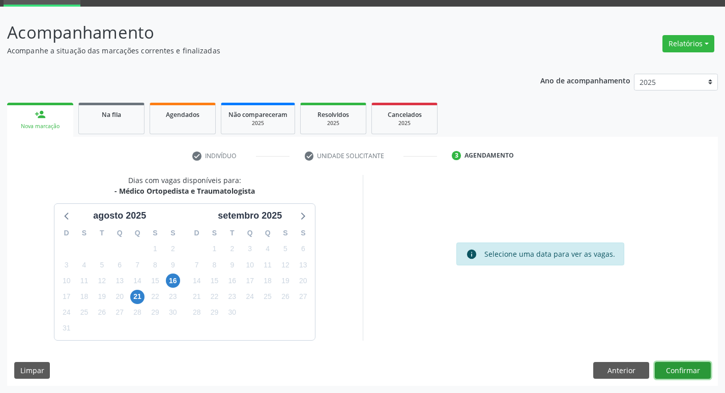
click at [669, 372] on button "Confirmar" at bounding box center [683, 370] width 56 height 17
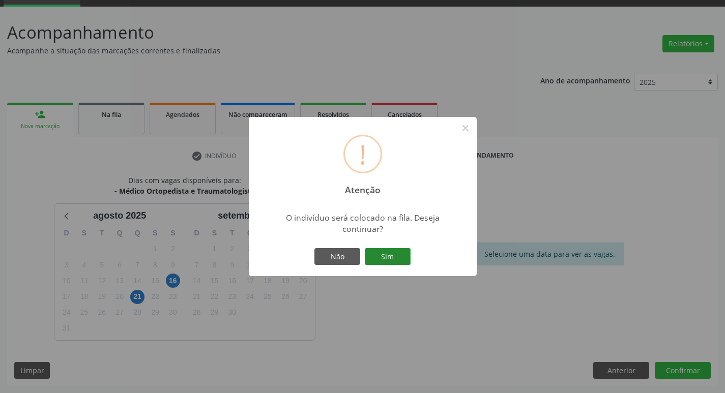
click at [383, 256] on button "Sim" at bounding box center [388, 256] width 46 height 17
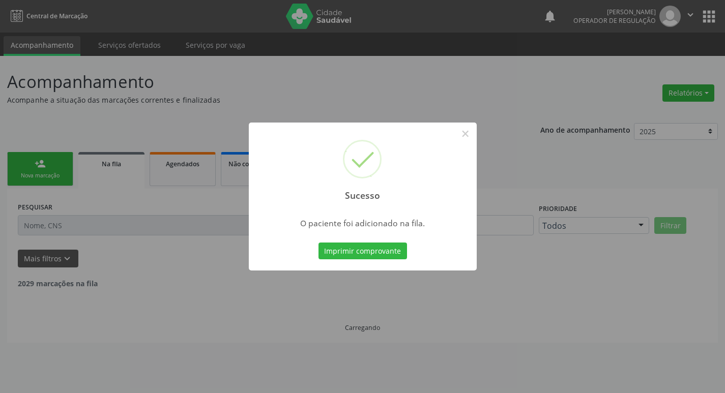
scroll to position [0, 0]
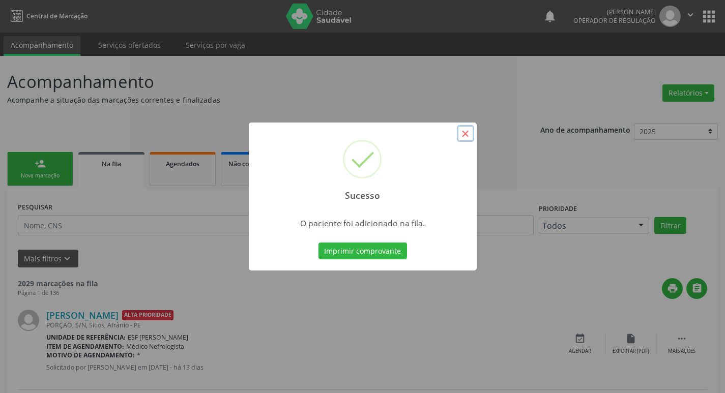
drag, startPoint x: 466, startPoint y: 137, endPoint x: 242, endPoint y: 186, distance: 229.2
click at [465, 137] on button "×" at bounding box center [465, 133] width 17 height 17
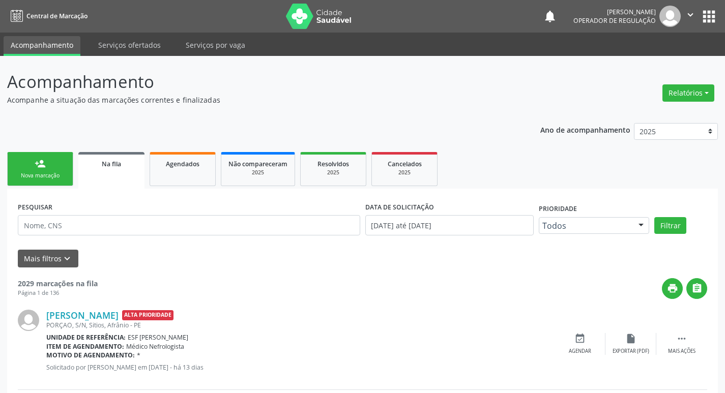
click at [55, 154] on link "person_add Nova marcação" at bounding box center [40, 169] width 66 height 34
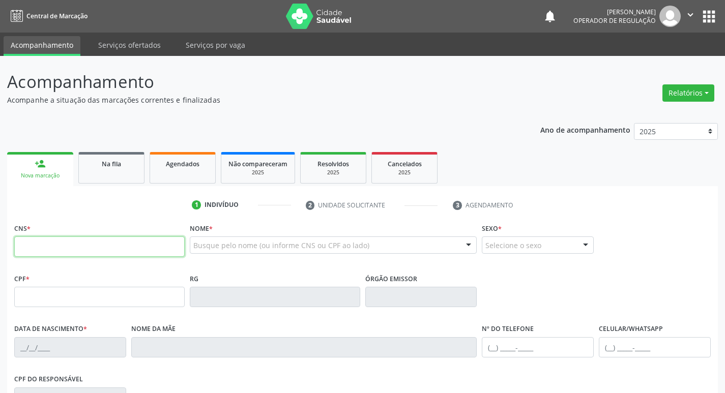
click at [77, 248] on input "text" at bounding box center [99, 247] width 171 height 20
type input "705 8084 0391 7935"
type input "[DATE]"
type input "[PERSON_NAME]"
type input "[PHONE_NUMBER]"
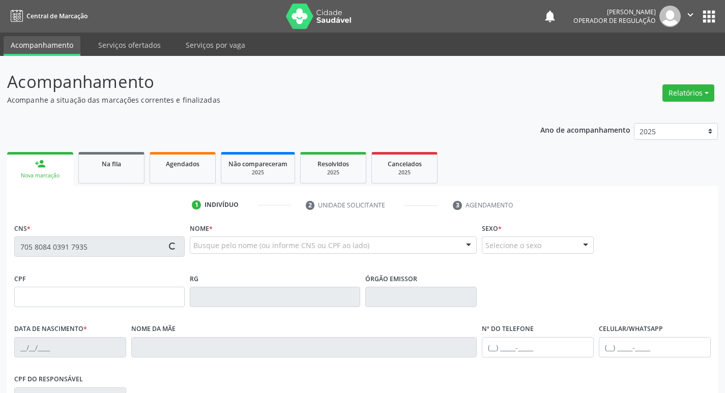
type input "[PHONE_NUMBER]"
type input "--"
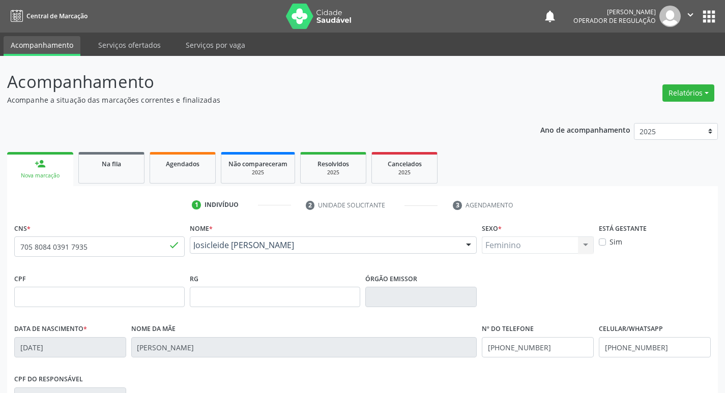
scroll to position [158, 0]
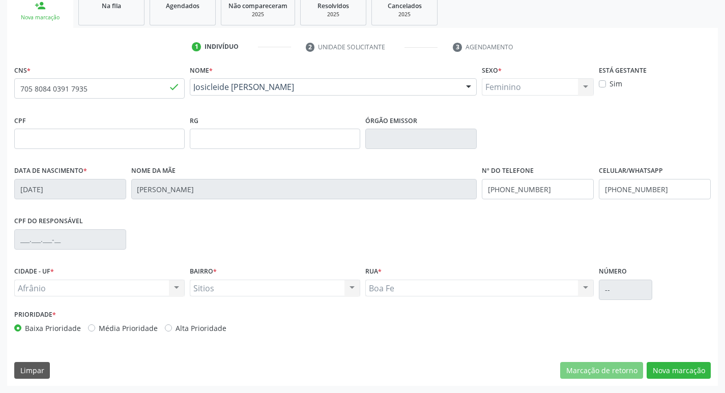
click at [99, 331] on label "Média Prioridade" at bounding box center [128, 328] width 59 height 11
click at [89, 331] on input "Média Prioridade" at bounding box center [91, 327] width 7 height 9
radio input "true"
click at [680, 371] on button "Nova marcação" at bounding box center [679, 370] width 64 height 17
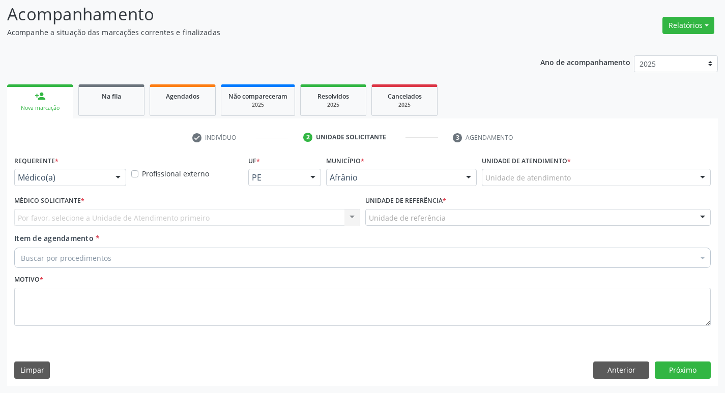
scroll to position [68, 0]
click at [572, 172] on div "Unidade de atendimento" at bounding box center [596, 177] width 229 height 17
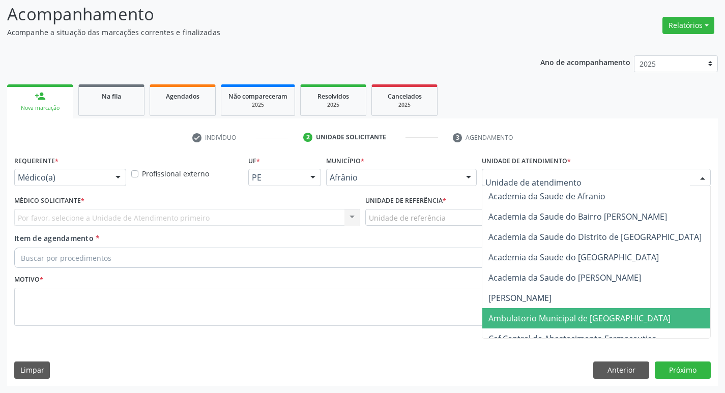
click at [547, 314] on span "Ambulatorio Municipal de [GEOGRAPHIC_DATA]" at bounding box center [580, 318] width 182 height 11
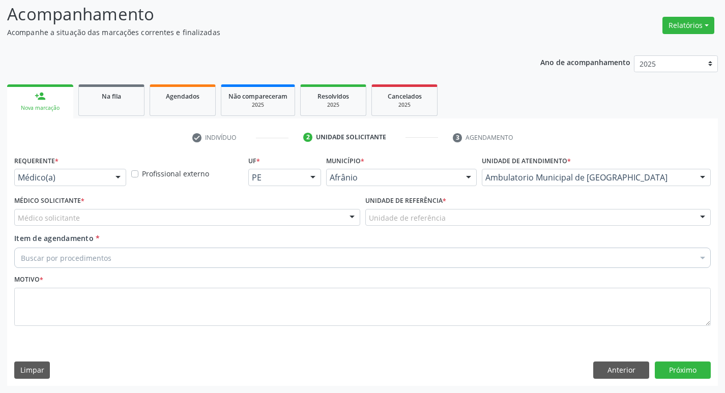
drag, startPoint x: 132, startPoint y: 217, endPoint x: 143, endPoint y: 245, distance: 29.8
click at [132, 217] on div "Médico solicitante" at bounding box center [187, 217] width 346 height 17
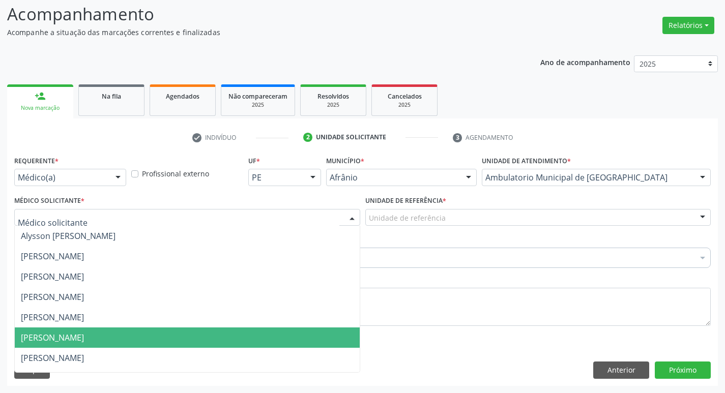
click at [157, 345] on span "[PERSON_NAME]" at bounding box center [187, 338] width 345 height 20
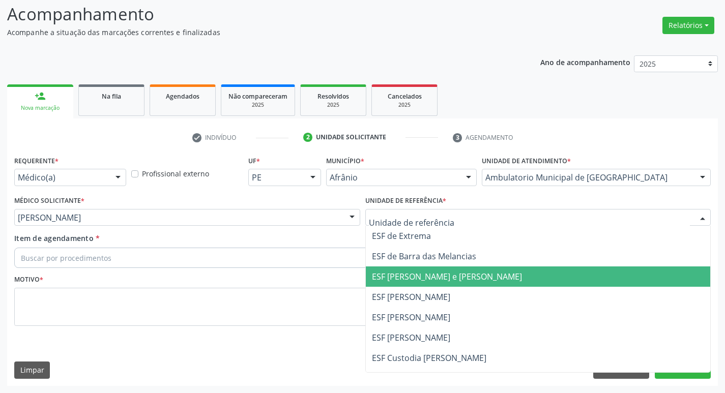
drag, startPoint x: 405, startPoint y: 282, endPoint x: 356, endPoint y: 280, distance: 49.4
click at [404, 282] on span "ESF [PERSON_NAME] e [PERSON_NAME]" at bounding box center [447, 276] width 150 height 11
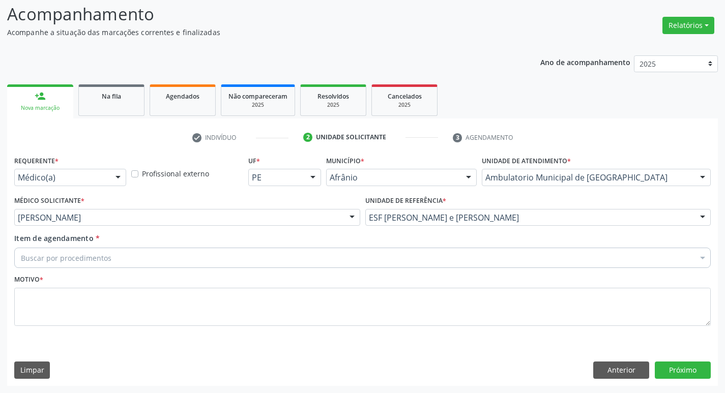
click at [294, 257] on div "Buscar por procedimentos" at bounding box center [362, 258] width 697 height 20
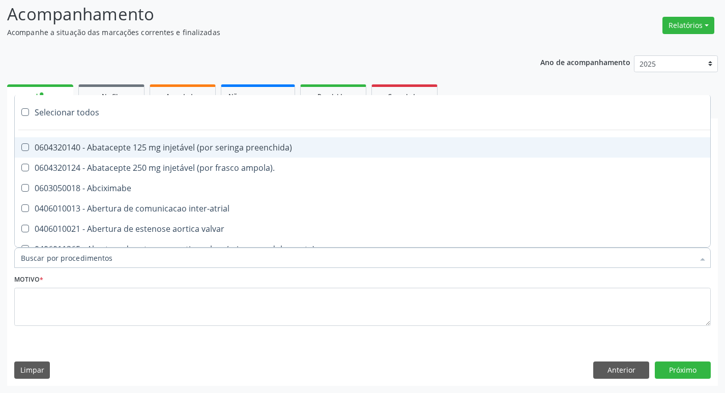
paste input "ortopedi"
type input "ortopedi"
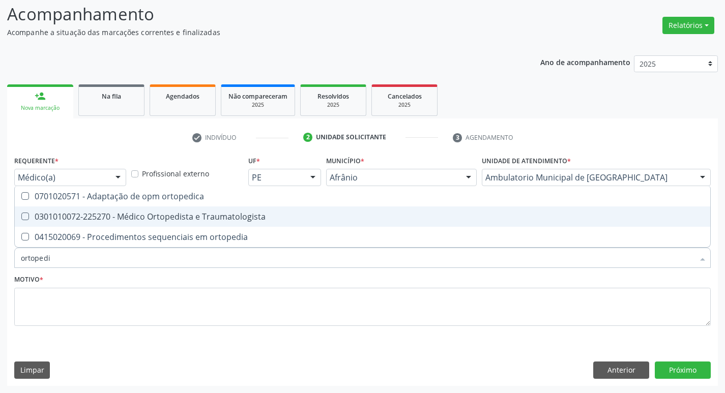
click at [23, 216] on Traumatologista at bounding box center [25, 217] width 8 height 8
click at [21, 216] on Traumatologista "checkbox" at bounding box center [18, 216] width 7 height 7
checkbox Traumatologista "true"
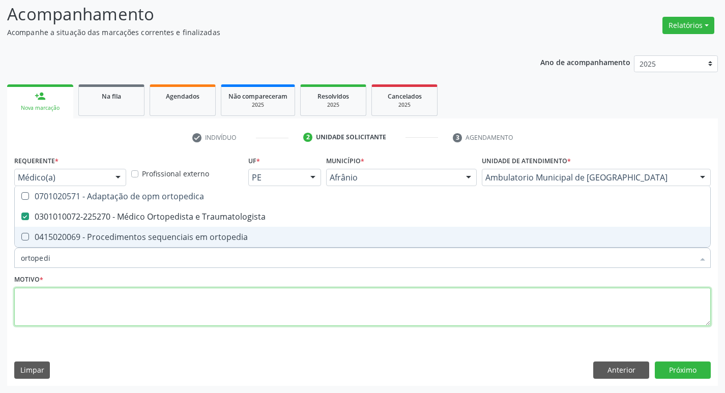
click at [71, 316] on textarea at bounding box center [362, 307] width 697 height 39
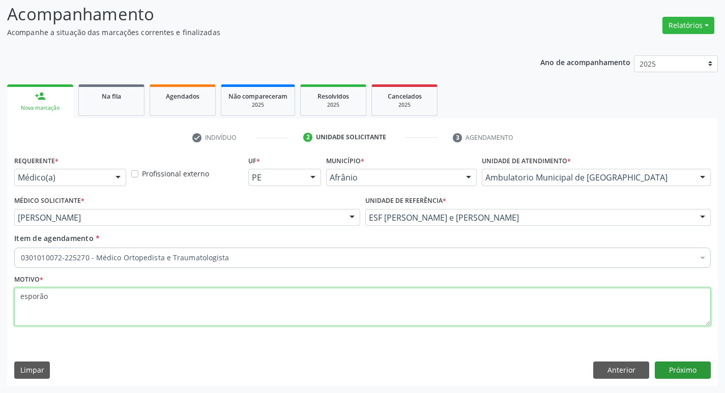
type textarea "esporão"
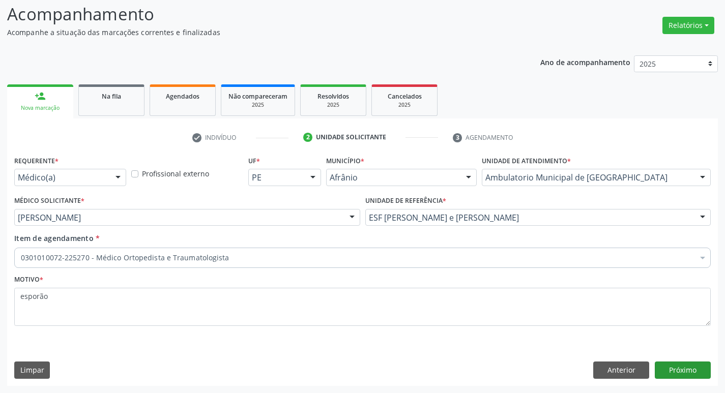
click at [711, 374] on div "Requerente * Médico(a) Médico(a) Enfermeiro(a) Paciente Nenhum resultado encont…" at bounding box center [362, 269] width 711 height 233
click at [688, 364] on button "Próximo" at bounding box center [683, 370] width 56 height 17
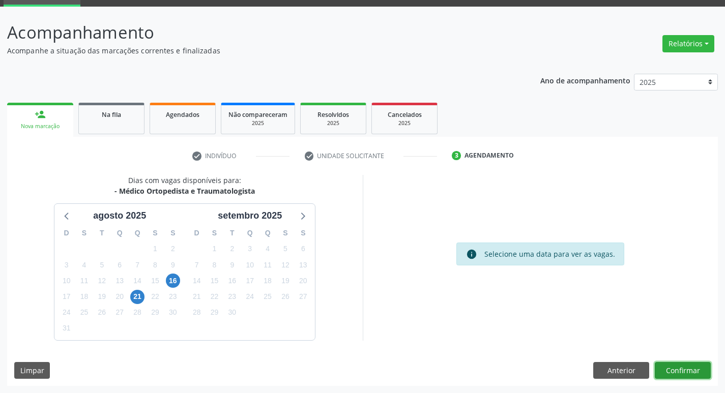
click at [688, 364] on button "Confirmar" at bounding box center [683, 370] width 56 height 17
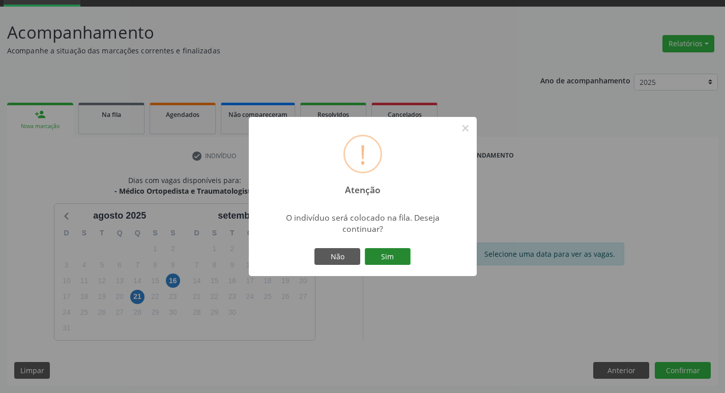
click at [376, 250] on button "Sim" at bounding box center [388, 256] width 46 height 17
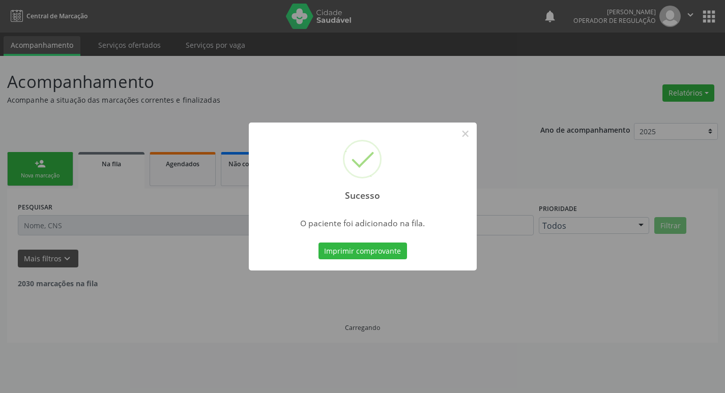
scroll to position [0, 0]
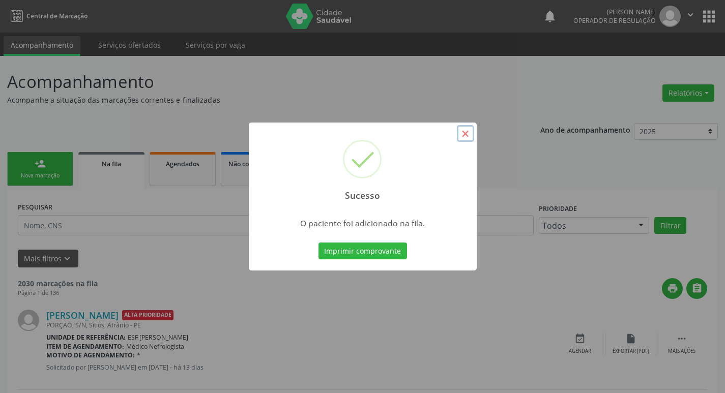
click at [466, 135] on button "×" at bounding box center [465, 133] width 17 height 17
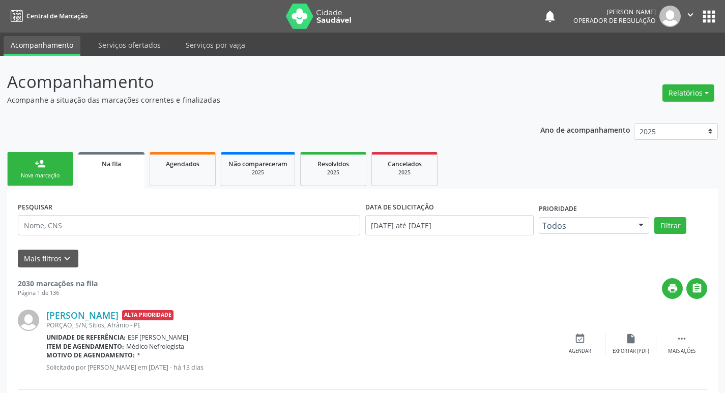
click at [55, 171] on link "person_add Nova marcação" at bounding box center [40, 169] width 66 height 34
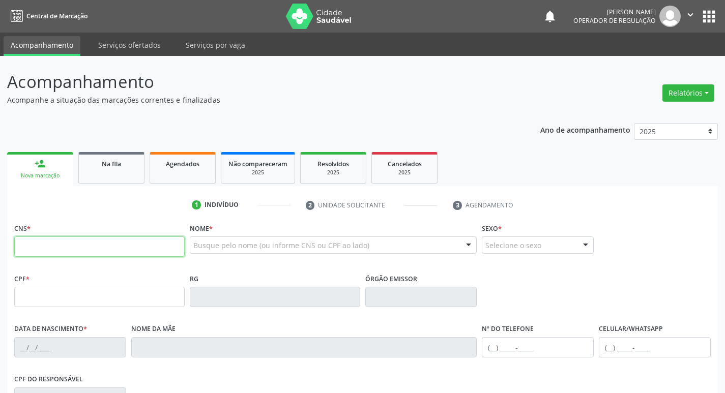
click at [56, 245] on input "text" at bounding box center [99, 247] width 171 height 20
type input "701 8082 4592 8076"
type input "[DATE]"
type input "[PERSON_NAME]"
type input "[PHONE_NUMBER]"
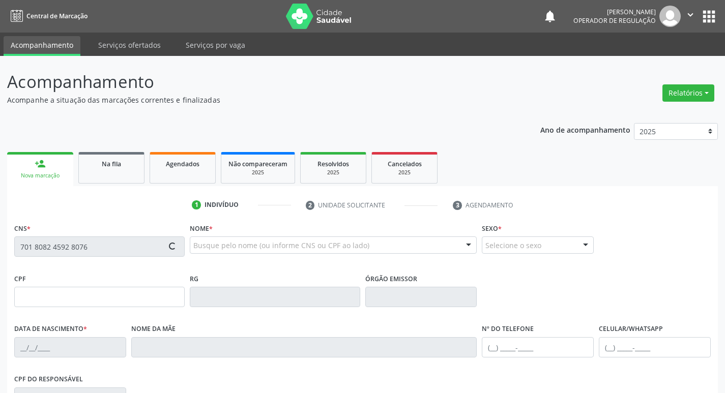
type input "[PHONE_NUMBER]"
type input "S/N"
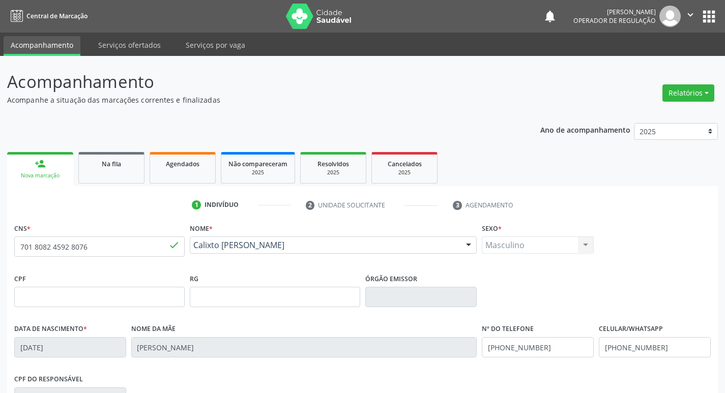
scroll to position [158, 0]
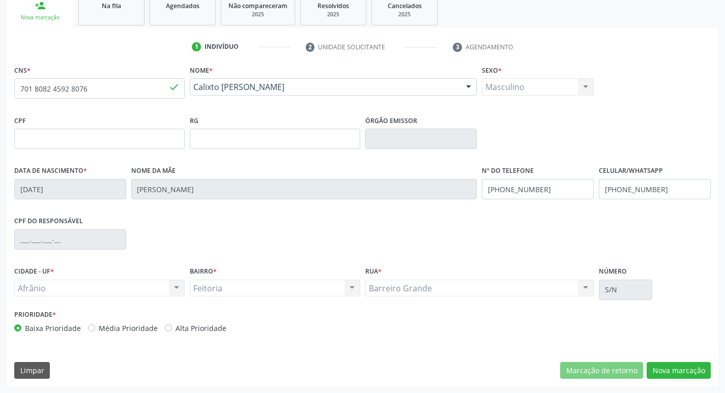
click at [99, 330] on label "Média Prioridade" at bounding box center [128, 328] width 59 height 11
click at [88, 330] on input "Média Prioridade" at bounding box center [91, 327] width 7 height 9
radio input "true"
click at [690, 378] on button "Nova marcação" at bounding box center [679, 370] width 64 height 17
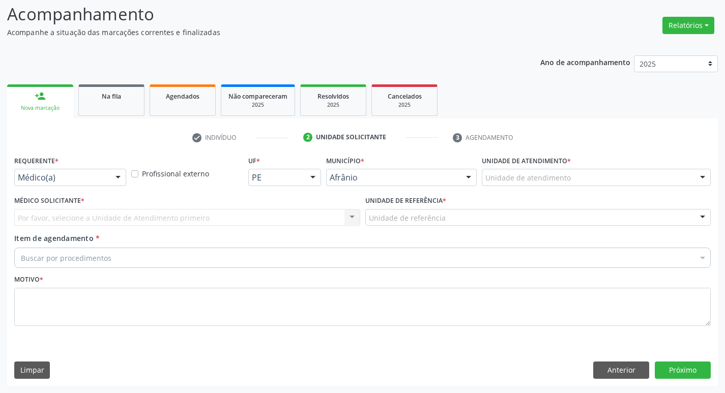
scroll to position [68, 0]
click at [585, 178] on div "Unidade de atendimento" at bounding box center [596, 177] width 229 height 17
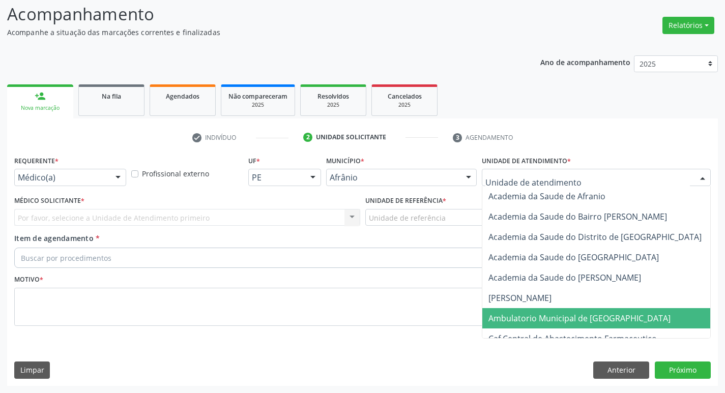
drag, startPoint x: 565, startPoint y: 327, endPoint x: 503, endPoint y: 303, distance: 66.1
click at [564, 327] on span "Ambulatorio Municipal de [GEOGRAPHIC_DATA]" at bounding box center [607, 318] width 248 height 20
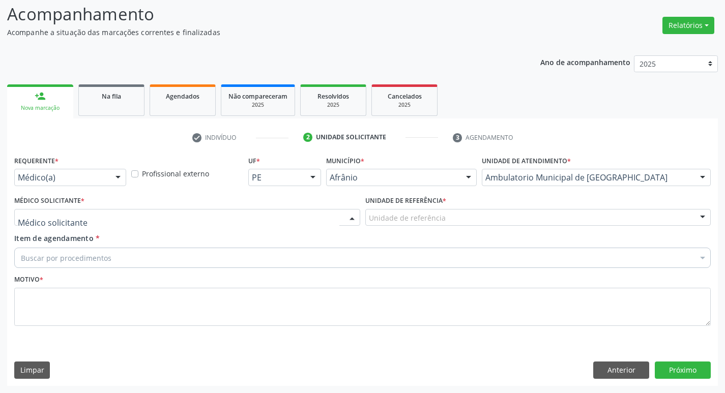
click at [185, 220] on div at bounding box center [187, 217] width 346 height 17
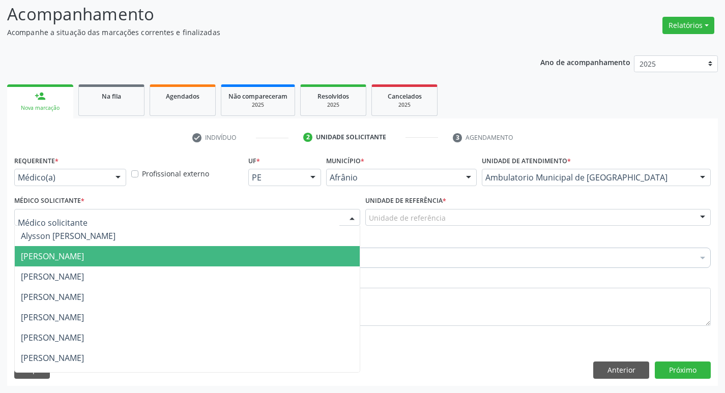
click at [177, 275] on span "[PERSON_NAME]" at bounding box center [187, 277] width 345 height 20
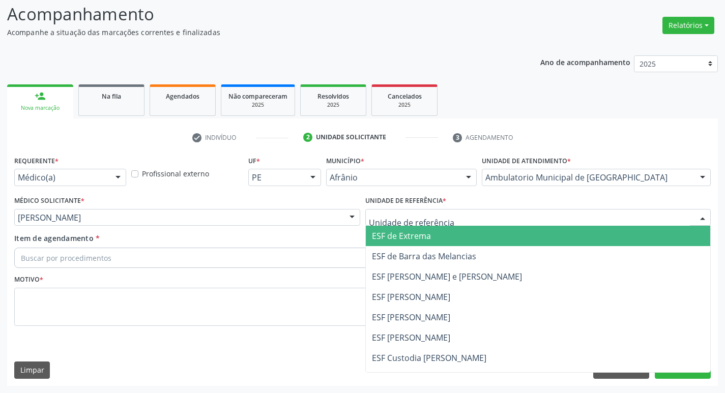
drag, startPoint x: 408, startPoint y: 216, endPoint x: 406, endPoint y: 250, distance: 34.2
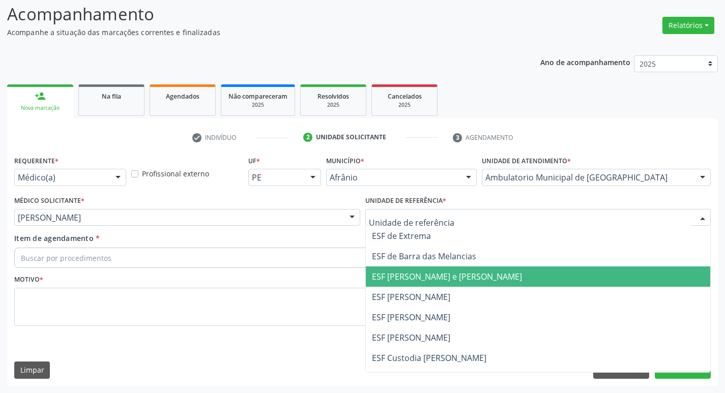
click at [397, 284] on span "ESF [PERSON_NAME] e [PERSON_NAME]" at bounding box center [538, 277] width 345 height 20
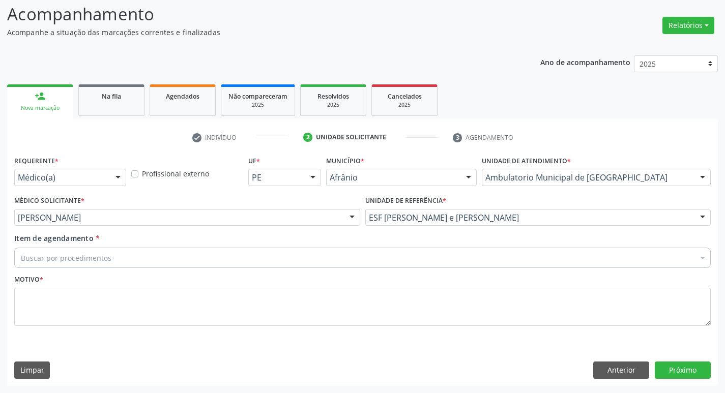
click at [284, 260] on div "Buscar por procedimentos" at bounding box center [362, 258] width 697 height 20
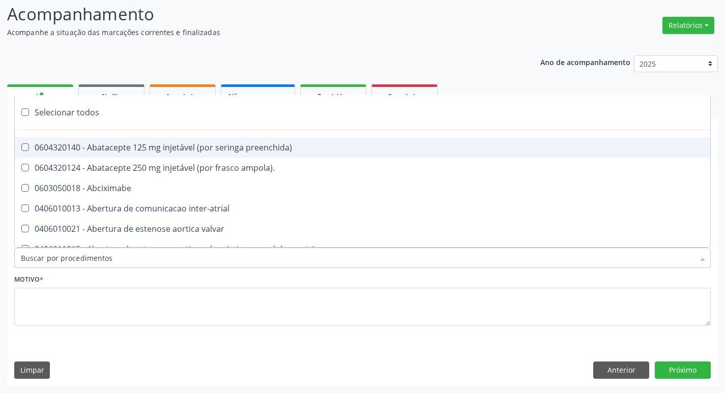
paste input "ortopedi"
type input "ortopedi"
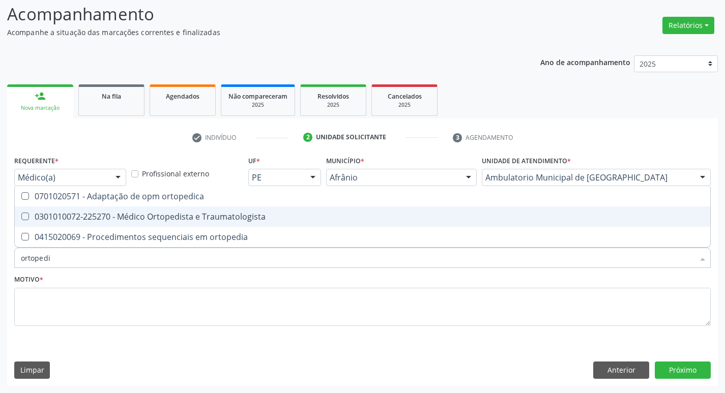
click at [29, 213] on span "0301010072-225270 - Médico Ortopedista e Traumatologista" at bounding box center [363, 217] width 696 height 20
checkbox Traumatologista "true"
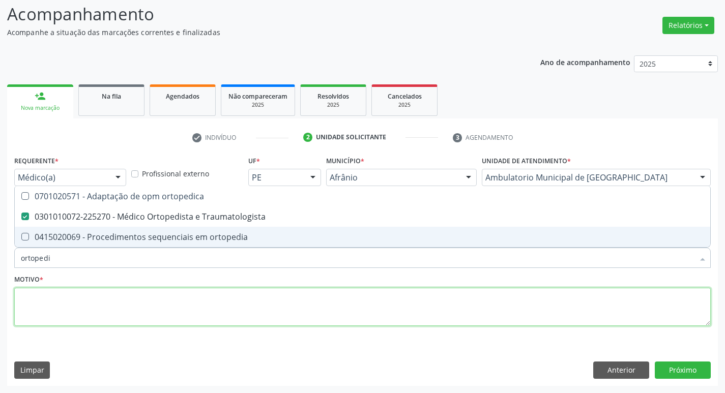
click at [45, 306] on textarea at bounding box center [362, 307] width 697 height 39
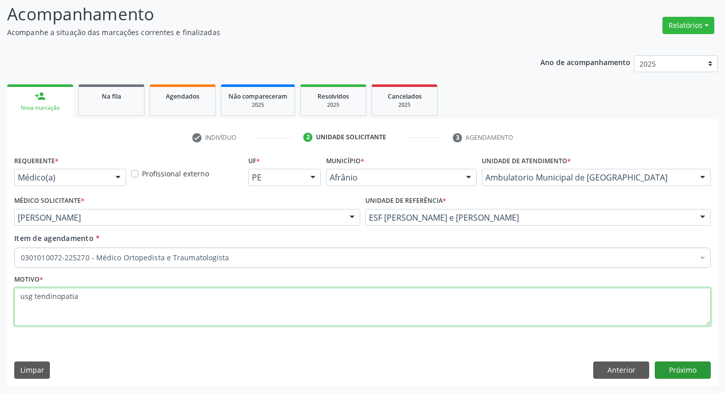
type textarea "usg tendinopatia"
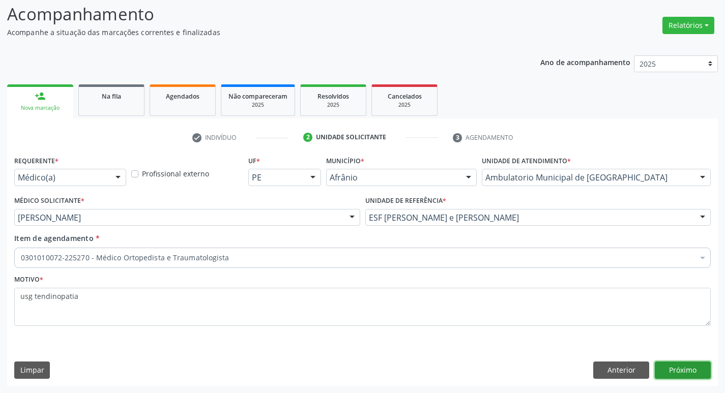
click at [689, 371] on button "Próximo" at bounding box center [683, 370] width 56 height 17
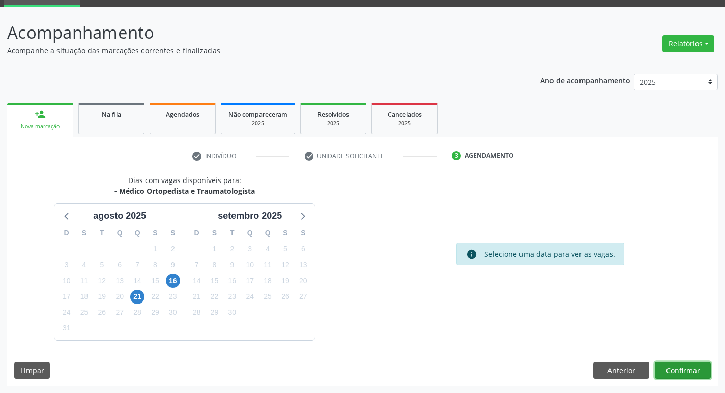
click at [689, 371] on button "Confirmar" at bounding box center [683, 370] width 56 height 17
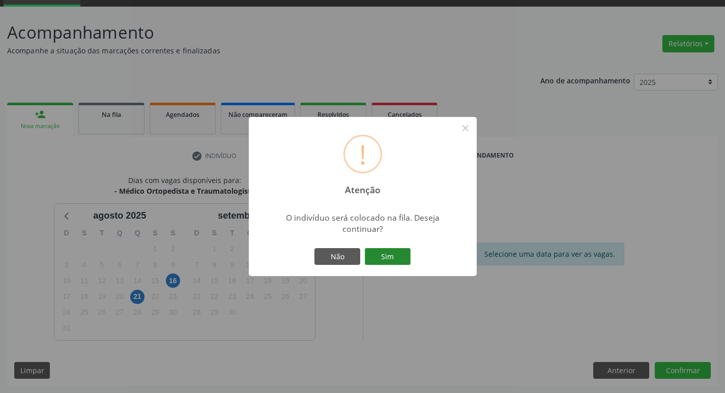
click at [383, 250] on button "Sim" at bounding box center [388, 256] width 46 height 17
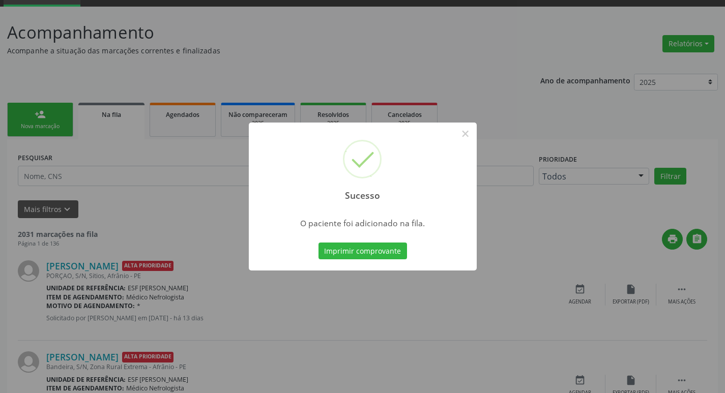
scroll to position [0, 0]
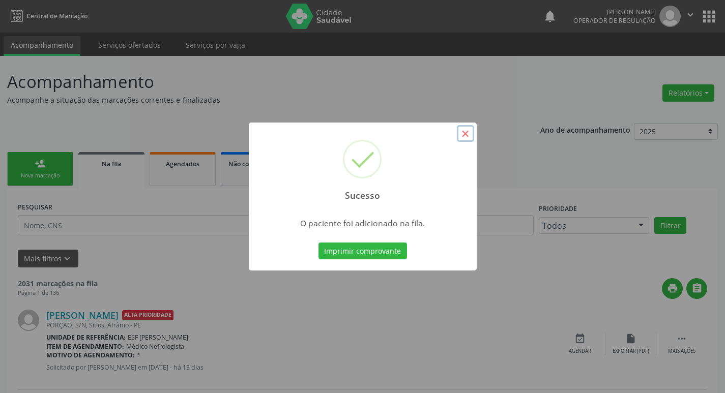
click at [470, 134] on button "×" at bounding box center [465, 133] width 17 height 17
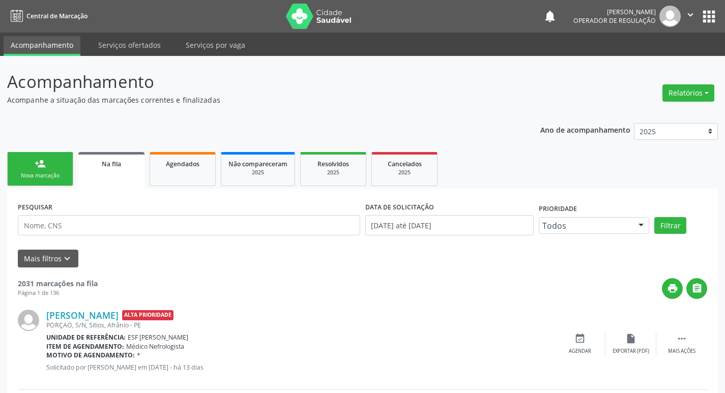
click at [42, 169] on div "person_add" at bounding box center [40, 163] width 11 height 11
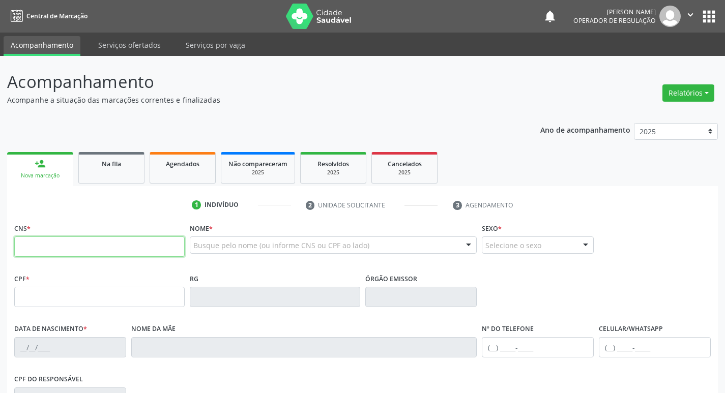
click at [58, 250] on input "text" at bounding box center [99, 247] width 171 height 20
type input "707 4020 1497 2077"
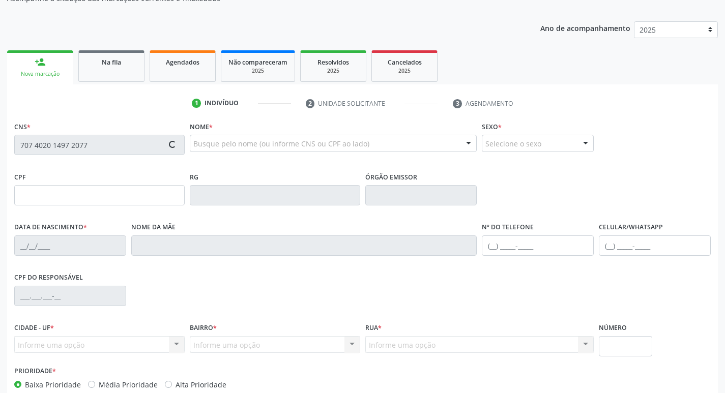
type input "[DATE]"
type input "Veronice [PERSON_NAME]"
type input "[PHONE_NUMBER]"
type input "S/N"
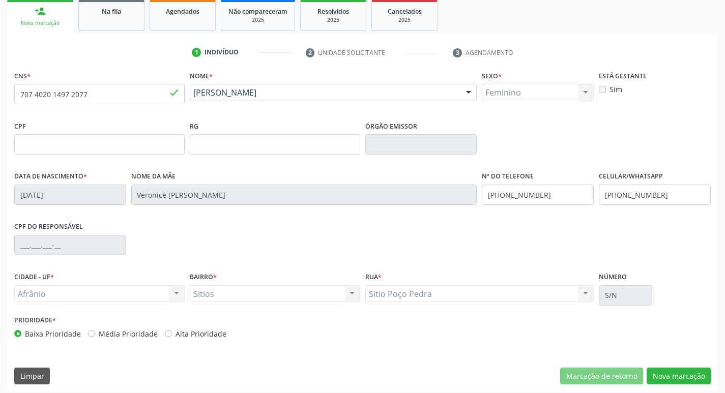
scroll to position [158, 0]
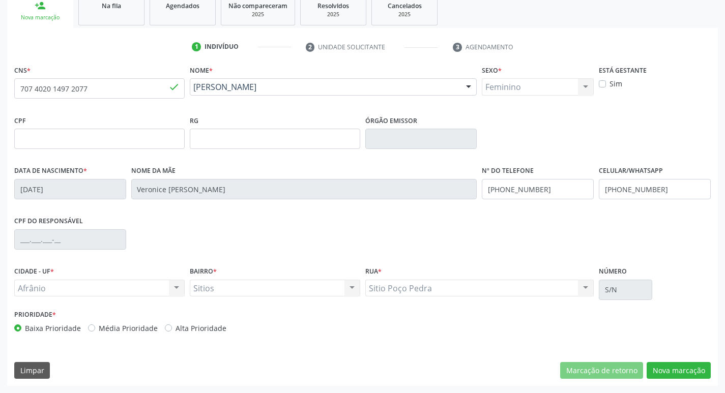
click at [99, 329] on label "Média Prioridade" at bounding box center [128, 328] width 59 height 11
click at [91, 329] on input "Média Prioridade" at bounding box center [91, 327] width 7 height 9
radio input "true"
click at [700, 375] on button "Nova marcação" at bounding box center [679, 370] width 64 height 17
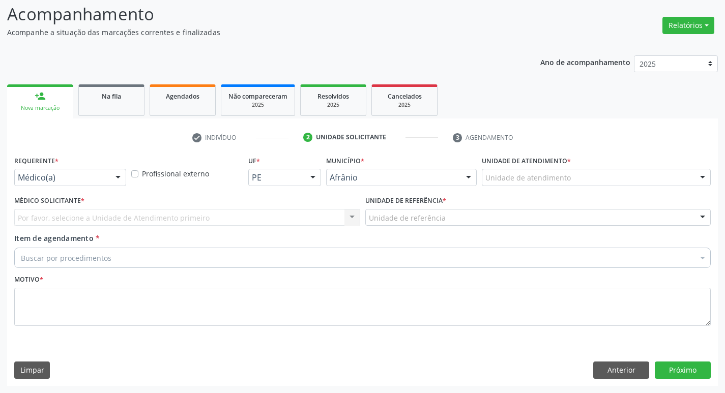
scroll to position [68, 0]
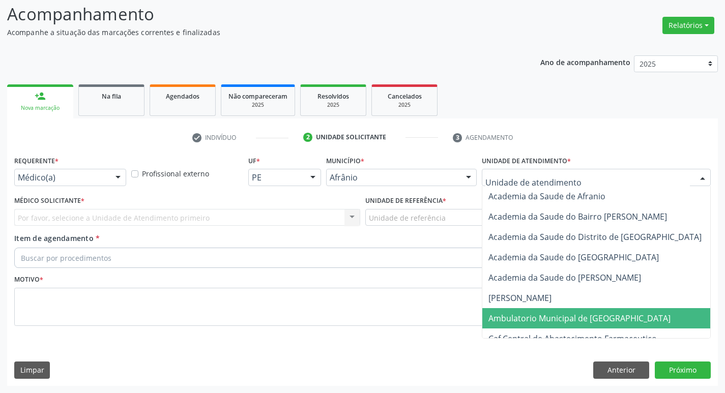
click at [559, 312] on span "Ambulatorio Municipal de [GEOGRAPHIC_DATA]" at bounding box center [607, 318] width 248 height 20
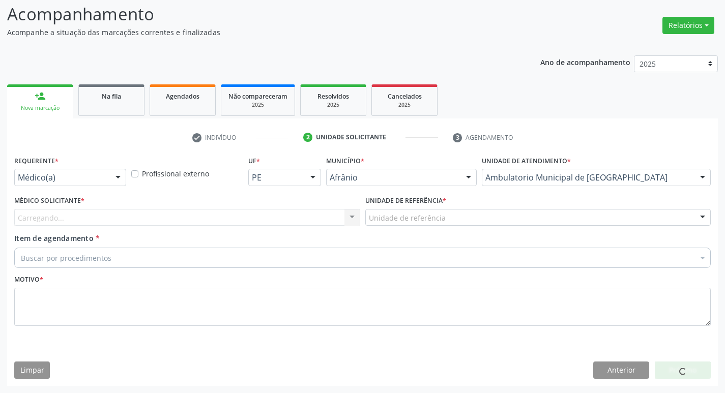
click at [181, 216] on div "Carregando... Nenhum resultado encontrado para: " " Não há nenhuma opção para s…" at bounding box center [187, 217] width 346 height 17
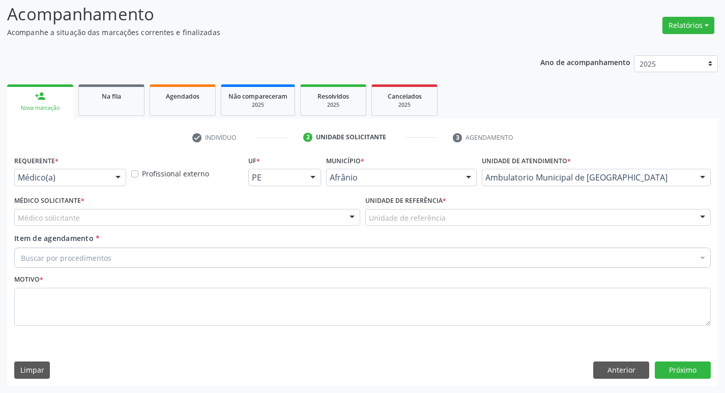
click at [186, 230] on div "Médico Solicitante * Médico solicitante [PERSON_NAME] [PERSON_NAME] [PERSON_NAM…" at bounding box center [187, 213] width 351 height 40
click at [205, 225] on div at bounding box center [187, 217] width 346 height 17
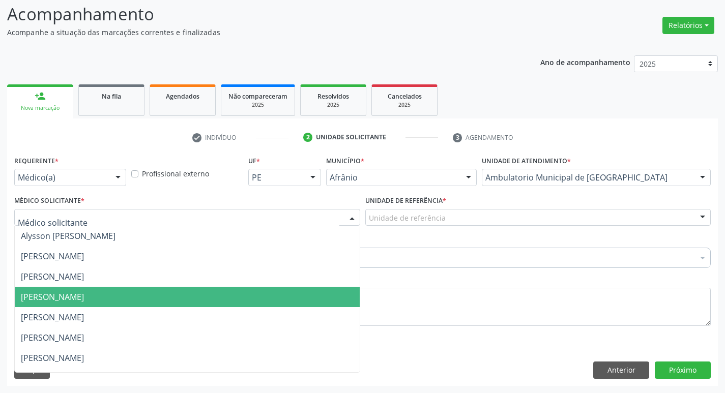
click at [210, 290] on span "[PERSON_NAME]" at bounding box center [187, 297] width 345 height 20
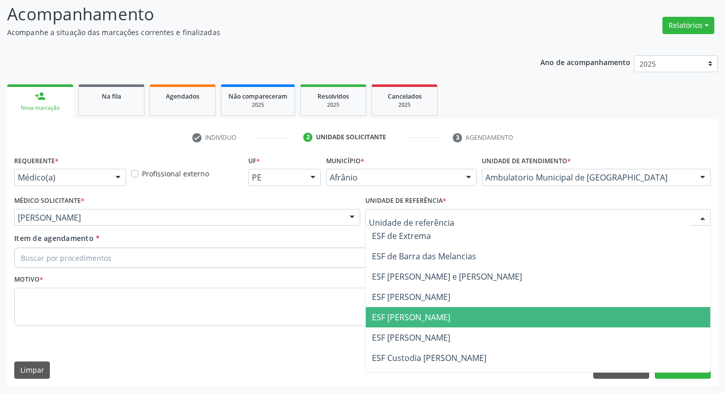
click at [415, 326] on span "ESF [PERSON_NAME]" at bounding box center [538, 317] width 345 height 20
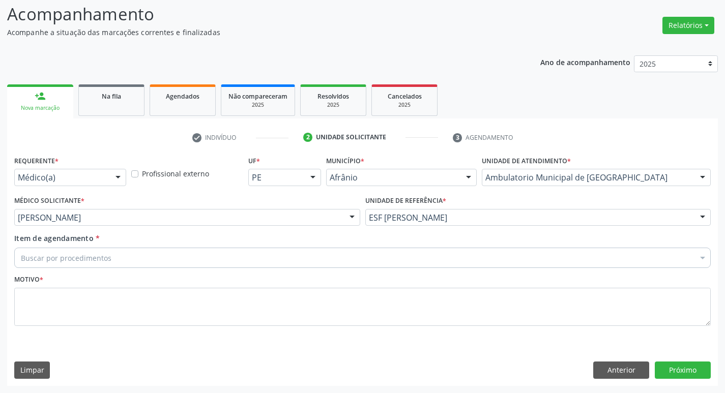
click at [323, 261] on div "Buscar por procedimentos" at bounding box center [362, 258] width 697 height 20
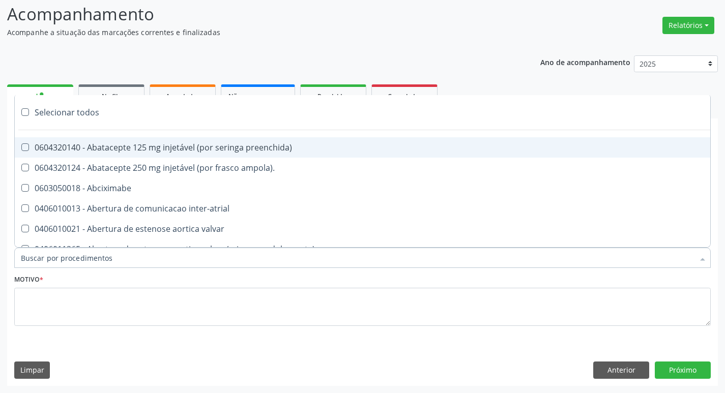
paste input "ortopedi"
type input "ortopedi"
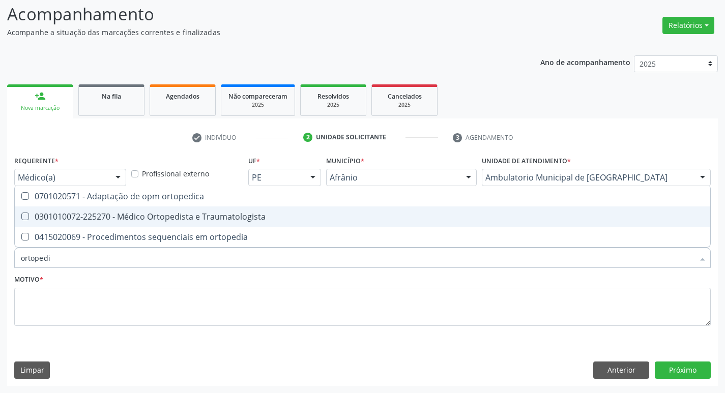
click at [29, 216] on Traumatologista at bounding box center [25, 217] width 8 height 8
click at [21, 216] on Traumatologista "checkbox" at bounding box center [18, 216] width 7 height 7
checkbox Traumatologista "true"
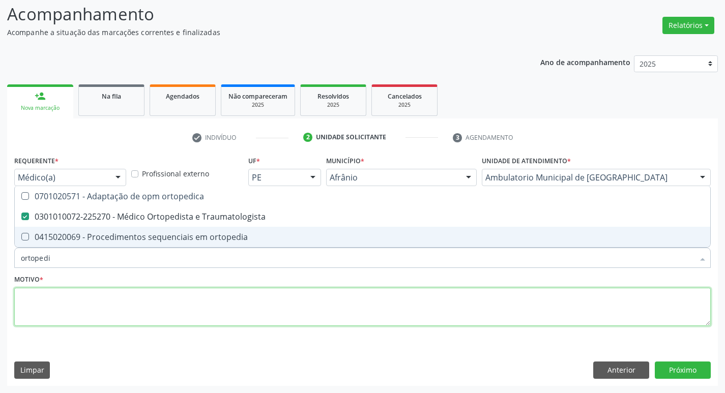
click at [61, 309] on textarea at bounding box center [362, 307] width 697 height 39
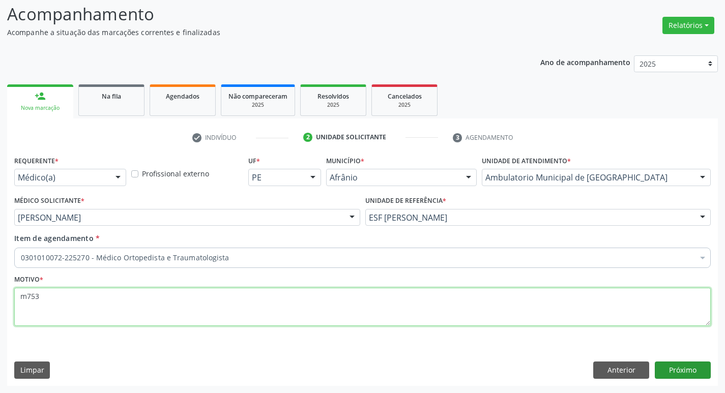
type textarea "m753"
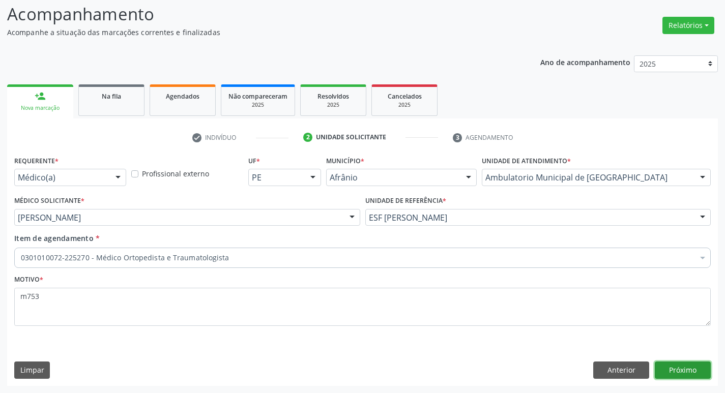
click at [674, 369] on button "Próximo" at bounding box center [683, 370] width 56 height 17
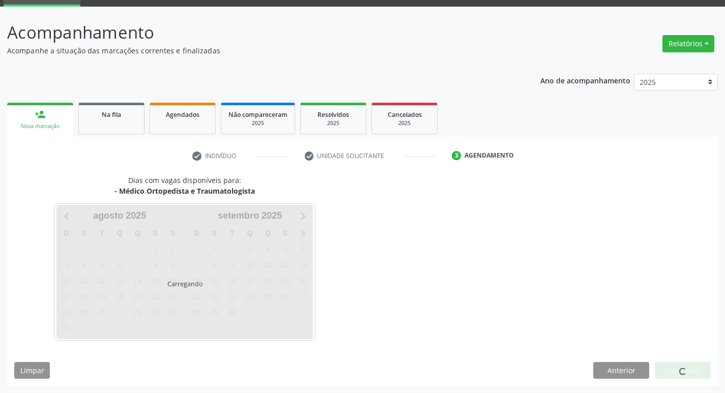
scroll to position [49, 0]
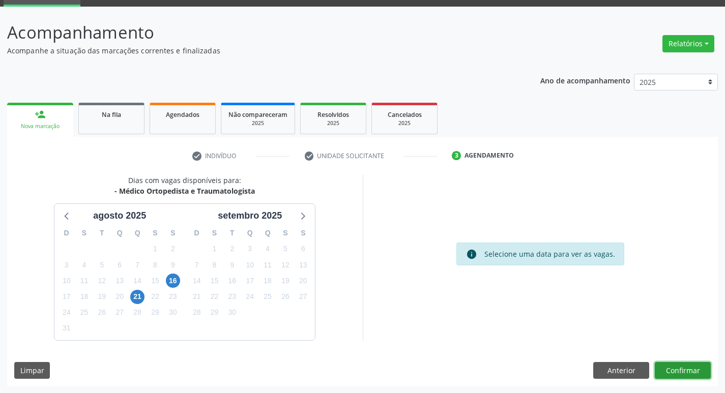
click at [674, 370] on button "Confirmar" at bounding box center [683, 370] width 56 height 17
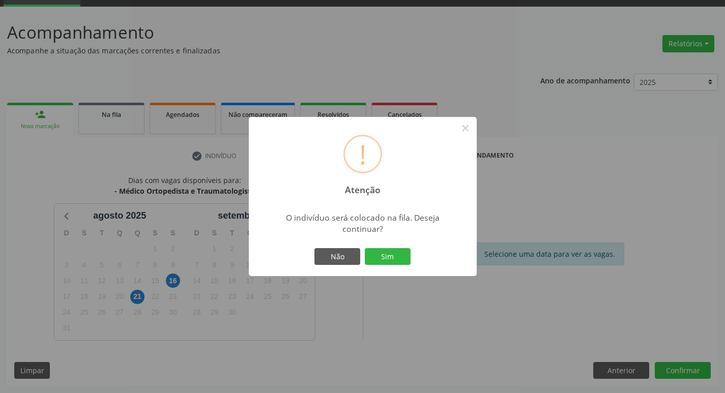
click at [372, 245] on div "! Atenção × O indivíduo será colocado na fila. Deseja continuar? Não Sim" at bounding box center [363, 197] width 228 height 160
click at [385, 262] on button "Sim" at bounding box center [388, 256] width 46 height 17
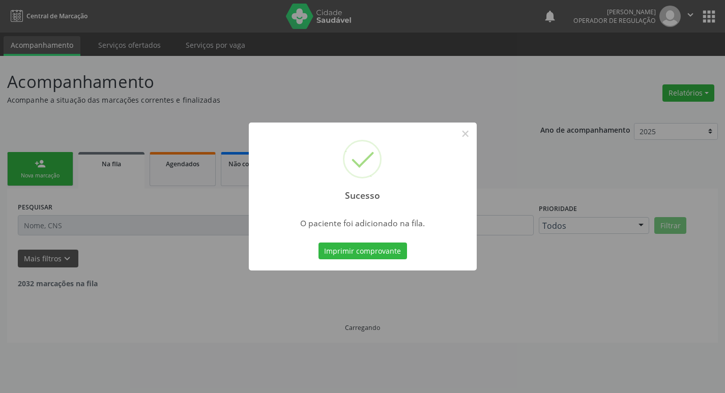
scroll to position [0, 0]
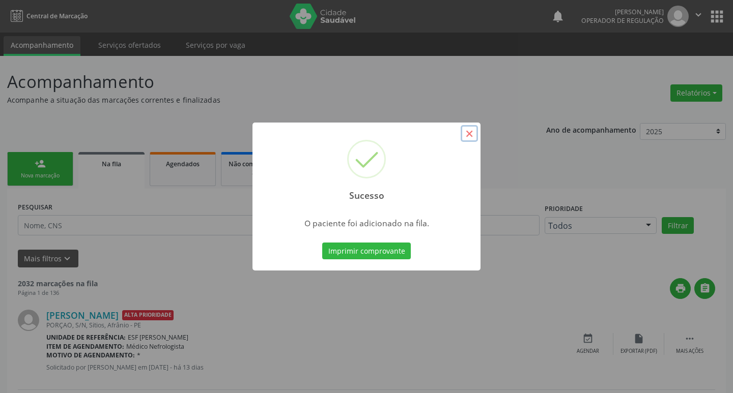
click at [468, 134] on button "×" at bounding box center [469, 133] width 17 height 17
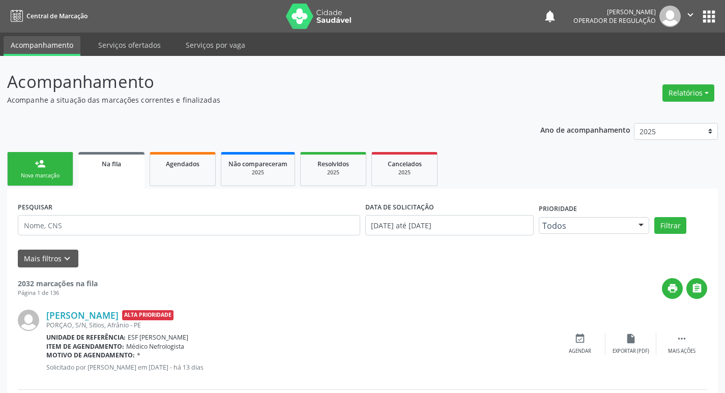
click at [58, 165] on link "person_add Nova marcação" at bounding box center [40, 169] width 66 height 34
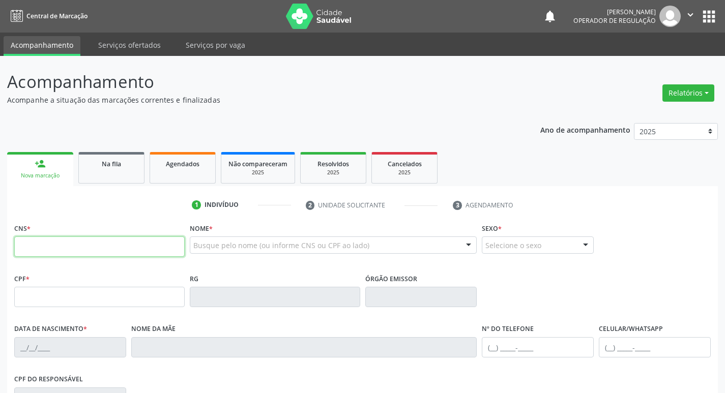
click at [108, 249] on input "text" at bounding box center [99, 247] width 171 height 20
type input "706 8061 6448 8830"
type input "431.283.514-49"
type input "[DATE]"
type input "[PERSON_NAME]"
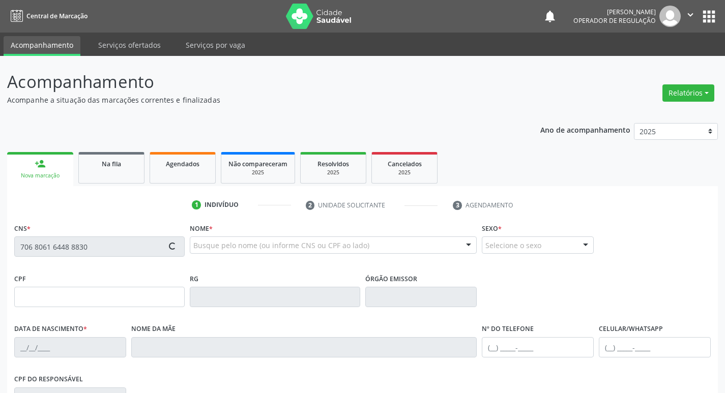
type input "[PHONE_NUMBER]"
type input "051.454.804-58"
type input "1"
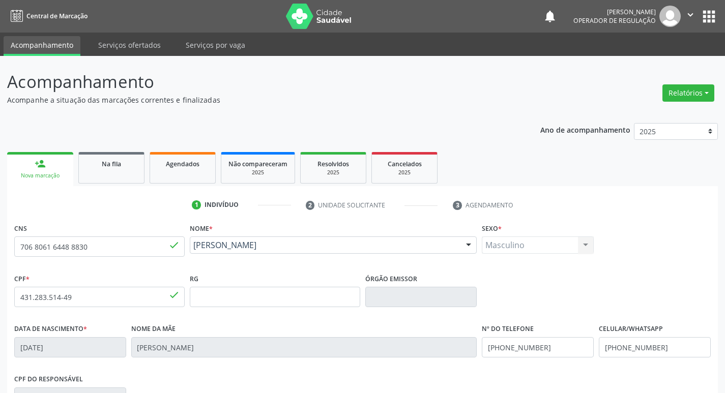
scroll to position [158, 0]
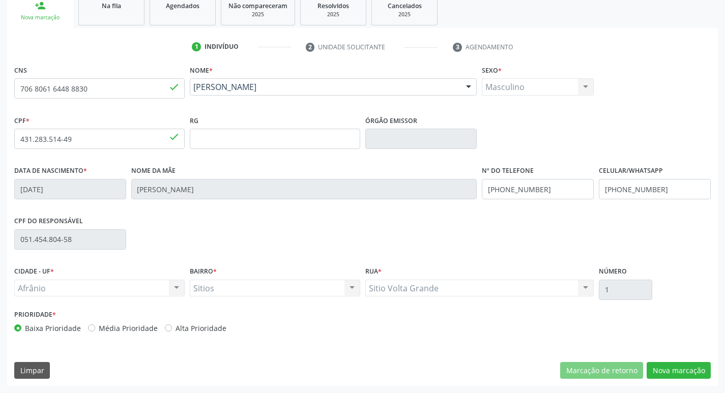
click at [99, 328] on label "Média Prioridade" at bounding box center [128, 328] width 59 height 11
click at [89, 328] on input "Média Prioridade" at bounding box center [91, 327] width 7 height 9
radio input "true"
click at [680, 371] on button "Nova marcação" at bounding box center [679, 370] width 64 height 17
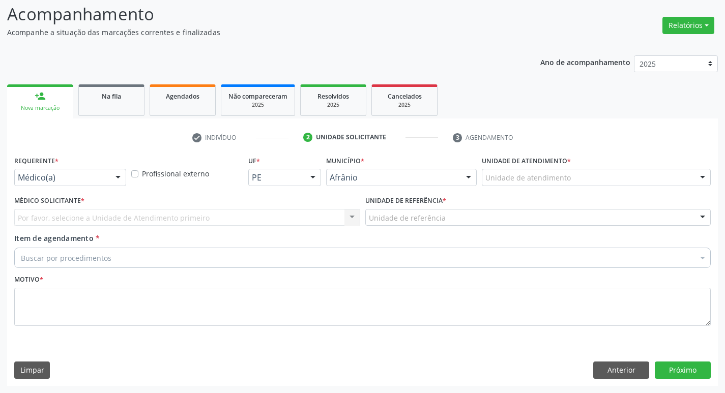
scroll to position [68, 0]
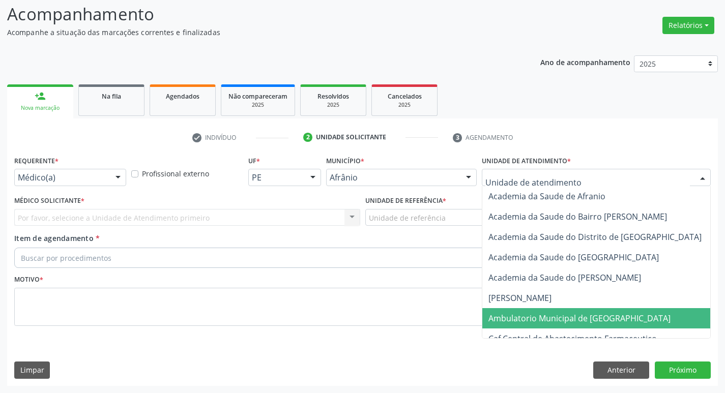
click at [553, 312] on span "Ambulatorio Municipal de [GEOGRAPHIC_DATA]" at bounding box center [607, 318] width 248 height 20
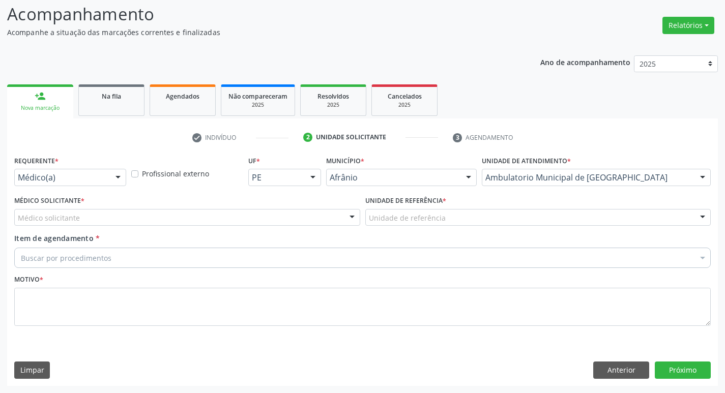
click at [275, 220] on div "Médico solicitante" at bounding box center [187, 217] width 346 height 17
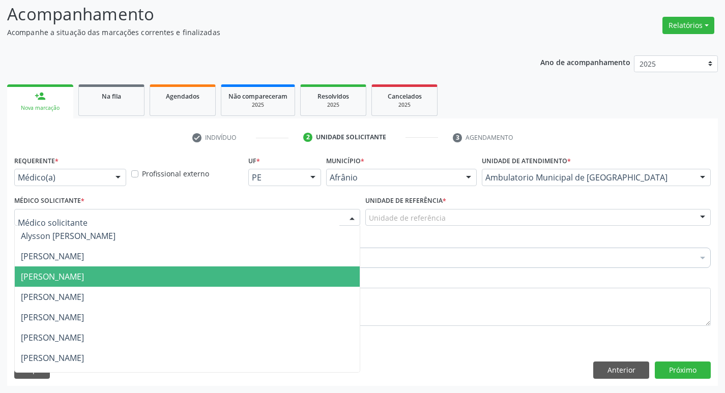
click at [275, 275] on span "[PERSON_NAME]" at bounding box center [187, 277] width 345 height 20
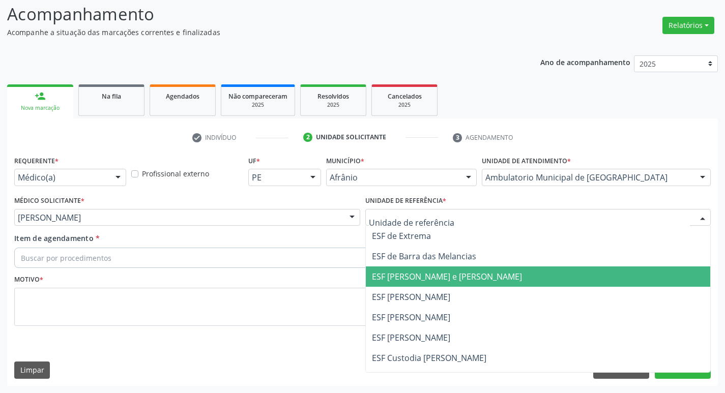
click at [389, 275] on span "ESF [PERSON_NAME] e [PERSON_NAME]" at bounding box center [447, 276] width 150 height 11
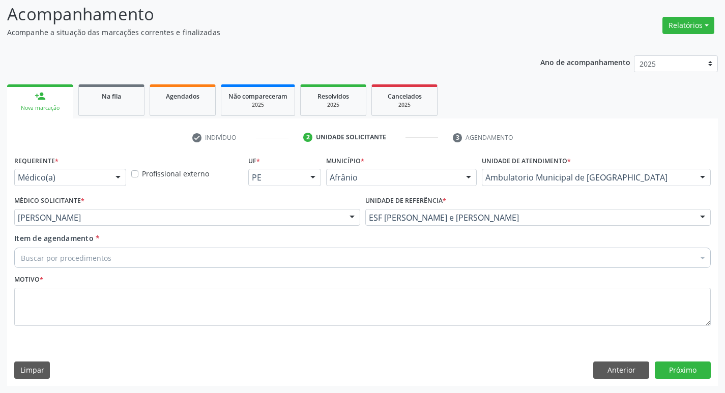
click at [327, 256] on div "Buscar por procedimentos" at bounding box center [362, 258] width 697 height 20
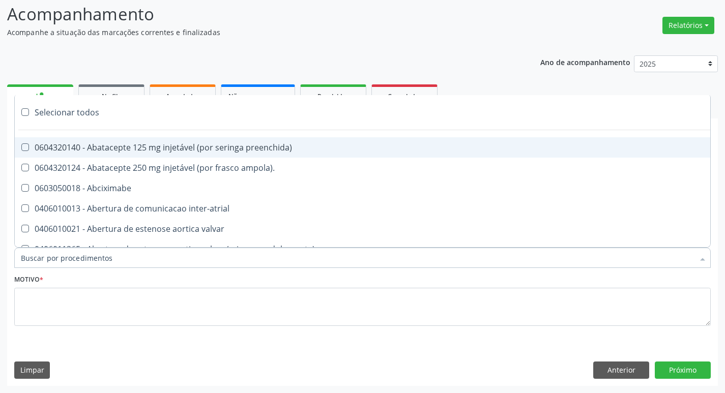
paste input "ortopedi"
type input "ortopedi"
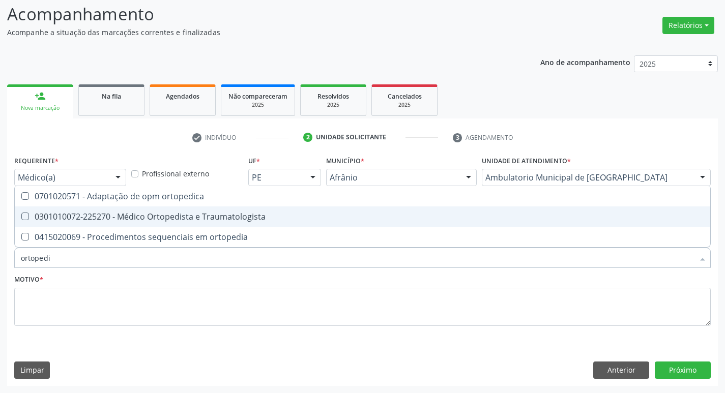
click at [24, 215] on Traumatologista at bounding box center [25, 217] width 8 height 8
click at [21, 215] on Traumatologista "checkbox" at bounding box center [18, 216] width 7 height 7
checkbox Traumatologista "true"
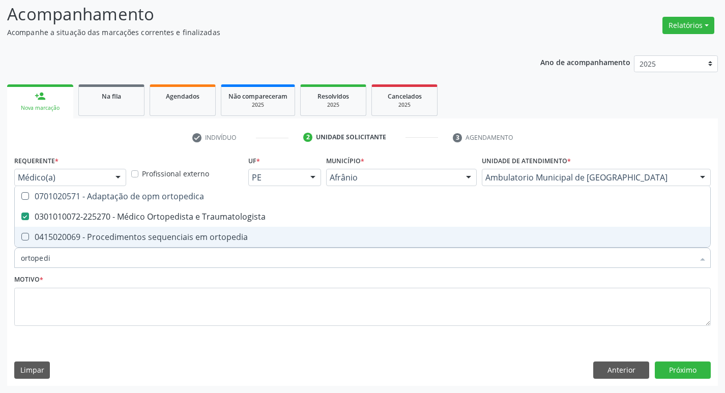
click at [49, 284] on div "Motivo *" at bounding box center [362, 299] width 697 height 54
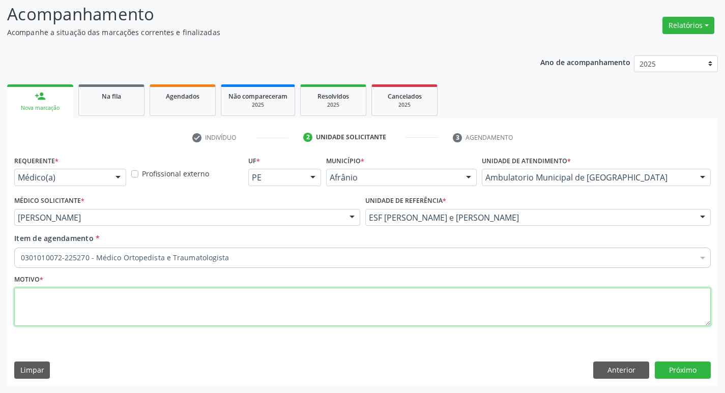
click at [52, 303] on textarea at bounding box center [362, 307] width 697 height 39
type textarea "derrame articul"
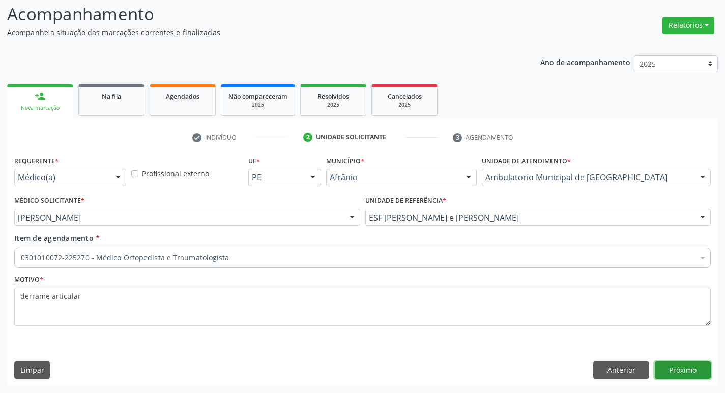
click at [671, 374] on button "Próximo" at bounding box center [683, 370] width 56 height 17
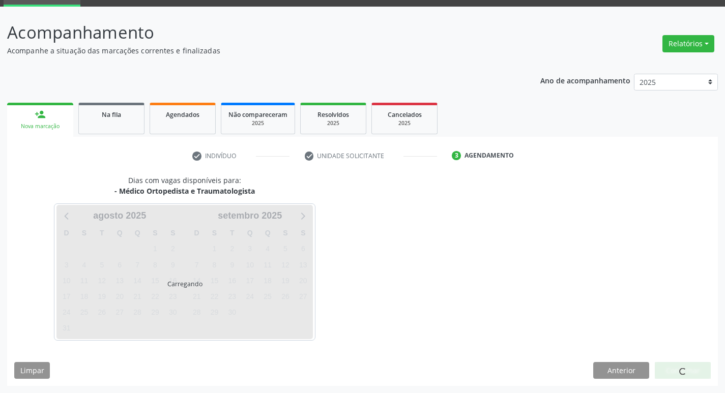
click at [670, 374] on div at bounding box center [683, 370] width 56 height 17
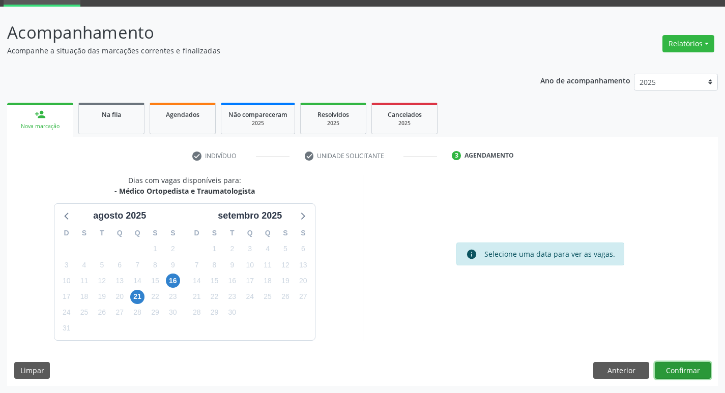
click at [697, 371] on button "Confirmar" at bounding box center [683, 370] width 56 height 17
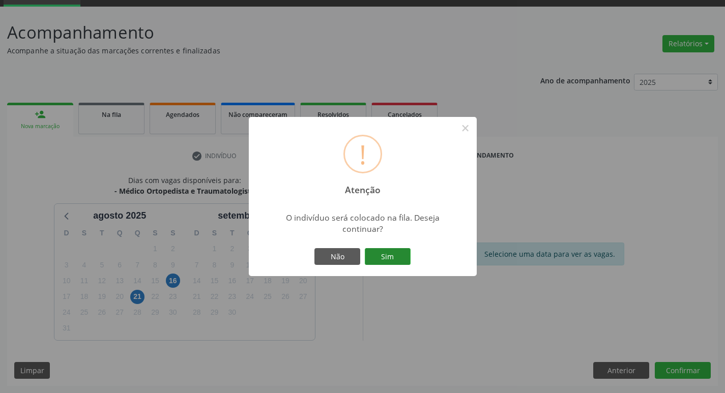
click at [378, 259] on button "Sim" at bounding box center [388, 256] width 46 height 17
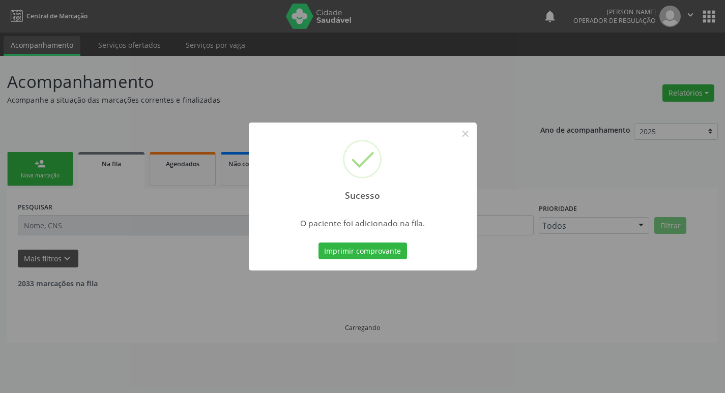
scroll to position [0, 0]
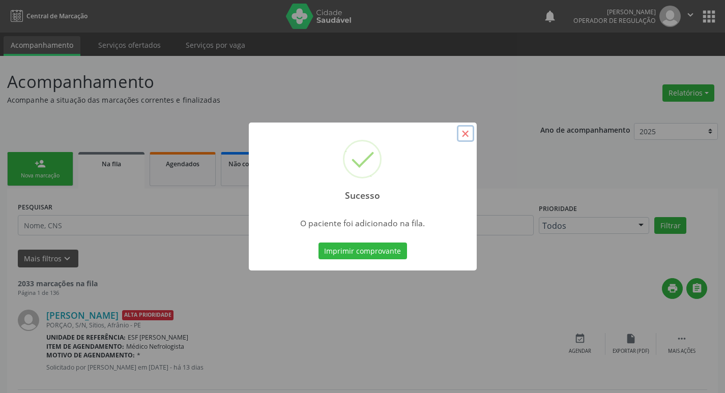
click at [469, 138] on button "×" at bounding box center [465, 133] width 17 height 17
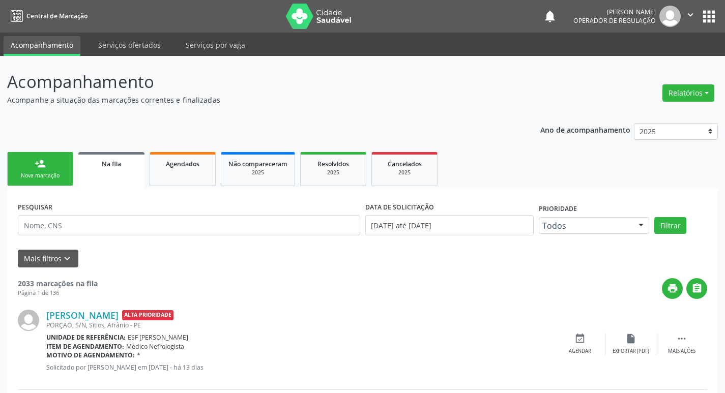
drag, startPoint x: 32, startPoint y: 181, endPoint x: 349, endPoint y: 11, distance: 360.5
click at [32, 181] on link "person_add Nova marcação" at bounding box center [40, 169] width 66 height 34
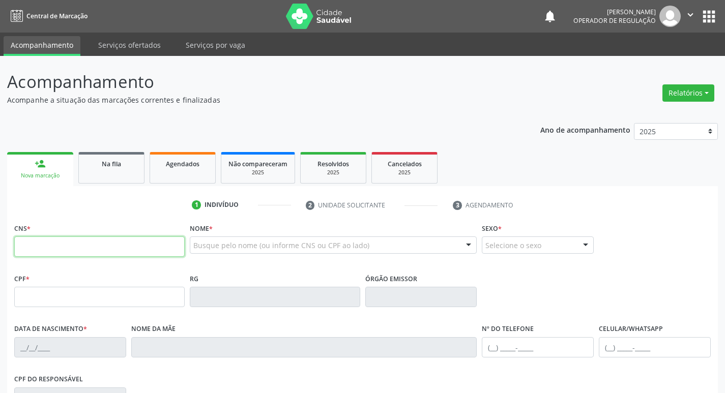
click at [94, 245] on input "text" at bounding box center [99, 247] width 171 height 20
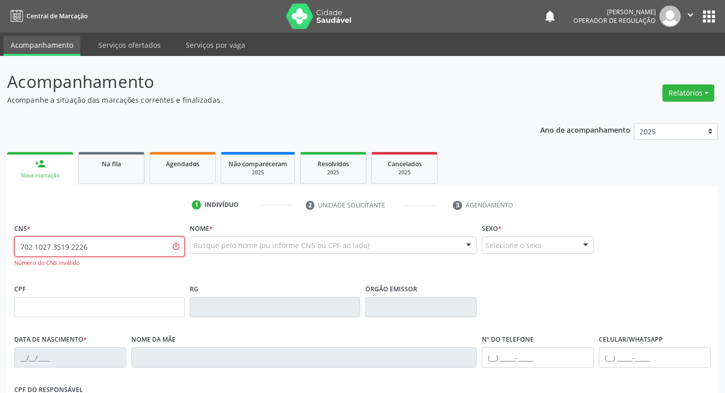
drag, startPoint x: 106, startPoint y: 241, endPoint x: 1, endPoint y: 241, distance: 104.9
click at [1, 241] on div "Acompanhamento Acompanhe a situação das marcações correntes e finalizadas Relat…" at bounding box center [362, 309] width 725 height 506
type input "702 1027 3519 2226"
drag, startPoint x: 120, startPoint y: 243, endPoint x: 13, endPoint y: 248, distance: 107.0
click at [13, 248] on div "CNS * 702 1027 3519 2226 Número do CNS inválido" at bounding box center [100, 251] width 176 height 61
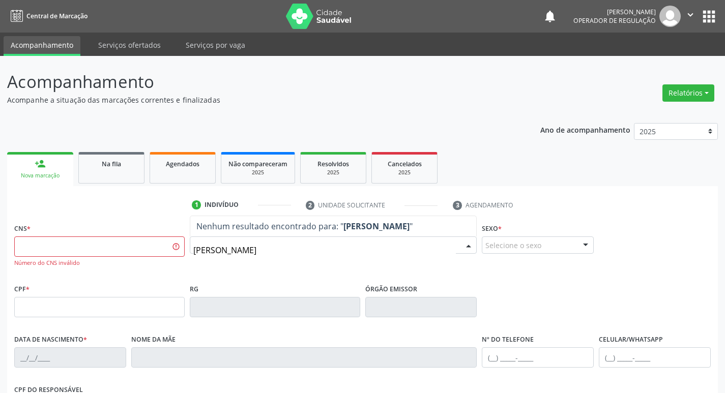
type input "[PERSON_NAME]"
drag, startPoint x: 224, startPoint y: 248, endPoint x: 187, endPoint y: 253, distance: 37.4
click at [187, 252] on div "Nome * [PERSON_NAME] resultado encontrado para: " gilvan gonçalo " Não há nenhu…" at bounding box center [333, 251] width 293 height 61
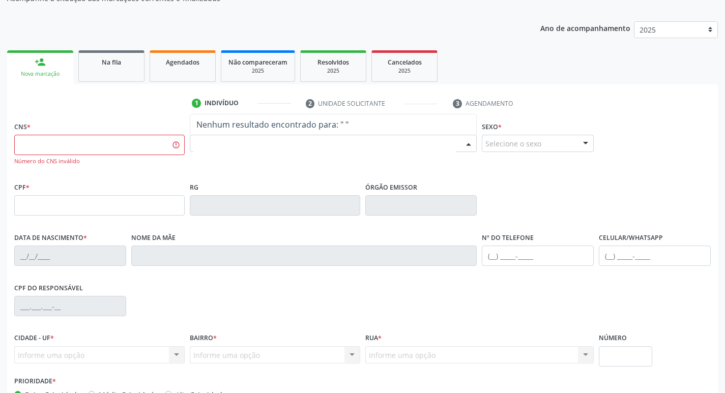
click at [264, 306] on div "CPF do responsável" at bounding box center [363, 305] width 702 height 50
type input "Gilvan"
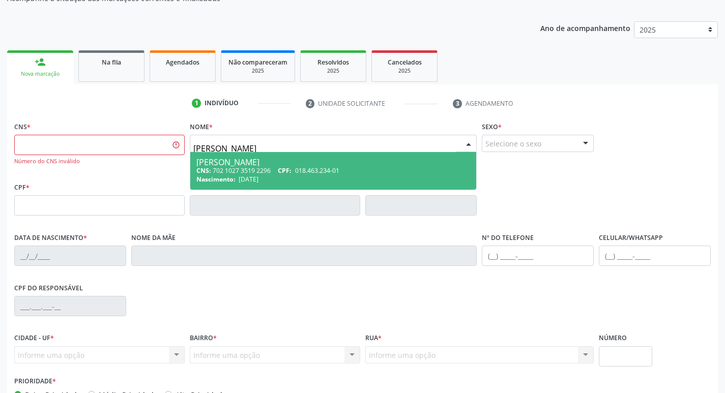
type input "Gilvan Go"
click at [397, 163] on div "[PERSON_NAME]" at bounding box center [333, 162] width 274 height 8
type input "702 1027 3519 2296"
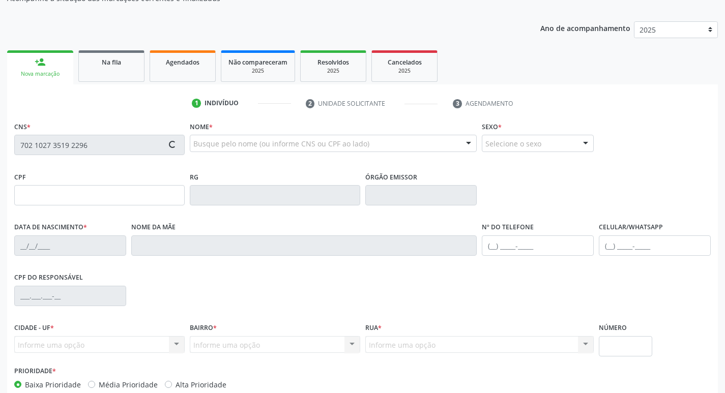
type input "018.463.234-01"
type input "[DATE]"
type input "Aumerinda [PERSON_NAME]"
type input "[PHONE_NUMBER]"
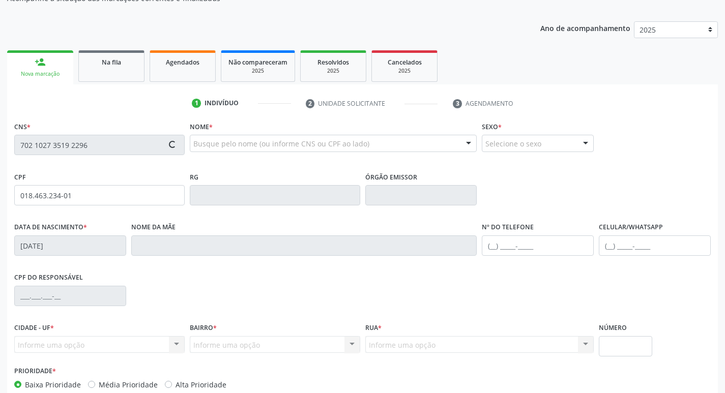
type input "S/N"
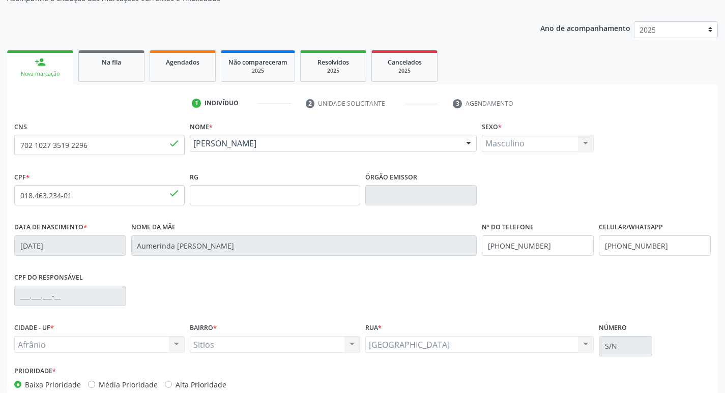
scroll to position [158, 0]
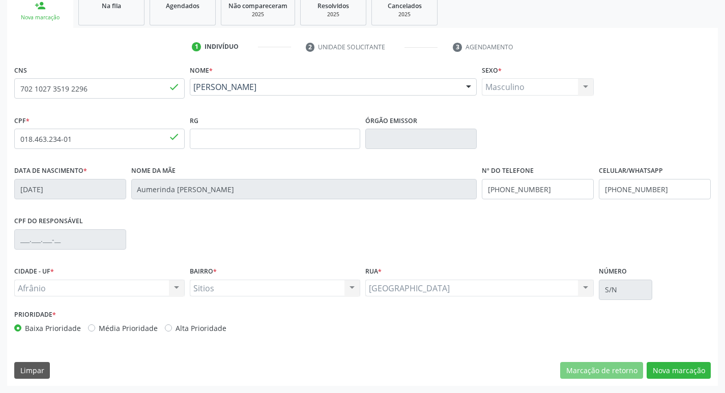
click at [99, 331] on label "Média Prioridade" at bounding box center [128, 328] width 59 height 11
click at [90, 331] on input "Média Prioridade" at bounding box center [91, 327] width 7 height 9
radio input "true"
click at [671, 374] on button "Nova marcação" at bounding box center [679, 370] width 64 height 17
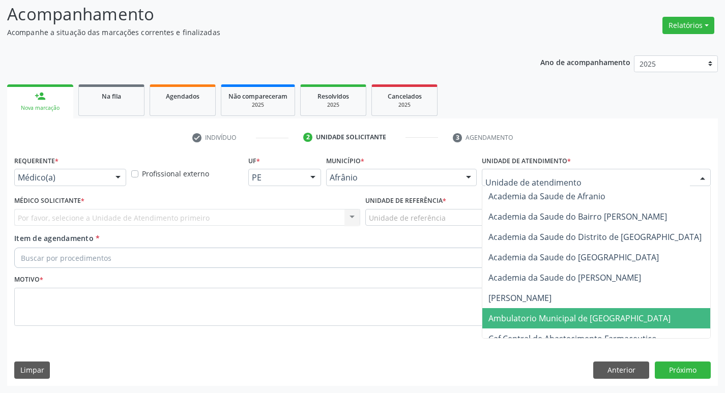
click at [539, 316] on span "Ambulatorio Municipal de [GEOGRAPHIC_DATA]" at bounding box center [580, 318] width 182 height 11
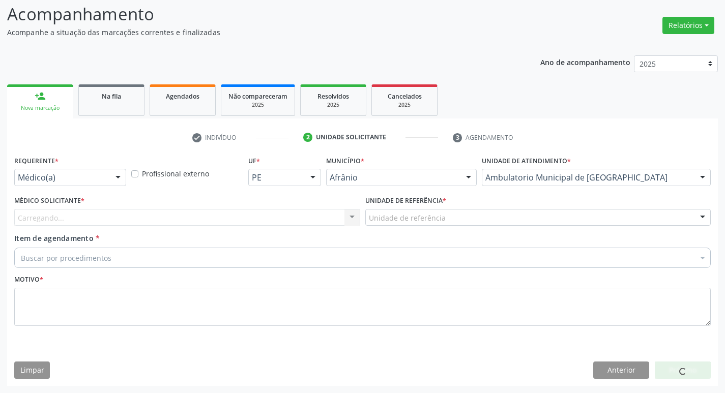
click at [272, 216] on div "Carregando... Nenhum resultado encontrado para: " " Não há nenhuma opção para s…" at bounding box center [187, 217] width 346 height 17
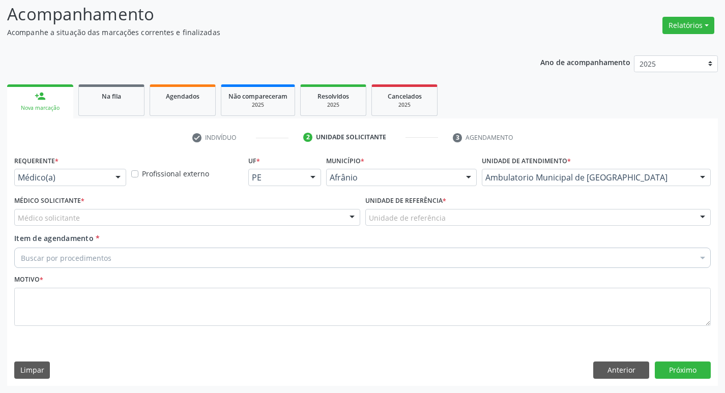
click at [268, 218] on div "Médico solicitante" at bounding box center [187, 217] width 346 height 17
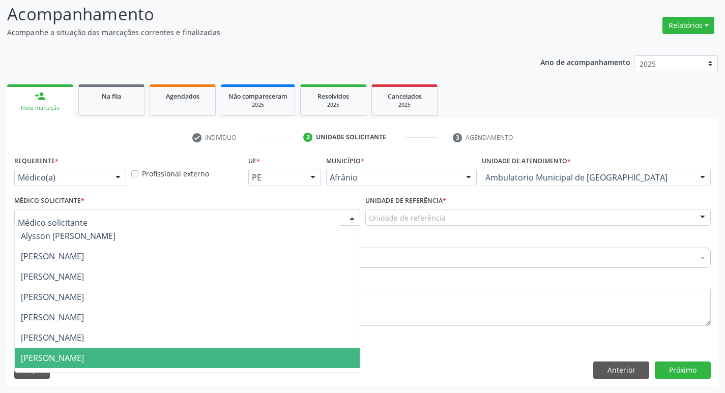
click at [77, 350] on span "[PERSON_NAME]" at bounding box center [187, 358] width 345 height 20
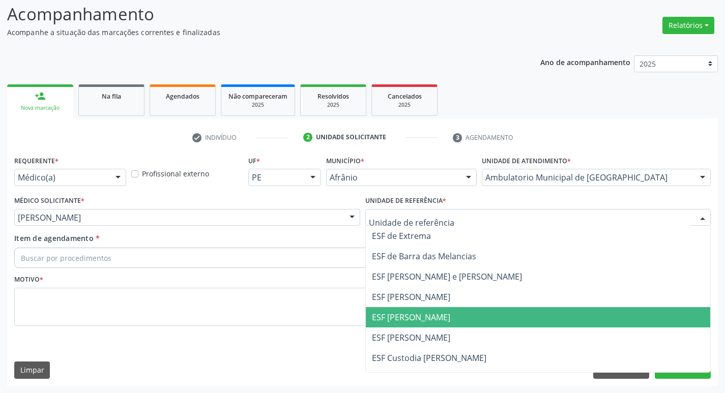
click at [440, 316] on span "ESF [PERSON_NAME]" at bounding box center [538, 317] width 345 height 20
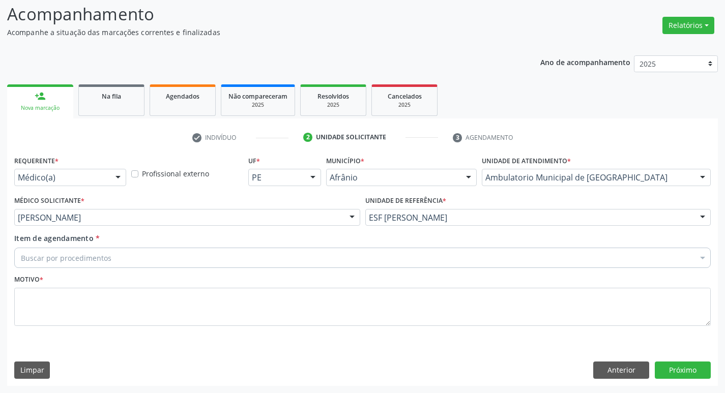
click at [246, 261] on div "Buscar por procedimentos" at bounding box center [362, 258] width 697 height 20
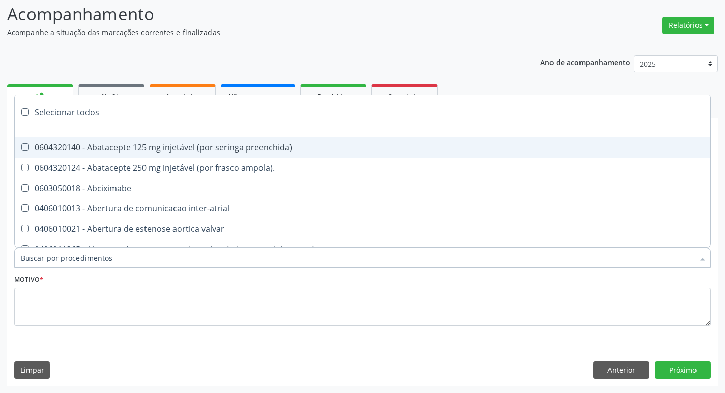
paste input "ortopedi"
type input "ortopedi"
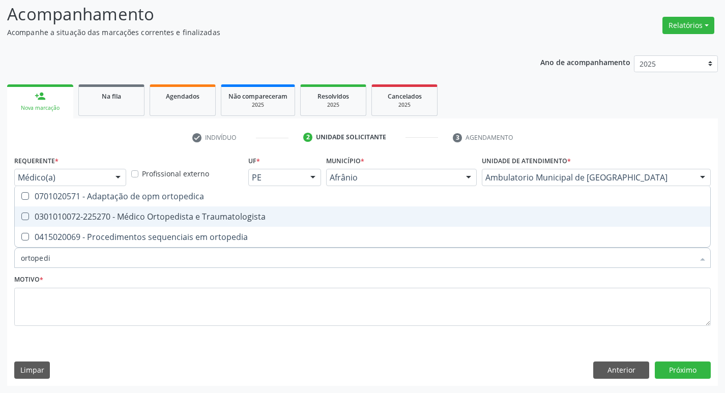
click at [27, 213] on Traumatologista at bounding box center [25, 217] width 8 height 8
click at [21, 213] on Traumatologista "checkbox" at bounding box center [18, 216] width 7 height 7
checkbox Traumatologista "true"
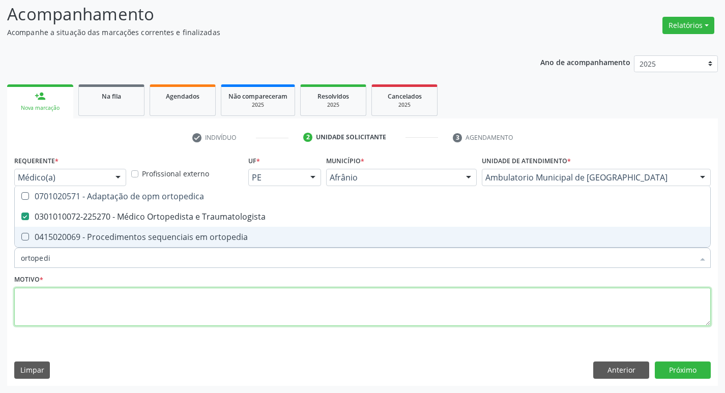
click at [53, 300] on textarea at bounding box center [362, 307] width 697 height 39
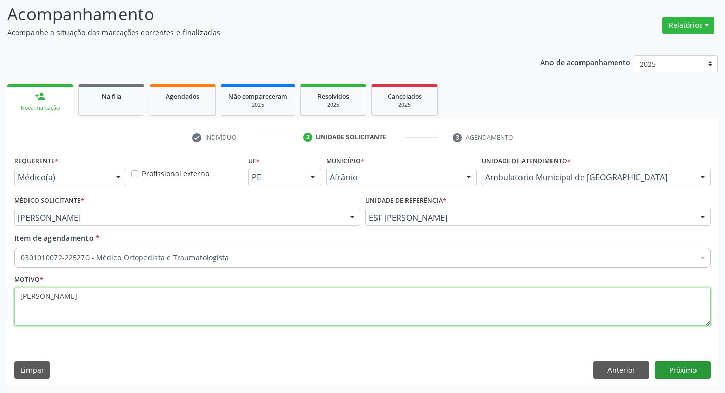
type textarea "[PERSON_NAME]"
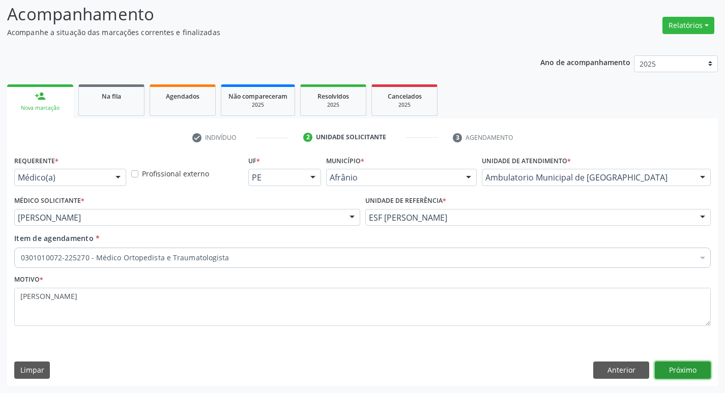
click at [696, 365] on button "Próximo" at bounding box center [683, 370] width 56 height 17
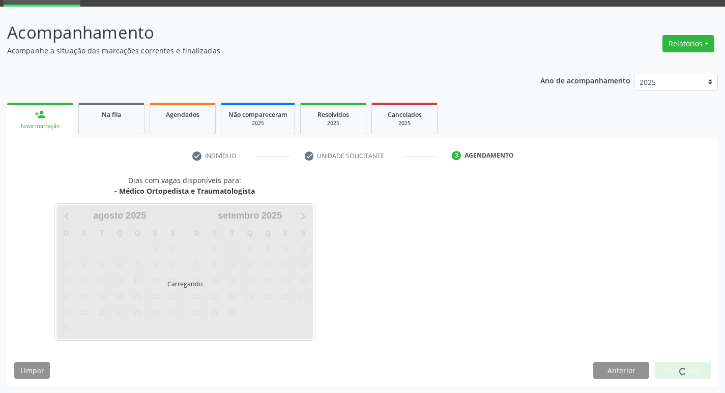
scroll to position [49, 0]
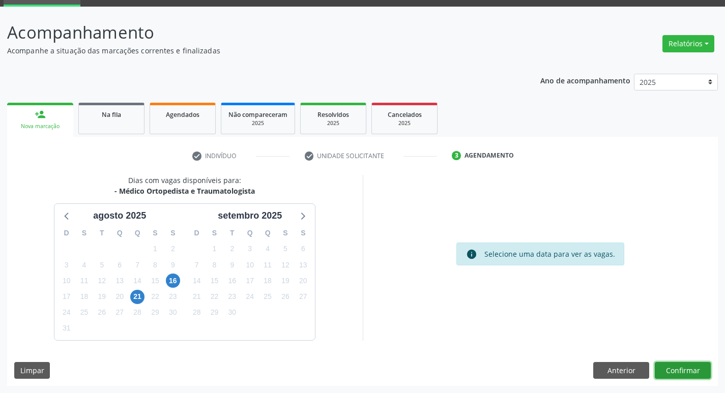
click at [686, 374] on button "Confirmar" at bounding box center [683, 370] width 56 height 17
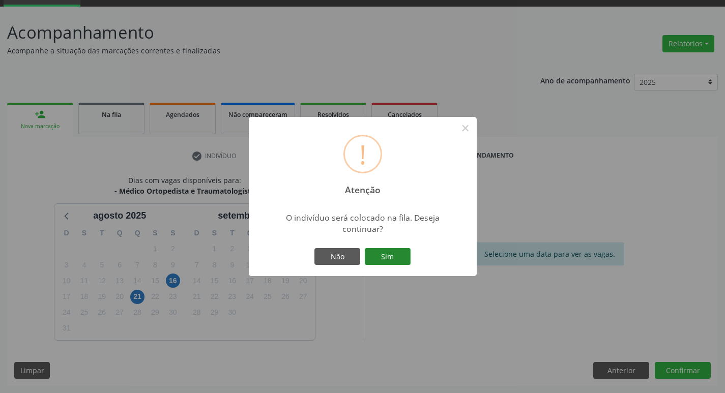
click at [385, 260] on button "Sim" at bounding box center [388, 256] width 46 height 17
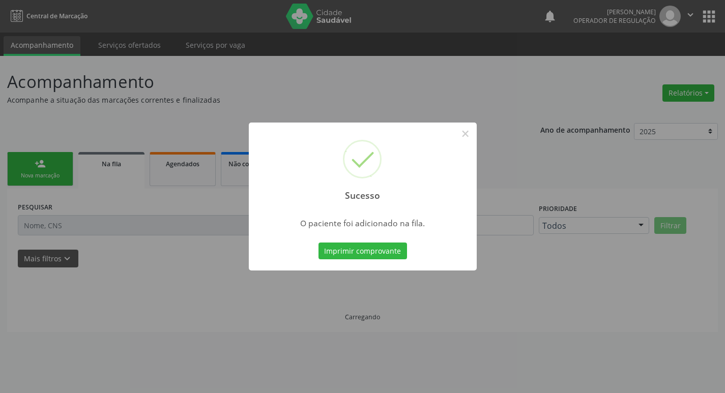
scroll to position [0, 0]
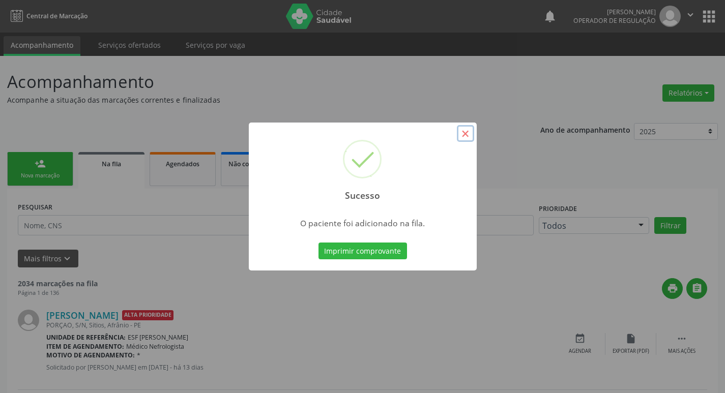
click at [471, 137] on button "×" at bounding box center [465, 133] width 17 height 17
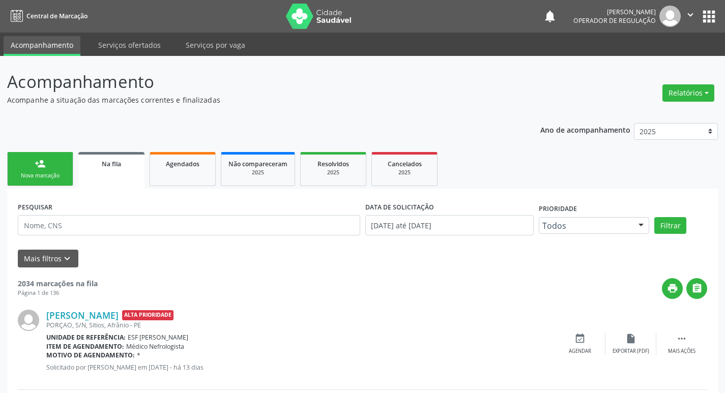
click at [37, 162] on div "person_add" at bounding box center [40, 163] width 11 height 11
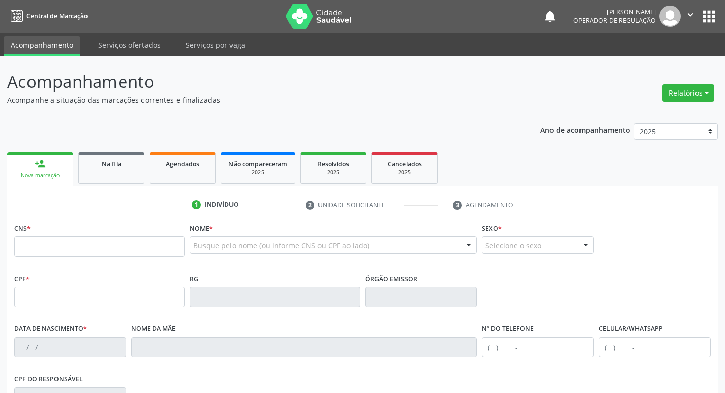
click at [62, 258] on fieldset "CNS *" at bounding box center [99, 242] width 171 height 43
click at [58, 249] on input "text" at bounding box center [99, 247] width 171 height 20
type input "700 0076 2889 3907"
type input "[DATE]"
type input "[PERSON_NAME]"
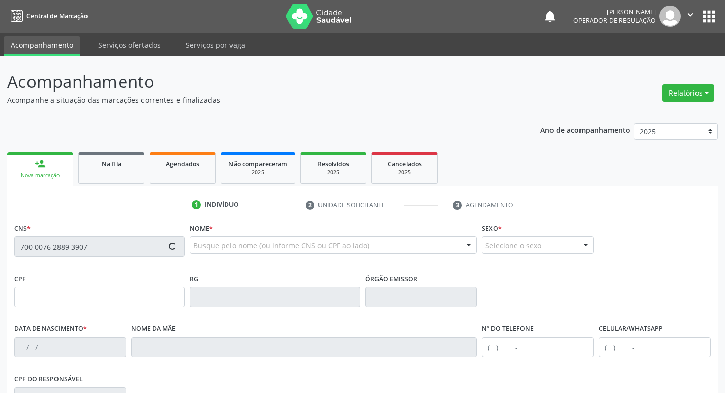
type input "[PHONE_NUMBER]"
type input "S/N"
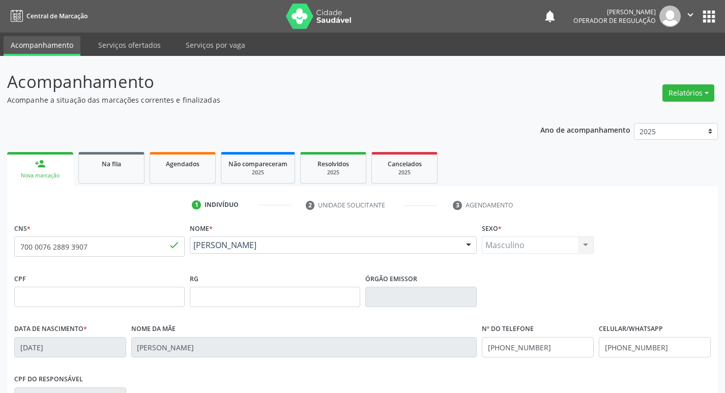
scroll to position [158, 0]
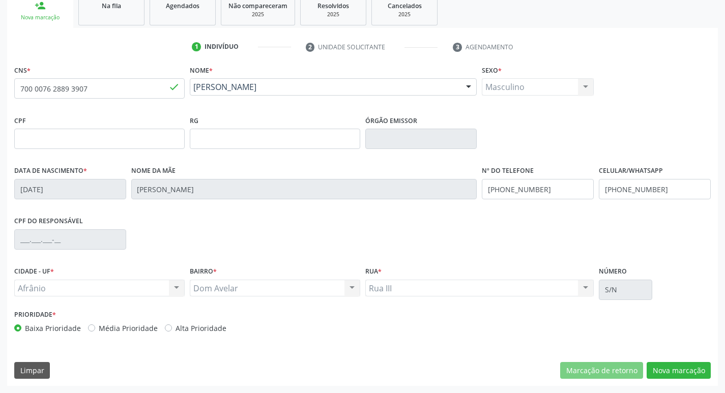
click at [99, 331] on label "Média Prioridade" at bounding box center [128, 328] width 59 height 11
click at [92, 331] on input "Média Prioridade" at bounding box center [91, 327] width 7 height 9
radio input "true"
click at [710, 364] on button "Nova marcação" at bounding box center [679, 370] width 64 height 17
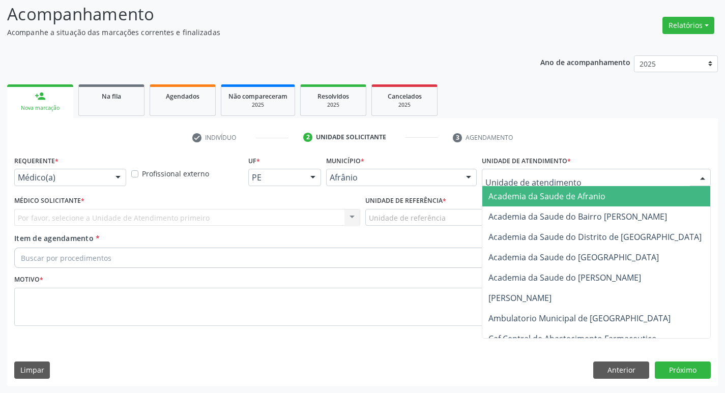
click at [612, 180] on div at bounding box center [596, 177] width 229 height 17
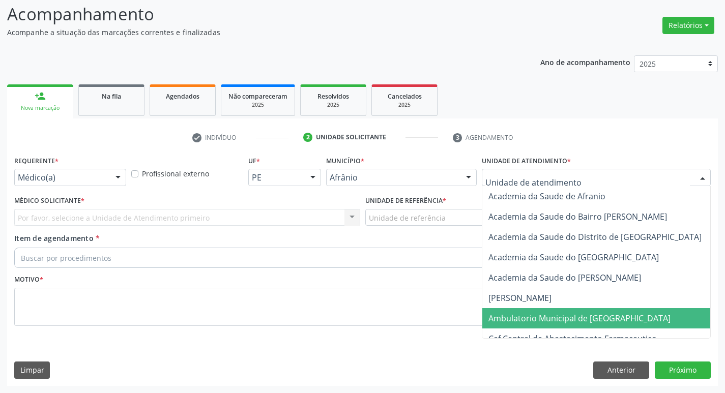
click at [591, 315] on span "Ambulatorio Municipal de [GEOGRAPHIC_DATA]" at bounding box center [580, 318] width 182 height 11
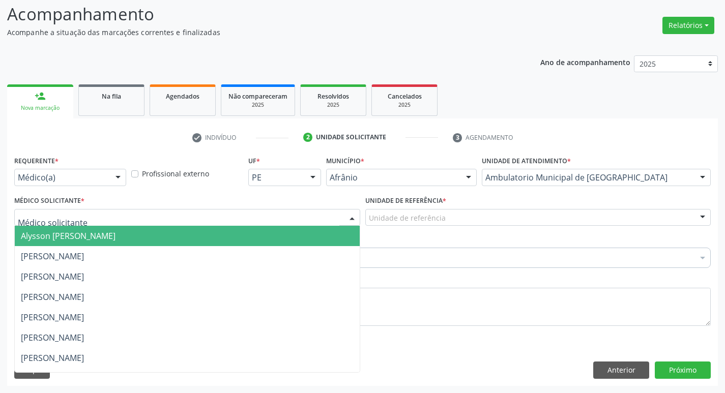
click at [167, 223] on div at bounding box center [187, 217] width 346 height 17
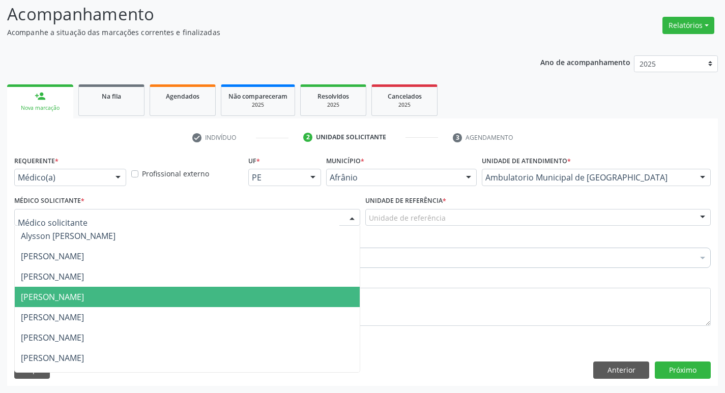
click at [84, 303] on span "[PERSON_NAME]" at bounding box center [52, 297] width 63 height 11
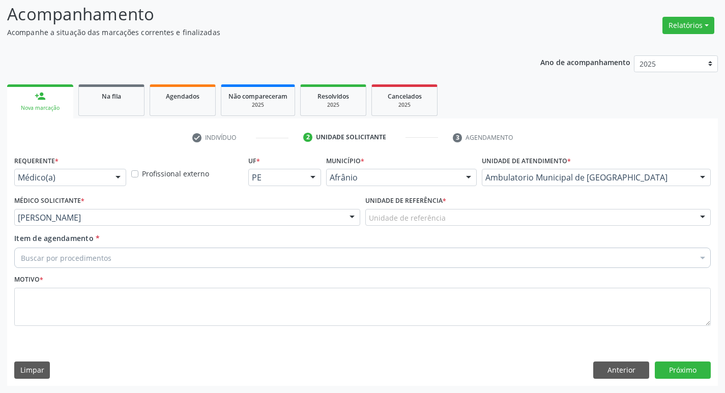
click at [468, 218] on div "Unidade de referência" at bounding box center [538, 217] width 346 height 17
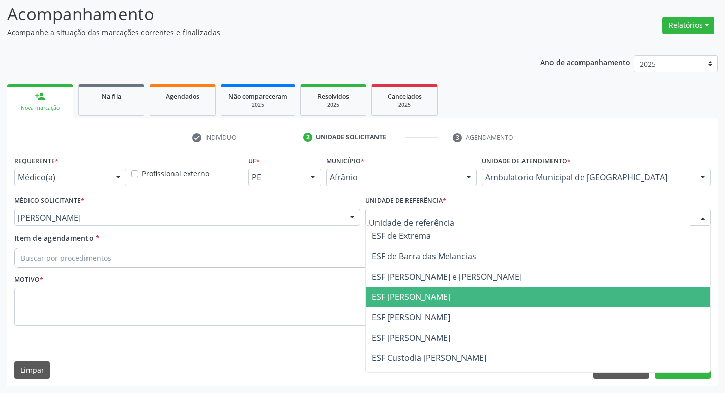
drag, startPoint x: 463, startPoint y: 291, endPoint x: 361, endPoint y: 292, distance: 101.8
click at [463, 291] on span "ESF [PERSON_NAME]" at bounding box center [538, 297] width 345 height 20
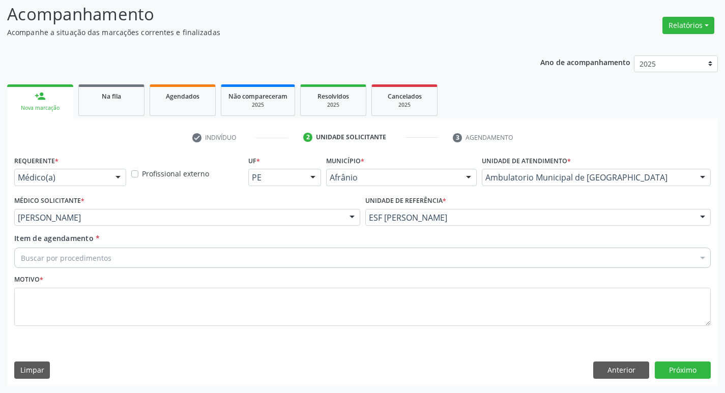
click at [177, 262] on div "Buscar por procedimentos" at bounding box center [362, 258] width 697 height 20
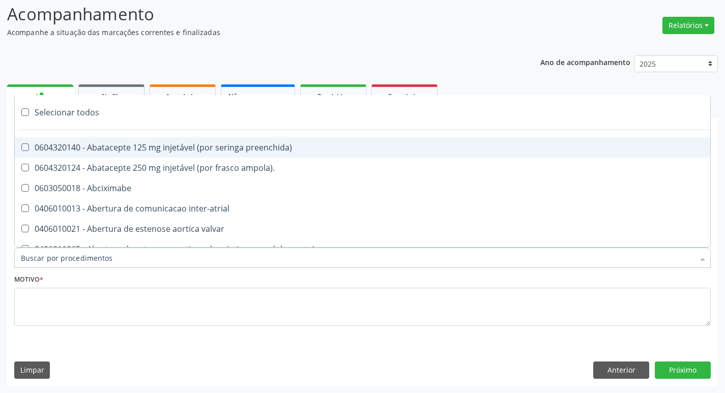
paste input "ortopedi"
type input "ortopedi"
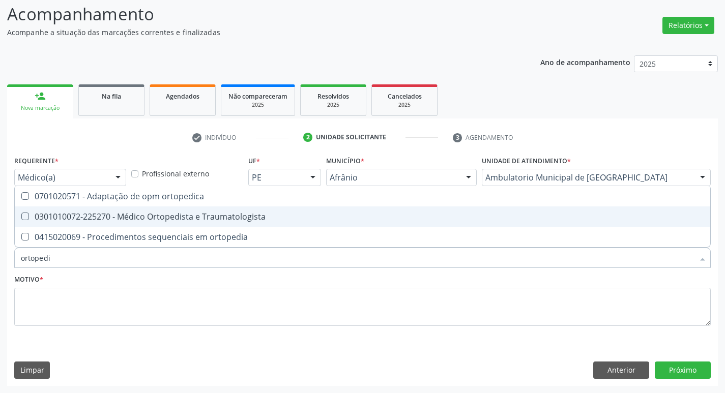
drag, startPoint x: 22, startPoint y: 217, endPoint x: 35, endPoint y: 271, distance: 55.3
click at [22, 217] on Traumatologista at bounding box center [25, 217] width 8 height 8
click at [21, 217] on Traumatologista "checkbox" at bounding box center [18, 216] width 7 height 7
checkbox Traumatologista "true"
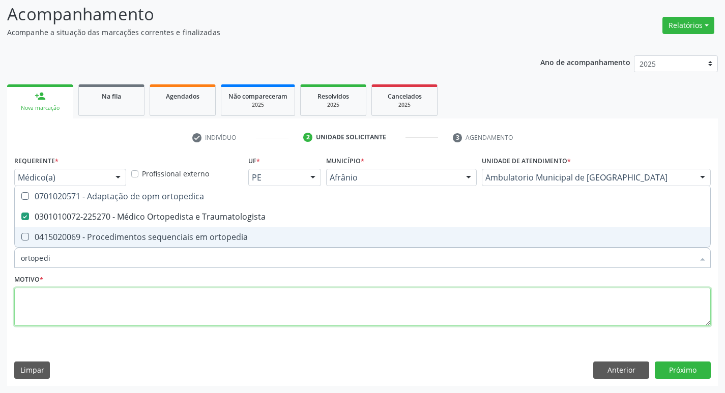
click at [39, 295] on textarea at bounding box center [362, 307] width 697 height 39
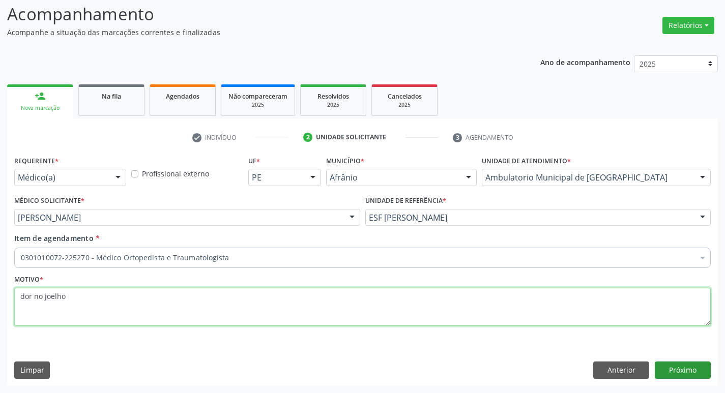
type textarea "dor no joelho"
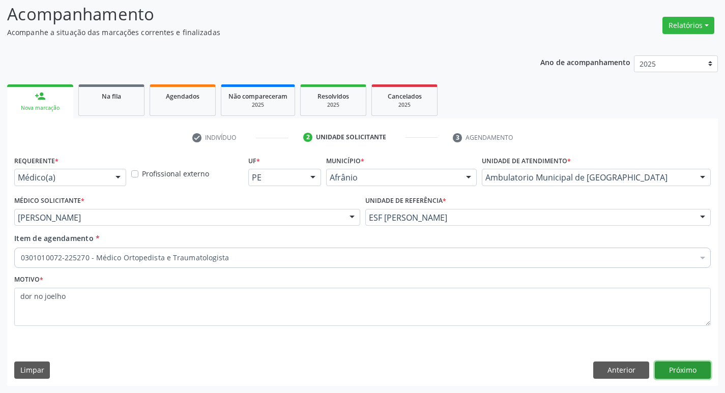
click at [699, 374] on button "Próximo" at bounding box center [683, 370] width 56 height 17
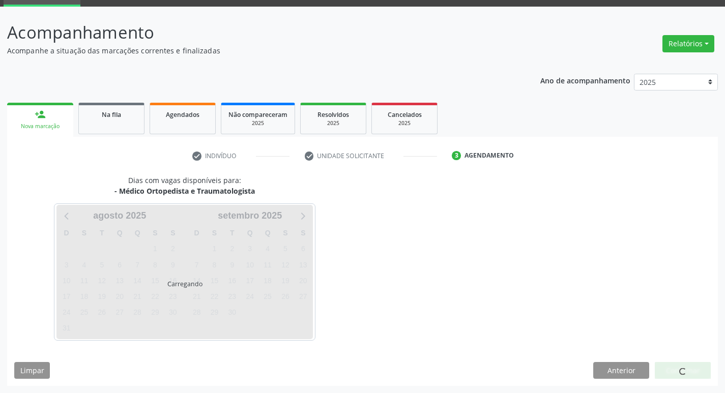
scroll to position [49, 0]
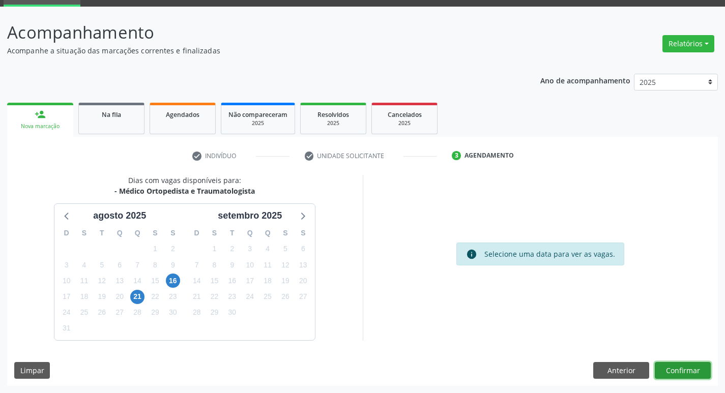
click at [699, 374] on button "Confirmar" at bounding box center [683, 370] width 56 height 17
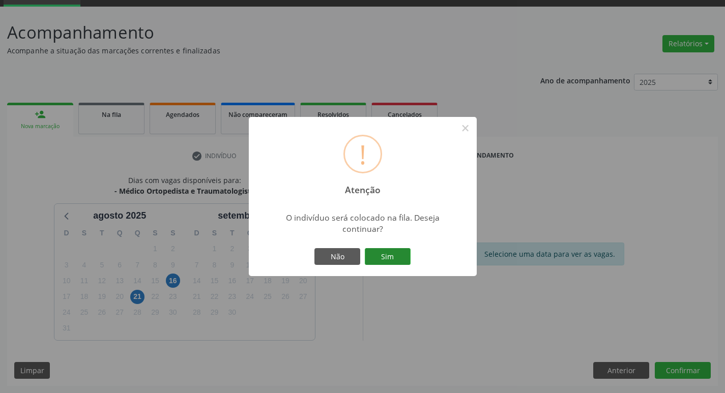
click at [376, 256] on button "Sim" at bounding box center [388, 256] width 46 height 17
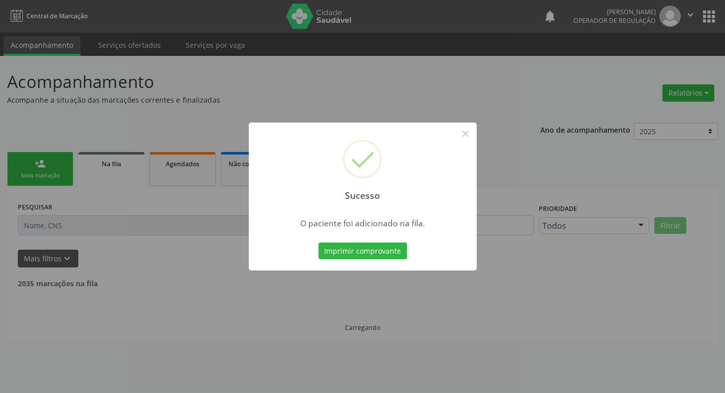
scroll to position [0, 0]
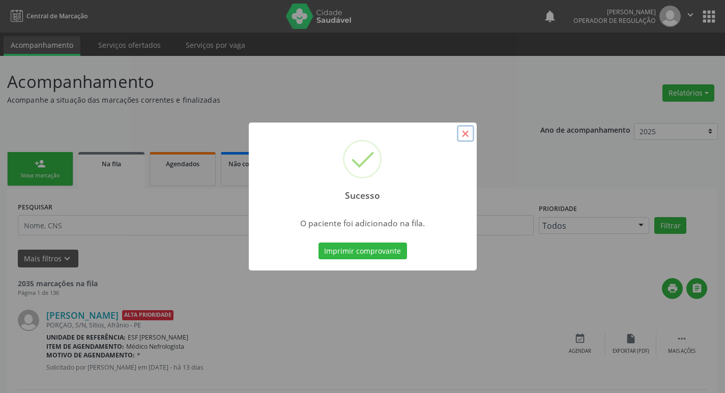
click at [469, 132] on button "×" at bounding box center [465, 133] width 17 height 17
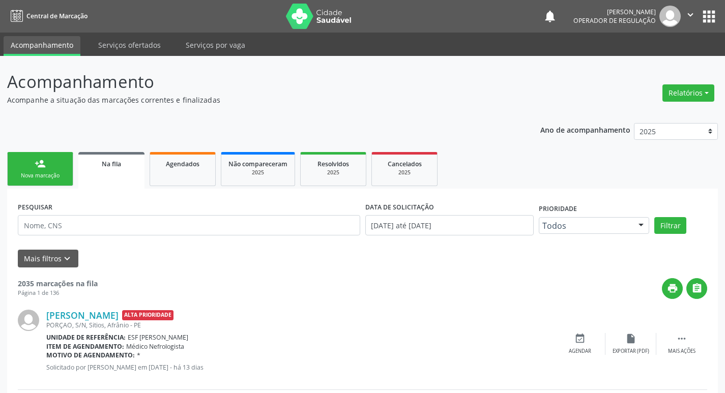
click at [54, 169] on link "person_add Nova marcação" at bounding box center [40, 169] width 66 height 34
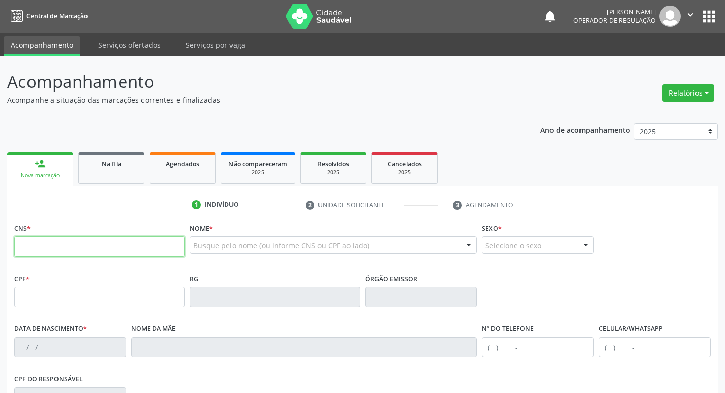
click at [82, 237] on input "text" at bounding box center [99, 247] width 171 height 20
type input "706 4400 1540 0018"
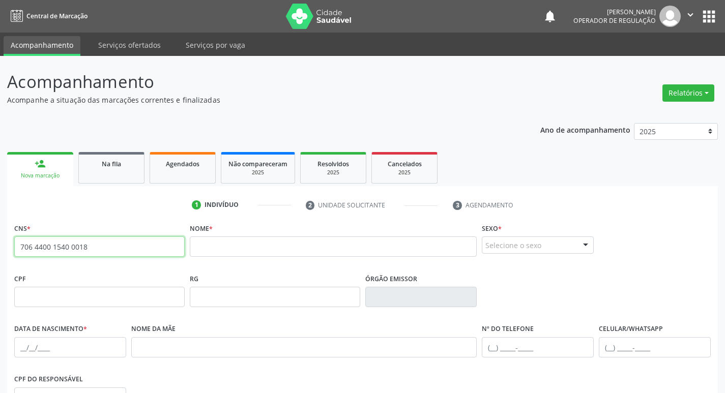
drag, startPoint x: 57, startPoint y: 250, endPoint x: 1, endPoint y: 247, distance: 56.1
click at [1, 247] on div "Acompanhamento Acompanhe a situação das marcações correntes e finalizadas Relat…" at bounding box center [362, 304] width 725 height 496
type input "706 4001 5400 1880"
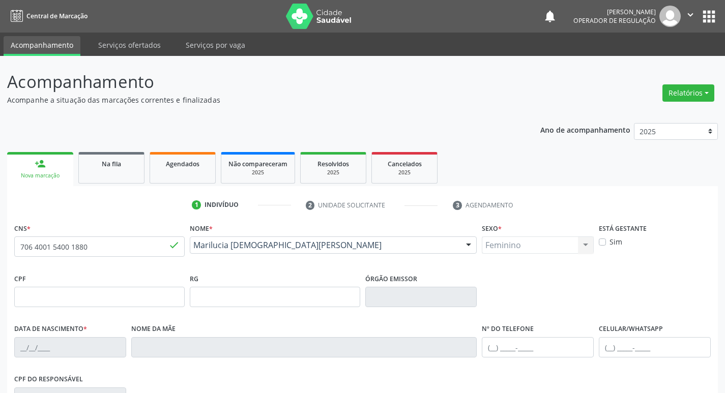
type input "[DATE]"
type input "[DEMOGRAPHIC_DATA] [PERSON_NAME]"
type input "[PHONE_NUMBER]"
type input "S/N"
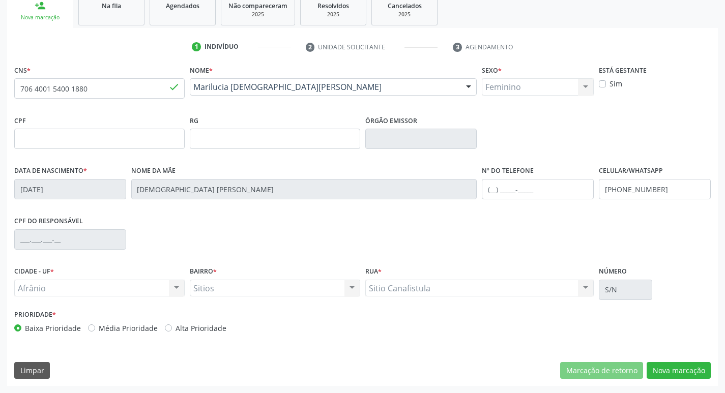
click at [86, 329] on div "Baixa Prioridade Média Prioridade Alta Prioridade" at bounding box center [187, 328] width 346 height 11
click at [99, 328] on label "Média Prioridade" at bounding box center [128, 328] width 59 height 11
click at [91, 328] on input "Média Prioridade" at bounding box center [91, 327] width 7 height 9
radio input "true"
click at [666, 373] on button "Nova marcação" at bounding box center [679, 370] width 64 height 17
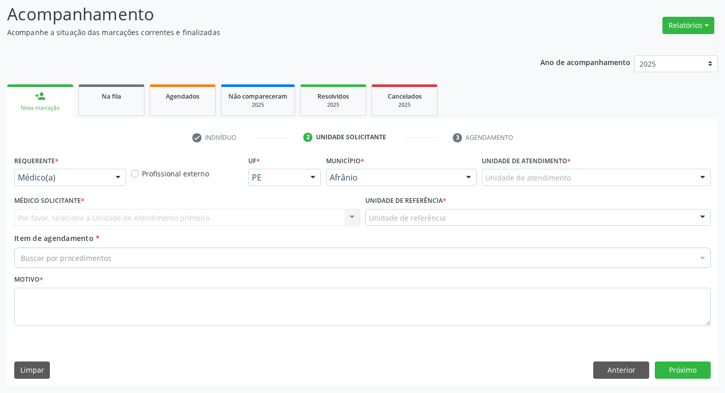
scroll to position [68, 0]
click at [571, 181] on div "Unidade de atendimento" at bounding box center [596, 177] width 229 height 17
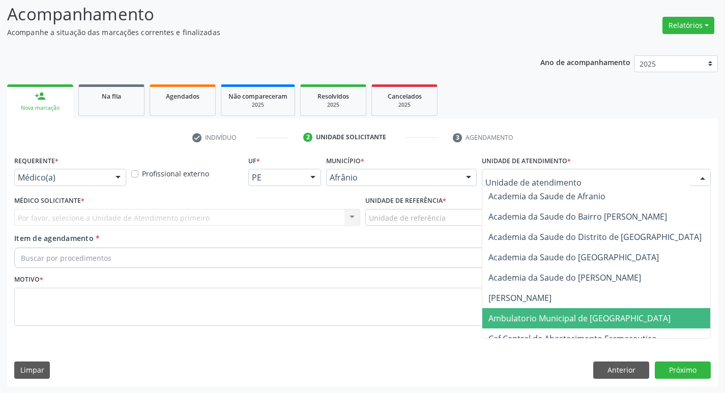
drag, startPoint x: 552, startPoint y: 325, endPoint x: 356, endPoint y: 273, distance: 202.7
click at [552, 324] on span "Ambulatorio Municipal de [GEOGRAPHIC_DATA]" at bounding box center [607, 318] width 248 height 20
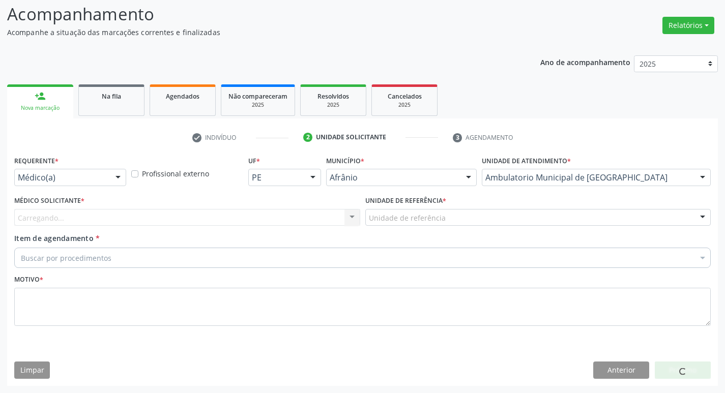
click at [147, 219] on div "Carregando... Nenhum resultado encontrado para: " " Não há nenhuma opção para s…" at bounding box center [187, 217] width 346 height 17
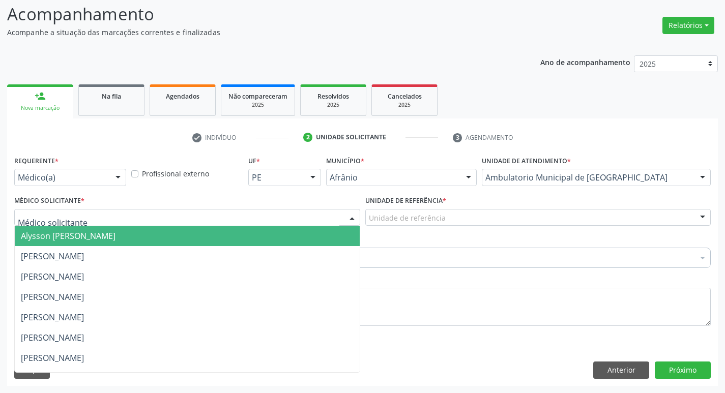
click at [147, 219] on div at bounding box center [187, 217] width 346 height 17
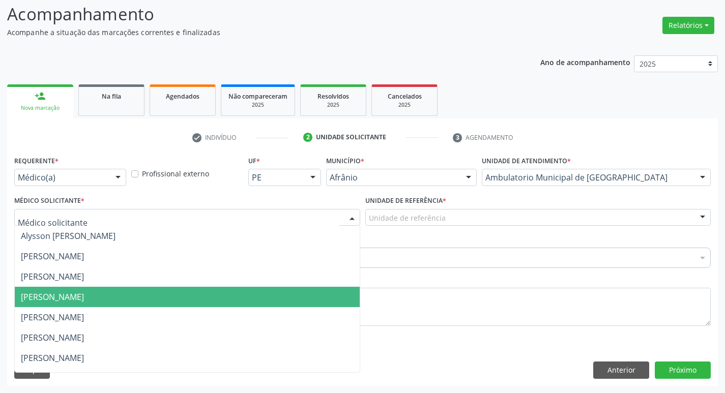
drag, startPoint x: 143, startPoint y: 299, endPoint x: 205, endPoint y: 276, distance: 66.2
click at [145, 299] on span "[PERSON_NAME]" at bounding box center [187, 297] width 345 height 20
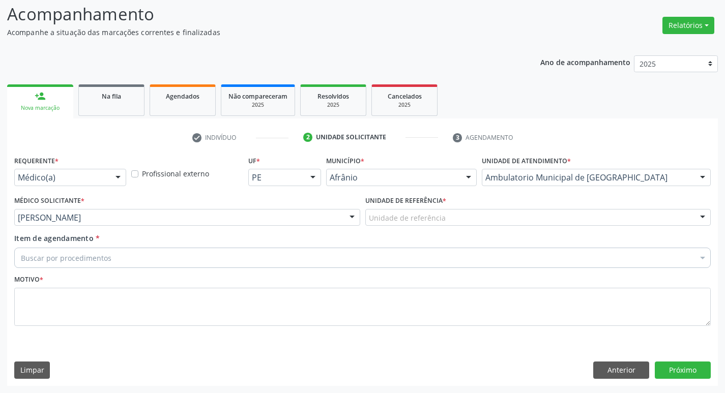
click at [445, 214] on div "Unidade de referência" at bounding box center [538, 217] width 346 height 17
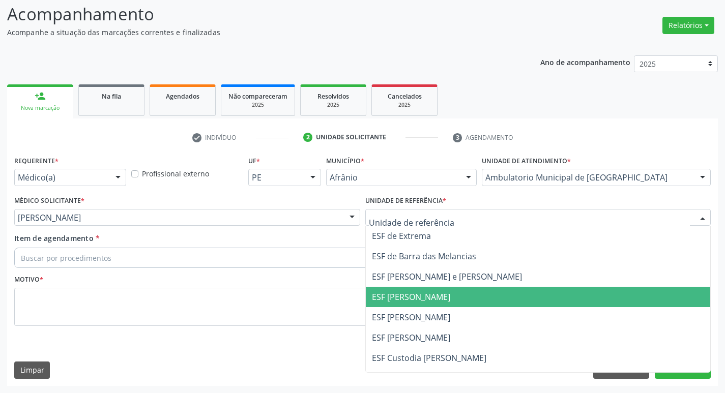
click at [434, 298] on span "ESF [PERSON_NAME]" at bounding box center [411, 297] width 78 height 11
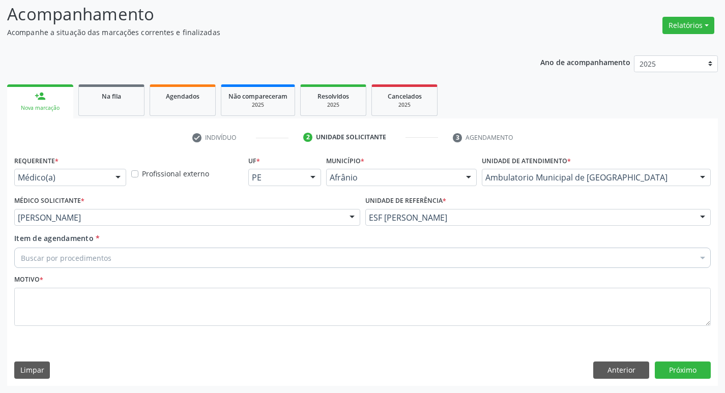
click at [235, 262] on div "Buscar por procedimentos" at bounding box center [362, 258] width 697 height 20
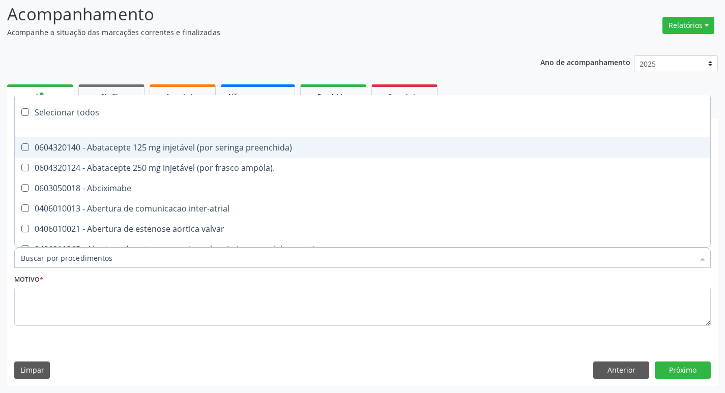
paste input "ortopedi"
type input "ortopedi"
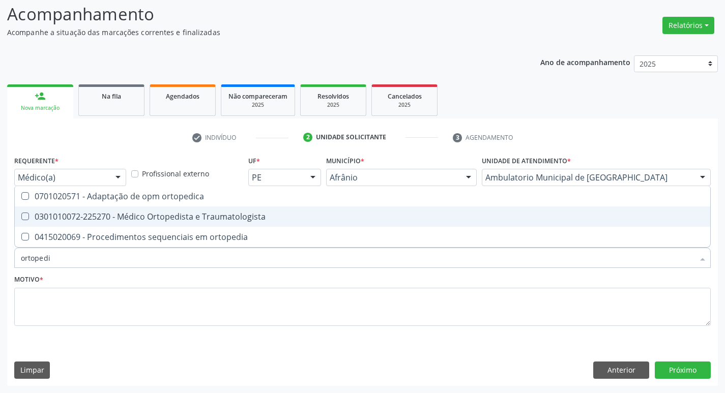
click at [25, 215] on Traumatologista at bounding box center [25, 217] width 8 height 8
click at [21, 215] on Traumatologista "checkbox" at bounding box center [18, 216] width 7 height 7
checkbox Traumatologista "true"
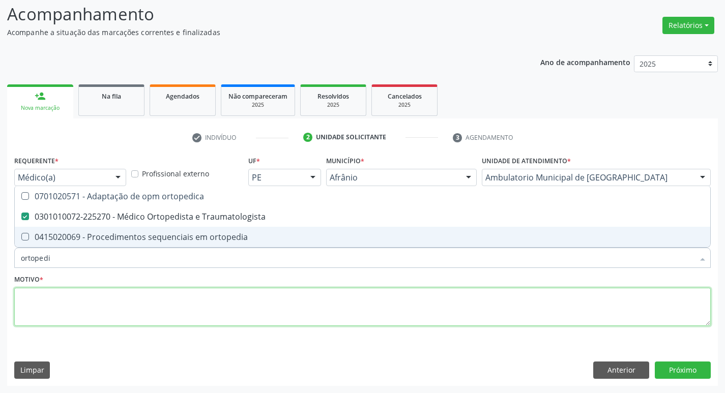
click at [55, 312] on textarea at bounding box center [362, 307] width 697 height 39
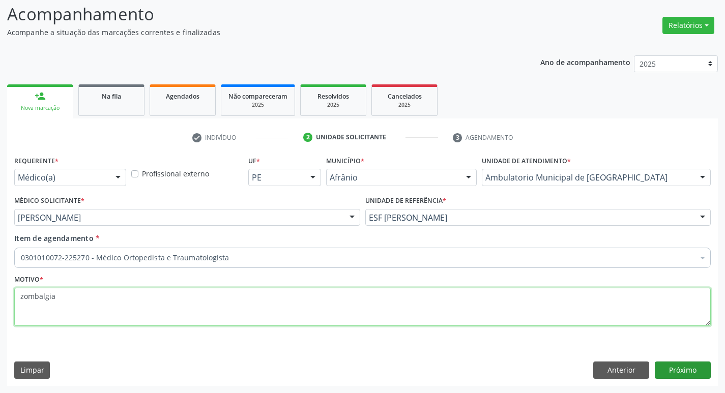
type textarea "zombalgia"
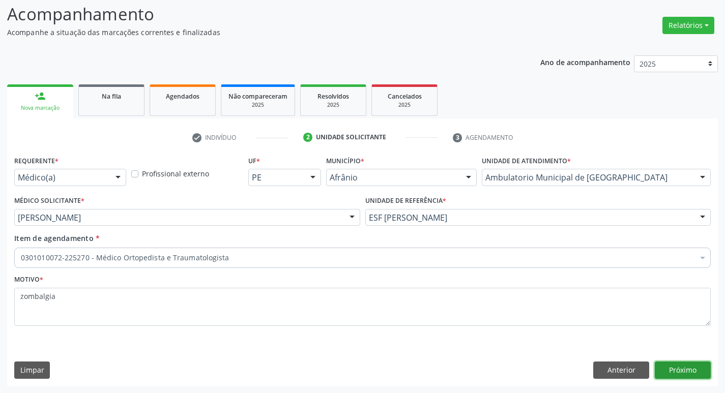
click at [699, 377] on button "Próximo" at bounding box center [683, 370] width 56 height 17
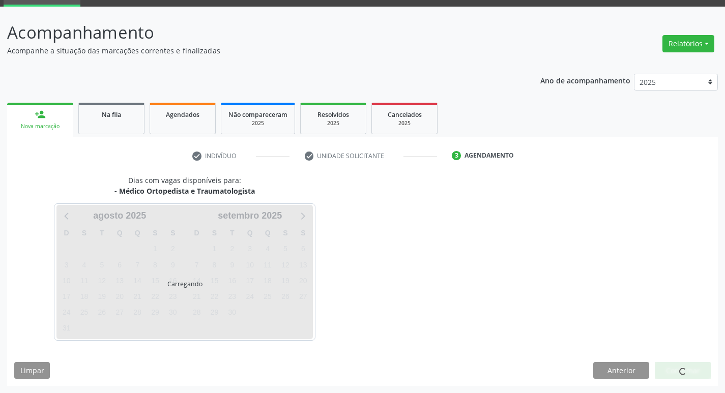
scroll to position [49, 0]
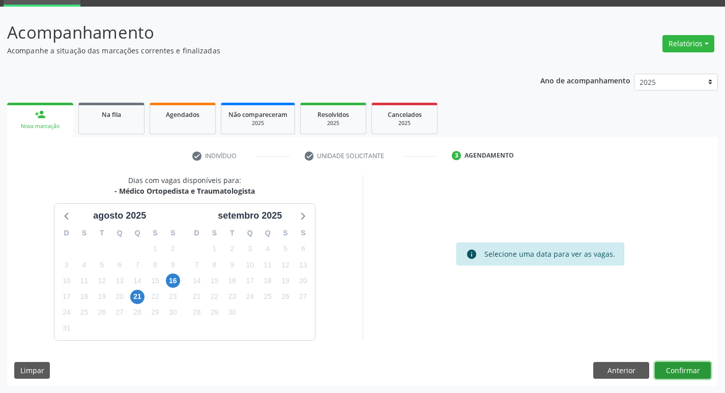
click at [695, 375] on button "Confirmar" at bounding box center [683, 370] width 56 height 17
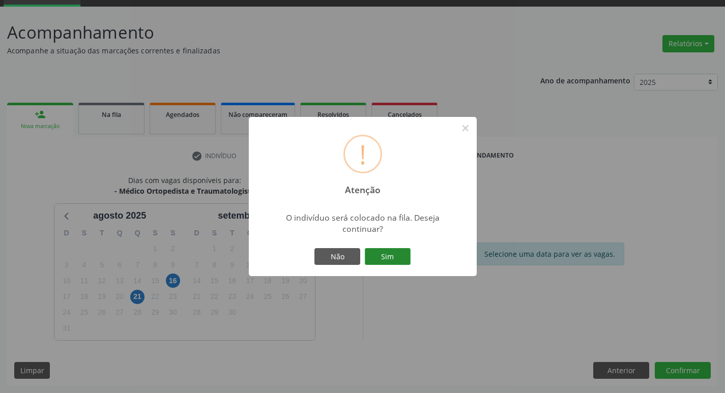
click at [394, 254] on button "Sim" at bounding box center [388, 256] width 46 height 17
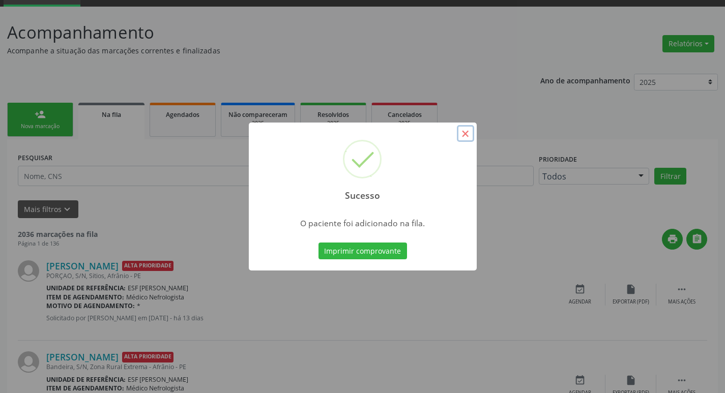
click at [465, 133] on button "×" at bounding box center [465, 133] width 17 height 17
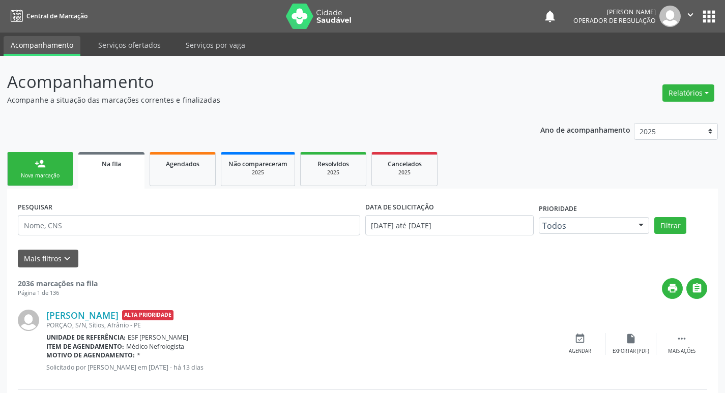
click at [37, 161] on div "person_add" at bounding box center [40, 163] width 11 height 11
click at [39, 164] on div "person_add" at bounding box center [40, 163] width 11 height 11
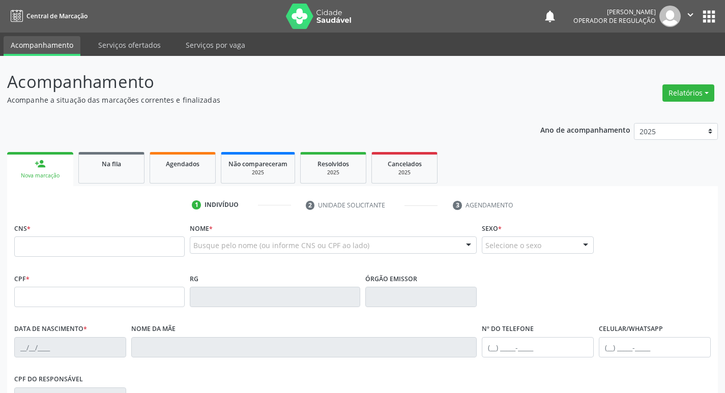
click at [40, 160] on div "person_add" at bounding box center [40, 163] width 11 height 11
click at [79, 251] on input "text" at bounding box center [99, 247] width 171 height 20
type input "703 1073 6849 0860"
type input "063.496.574-38"
type input "25/06/1985"
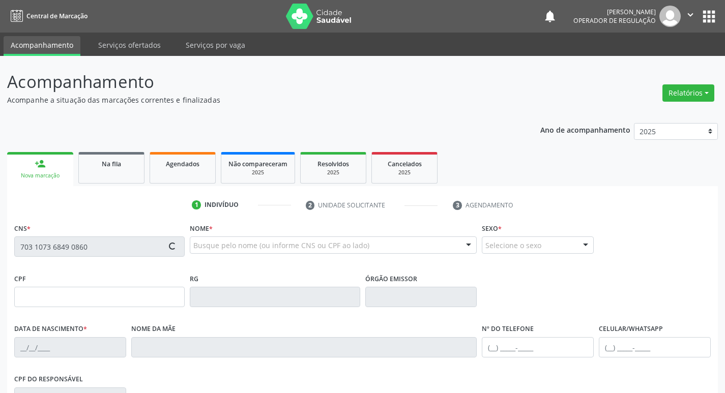
type input "Benedita de Albuquerque Rodrigues"
type input "(87) 98876-4525"
type input "457.444.834-20"
type input "12"
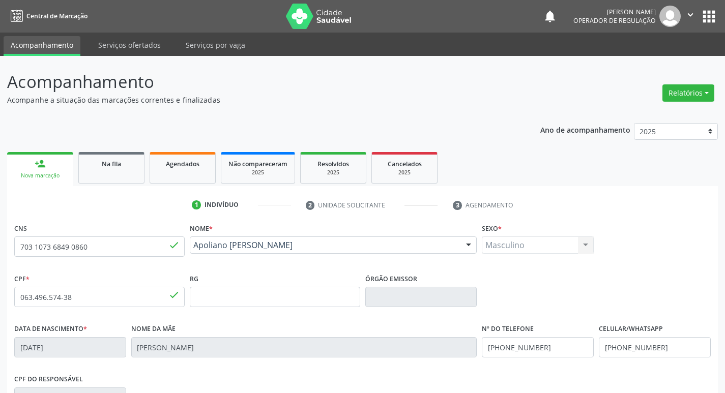
scroll to position [158, 0]
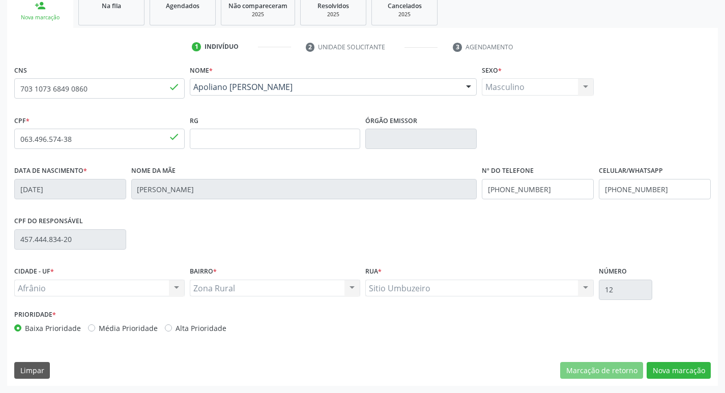
click at [99, 330] on label "Média Prioridade" at bounding box center [128, 328] width 59 height 11
click at [90, 330] on input "Média Prioridade" at bounding box center [91, 327] width 7 height 9
radio input "true"
drag, startPoint x: 674, startPoint y: 360, endPoint x: 678, endPoint y: 370, distance: 9.8
click at [675, 363] on div "CNS 703 1073 6849 0860 done Nome * Apoliano Luiz Rodrigues de Macedo Apoliano L…" at bounding box center [362, 225] width 711 height 324
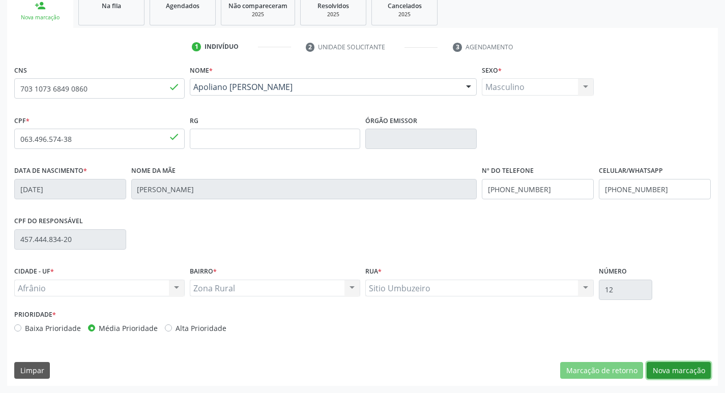
click at [679, 370] on button "Nova marcação" at bounding box center [679, 370] width 64 height 17
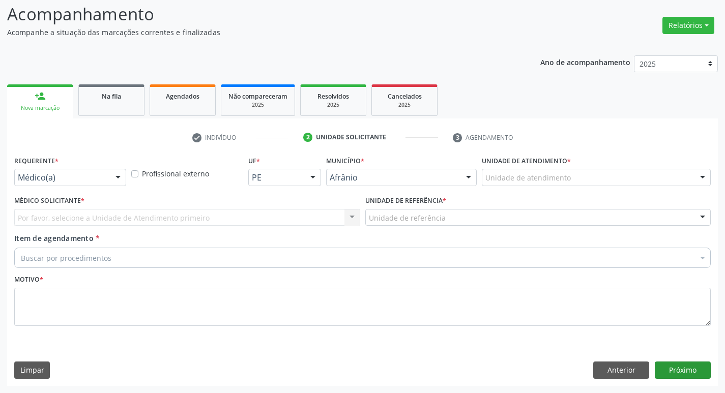
scroll to position [68, 0]
click at [591, 183] on div "Unidade de atendimento" at bounding box center [596, 177] width 229 height 17
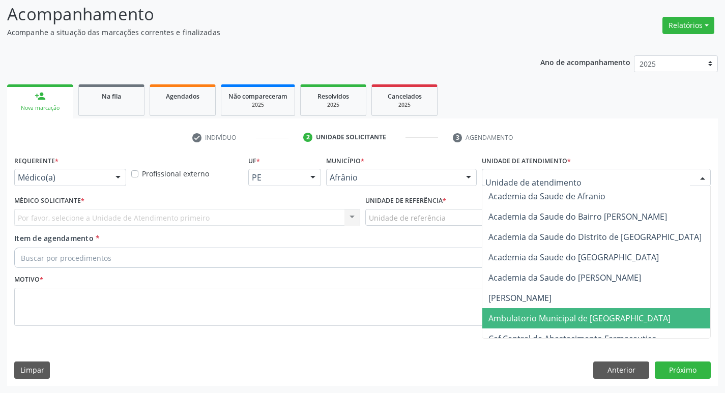
click at [568, 317] on span "Ambulatorio Municipal de [GEOGRAPHIC_DATA]" at bounding box center [580, 318] width 182 height 11
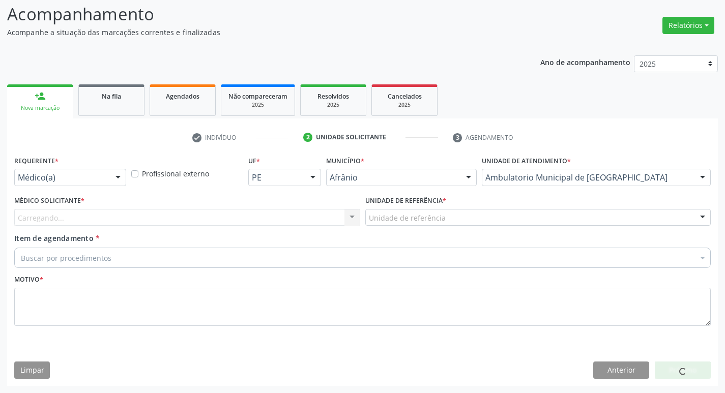
click at [208, 233] on div "Médico Solicitante * Carregando... Nenhum resultado encontrado para: " " Não há…" at bounding box center [187, 213] width 351 height 40
click at [208, 215] on div "Carregando... Nenhum resultado encontrado para: " " Não há nenhuma opção para s…" at bounding box center [187, 217] width 346 height 17
click at [210, 218] on div "Carregando..." at bounding box center [187, 217] width 346 height 17
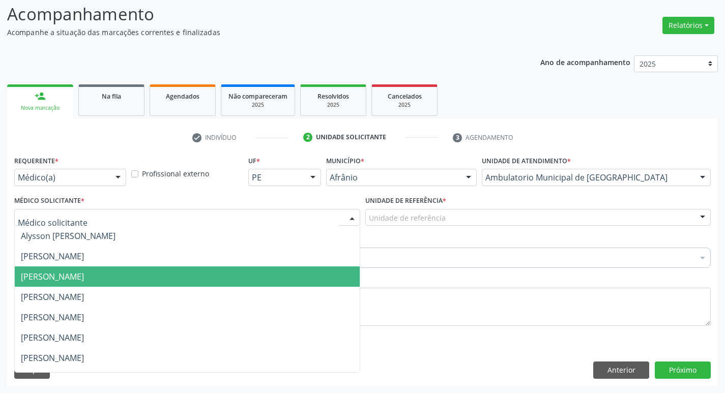
click at [84, 277] on span "[PERSON_NAME]" at bounding box center [52, 276] width 63 height 11
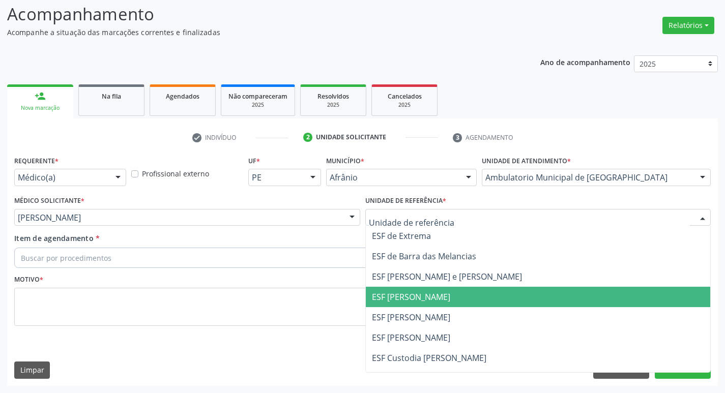
click at [393, 290] on span "ESF [PERSON_NAME]" at bounding box center [538, 297] width 345 height 20
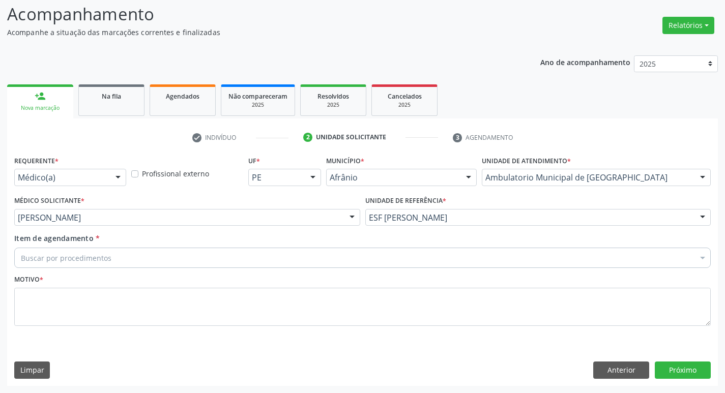
click at [309, 261] on div "Buscar por procedimentos" at bounding box center [362, 258] width 697 height 20
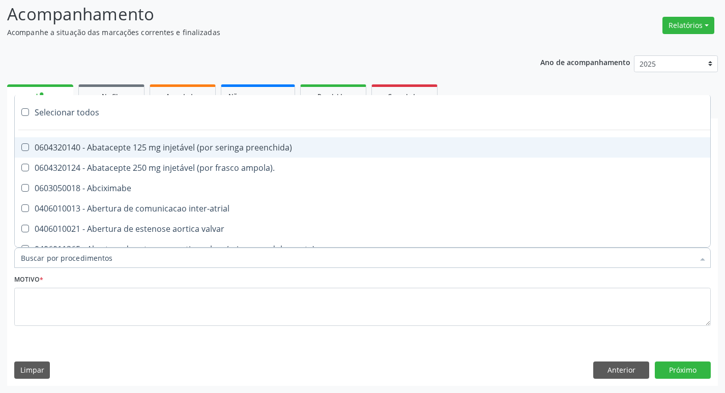
paste input "ortopedi"
type input "ortopedi"
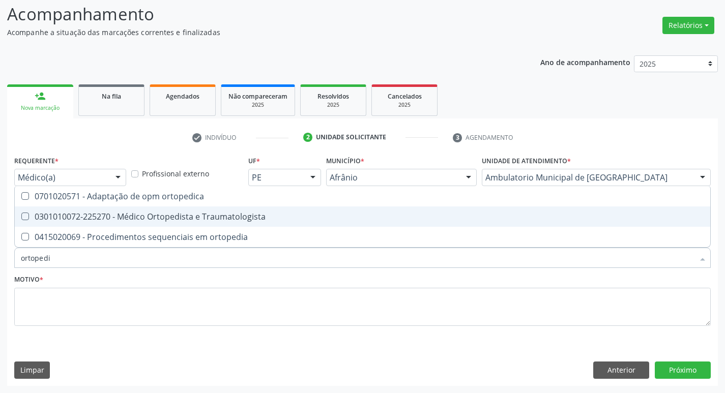
click at [22, 217] on Traumatologista at bounding box center [25, 217] width 8 height 8
click at [21, 217] on Traumatologista "checkbox" at bounding box center [18, 216] width 7 height 7
checkbox Traumatologista "true"
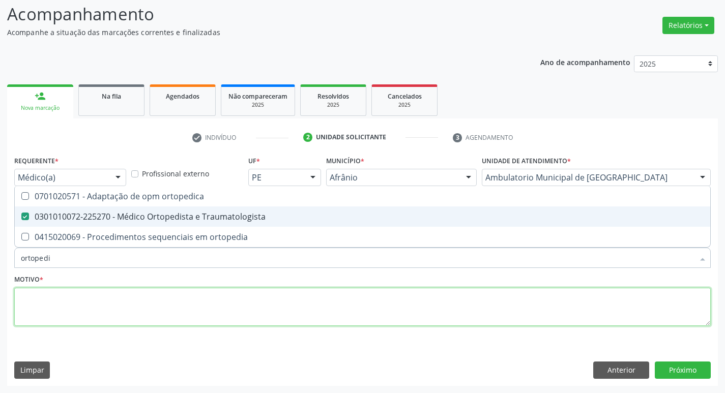
click at [61, 304] on textarea at bounding box center [362, 307] width 697 height 39
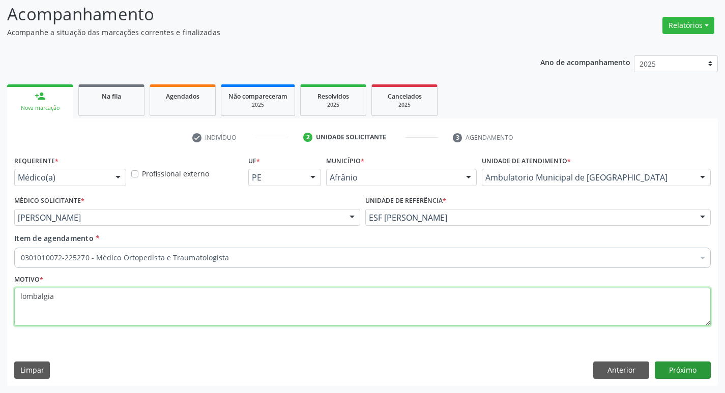
type textarea "lombalgia"
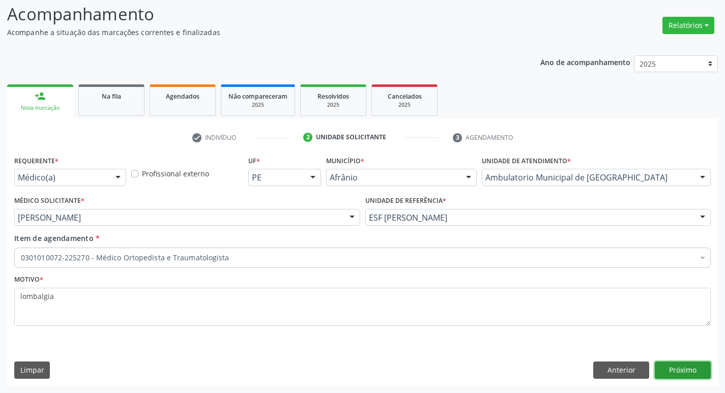
click at [683, 372] on button "Próximo" at bounding box center [683, 370] width 56 height 17
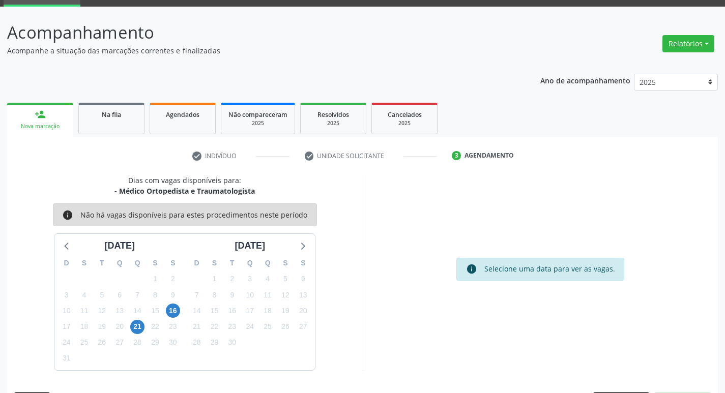
scroll to position [49, 0]
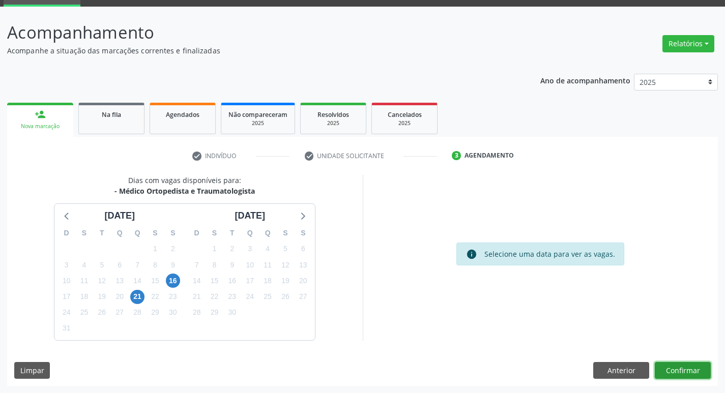
click at [676, 377] on button "Confirmar" at bounding box center [683, 370] width 56 height 17
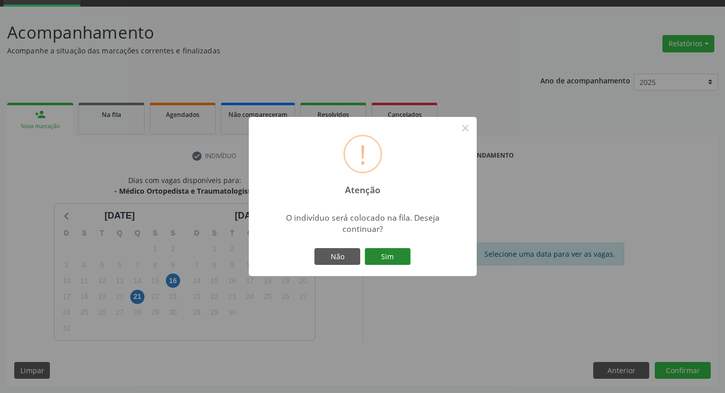
click at [381, 250] on button "Sim" at bounding box center [388, 256] width 46 height 17
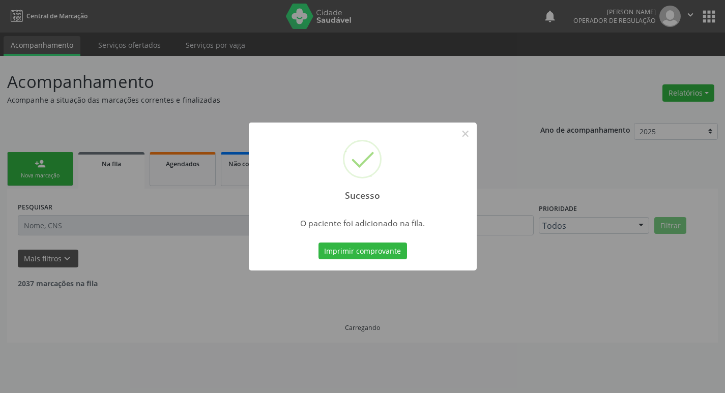
scroll to position [0, 0]
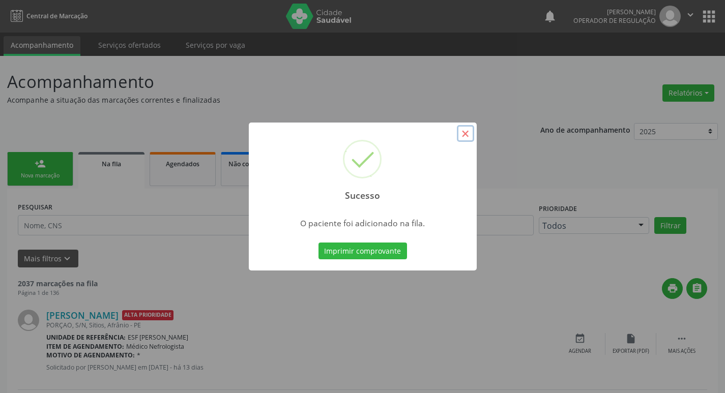
click at [465, 131] on button "×" at bounding box center [465, 133] width 17 height 17
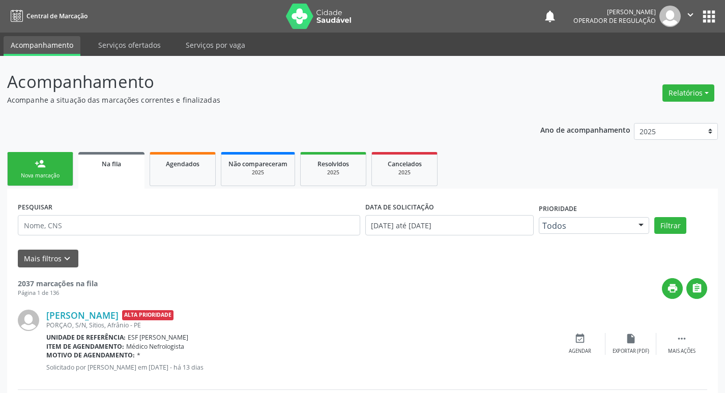
click at [46, 177] on div "Nova marcação" at bounding box center [40, 176] width 51 height 8
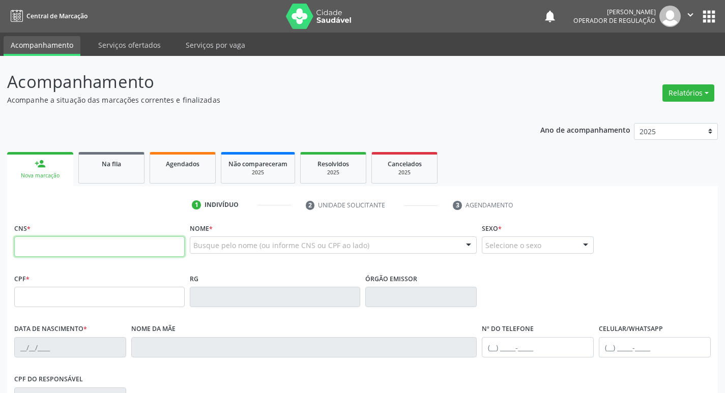
click at [64, 244] on input "text" at bounding box center [99, 247] width 171 height 20
type input "706 2065 3562 2764"
type input "060.202.694-69"
type input "02/03/1983"
type input "Raimunda Alves da Silva"
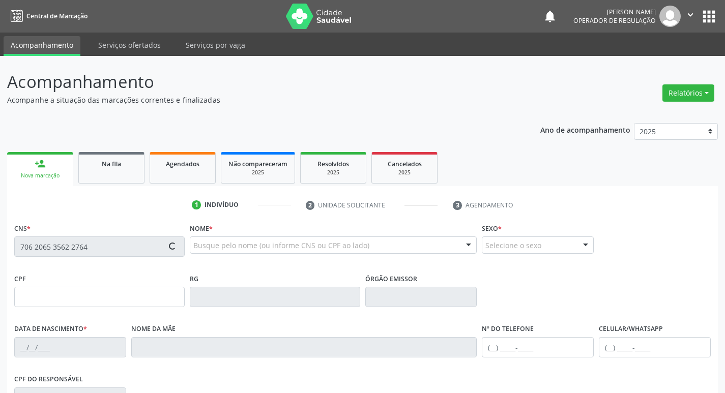
type input "(87) 98821-8417"
type input "S/N"
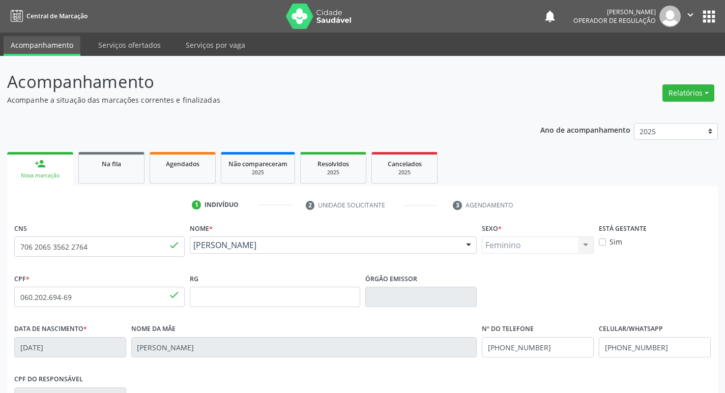
scroll to position [158, 0]
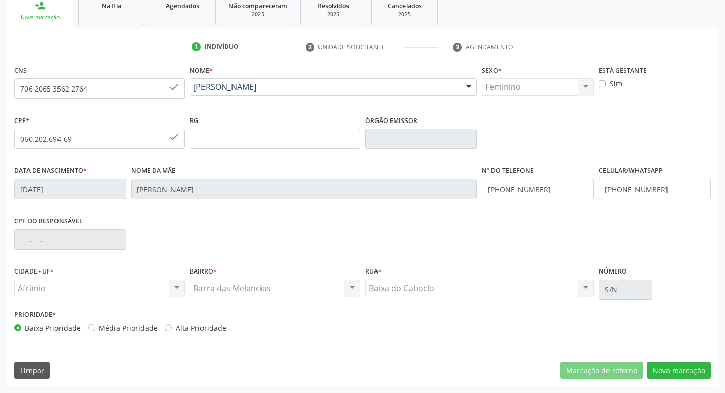
click at [96, 323] on div "Média Prioridade" at bounding box center [123, 328] width 70 height 11
click at [99, 327] on label "Média Prioridade" at bounding box center [128, 328] width 59 height 11
click at [90, 327] on input "Média Prioridade" at bounding box center [91, 327] width 7 height 9
radio input "true"
click at [673, 373] on button "Nova marcação" at bounding box center [679, 370] width 64 height 17
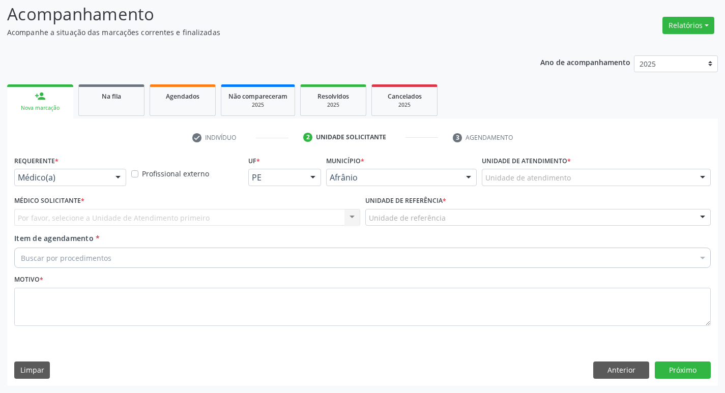
scroll to position [68, 0]
click at [570, 176] on div "Unidade de atendimento" at bounding box center [596, 177] width 229 height 17
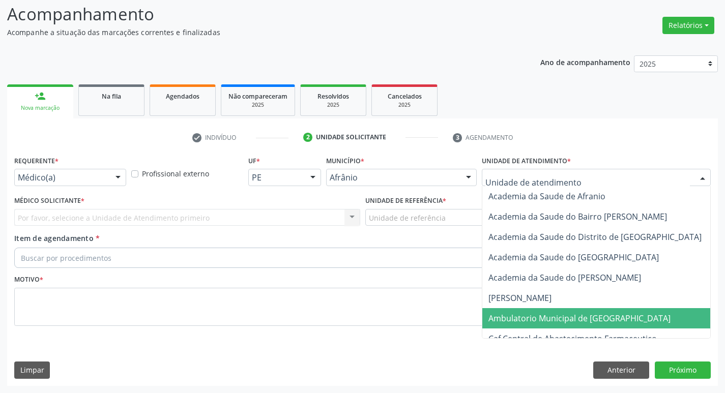
click at [591, 320] on span "Ambulatorio Municipal de [GEOGRAPHIC_DATA]" at bounding box center [580, 318] width 182 height 11
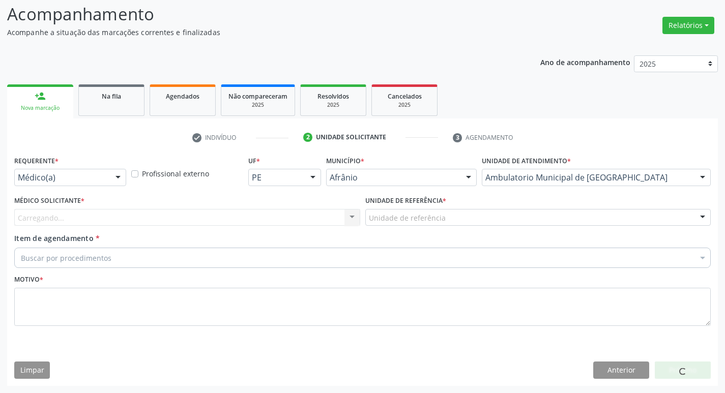
click at [253, 221] on div "Carregando... Nenhum resultado encontrado para: " " Não há nenhuma opção para s…" at bounding box center [187, 217] width 346 height 17
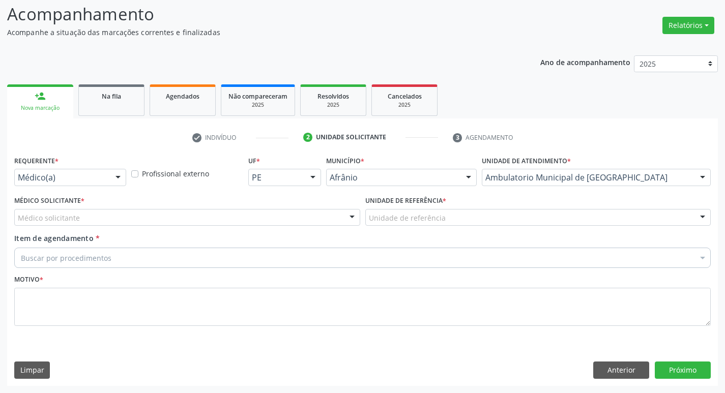
click at [251, 216] on div "Médico solicitante" at bounding box center [187, 217] width 346 height 17
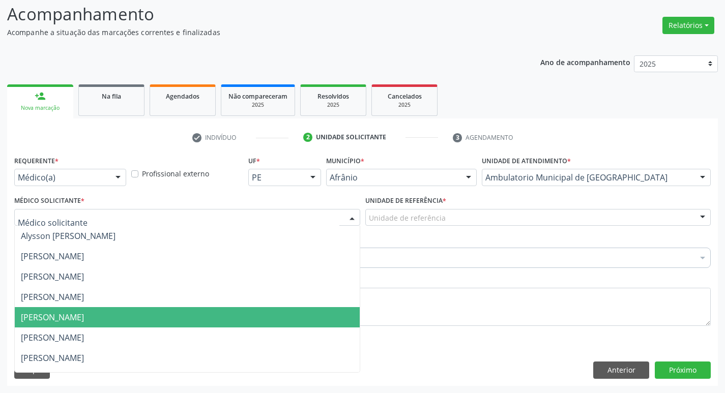
drag, startPoint x: 269, startPoint y: 312, endPoint x: 379, endPoint y: 248, distance: 127.0
click at [270, 309] on span "[PERSON_NAME]" at bounding box center [187, 317] width 345 height 20
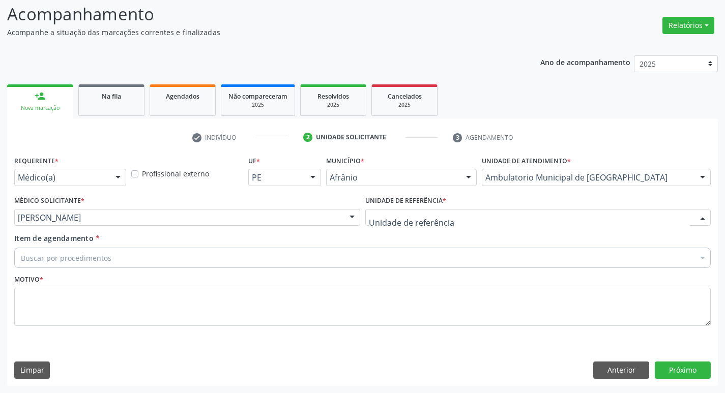
click at [469, 213] on div at bounding box center [538, 217] width 346 height 17
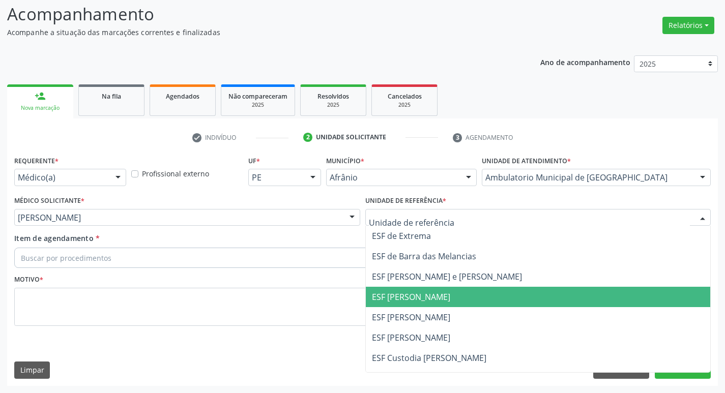
drag, startPoint x: 456, startPoint y: 292, endPoint x: 392, endPoint y: 284, distance: 63.7
click at [450, 292] on span "ESF [PERSON_NAME]" at bounding box center [411, 297] width 78 height 11
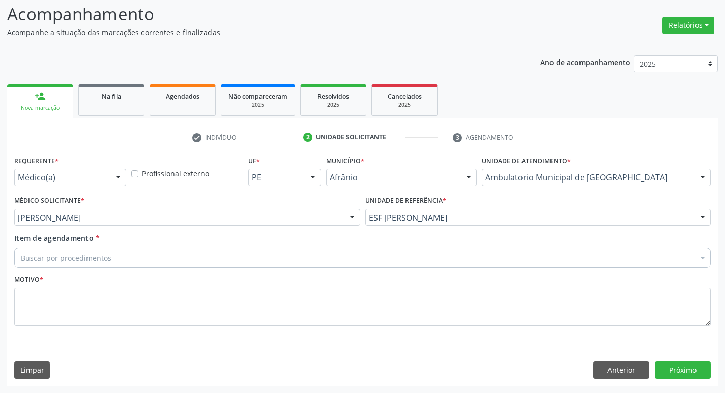
click at [433, 294] on div "Requerente * Médico(a) Médico(a) Enfermeiro(a) Paciente Nenhum resultado encont…" at bounding box center [362, 246] width 697 height 187
click at [322, 258] on div "Buscar por procedimentos" at bounding box center [362, 258] width 697 height 20
click at [21, 260] on input "Item de agendamento *" at bounding box center [21, 258] width 0 height 20
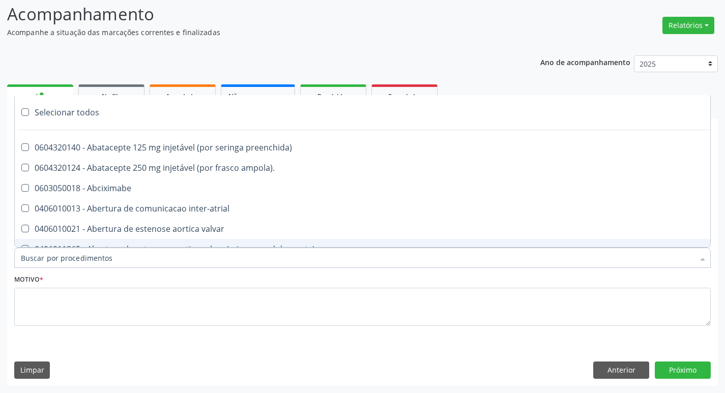
paste input "ortopedi"
type input "ortopedi"
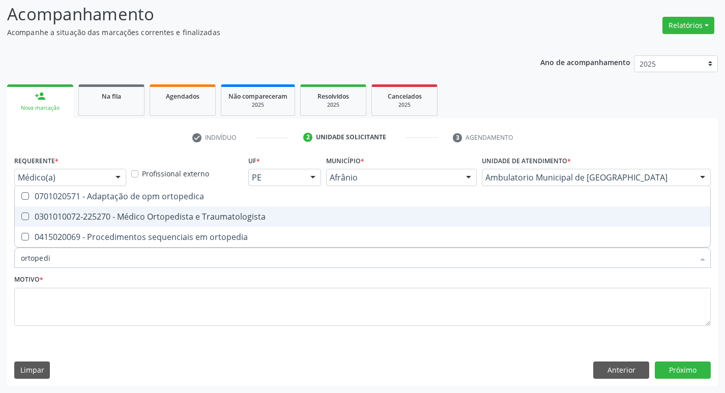
click at [26, 217] on Traumatologista at bounding box center [25, 217] width 8 height 8
click at [21, 217] on Traumatologista "checkbox" at bounding box center [18, 216] width 7 height 7
checkbox Traumatologista "true"
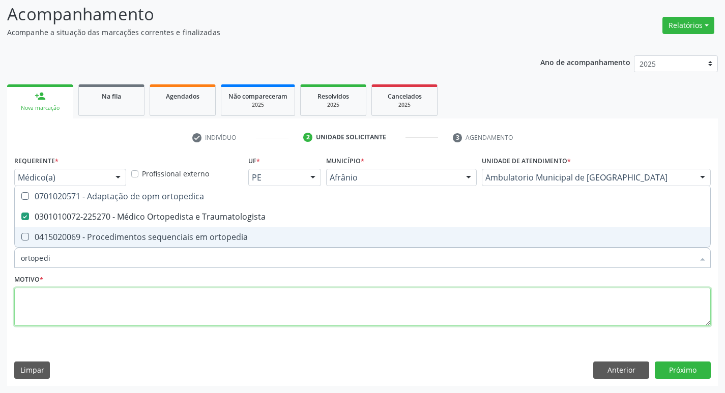
click at [59, 301] on textarea at bounding box center [362, 307] width 697 height 39
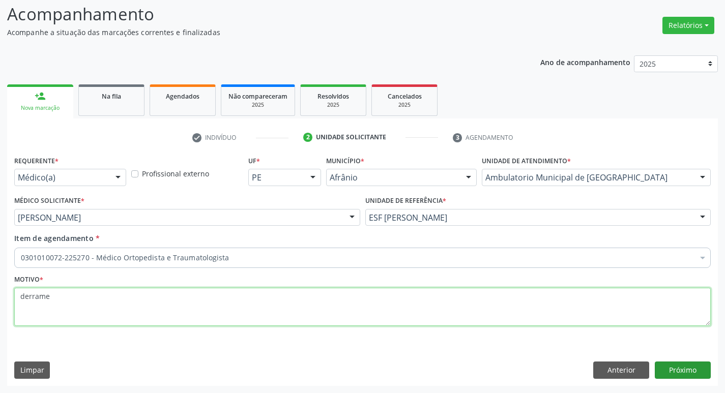
type textarea "derrame"
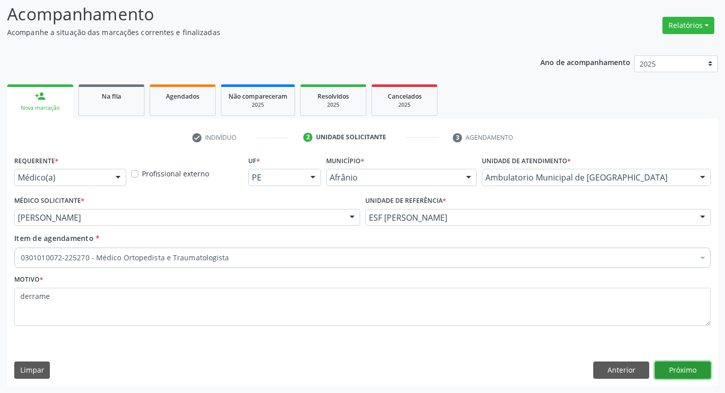
click at [683, 364] on button "Próximo" at bounding box center [683, 370] width 56 height 17
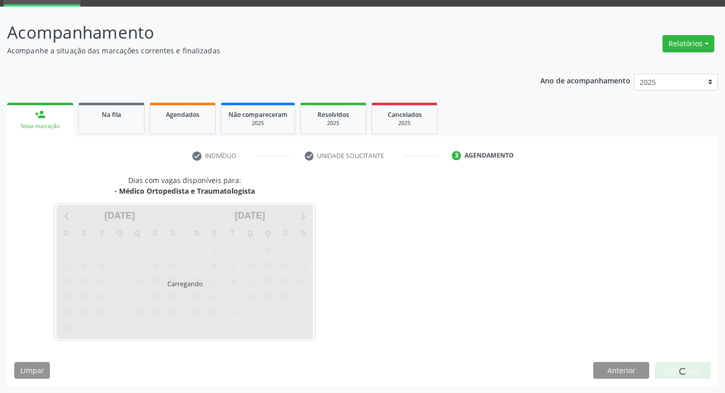
scroll to position [49, 0]
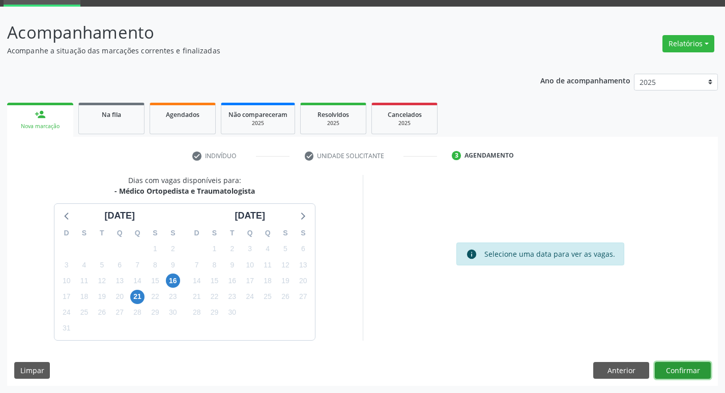
click at [665, 372] on button "Confirmar" at bounding box center [683, 370] width 56 height 17
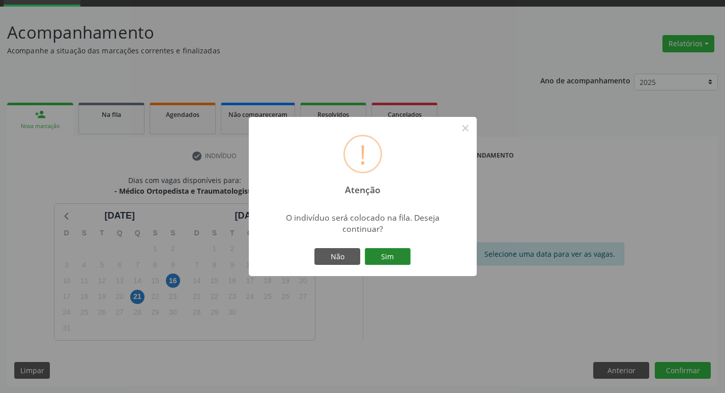
click at [380, 258] on button "Sim" at bounding box center [388, 256] width 46 height 17
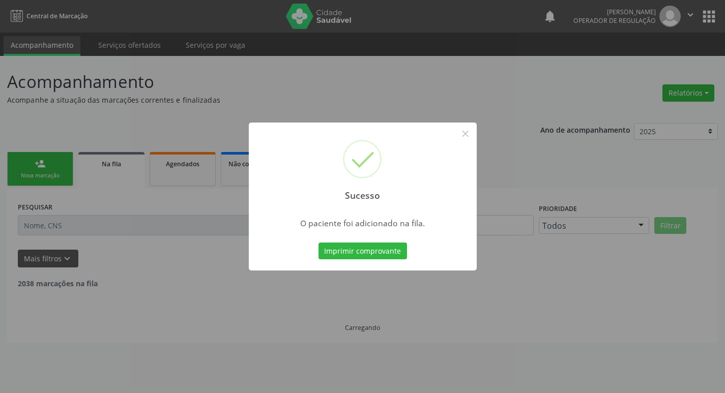
scroll to position [0, 0]
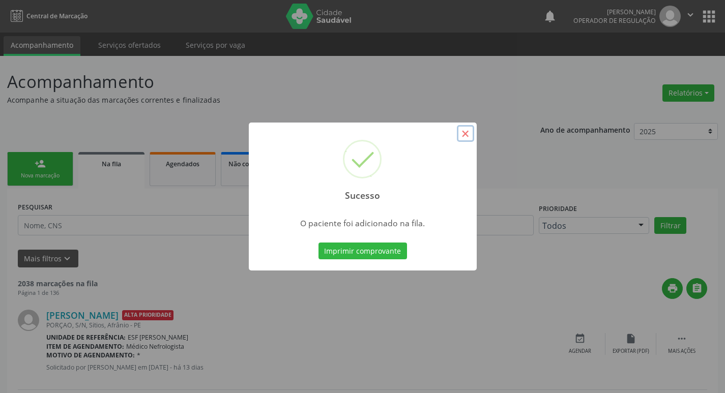
click at [469, 136] on button "×" at bounding box center [465, 133] width 17 height 17
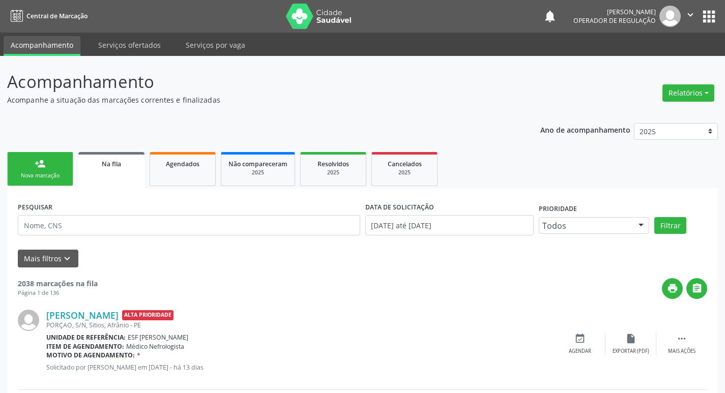
click at [38, 168] on div "person_add" at bounding box center [40, 163] width 11 height 11
click at [44, 177] on div "Nova marcação" at bounding box center [40, 176] width 51 height 8
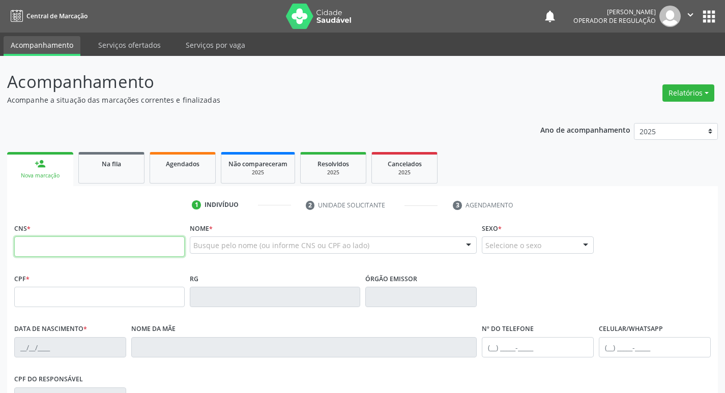
click at [94, 253] on input "text" at bounding box center [99, 247] width 171 height 20
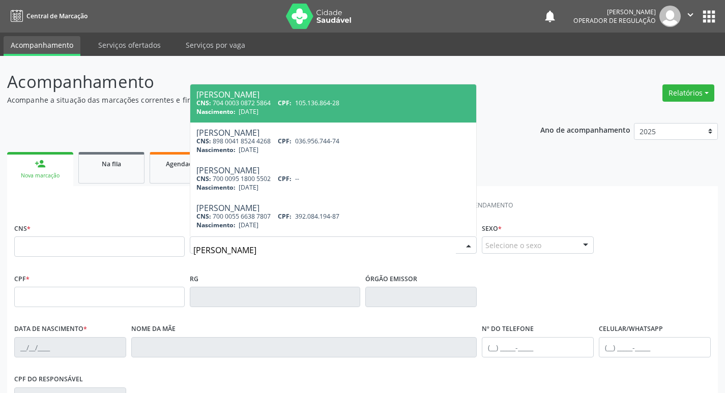
type input "givaldo rodrigue"
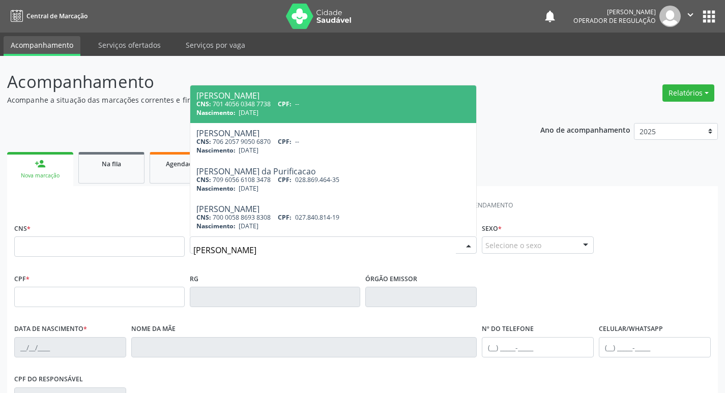
click at [336, 102] on div "CNS: 701 4056 0348 7738 CPF: --" at bounding box center [333, 104] width 274 height 9
type input "701 4056 0348 7738"
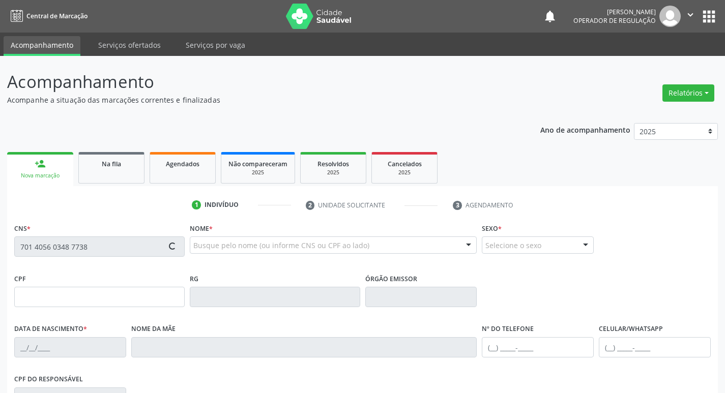
type input "23/10/1988"
type input "Nilda Maria Rodrigues"
type input "(87) 3988-2044"
type input "S/N"
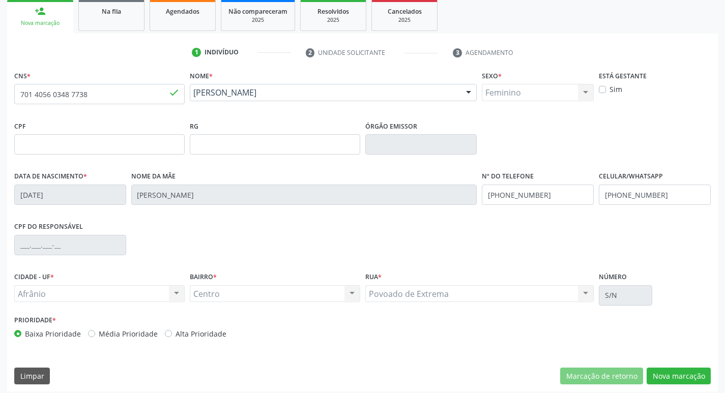
scroll to position [158, 0]
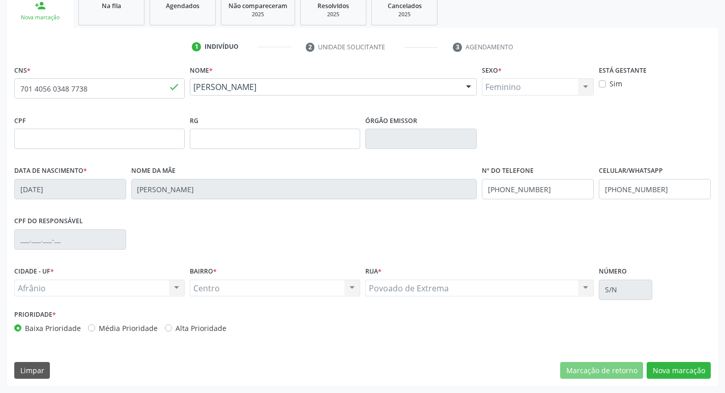
click at [99, 327] on label "Média Prioridade" at bounding box center [128, 328] width 59 height 11
click at [88, 327] on input "Média Prioridade" at bounding box center [91, 327] width 7 height 9
radio input "true"
click at [678, 382] on div "CNS * 701 4056 0348 7738 done Nome * Givaldo Rodrigues Sousa Givaldo Rodrigues …" at bounding box center [362, 225] width 711 height 324
click at [676, 368] on button "Nova marcação" at bounding box center [679, 370] width 64 height 17
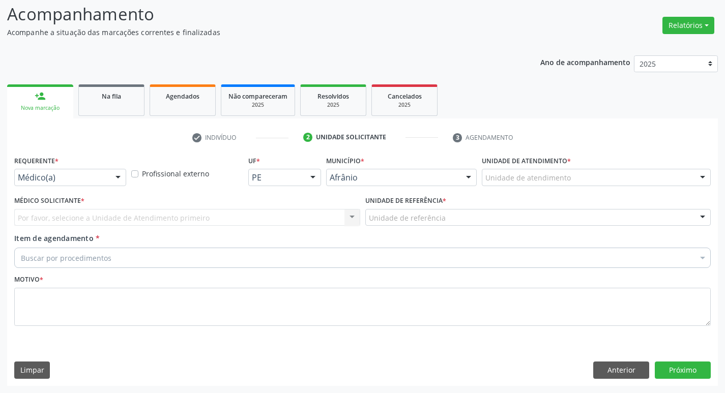
scroll to position [68, 0]
click at [624, 177] on div "Unidade de atendimento" at bounding box center [596, 177] width 229 height 17
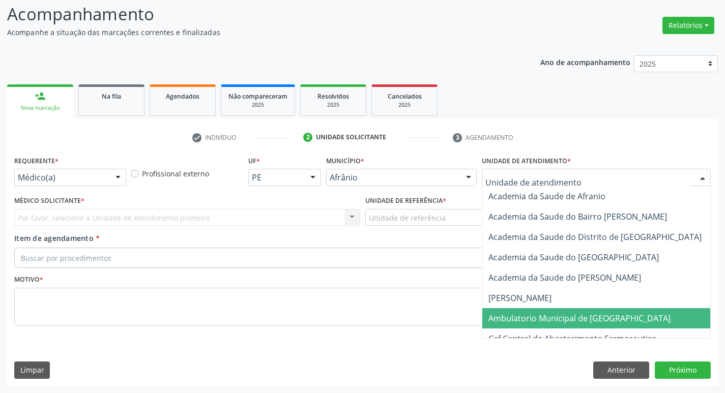
drag, startPoint x: 593, startPoint y: 323, endPoint x: 549, endPoint y: 315, distance: 45.1
click at [591, 325] on span "Ambulatorio Municipal de [GEOGRAPHIC_DATA]" at bounding box center [607, 318] width 248 height 20
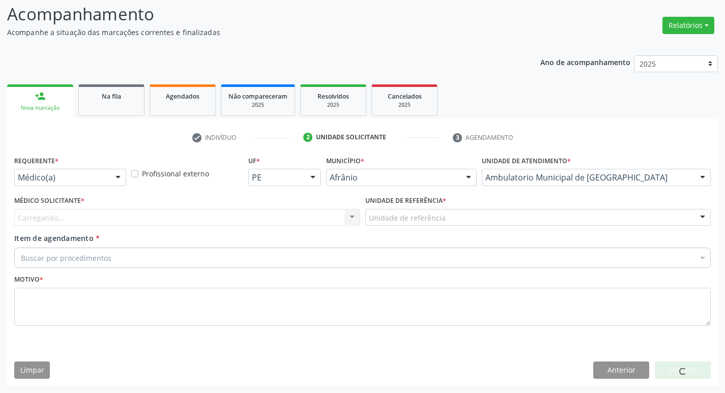
click at [263, 217] on div "Carregando... Nenhum resultado encontrado para: " " Não há nenhuma opção para s…" at bounding box center [187, 217] width 346 height 17
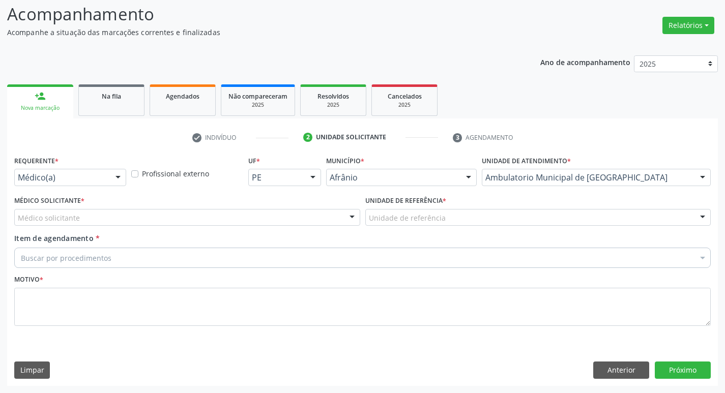
click at [285, 223] on div "Médico solicitante" at bounding box center [187, 217] width 346 height 17
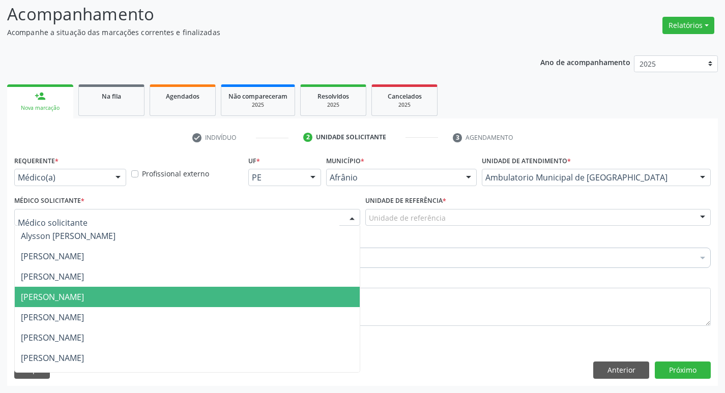
drag, startPoint x: 291, startPoint y: 304, endPoint x: 419, endPoint y: 237, distance: 145.3
click at [291, 302] on span "[PERSON_NAME]" at bounding box center [187, 297] width 345 height 20
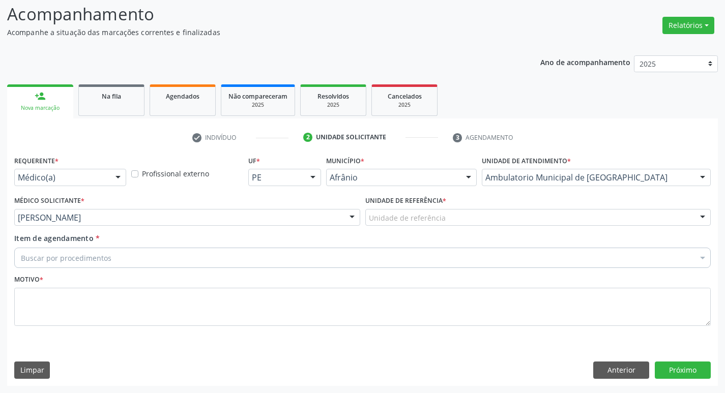
click at [443, 219] on div "Unidade de referência" at bounding box center [538, 217] width 346 height 17
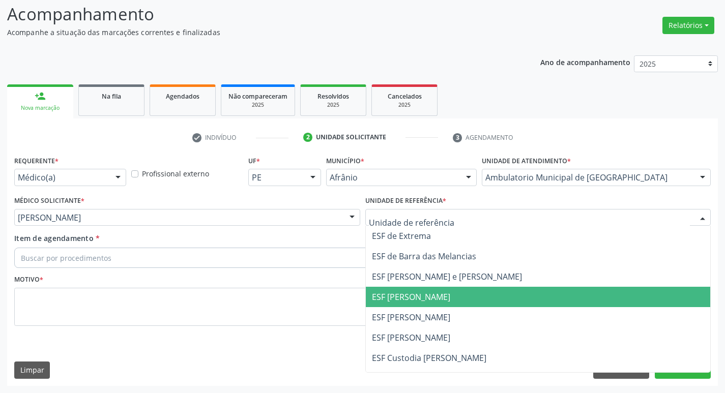
drag, startPoint x: 448, startPoint y: 301, endPoint x: 423, endPoint y: 283, distance: 30.2
click at [448, 300] on span "ESF [PERSON_NAME]" at bounding box center [411, 297] width 78 height 11
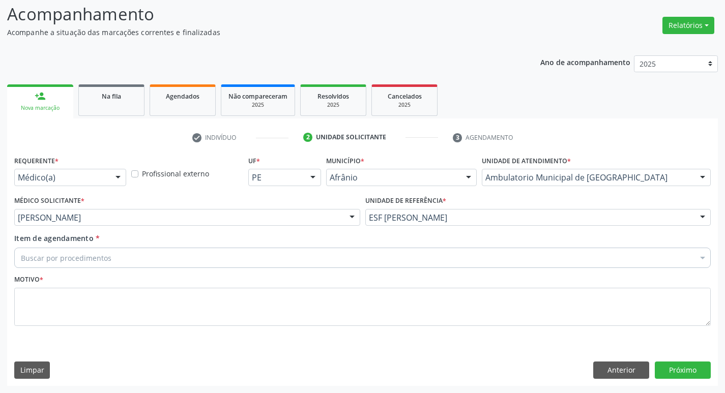
click at [262, 262] on div "Buscar por procedimentos" at bounding box center [362, 258] width 697 height 20
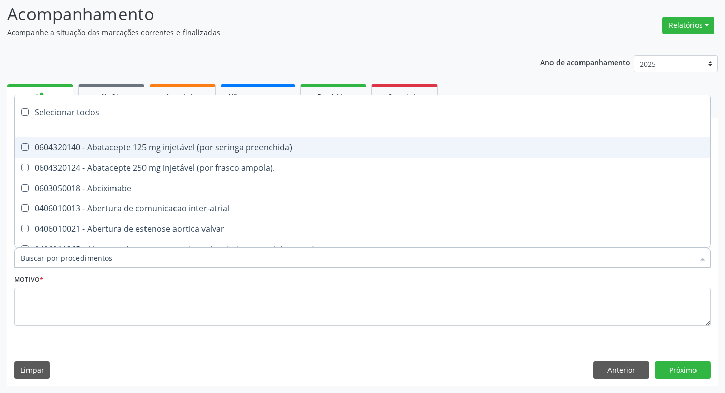
paste input "ortopedi"
type input "ortopedi"
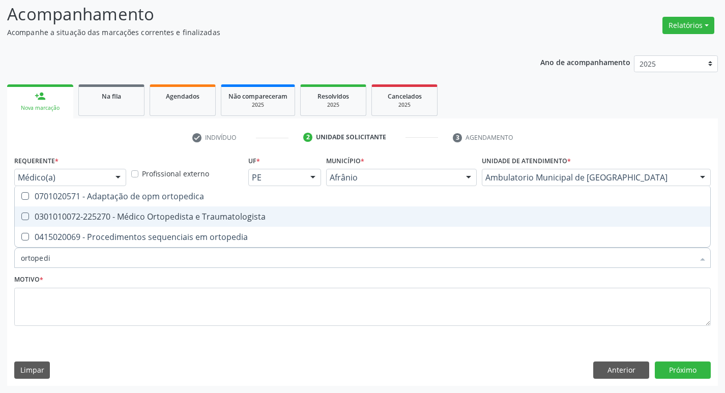
click at [27, 211] on span "0301010072-225270 - Médico Ortopedista e Traumatologista" at bounding box center [363, 217] width 696 height 20
checkbox Traumatologista "true"
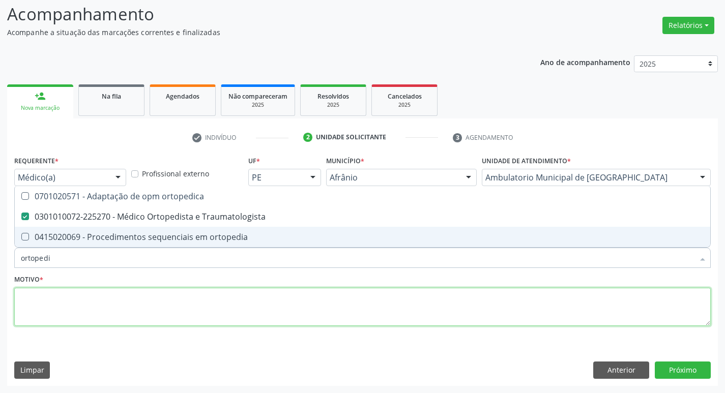
click at [58, 311] on textarea at bounding box center [362, 307] width 697 height 39
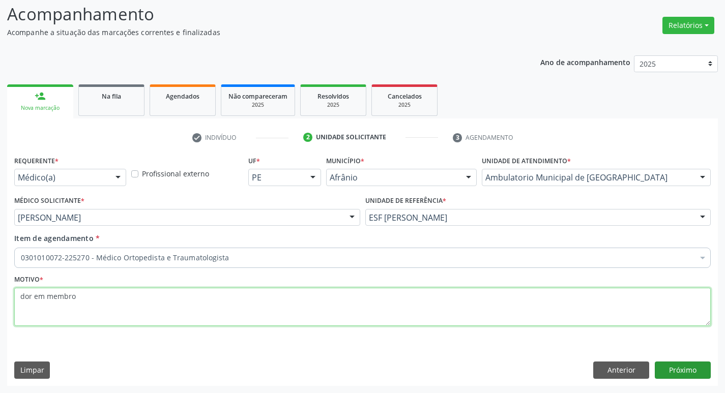
type textarea "dor em membro"
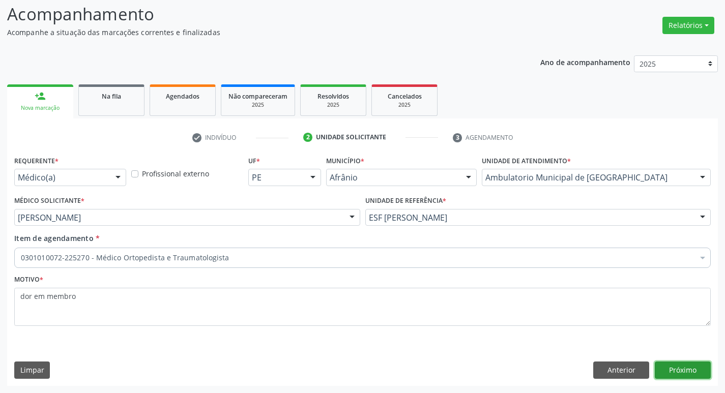
click at [675, 376] on button "Próximo" at bounding box center [683, 370] width 56 height 17
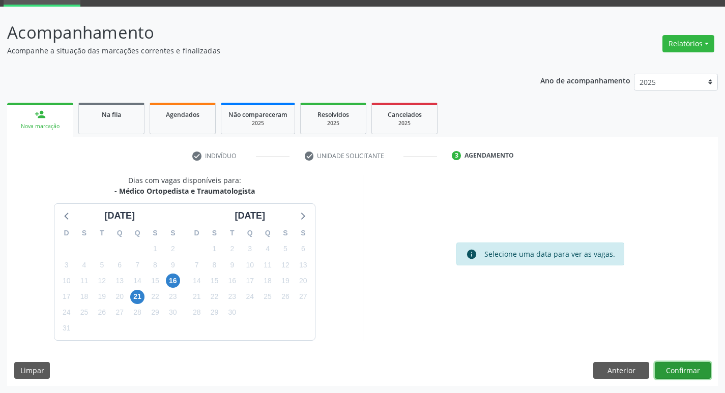
click at [676, 376] on button "Confirmar" at bounding box center [683, 370] width 56 height 17
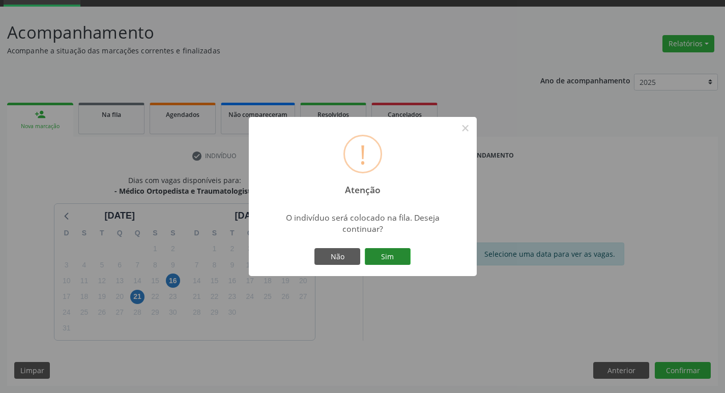
click at [383, 257] on button "Sim" at bounding box center [388, 256] width 46 height 17
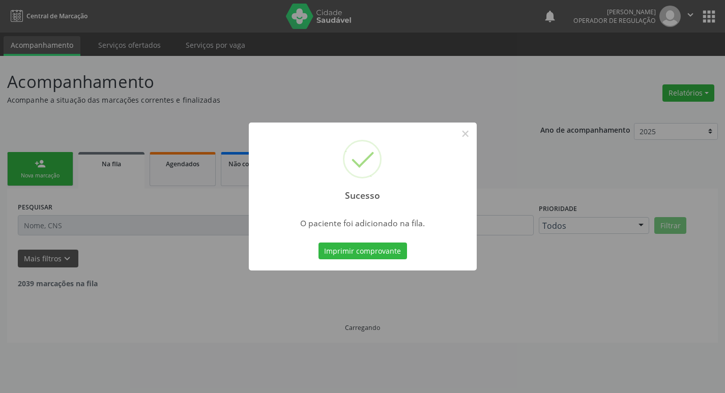
scroll to position [0, 0]
click at [467, 138] on button "×" at bounding box center [469, 133] width 17 height 17
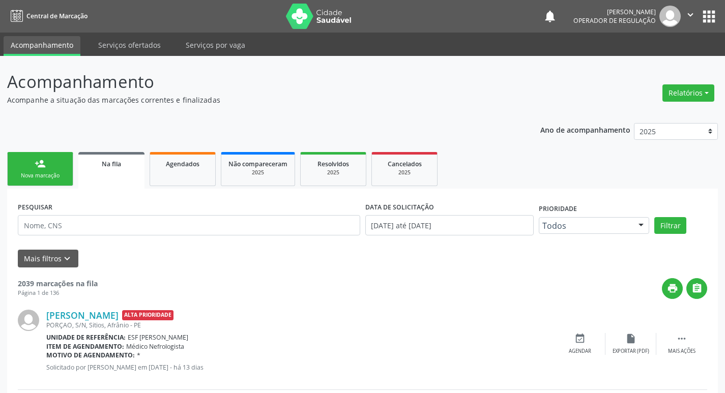
click at [46, 166] on link "person_add Nova marcação" at bounding box center [40, 169] width 66 height 34
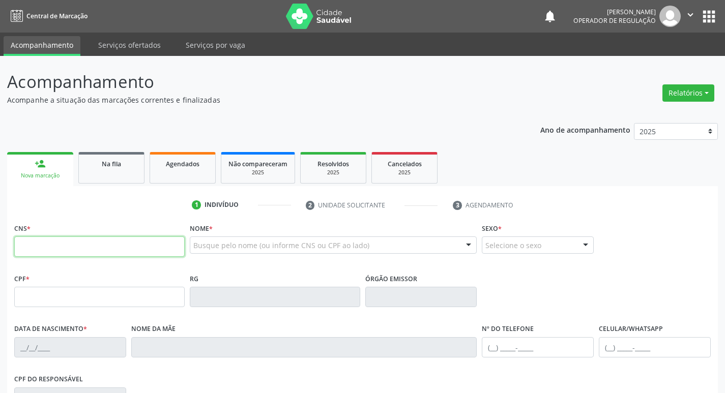
click at [92, 243] on input "text" at bounding box center [99, 247] width 171 height 20
type input "700 8024 9574 6389"
type input "037.610.654-93"
type input "07/09/1978"
type input "Raimunda Antonia de Santana Amorim"
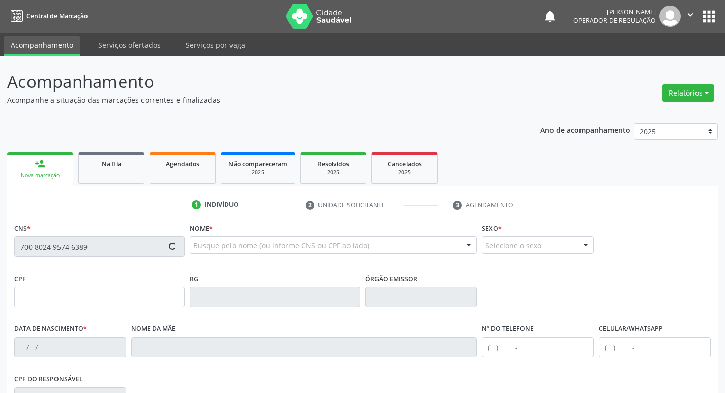
type input "(87) 98827-0157"
type input "70"
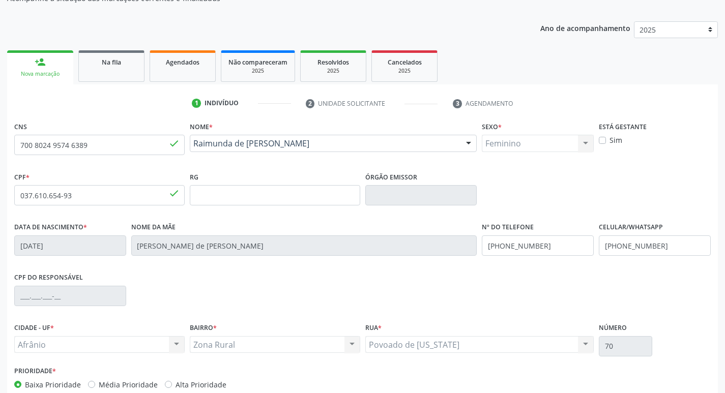
scroll to position [158, 0]
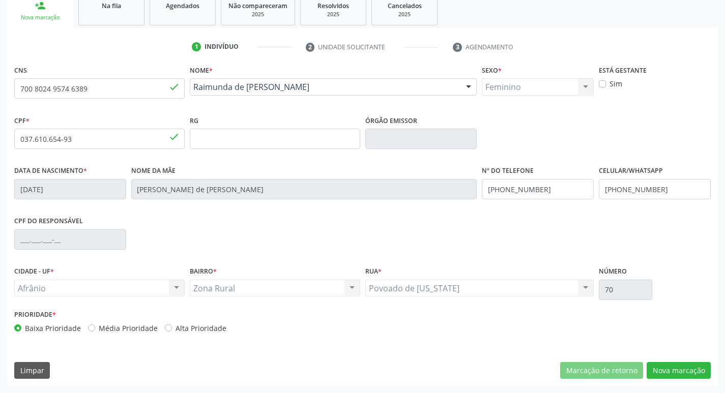
click at [99, 329] on label "Média Prioridade" at bounding box center [128, 328] width 59 height 11
click at [88, 329] on input "Média Prioridade" at bounding box center [91, 327] width 7 height 9
radio input "true"
click at [682, 374] on button "Nova marcação" at bounding box center [679, 370] width 64 height 17
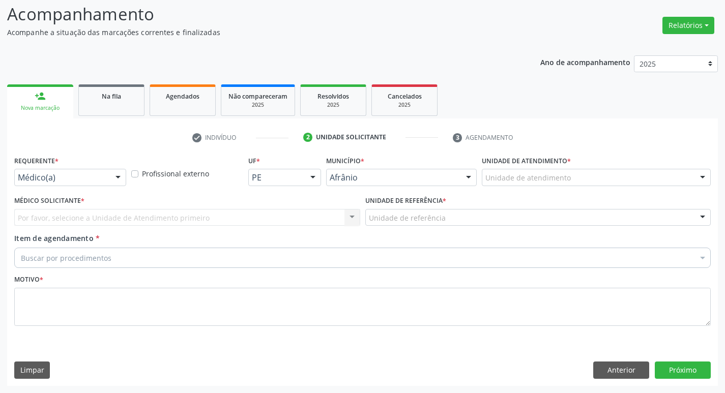
scroll to position [68, 0]
click at [588, 179] on div "Unidade de atendimento" at bounding box center [596, 177] width 229 height 17
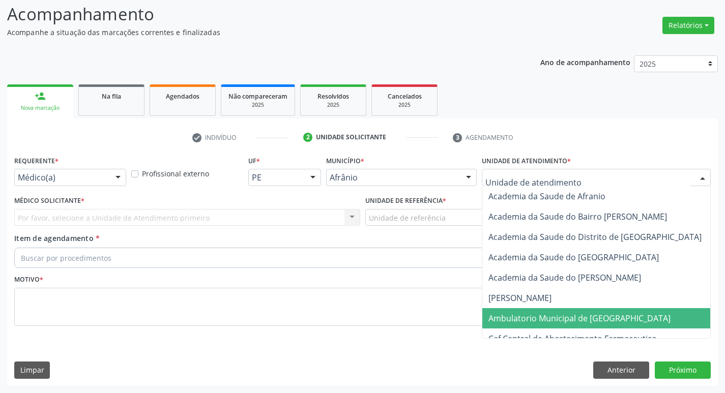
drag, startPoint x: 573, startPoint y: 320, endPoint x: 137, endPoint y: 228, distance: 445.3
click at [573, 321] on span "Ambulatorio Municipal de [GEOGRAPHIC_DATA]" at bounding box center [580, 318] width 182 height 11
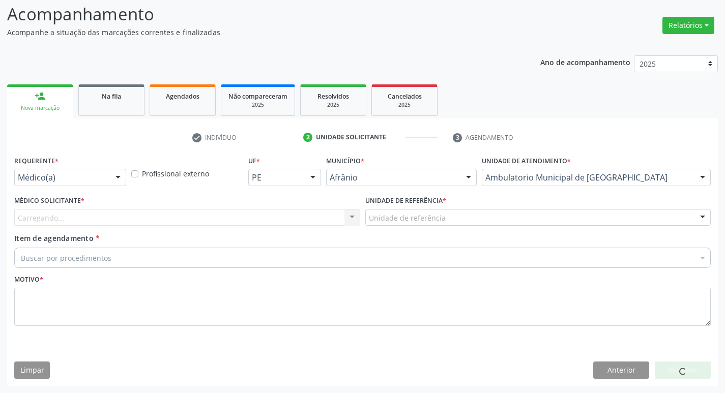
click at [142, 223] on div "Carregando... Nenhum resultado encontrado para: " " Não há nenhuma opção para s…" at bounding box center [187, 217] width 346 height 17
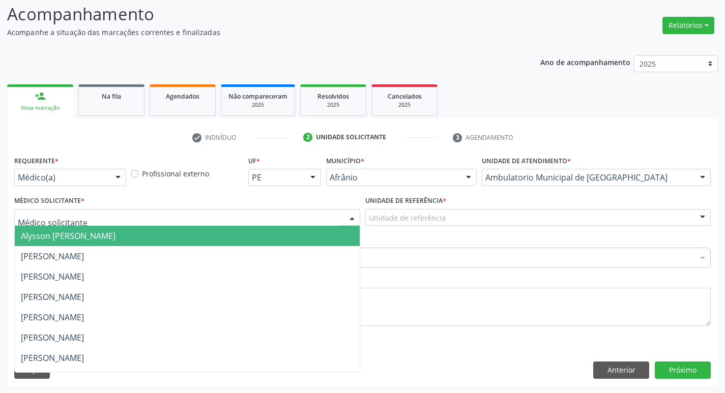
click at [142, 223] on div at bounding box center [187, 217] width 346 height 17
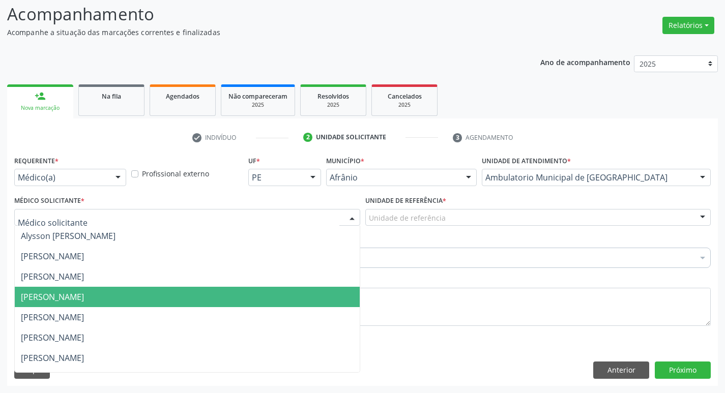
click at [165, 306] on span "[PERSON_NAME]" at bounding box center [187, 297] width 345 height 20
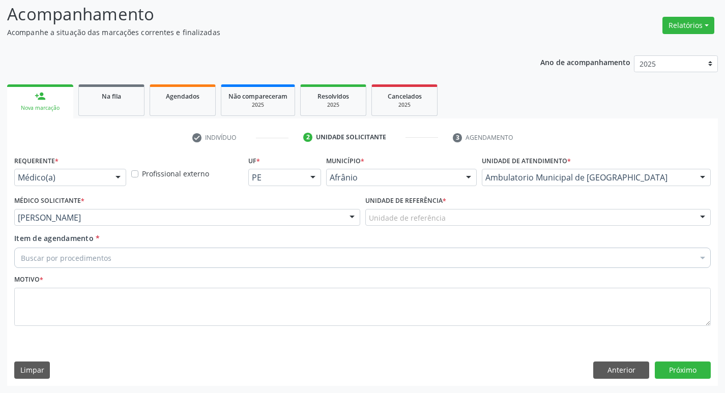
click at [487, 210] on div "Unidade de referência" at bounding box center [538, 217] width 346 height 17
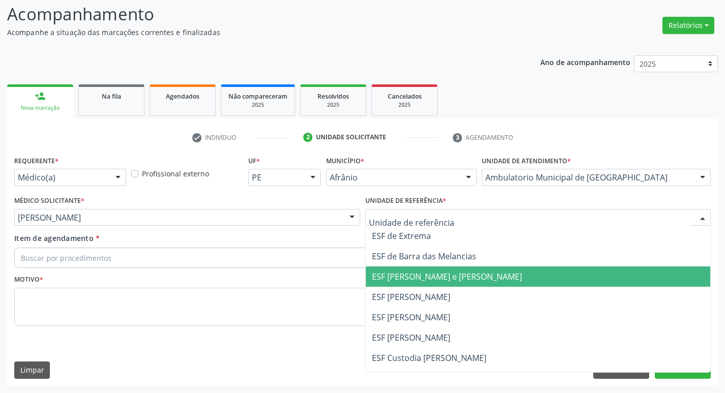
click at [499, 285] on span "ESF [PERSON_NAME] e [PERSON_NAME]" at bounding box center [538, 277] width 345 height 20
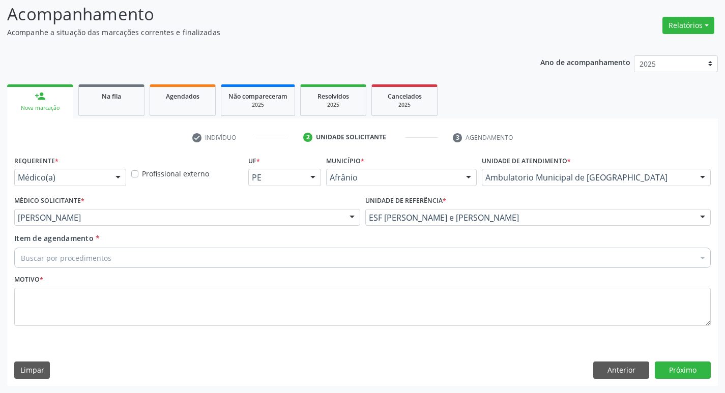
click at [364, 256] on div "Buscar por procedimentos" at bounding box center [362, 258] width 697 height 20
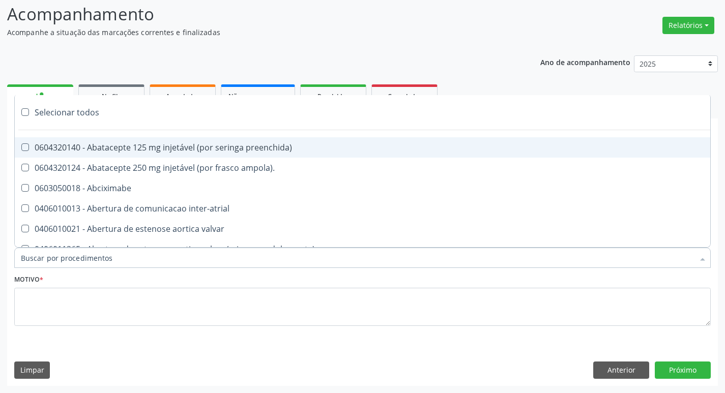
paste input "ortopedi"
type input "ortopedi"
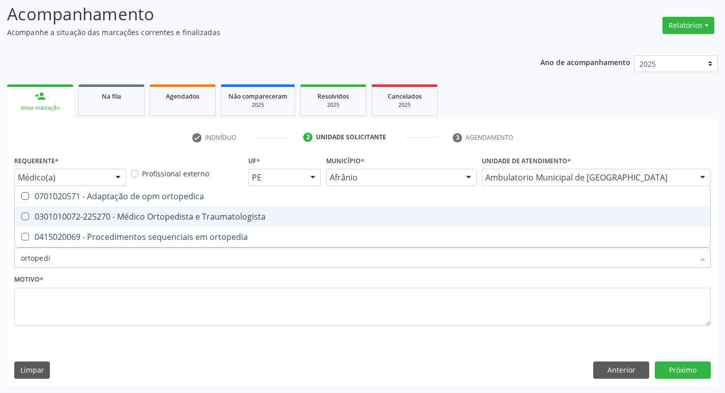
click at [25, 221] on div "0301010072-225270 - Médico Ortopedista e Traumatologista" at bounding box center [363, 217] width 684 height 8
checkbox Traumatologista "true"
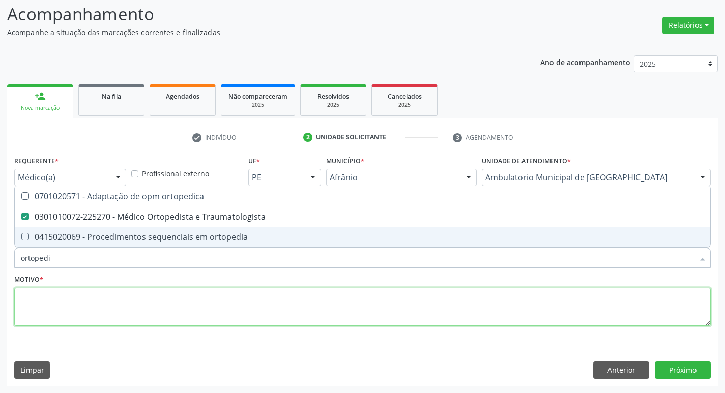
click at [53, 310] on textarea at bounding box center [362, 307] width 697 height 39
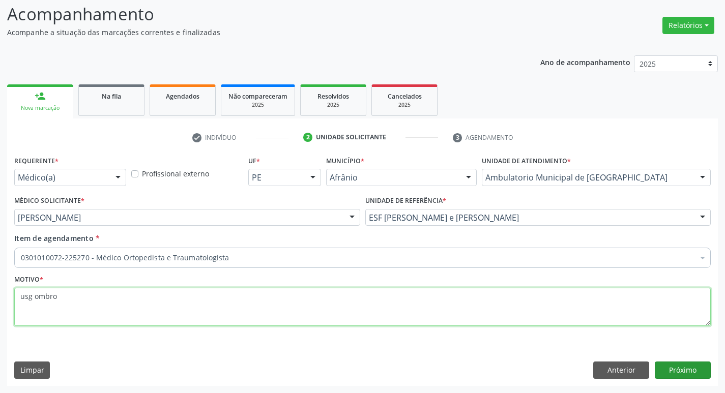
type textarea "usg ombro"
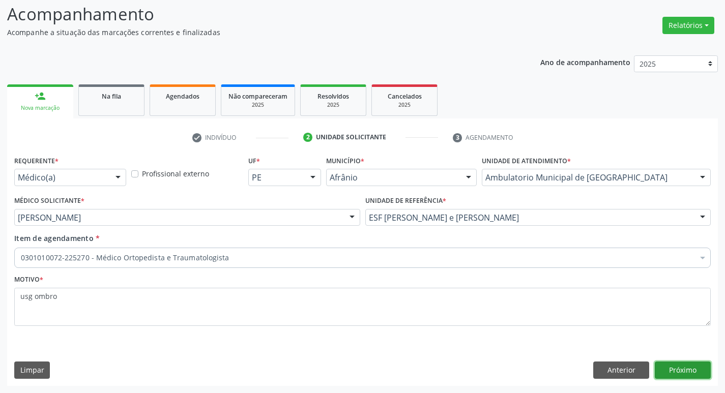
click at [692, 369] on button "Próximo" at bounding box center [683, 370] width 56 height 17
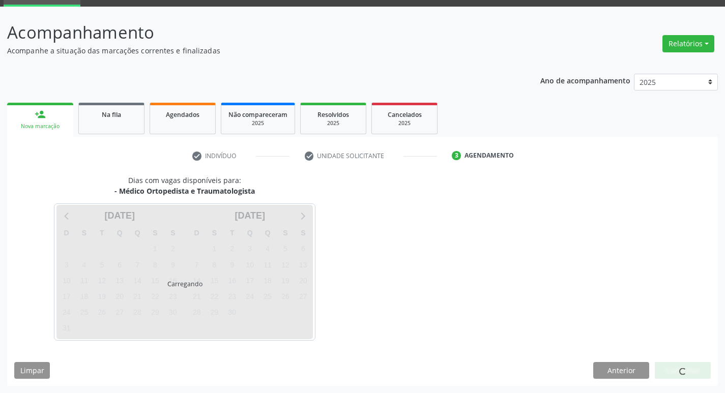
scroll to position [49, 0]
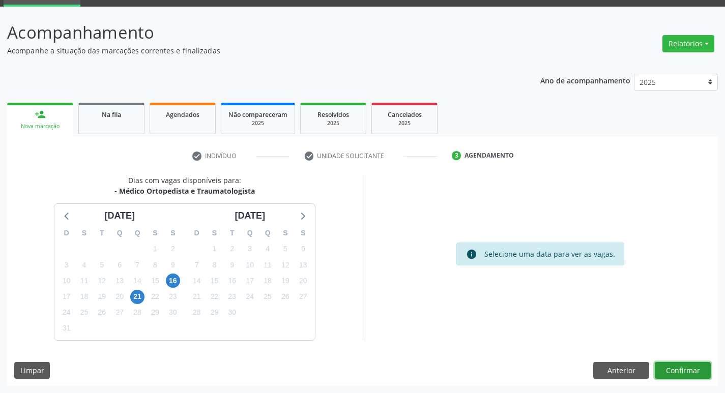
click at [690, 371] on button "Confirmar" at bounding box center [683, 370] width 56 height 17
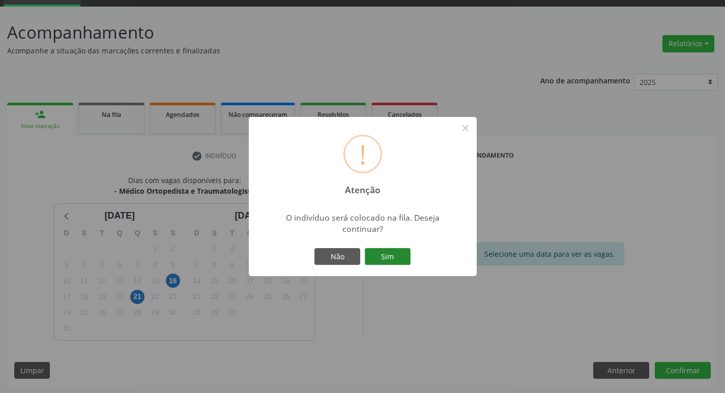
click at [387, 257] on button "Sim" at bounding box center [388, 256] width 46 height 17
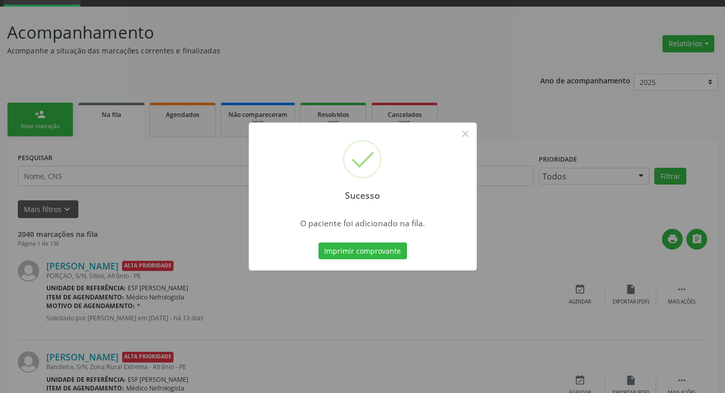
scroll to position [0, 0]
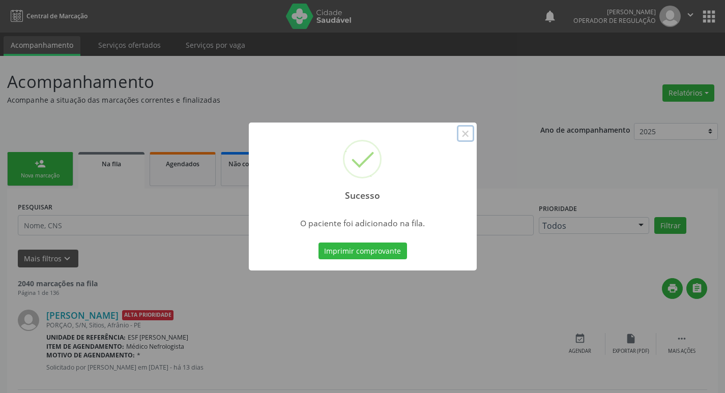
click at [464, 133] on button "×" at bounding box center [465, 133] width 17 height 17
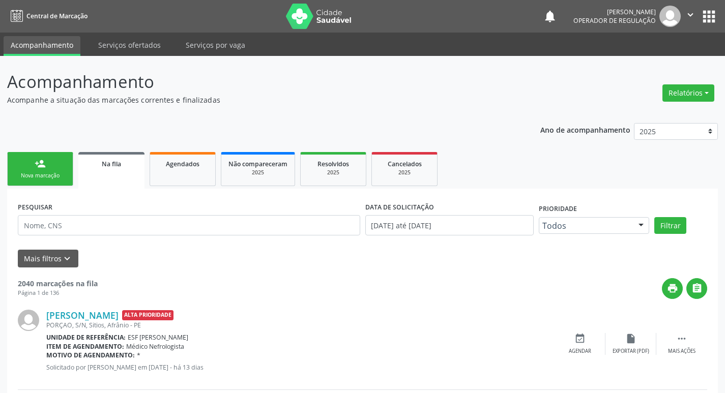
click at [37, 167] on div "person_add" at bounding box center [40, 163] width 11 height 11
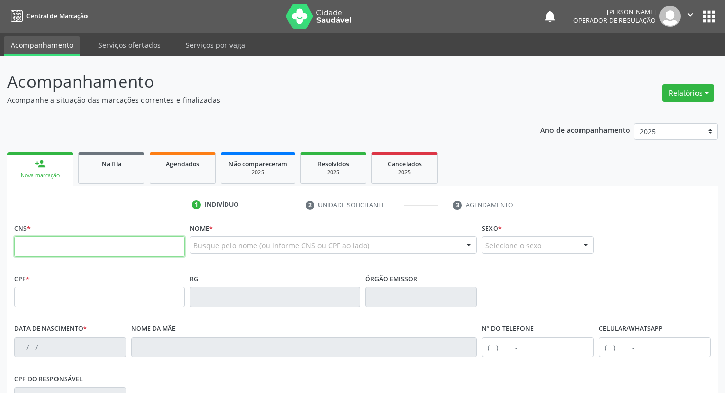
click at [74, 245] on input "text" at bounding box center [99, 247] width 171 height 20
type input "706 8092 6439 2021"
type input "19/08/1983"
type input "Maria Justina Rodrigues dos Santos"
type input "(87) 98829-3594"
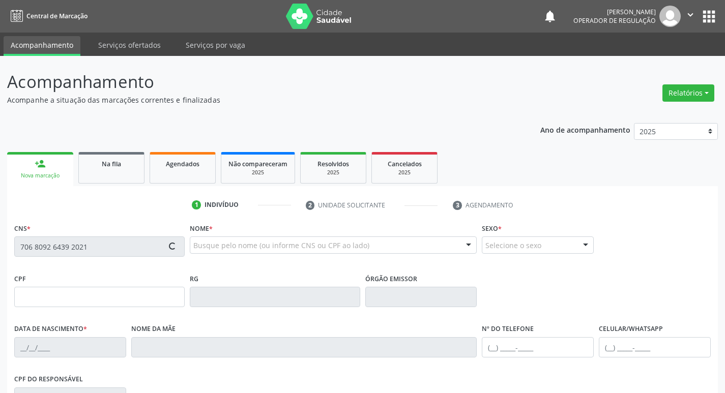
type input "S/N"
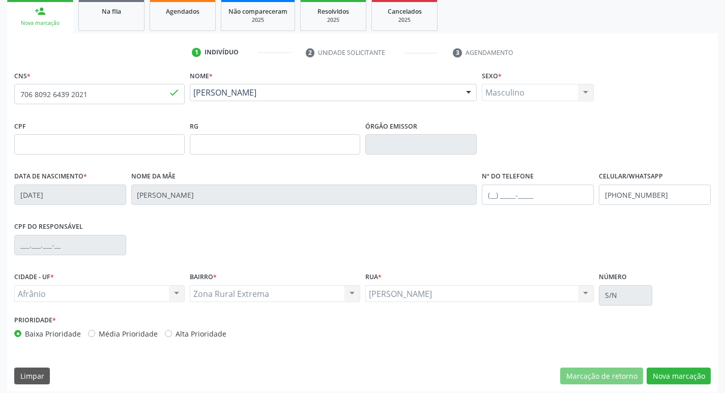
scroll to position [158, 0]
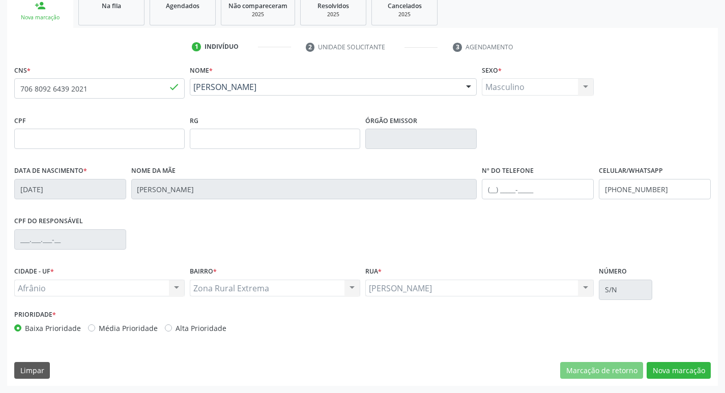
click at [99, 328] on label "Média Prioridade" at bounding box center [128, 328] width 59 height 11
click at [90, 328] on input "Média Prioridade" at bounding box center [91, 327] width 7 height 9
radio input "true"
click at [667, 367] on button "Nova marcação" at bounding box center [679, 370] width 64 height 17
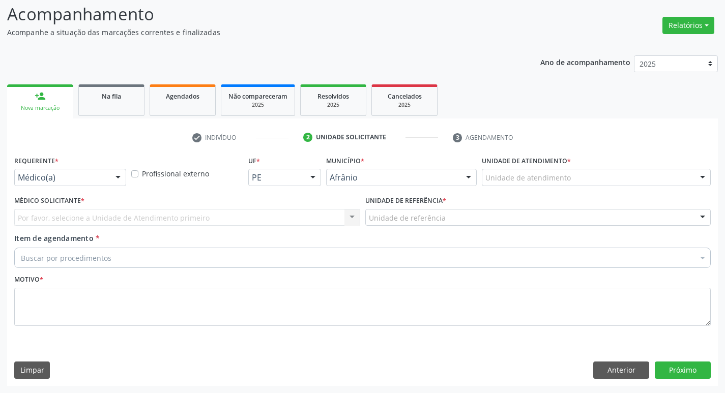
drag, startPoint x: 621, startPoint y: 180, endPoint x: 612, endPoint y: 191, distance: 14.8
click at [619, 182] on div "Unidade de atendimento" at bounding box center [596, 177] width 229 height 17
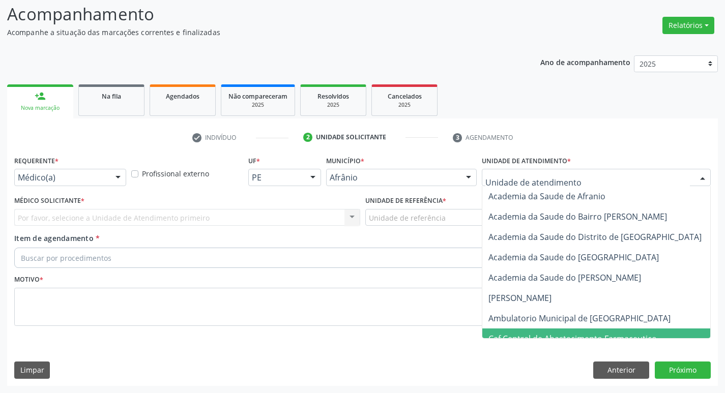
click at [596, 329] on span "Caf Central de Abastecimento Farmaceutico" at bounding box center [607, 339] width 248 height 20
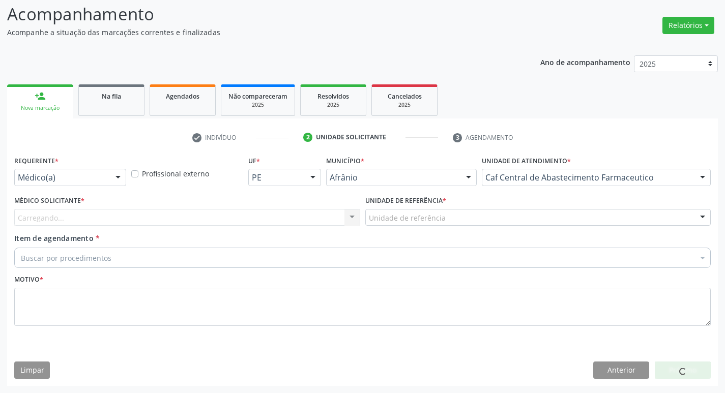
click at [278, 220] on div "Carregando... Nenhum resultado encontrado para: " " Não há nenhuma opção para s…" at bounding box center [187, 217] width 346 height 17
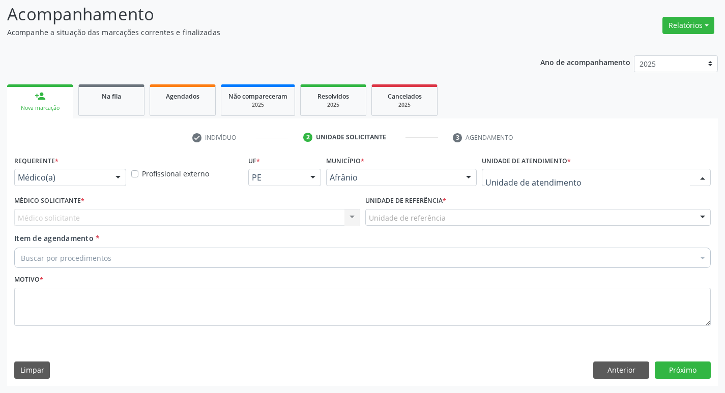
drag, startPoint x: 580, startPoint y: 175, endPoint x: 578, endPoint y: 218, distance: 43.3
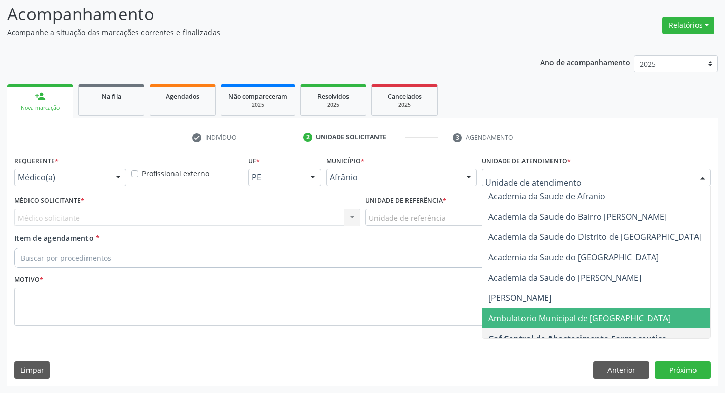
drag, startPoint x: 568, startPoint y: 312, endPoint x: 540, endPoint y: 300, distance: 31.0
click at [567, 312] on span "Ambulatorio Municipal de [GEOGRAPHIC_DATA]" at bounding box center [607, 318] width 248 height 20
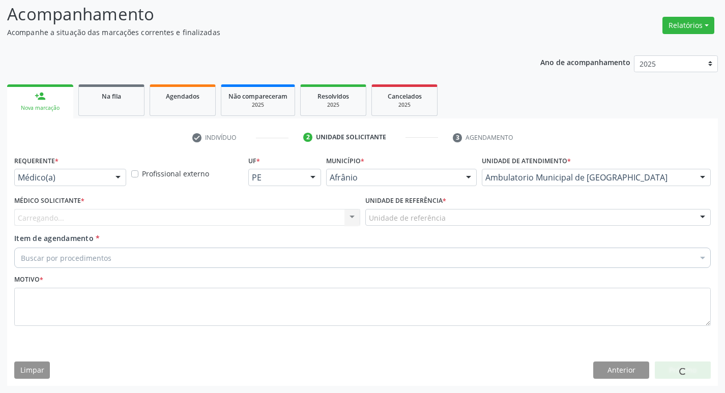
click at [297, 208] on div "Médico Solicitante * Carregando... Nenhum resultado encontrado para: " " Não há…" at bounding box center [187, 209] width 346 height 33
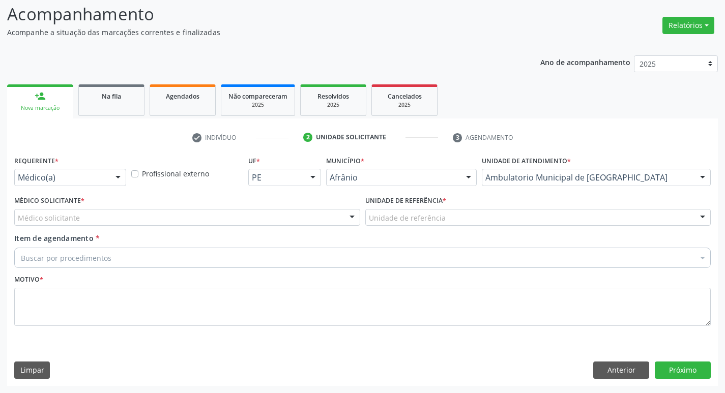
click at [301, 217] on div "Médico solicitante" at bounding box center [187, 217] width 346 height 17
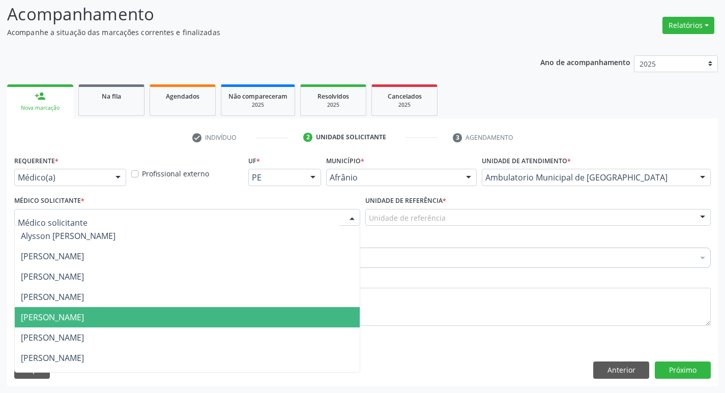
drag, startPoint x: 341, startPoint y: 314, endPoint x: 342, endPoint y: 308, distance: 5.7
click at [341, 314] on span "[PERSON_NAME]" at bounding box center [187, 317] width 345 height 20
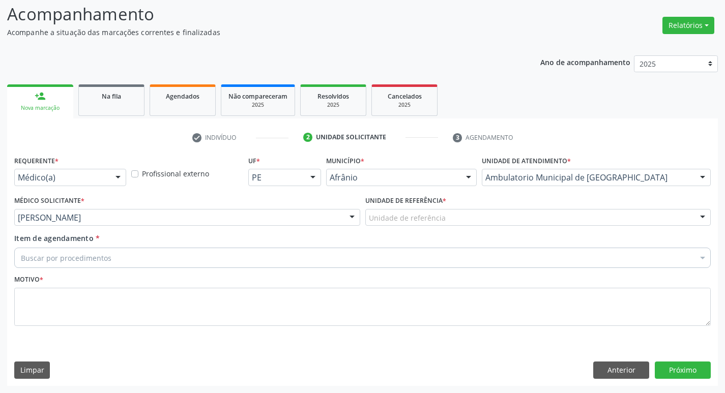
click at [493, 217] on div "Unidade de referência" at bounding box center [538, 217] width 346 height 17
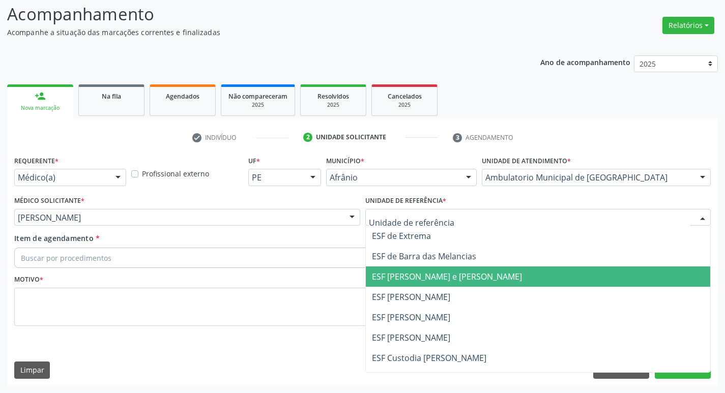
click at [473, 282] on span "ESF [PERSON_NAME] e [PERSON_NAME]" at bounding box center [447, 276] width 150 height 11
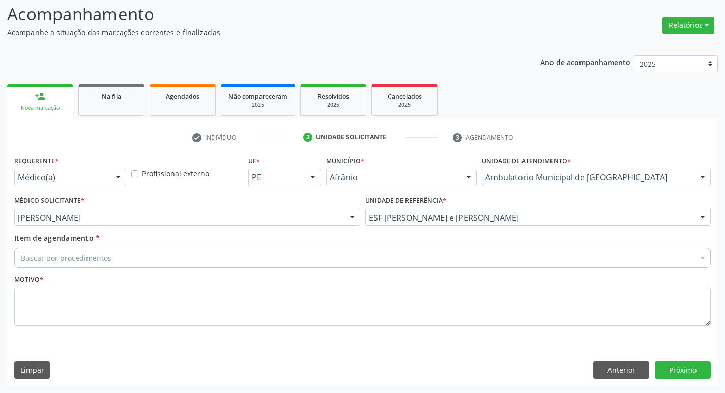
click at [362, 261] on div "Buscar por procedimentos" at bounding box center [362, 258] width 697 height 20
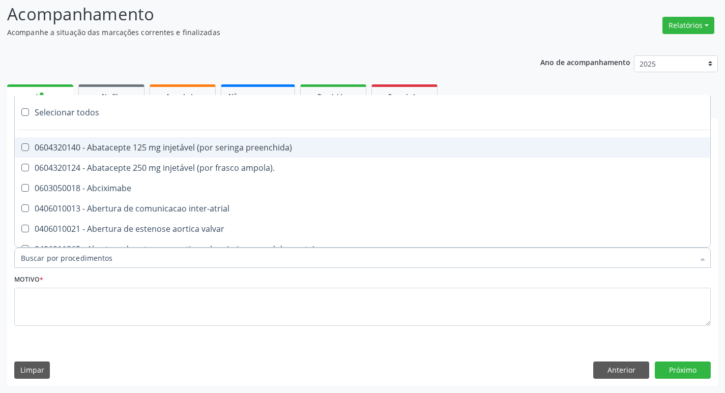
paste input "ortopedi"
type input "ortopedi"
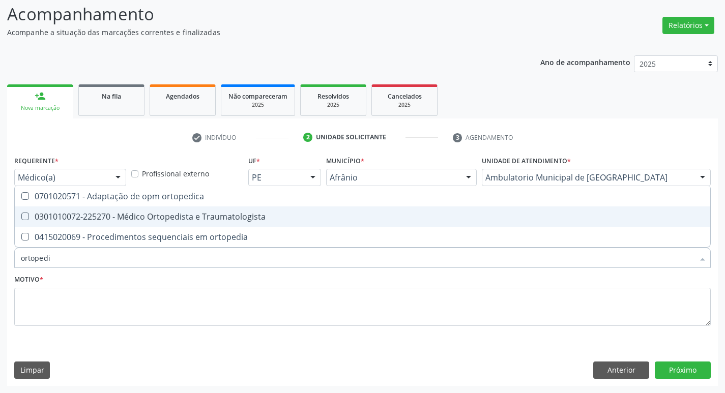
click at [24, 215] on Traumatologista at bounding box center [25, 217] width 8 height 8
click at [21, 215] on Traumatologista "checkbox" at bounding box center [18, 216] width 7 height 7
checkbox Traumatologista "true"
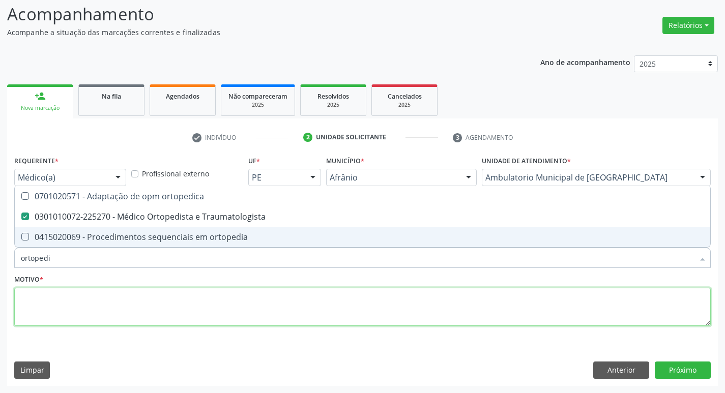
click at [49, 307] on textarea at bounding box center [362, 307] width 697 height 39
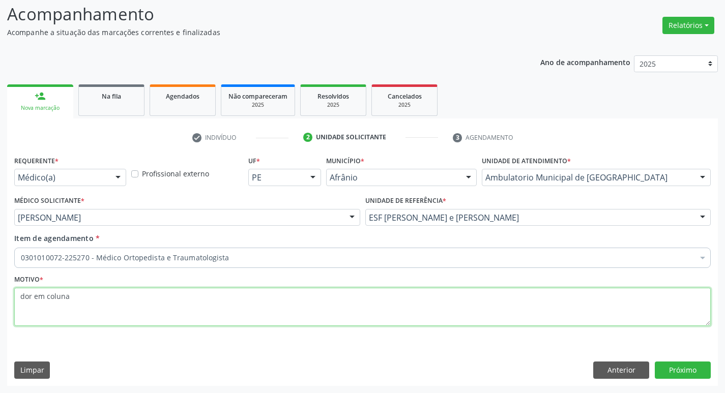
click at [32, 312] on textarea "dor em coluna" at bounding box center [362, 307] width 697 height 39
type textarea "dor em coluna"
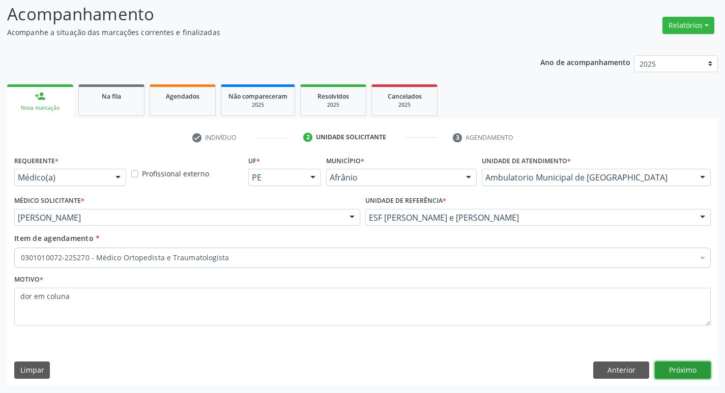
click at [698, 370] on button "Próximo" at bounding box center [683, 370] width 56 height 17
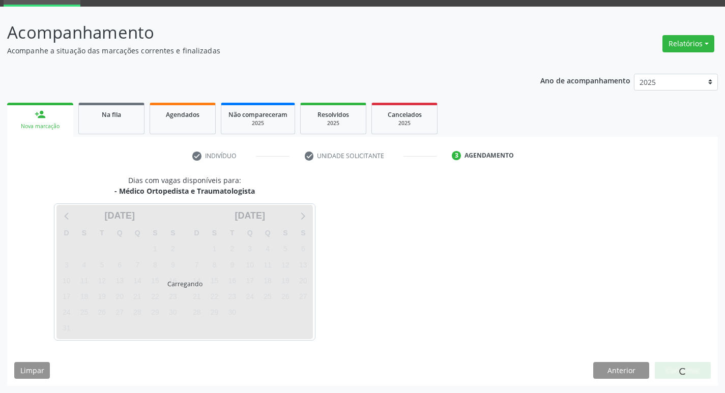
scroll to position [49, 0]
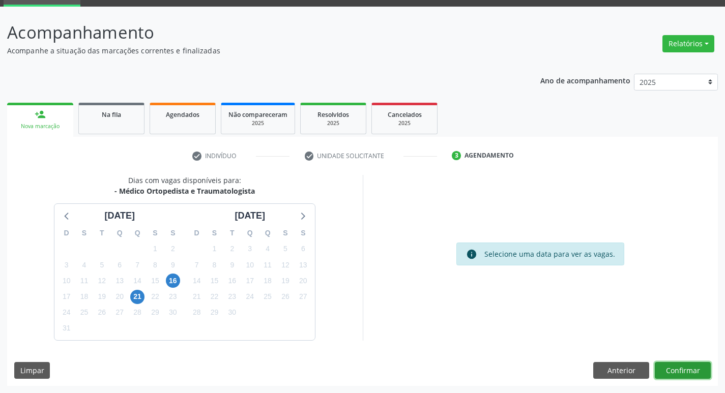
click at [697, 370] on button "Confirmar" at bounding box center [683, 370] width 56 height 17
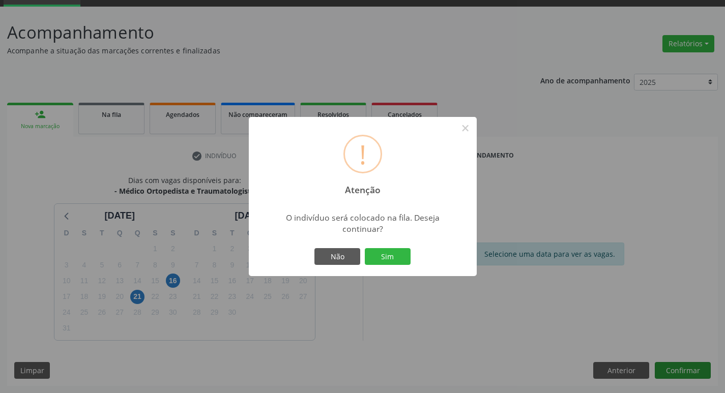
click at [365, 248] on button "Sim" at bounding box center [388, 256] width 46 height 17
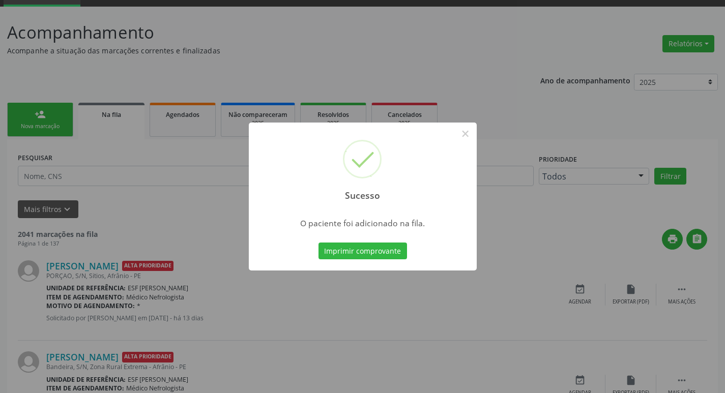
scroll to position [0, 0]
